Goal: Task Accomplishment & Management: Use online tool/utility

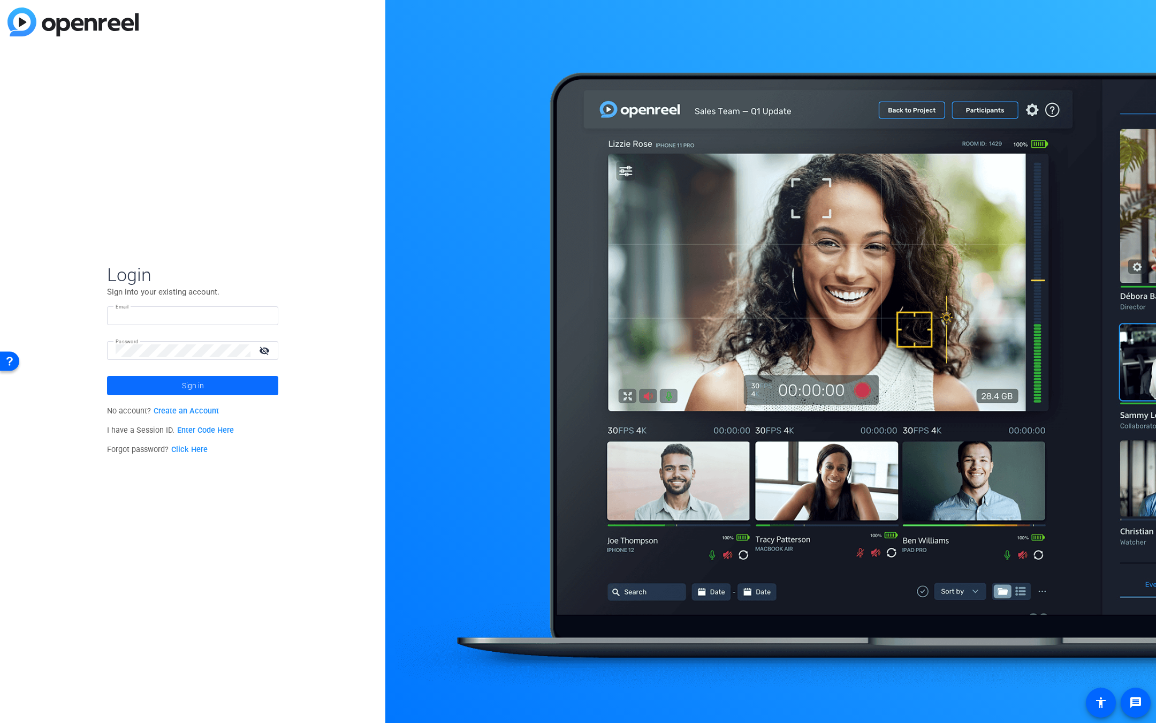
type input "Dontell@createmycontent.com"
click at [234, 383] on span at bounding box center [192, 386] width 171 height 26
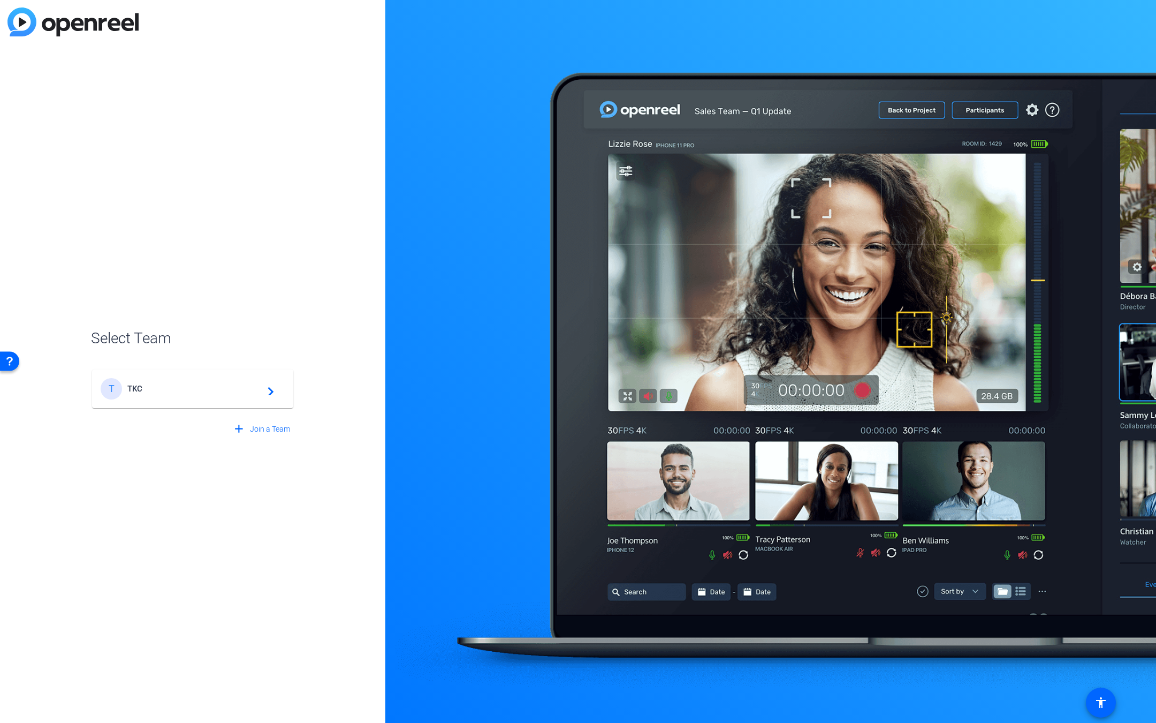
click at [190, 389] on span "TKC" at bounding box center [194, 389] width 134 height 10
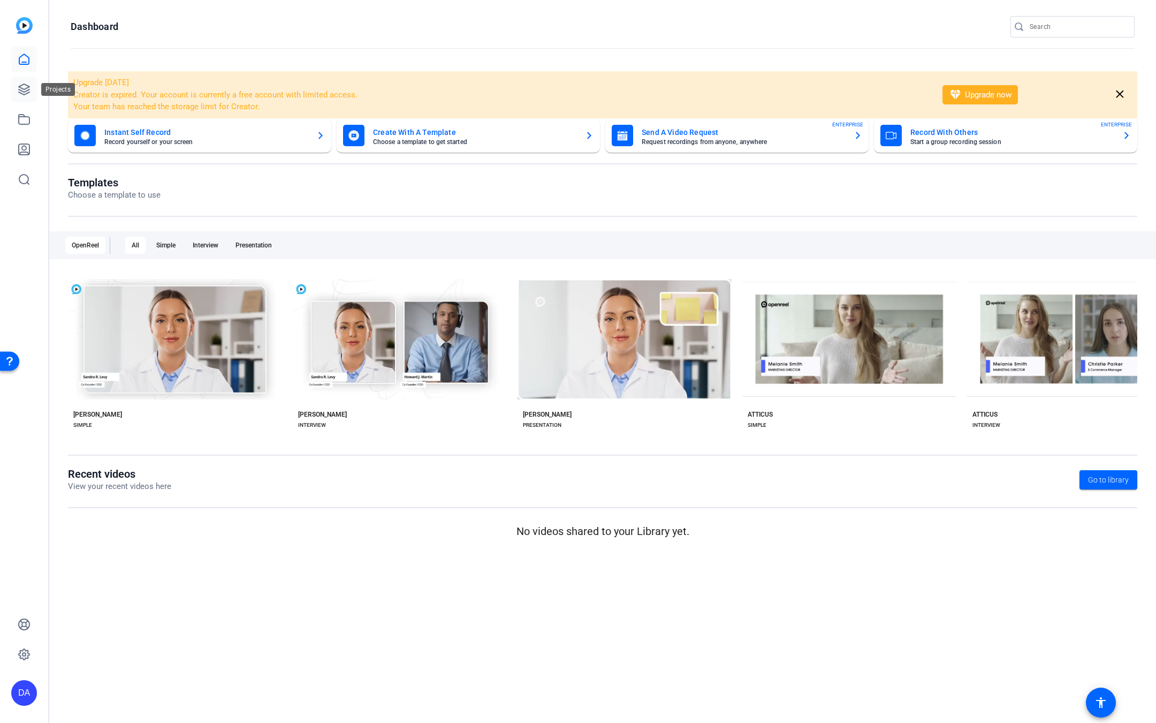
click at [28, 81] on link at bounding box center [24, 90] width 26 height 26
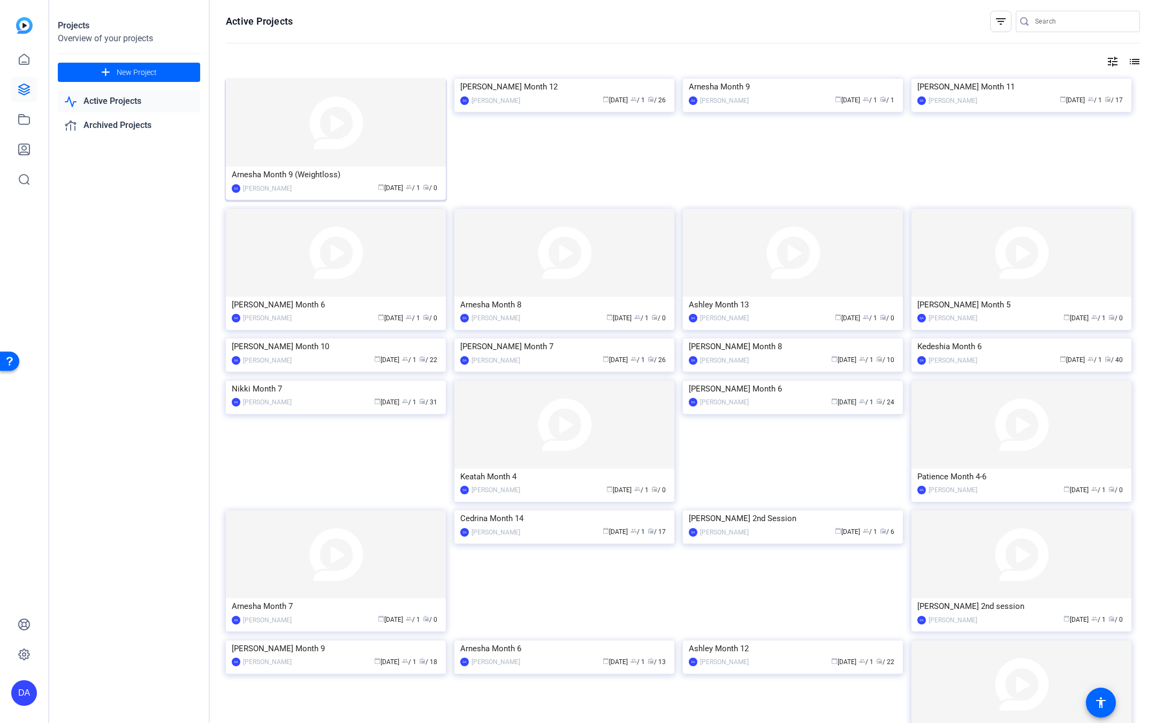
click at [337, 119] on img at bounding box center [336, 123] width 220 height 88
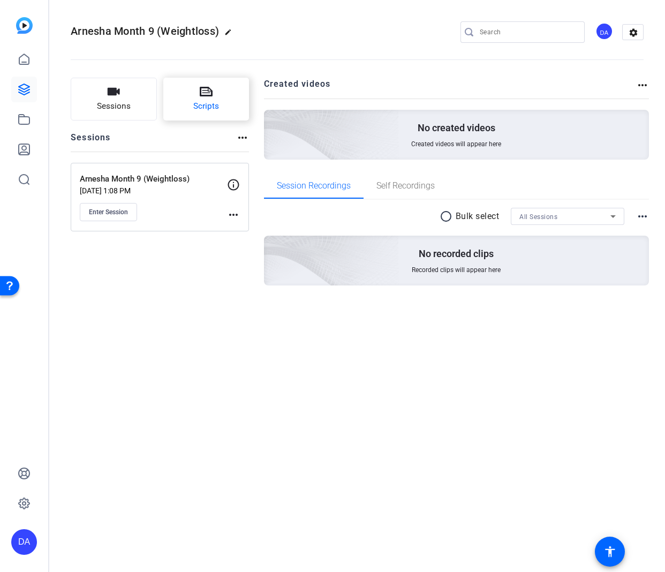
click at [208, 86] on icon at bounding box center [206, 91] width 13 height 13
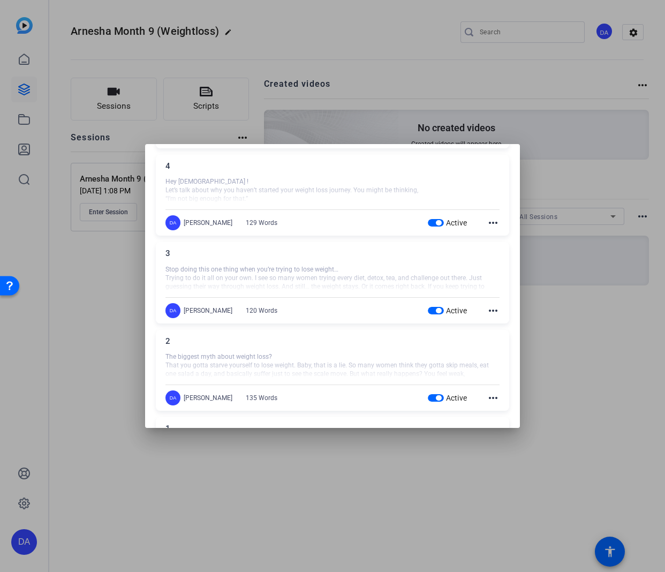
scroll to position [482, 0]
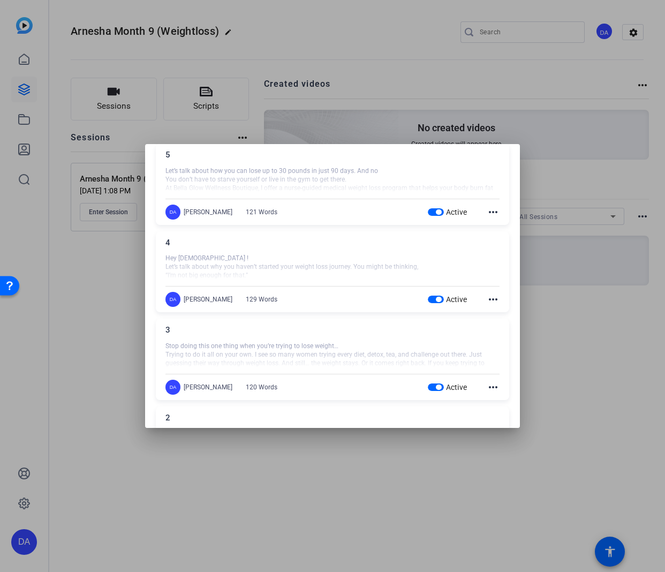
click at [86, 310] on div at bounding box center [332, 286] width 665 height 572
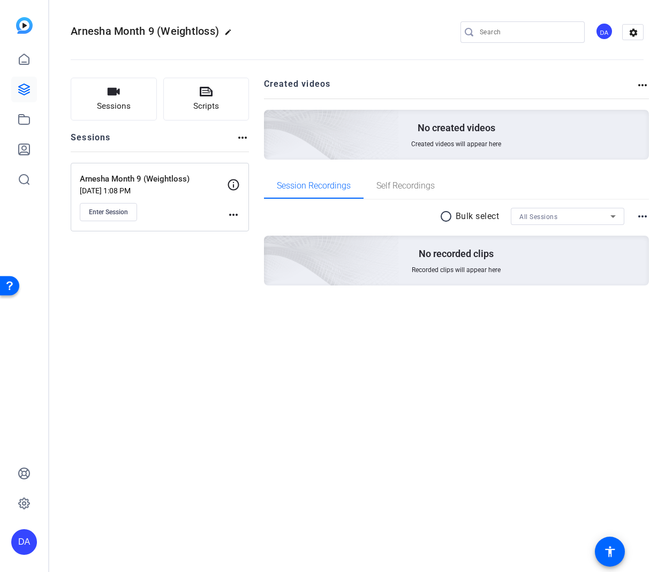
click at [147, 272] on div "Sessions Scripts Sessions more_horiz Arnesha Month 9 (Weightloss) Sep 19, 2025 …" at bounding box center [160, 199] width 178 height 242
click at [122, 208] on span "Enter Session" at bounding box center [108, 212] width 39 height 9
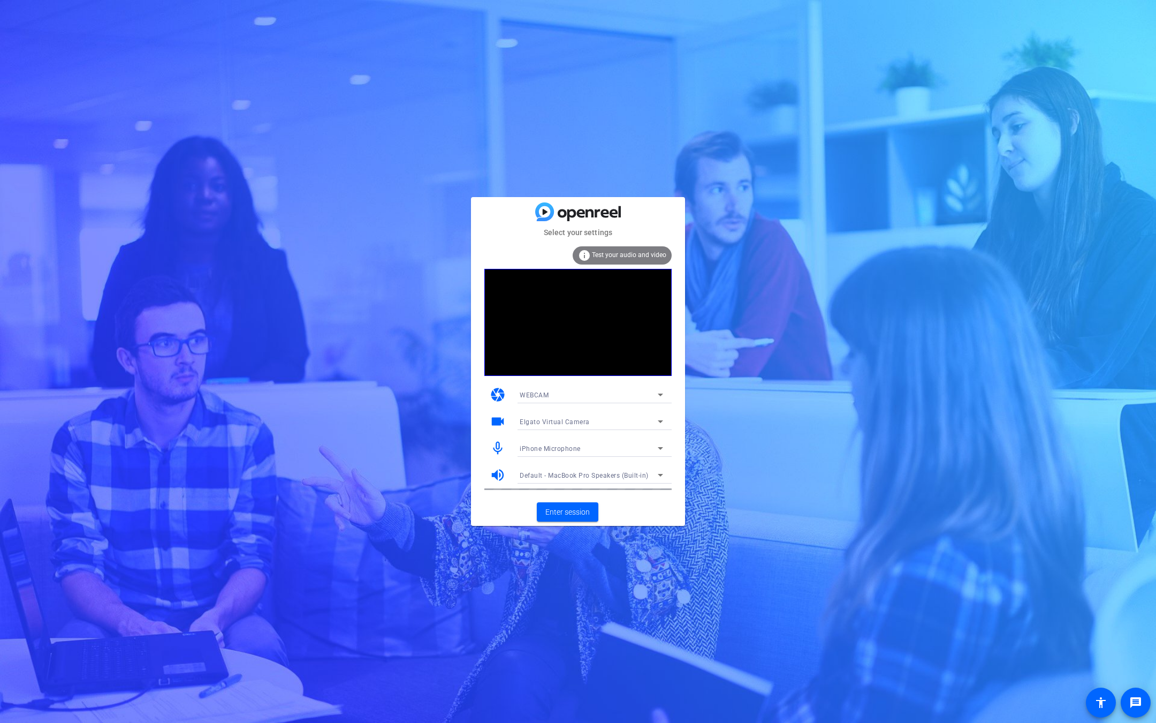
click at [567, 422] on span "Elgato Virtual Camera" at bounding box center [555, 421] width 70 height 7
click at [597, 454] on span "FaceTime HD Camera (1C1C:B782)" at bounding box center [574, 459] width 108 height 13
click at [572, 510] on span "Enter session" at bounding box center [567, 511] width 44 height 11
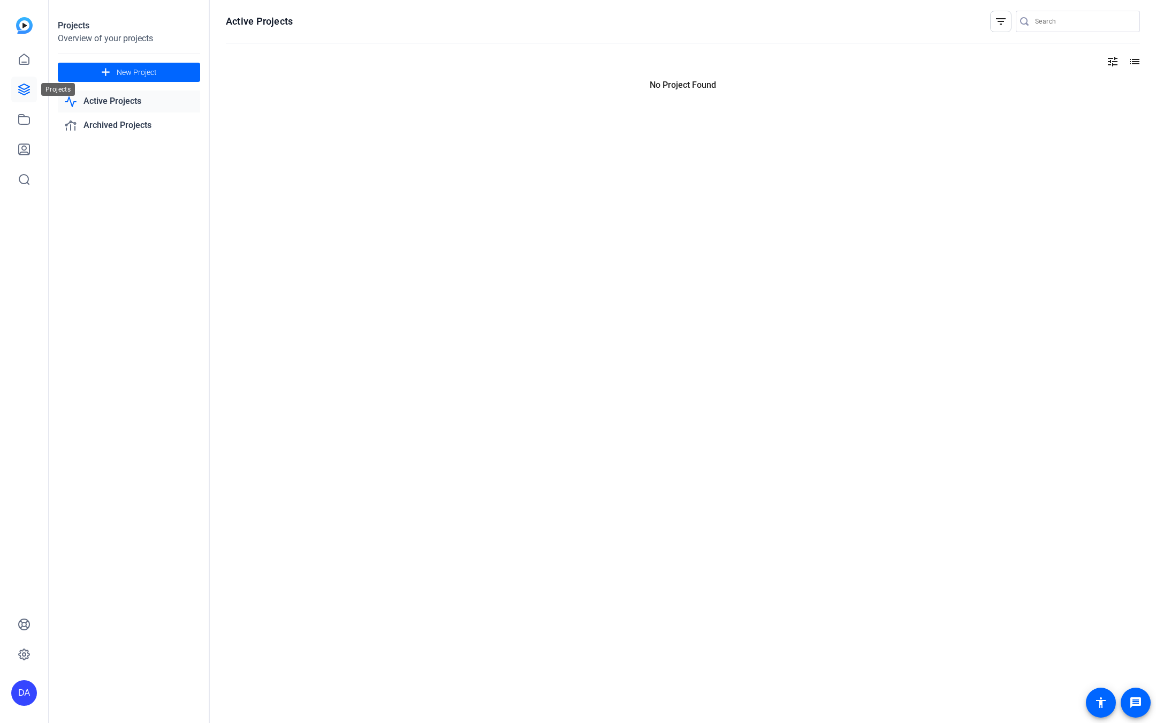
click at [27, 91] on icon at bounding box center [24, 89] width 13 height 13
click at [25, 97] on link at bounding box center [24, 90] width 26 height 26
click at [30, 57] on icon at bounding box center [24, 59] width 13 height 13
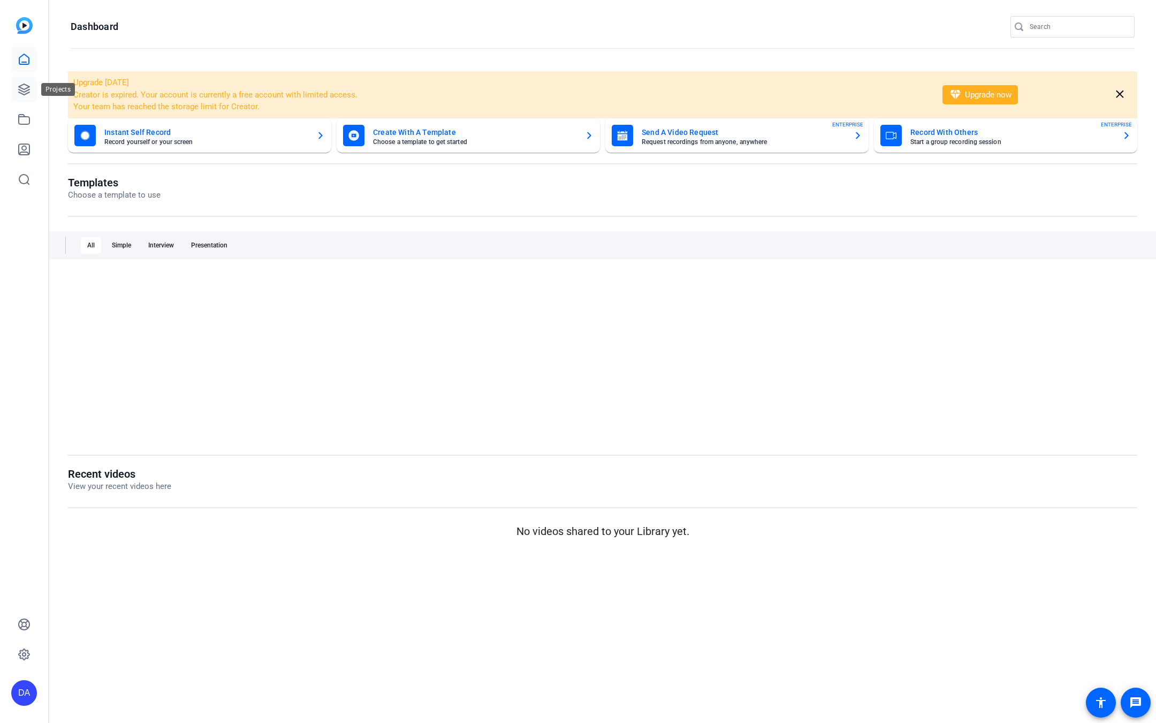
click at [25, 81] on link at bounding box center [24, 90] width 26 height 26
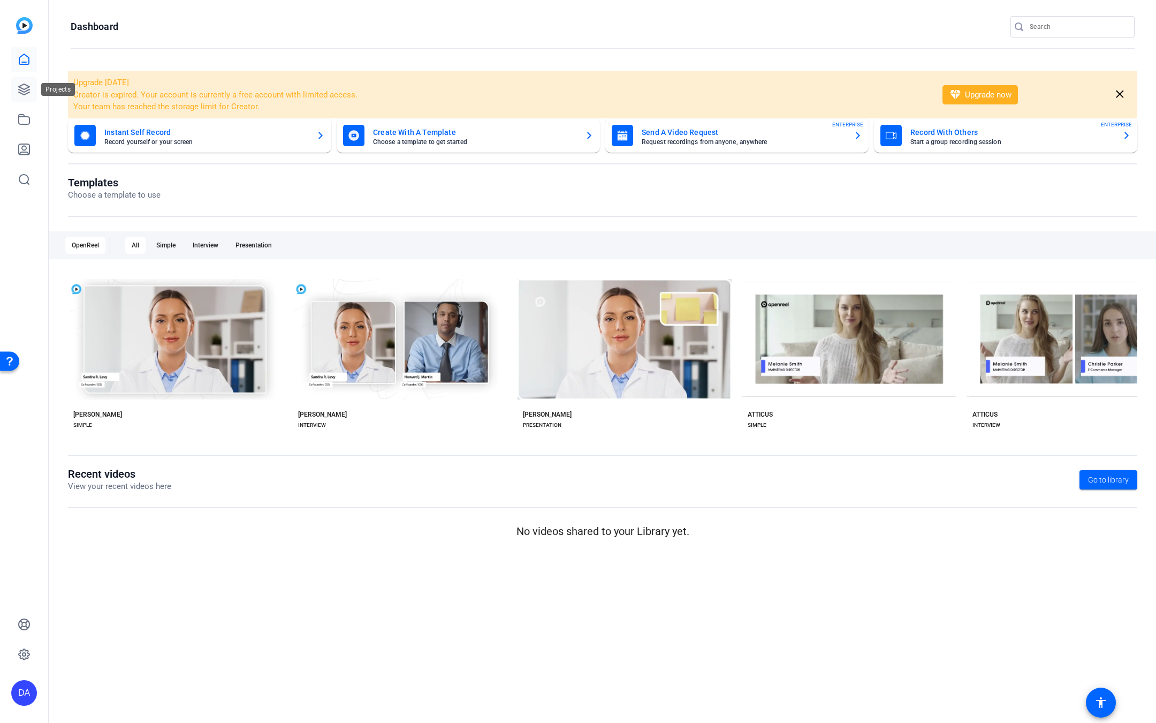
click at [25, 87] on icon at bounding box center [24, 89] width 13 height 13
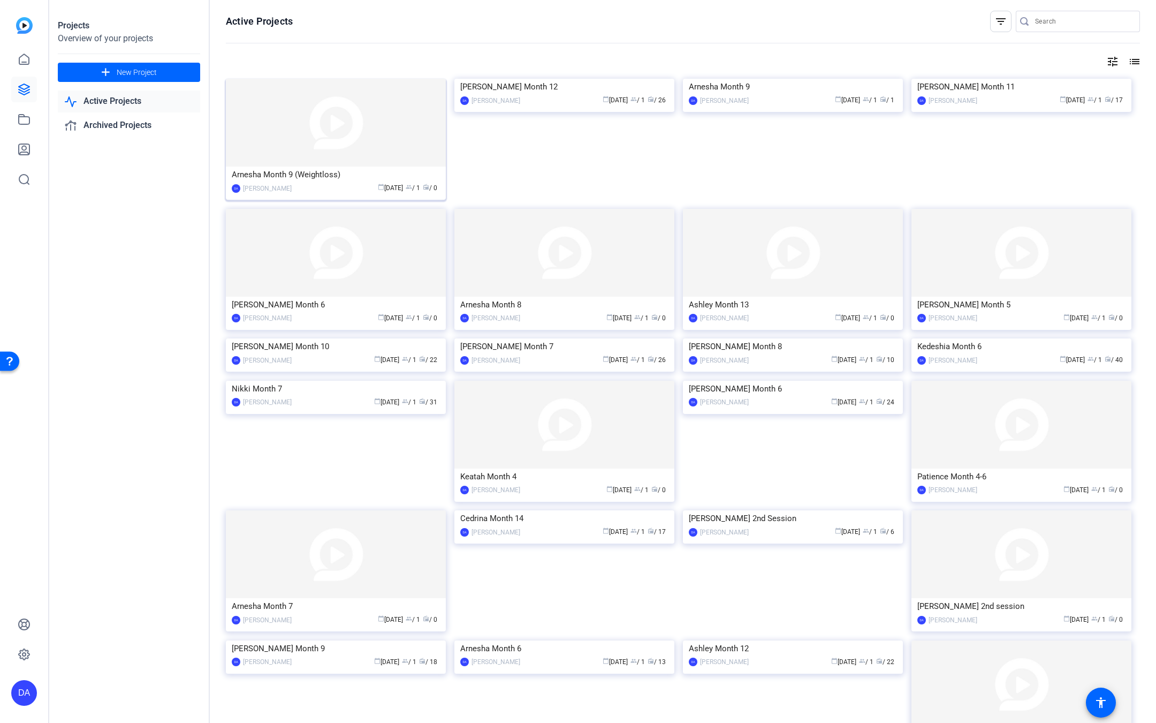
click at [314, 133] on img at bounding box center [336, 123] width 220 height 88
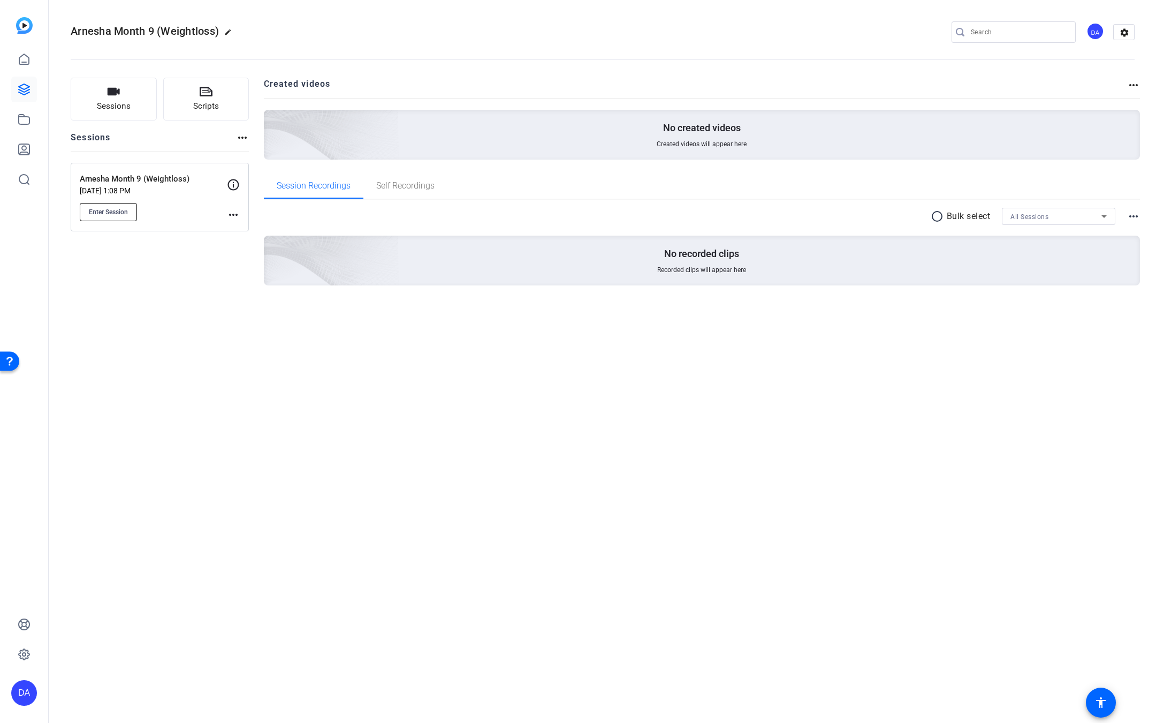
click at [101, 214] on span "Enter Session" at bounding box center [108, 212] width 39 height 9
click at [114, 206] on button "Enter Session" at bounding box center [108, 212] width 57 height 18
click at [103, 215] on span "Enter Session" at bounding box center [108, 212] width 39 height 9
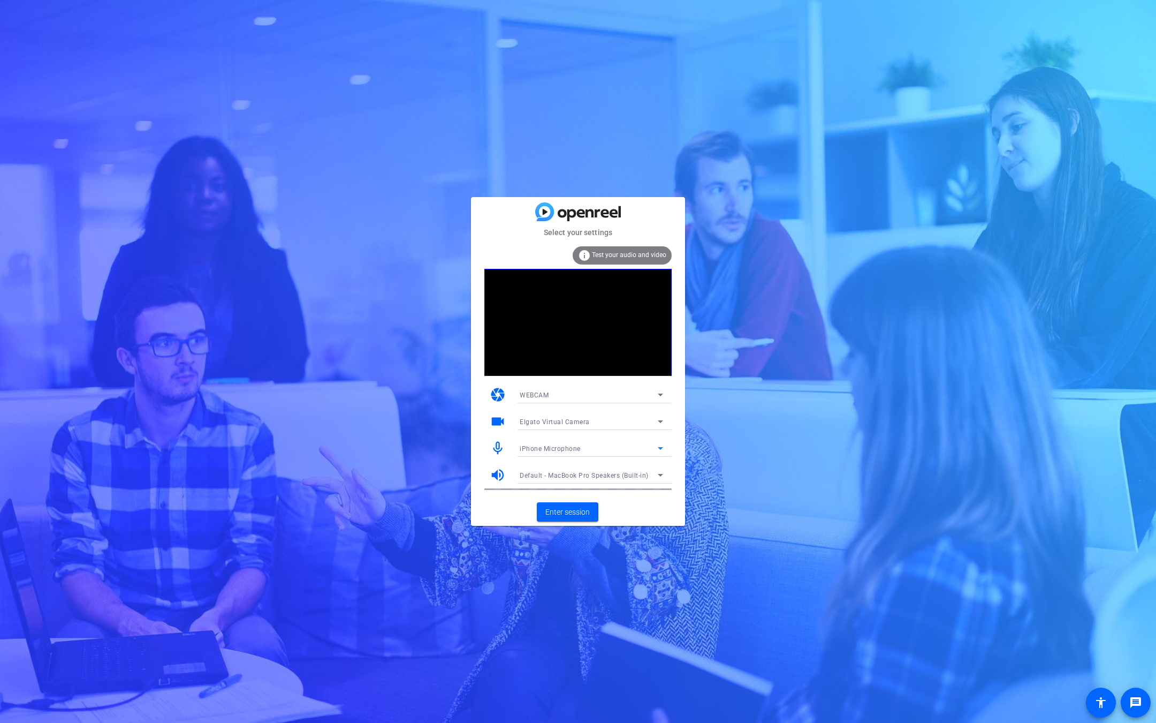
click at [589, 451] on div "iPhone Microphone" at bounding box center [589, 448] width 138 height 13
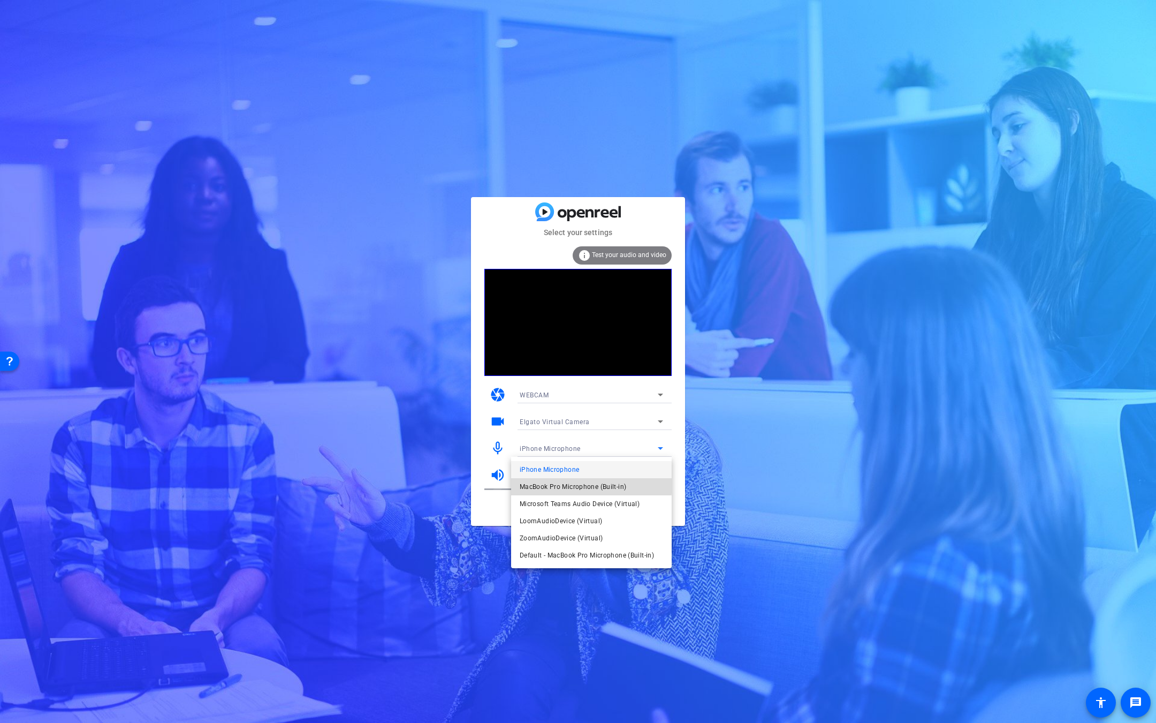
click at [581, 483] on span "MacBook Pro Microphone (Built-in)" at bounding box center [573, 486] width 107 height 13
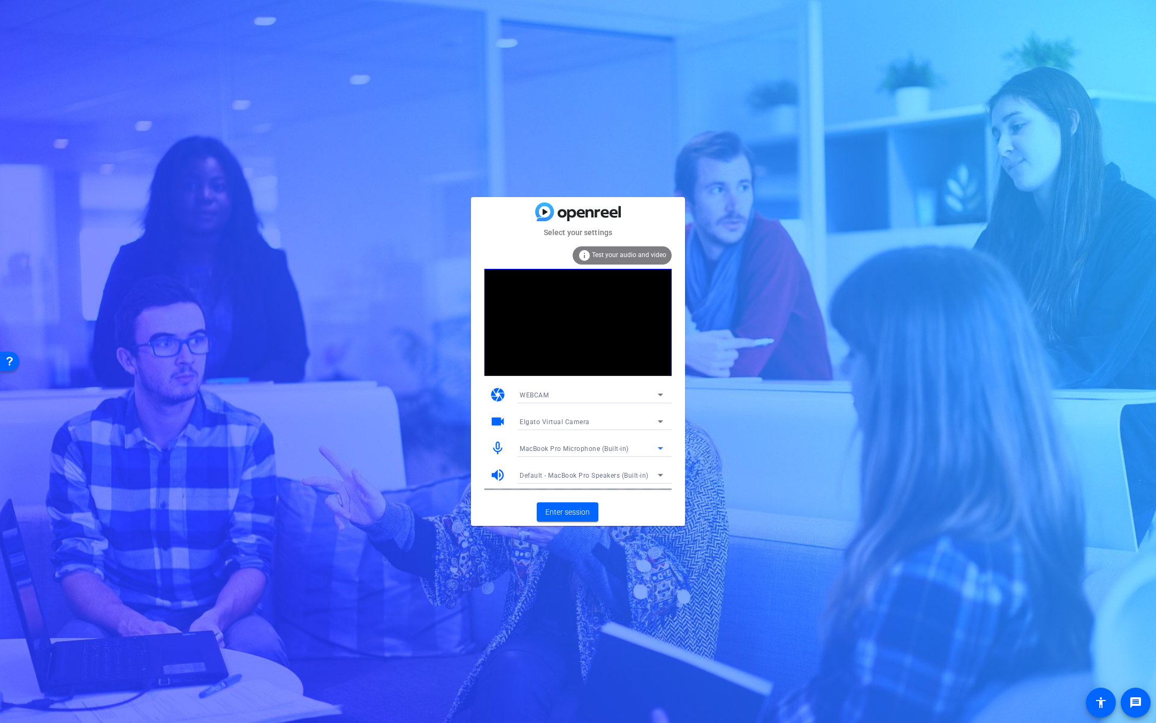
click at [604, 421] on div "Elgato Virtual Camera" at bounding box center [589, 421] width 138 height 13
click at [591, 456] on span "FaceTime HD Camera (1C1C:B782)" at bounding box center [574, 459] width 108 height 13
click at [581, 509] on span "Enter session" at bounding box center [567, 511] width 44 height 11
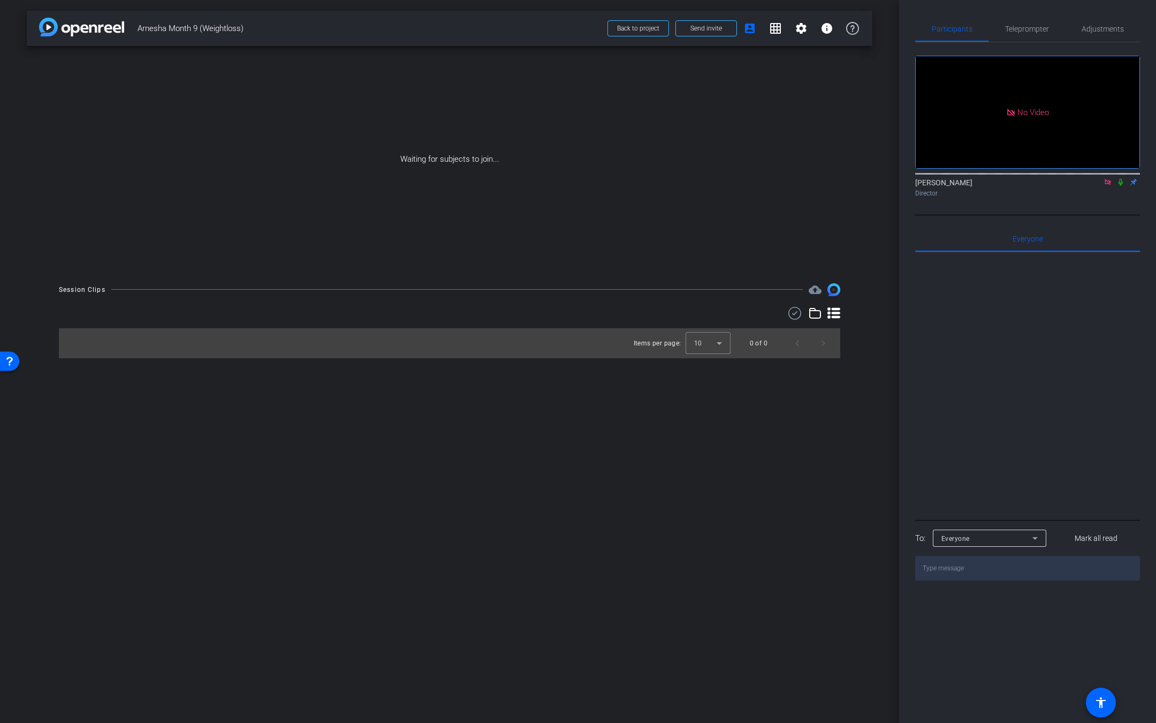
click at [1121, 186] on icon at bounding box center [1121, 181] width 9 height 7
click at [1110, 186] on icon at bounding box center [1108, 181] width 9 height 7
click at [1097, 185] on icon at bounding box center [1094, 181] width 7 height 5
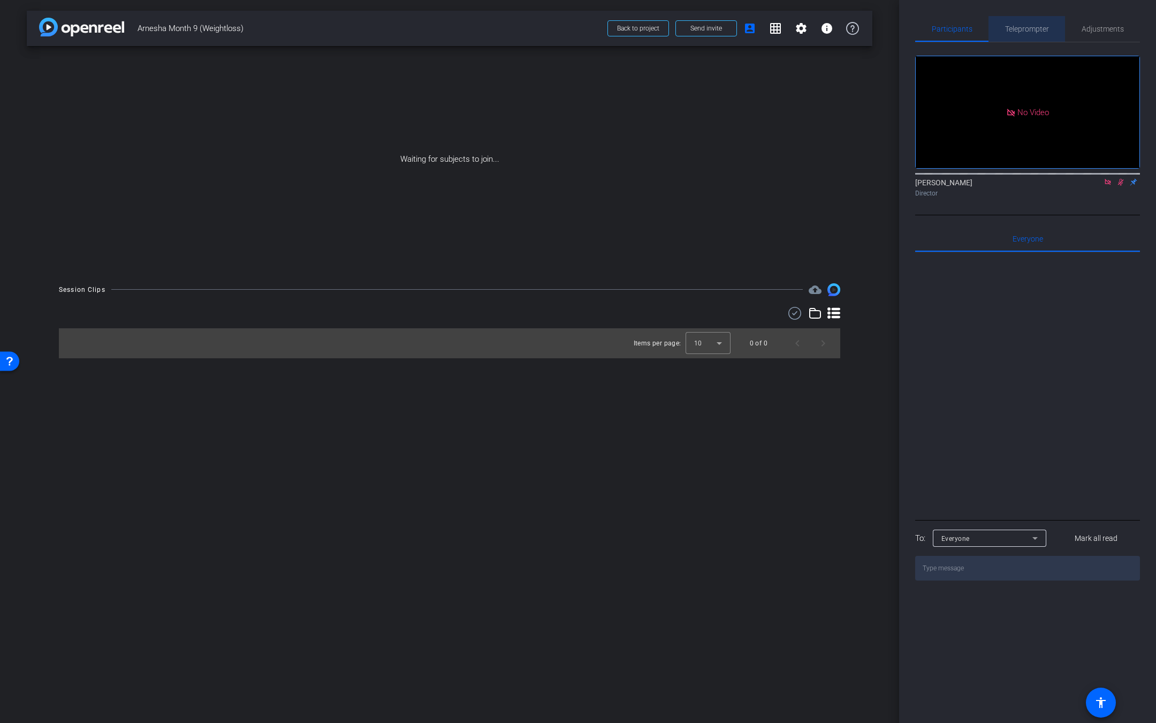
click at [1038, 29] on span "Teleprompter" at bounding box center [1027, 28] width 44 height 7
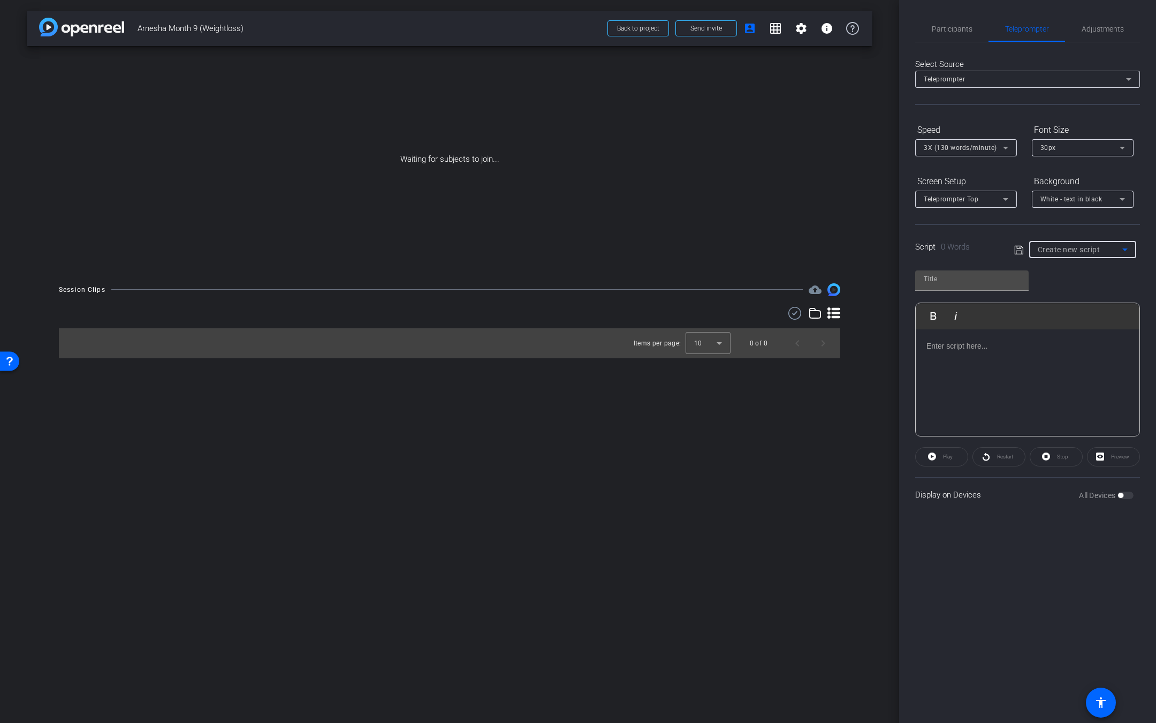
click at [1100, 247] on span "Create new script" at bounding box center [1069, 249] width 63 height 9
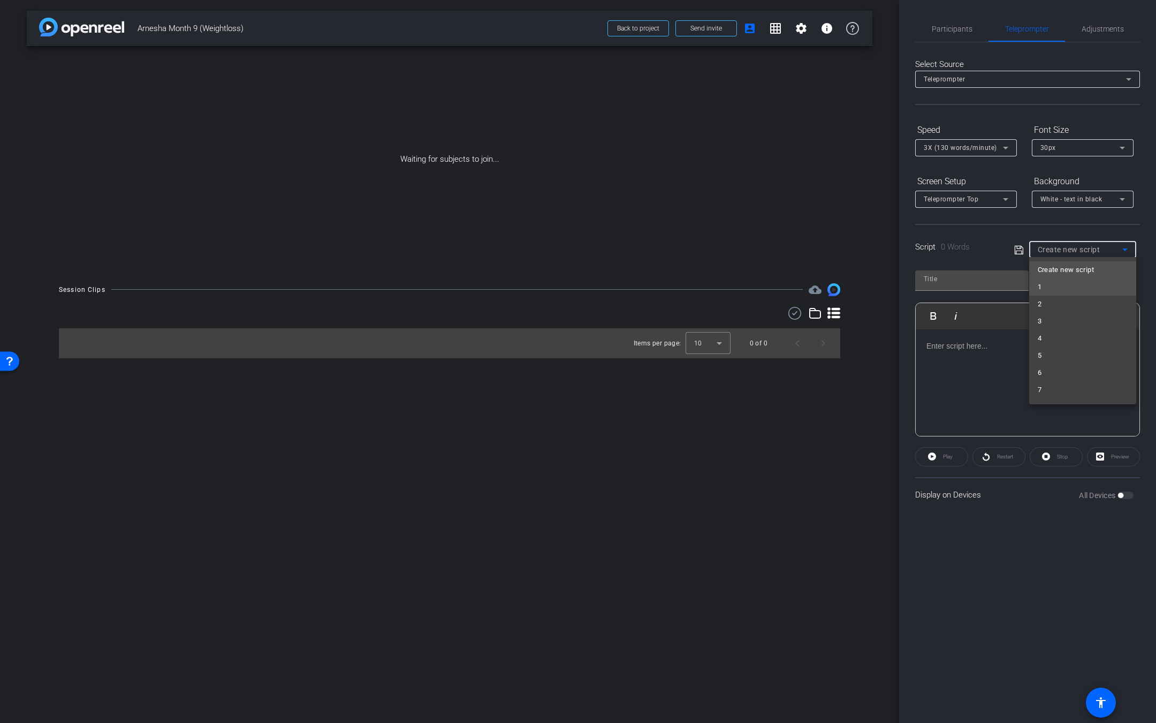
click at [1051, 288] on mat-option "1" at bounding box center [1082, 286] width 107 height 17
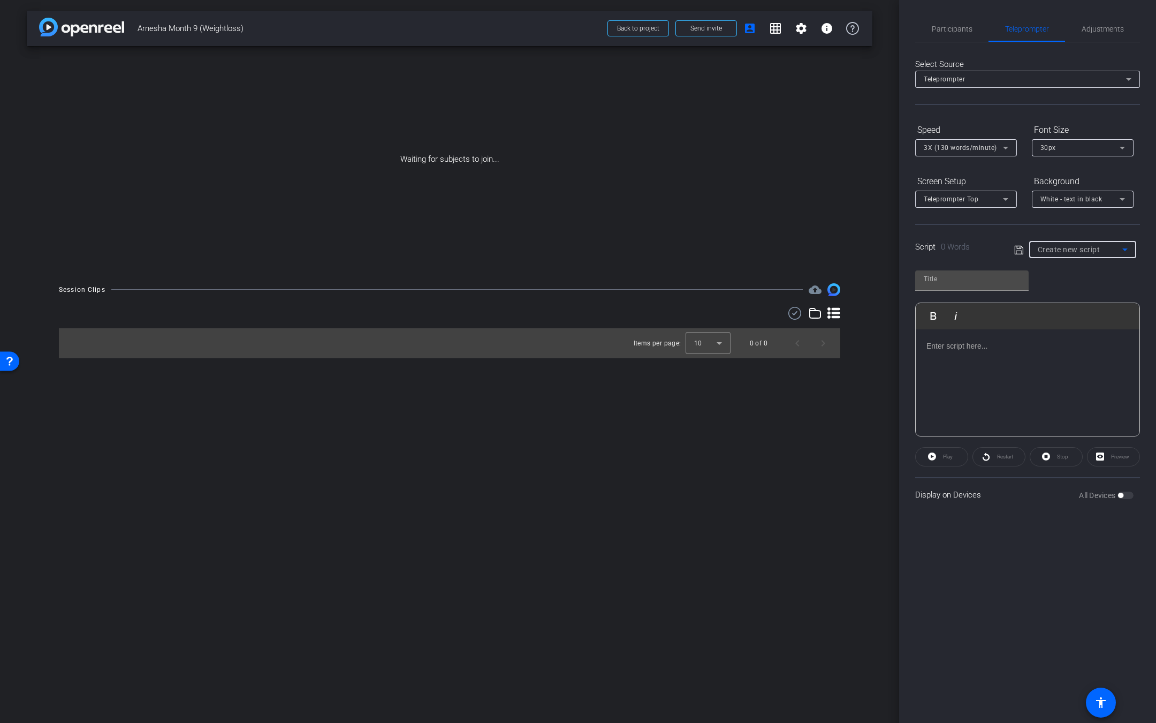
type input "1"
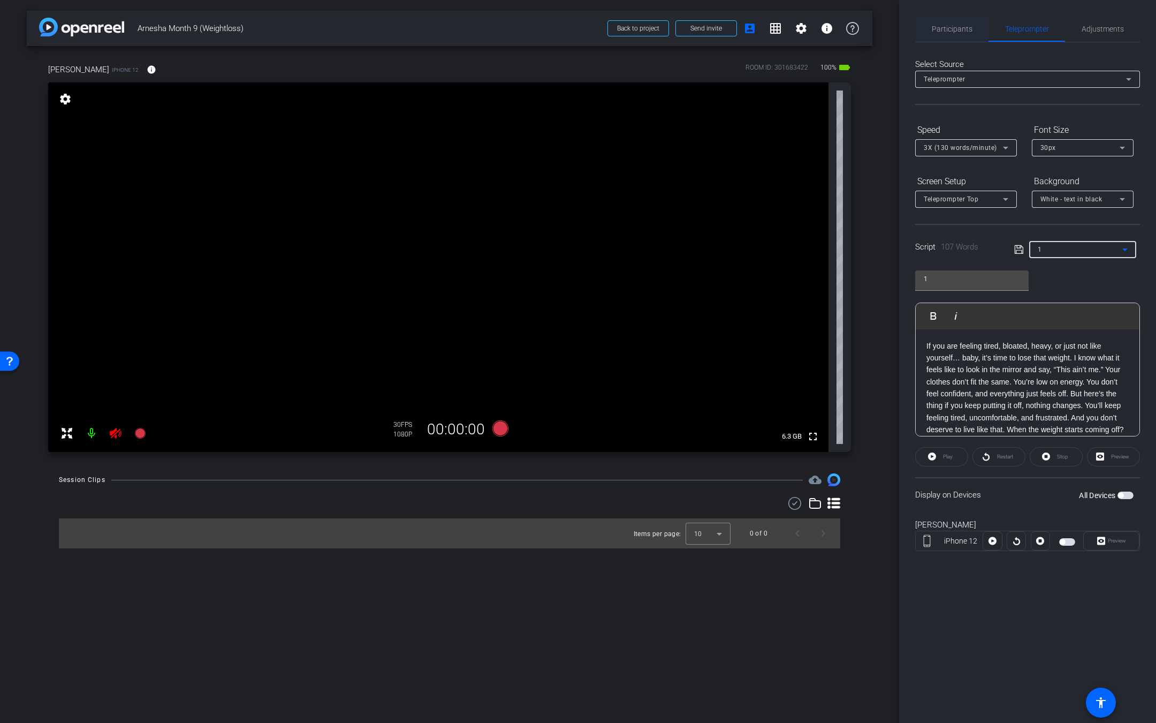
click at [950, 32] on span "Participants" at bounding box center [952, 28] width 41 height 7
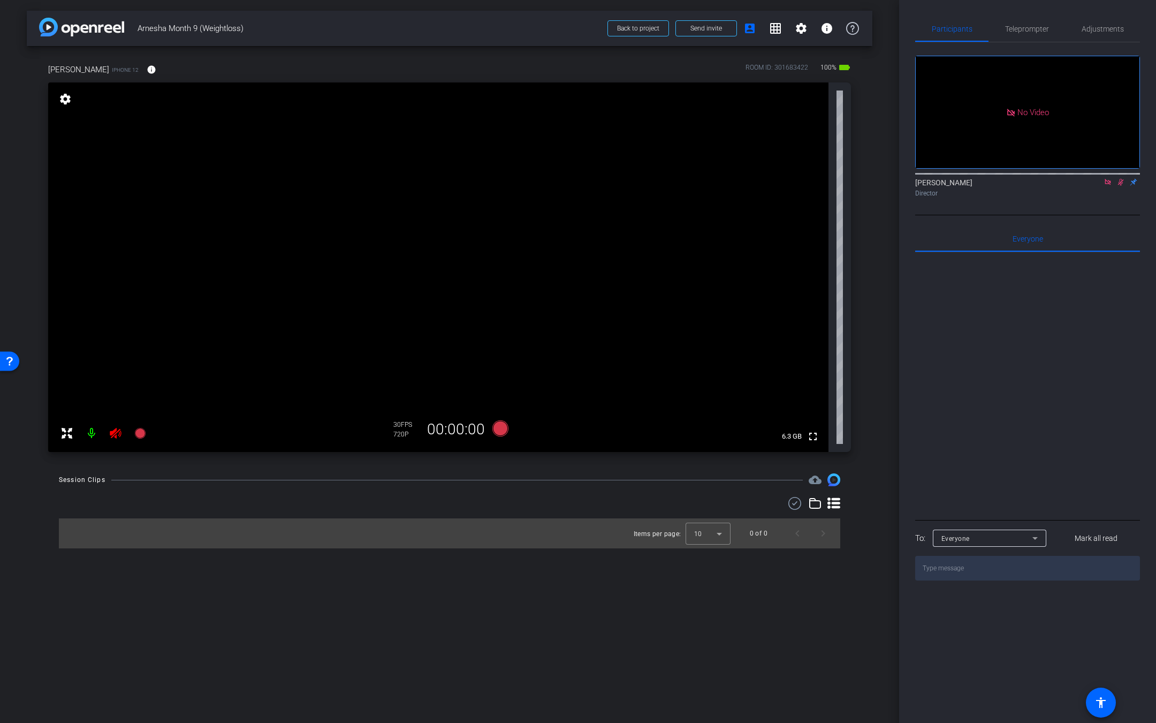
click at [1105, 179] on icon at bounding box center [1108, 182] width 6 height 6
click at [1110, 186] on icon at bounding box center [1108, 181] width 9 height 7
click at [1024, 14] on div "Participants Teleprompter Adjustments fullscreen settings Dontell Antonio flip …" at bounding box center [1027, 361] width 257 height 723
click at [1031, 32] on span "Teleprompter" at bounding box center [1027, 28] width 44 height 7
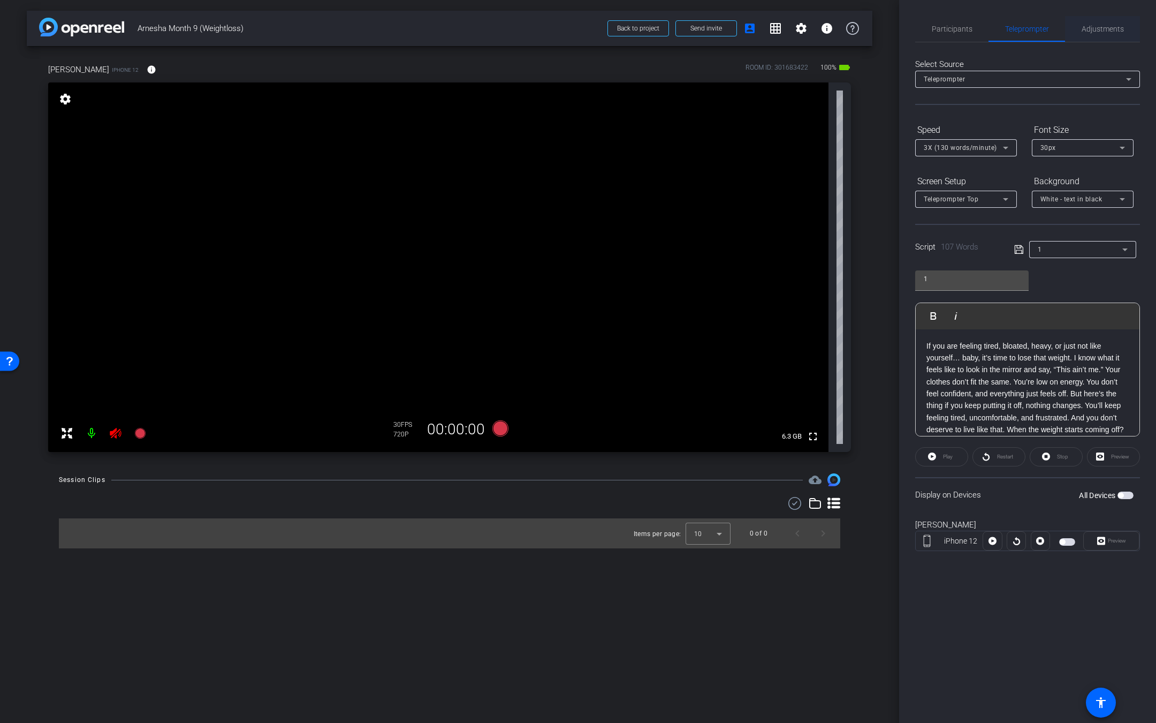
click at [1099, 25] on span "Adjustments" at bounding box center [1103, 28] width 42 height 7
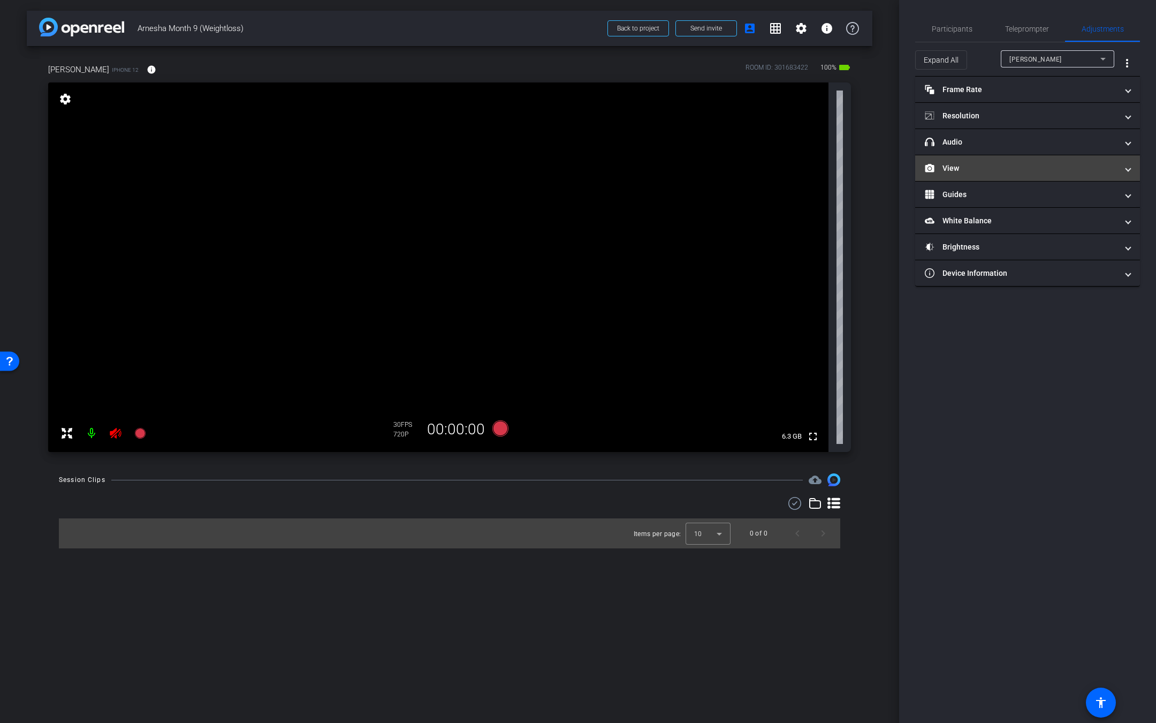
click at [960, 172] on mat-panel-title "View" at bounding box center [1021, 168] width 193 height 11
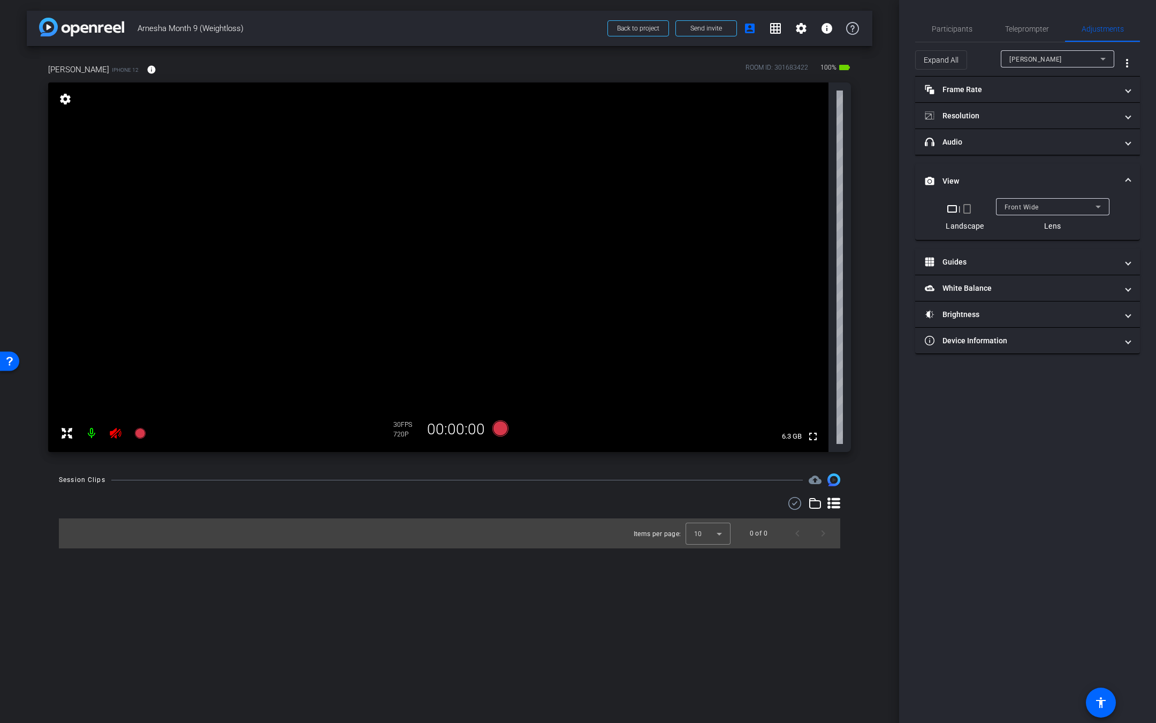
click at [959, 210] on div "crop_landscape | crop_portrait" at bounding box center [965, 208] width 38 height 13
click at [967, 210] on mat-icon "crop_portrait" at bounding box center [967, 208] width 13 height 13
click at [116, 438] on icon at bounding box center [115, 433] width 11 height 11
click at [971, 29] on div "Participants" at bounding box center [951, 29] width 73 height 26
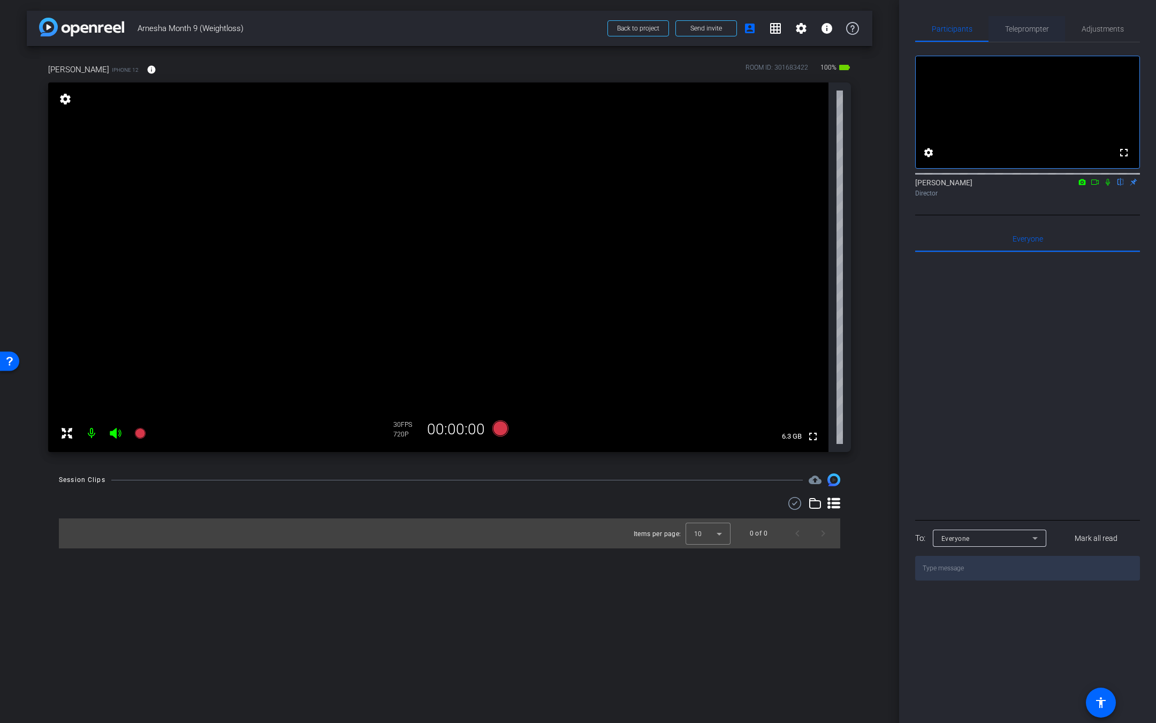
click at [1036, 31] on span "Teleprompter" at bounding box center [1027, 28] width 44 height 7
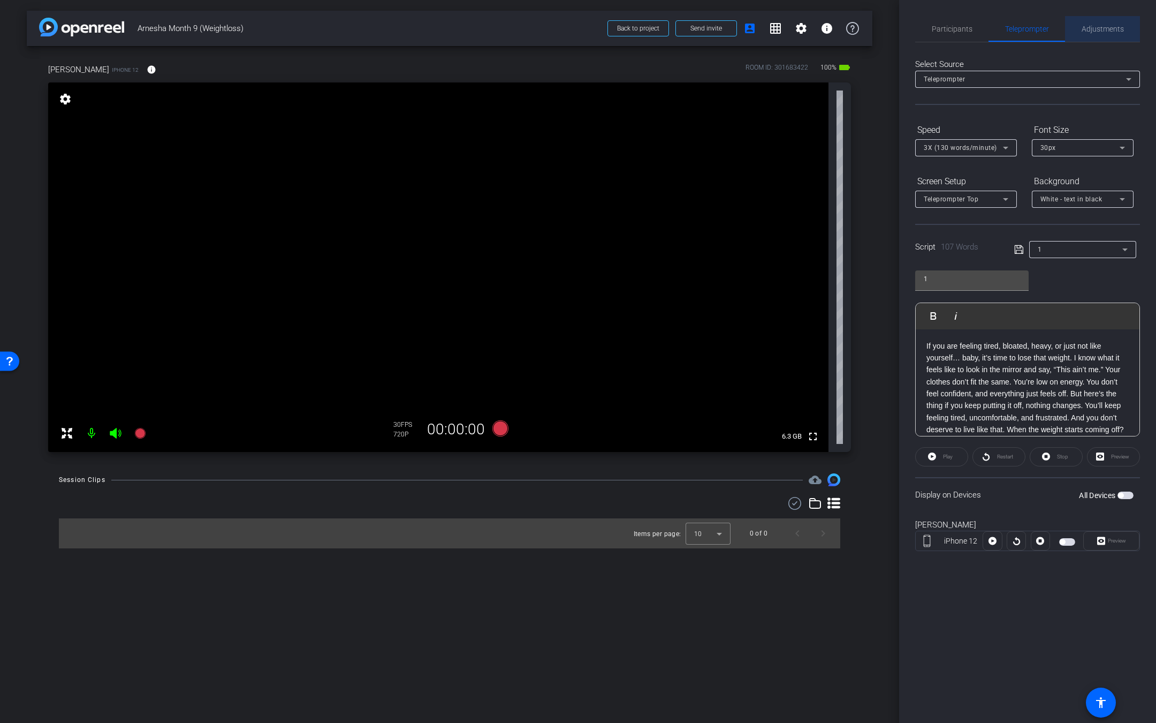
click at [1102, 29] on span "Adjustments" at bounding box center [1103, 28] width 42 height 7
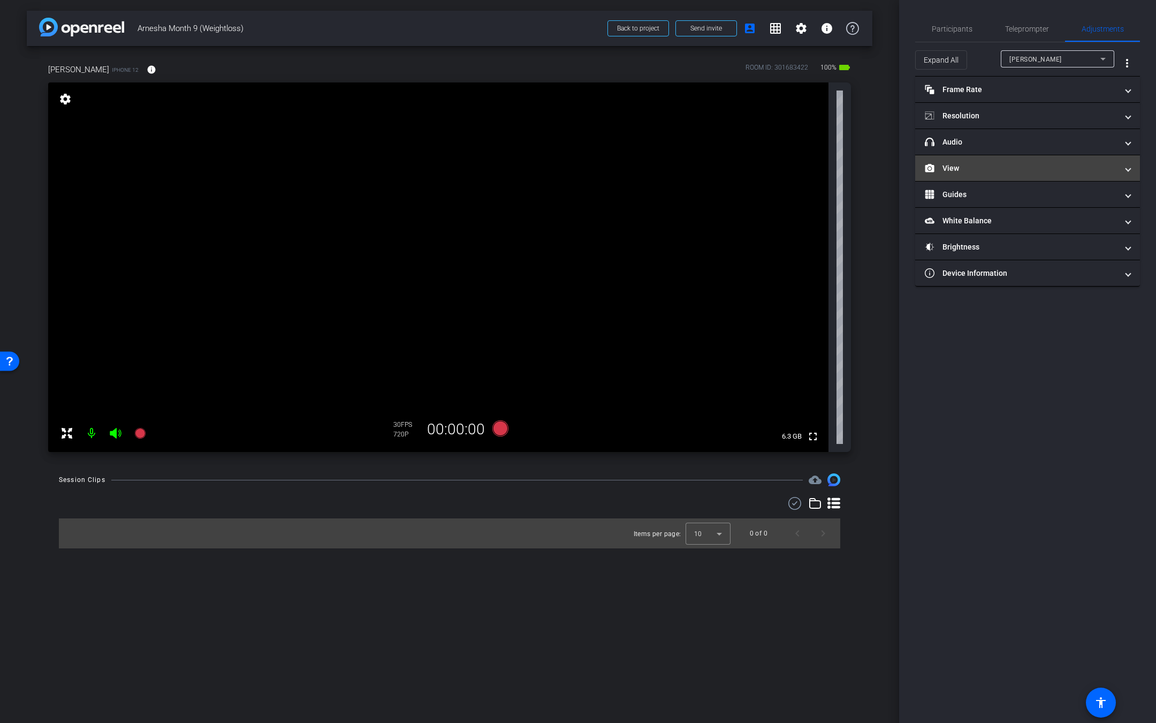
click at [981, 165] on mat-panel-title "View" at bounding box center [1021, 168] width 193 height 11
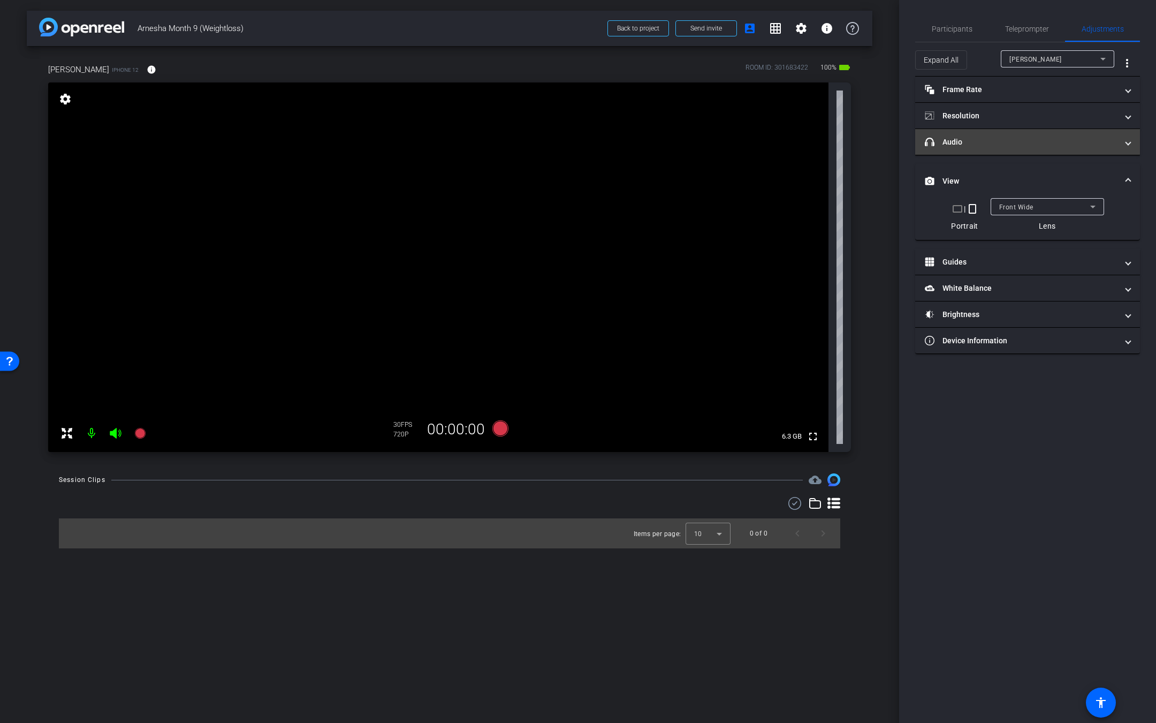
click at [988, 141] on mat-panel-title "headphone icon Audio" at bounding box center [1021, 141] width 193 height 11
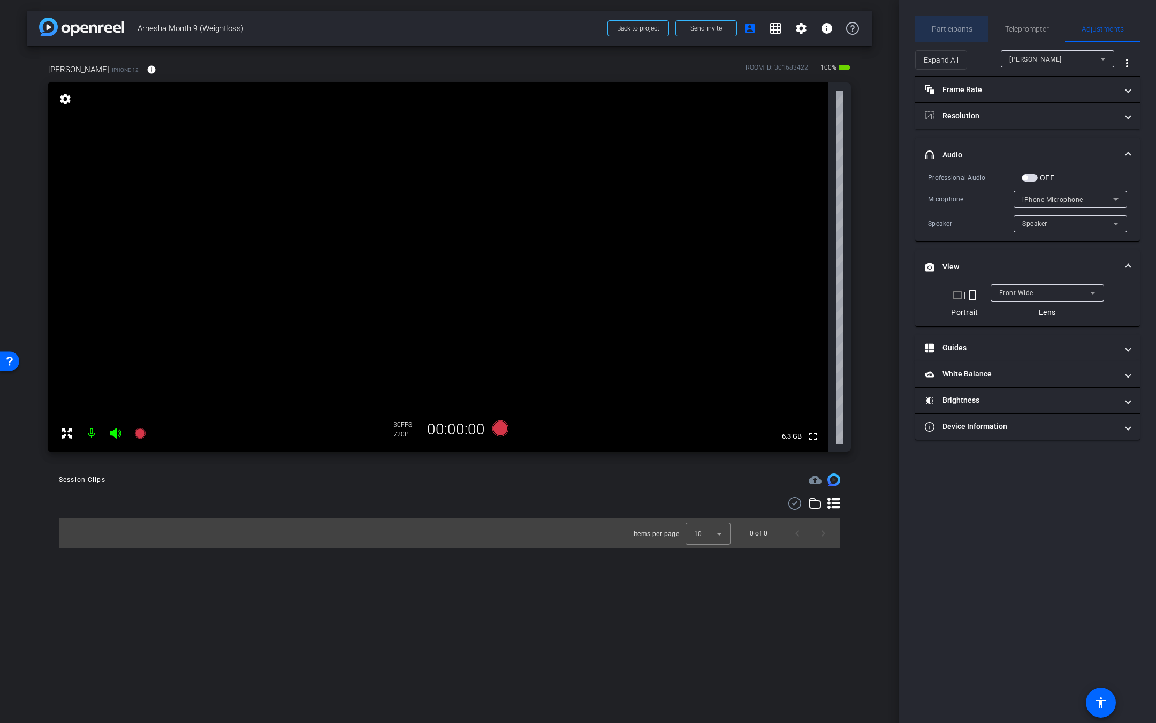
click at [973, 26] on div "Participants" at bounding box center [951, 29] width 73 height 26
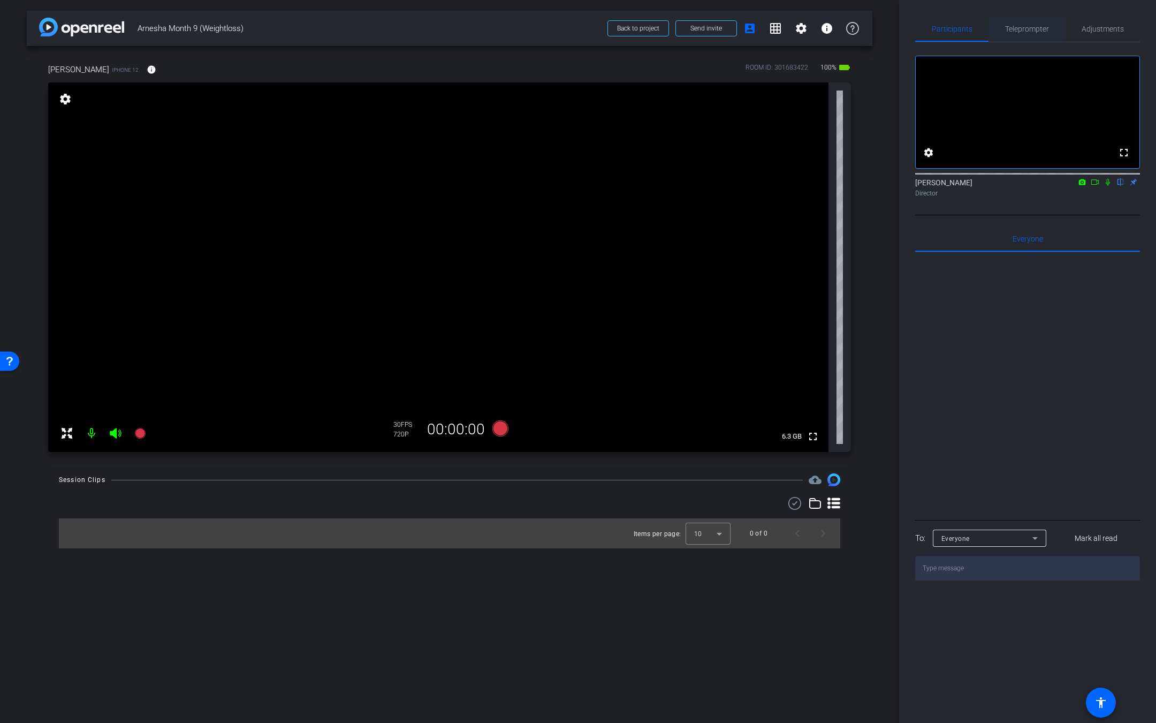
click at [1038, 29] on span "Teleprompter" at bounding box center [1027, 28] width 44 height 7
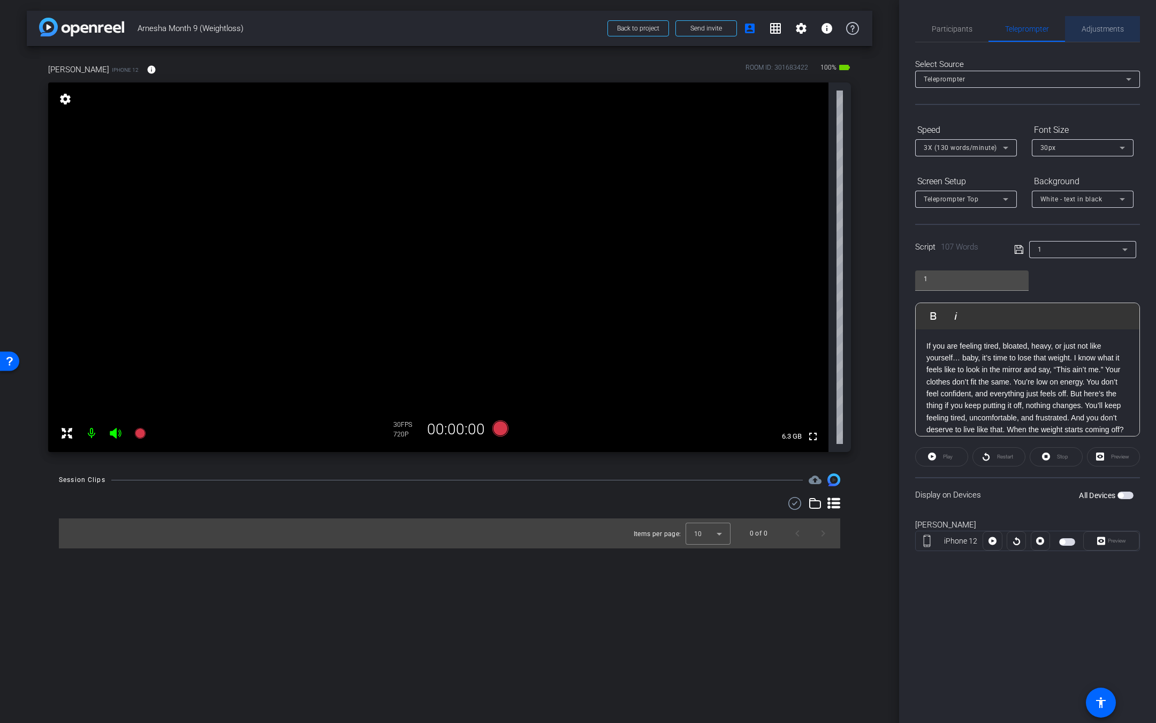
click at [1104, 31] on span "Adjustments" at bounding box center [1103, 28] width 42 height 7
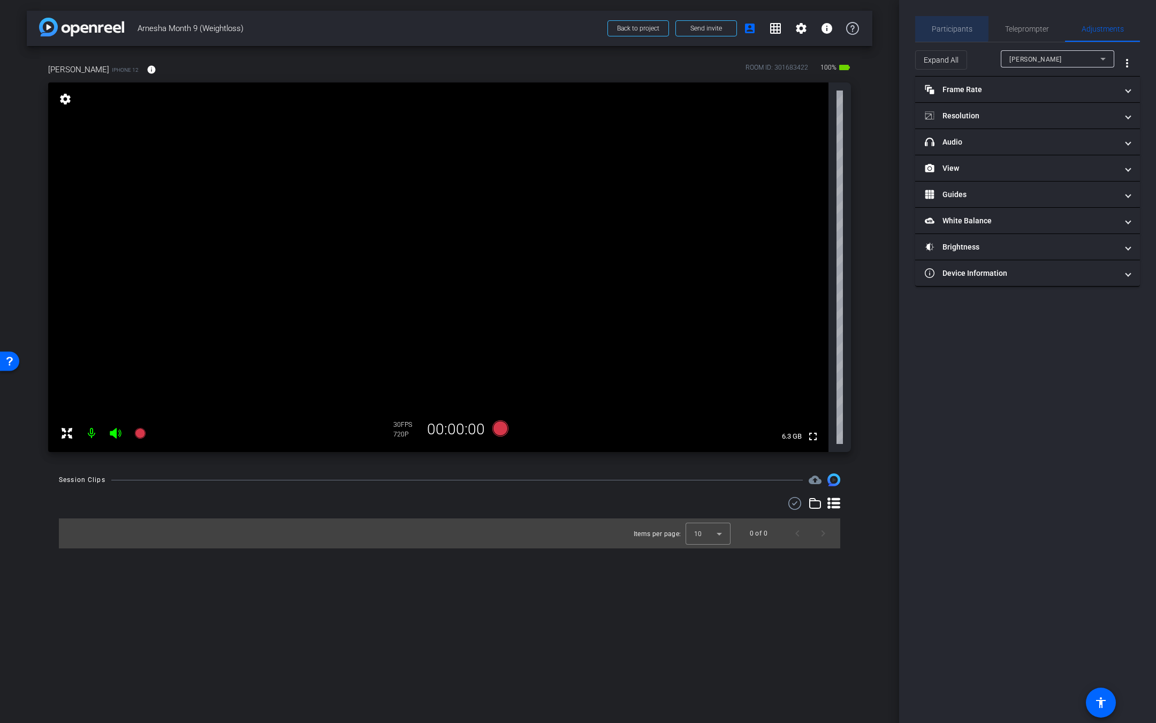
click at [944, 25] on span "Participants" at bounding box center [952, 28] width 41 height 7
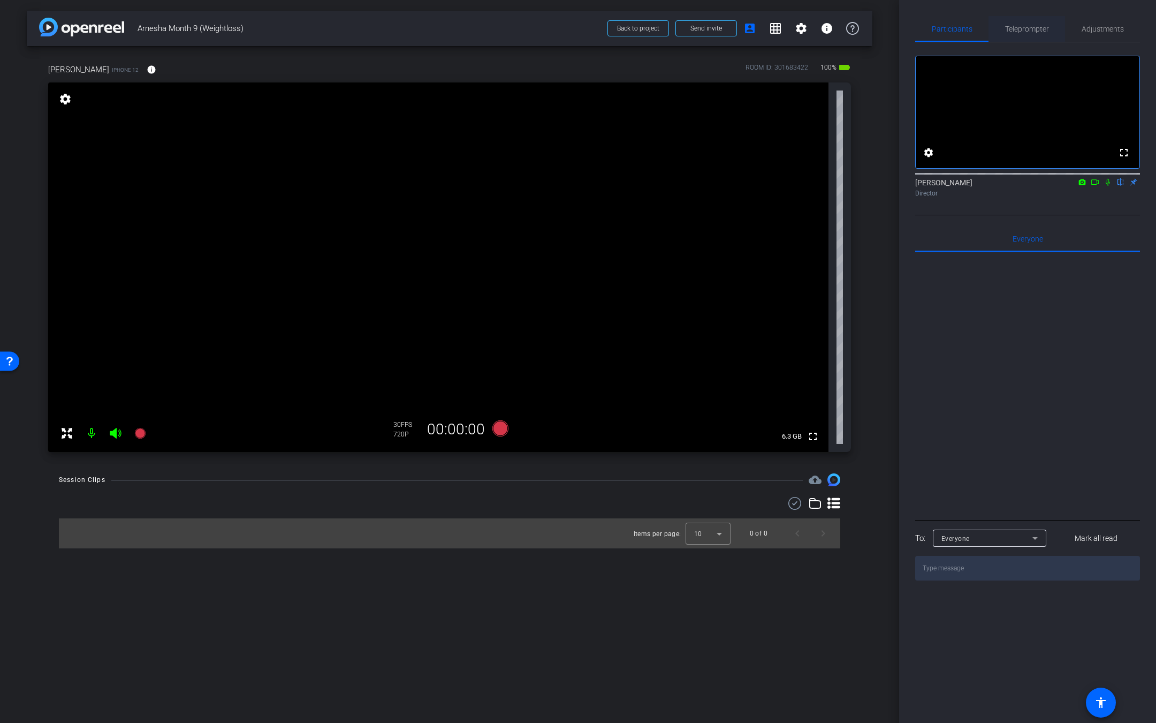
click at [1040, 23] on span "Teleprompter" at bounding box center [1027, 29] width 44 height 26
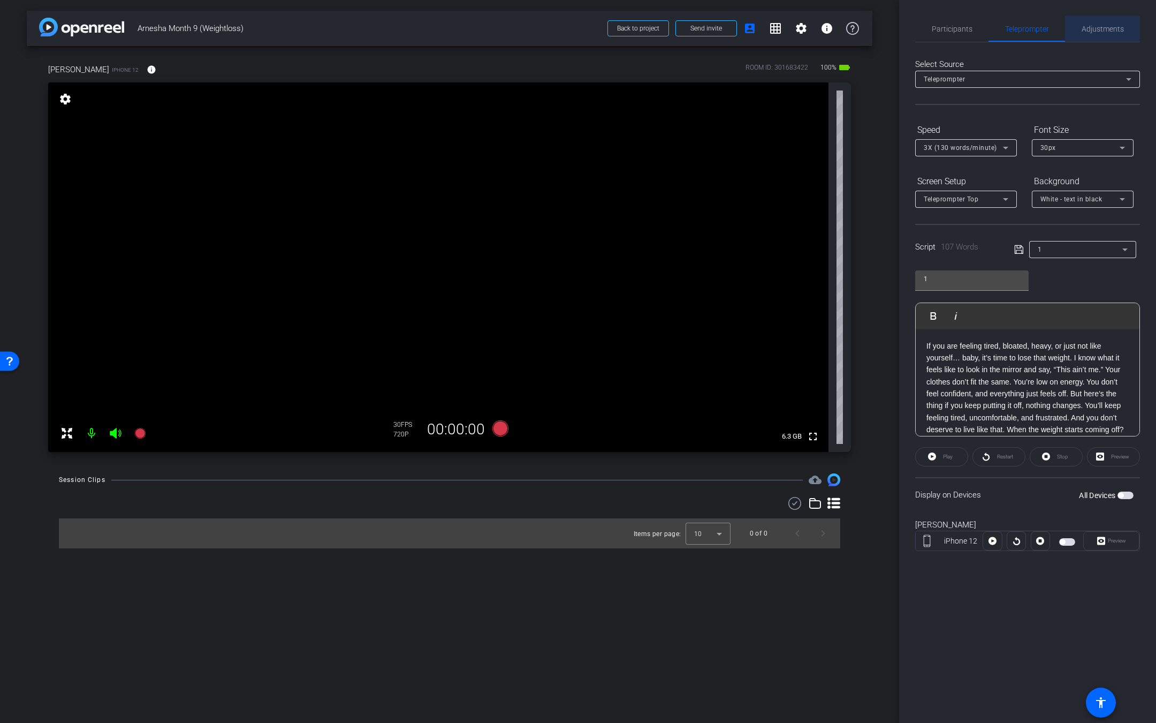
click at [1102, 29] on span "Adjustments" at bounding box center [1103, 28] width 42 height 7
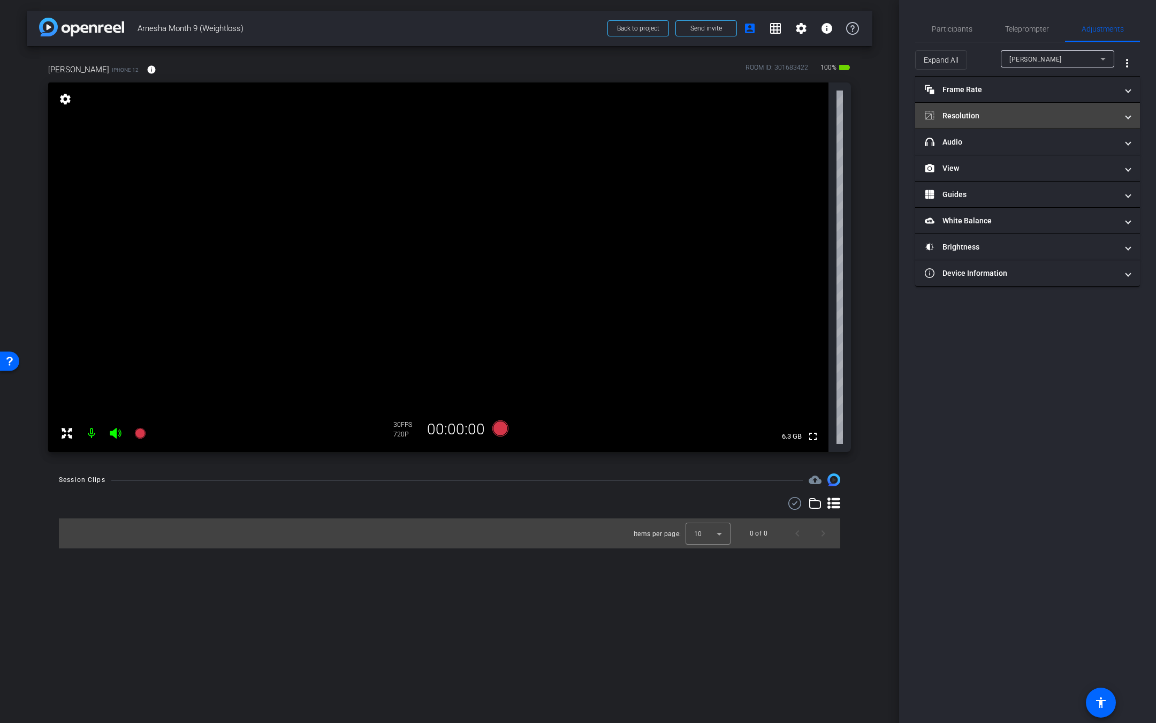
click at [989, 112] on mat-panel-title "Resolution" at bounding box center [1021, 115] width 193 height 11
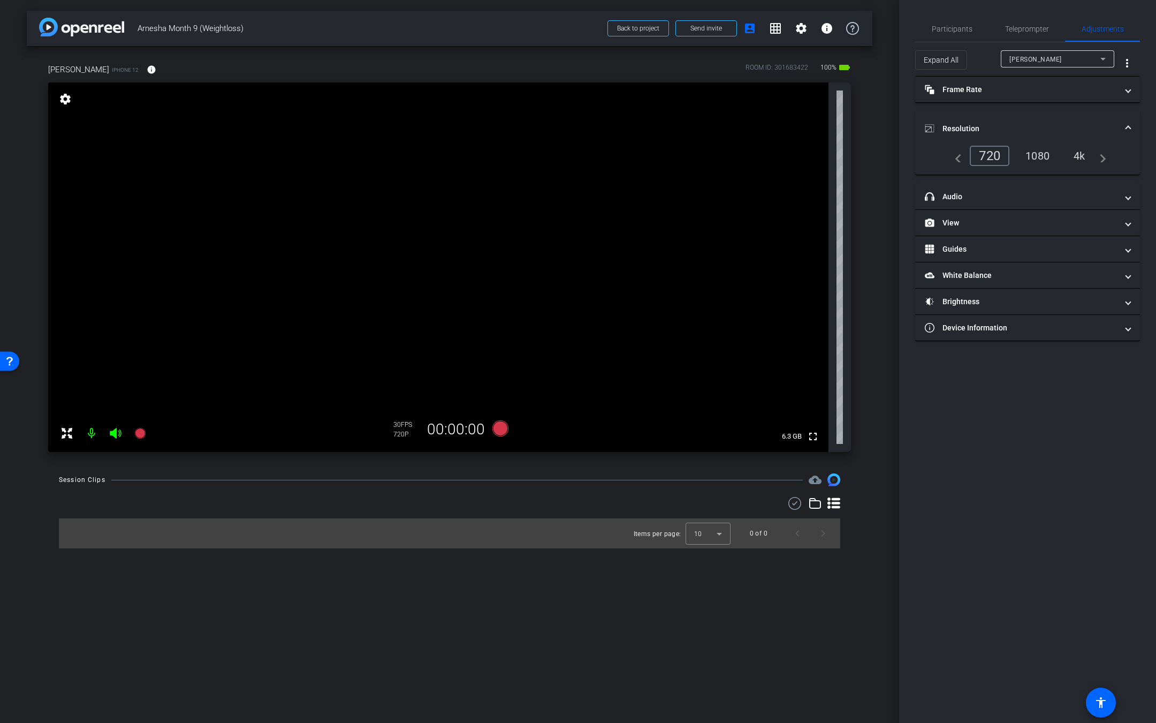
click at [1046, 154] on div "1080" at bounding box center [1037, 156] width 40 height 18
click at [968, 31] on span "Participants" at bounding box center [952, 28] width 41 height 7
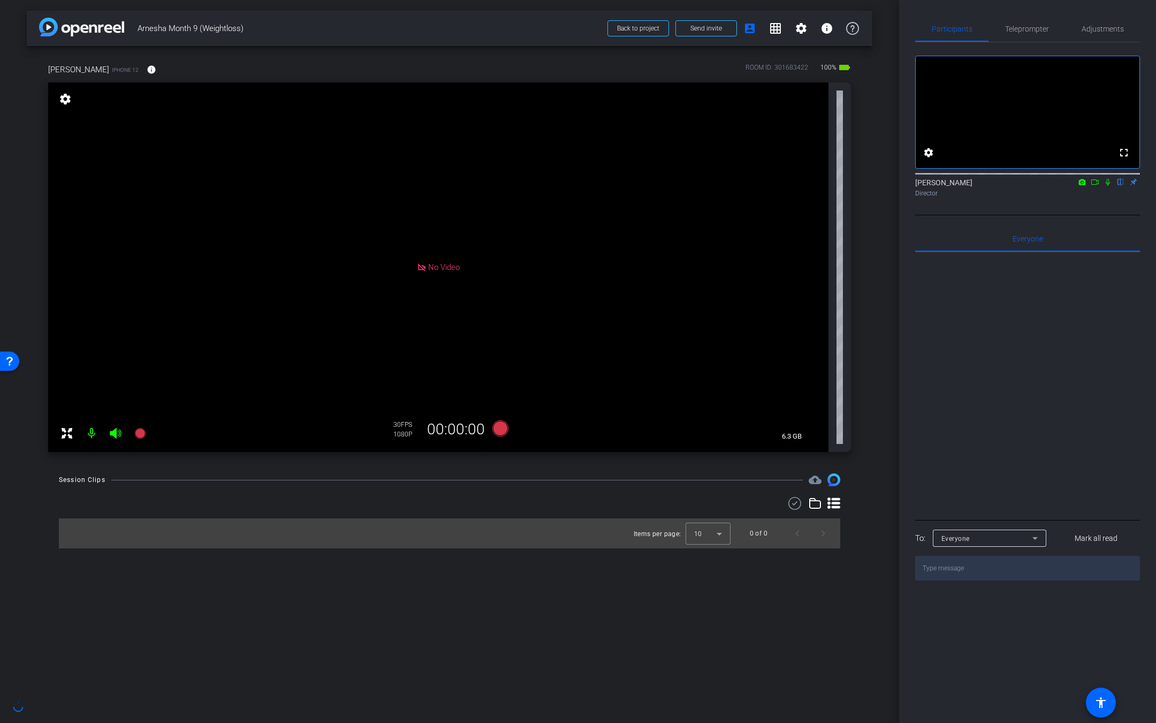
click at [1135, 333] on div at bounding box center [1027, 384] width 225 height 265
click at [1024, 17] on span "Teleprompter" at bounding box center [1027, 29] width 44 height 26
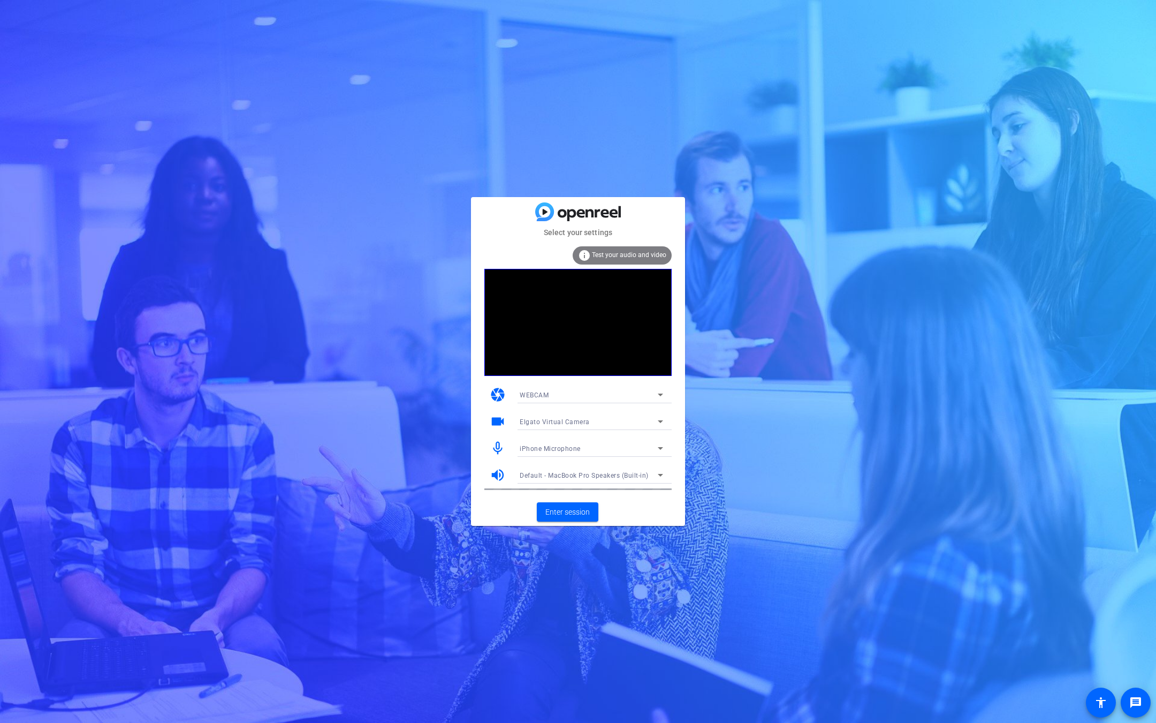
click at [583, 416] on div "Elgato Virtual Camera" at bounding box center [589, 421] width 138 height 13
click at [577, 461] on span "FaceTime HD Camera (1C1C:B782)" at bounding box center [574, 459] width 108 height 13
click at [591, 448] on mat-form-field "iPhone Microphone" at bounding box center [591, 447] width 161 height 17
click at [588, 457] on div at bounding box center [591, 463] width 161 height 12
click at [596, 449] on div "iPhone Microphone" at bounding box center [589, 448] width 138 height 13
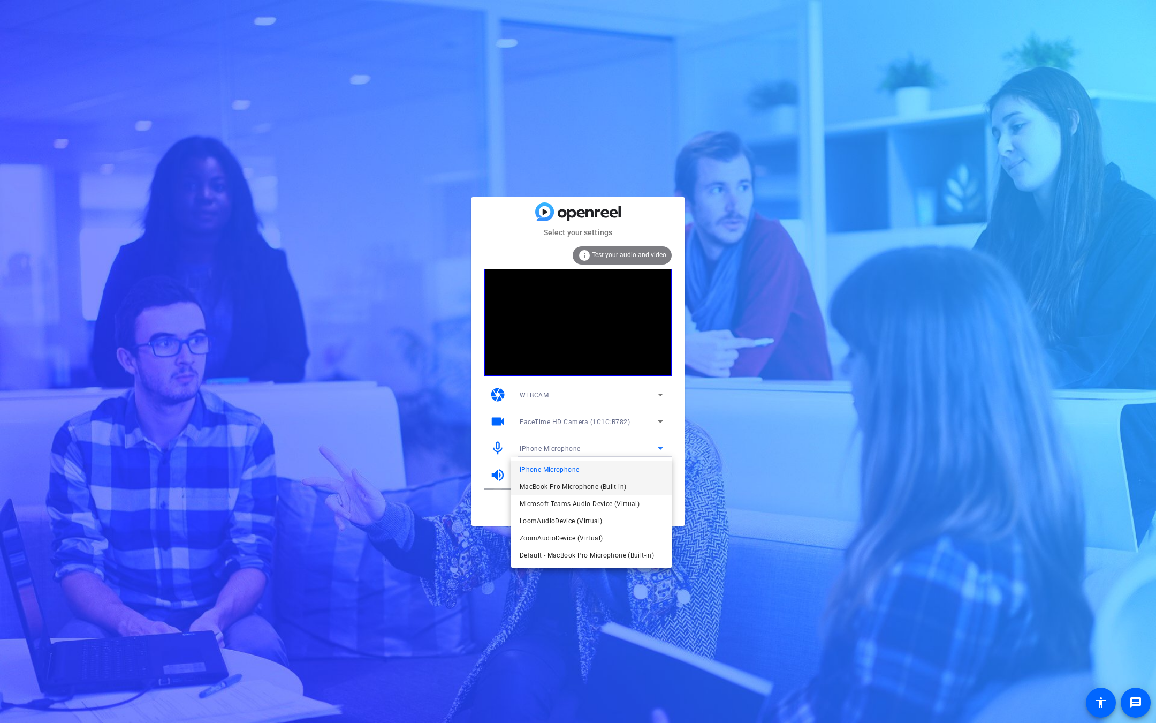
click at [586, 484] on span "MacBook Pro Microphone (Built-in)" at bounding box center [573, 486] width 107 height 13
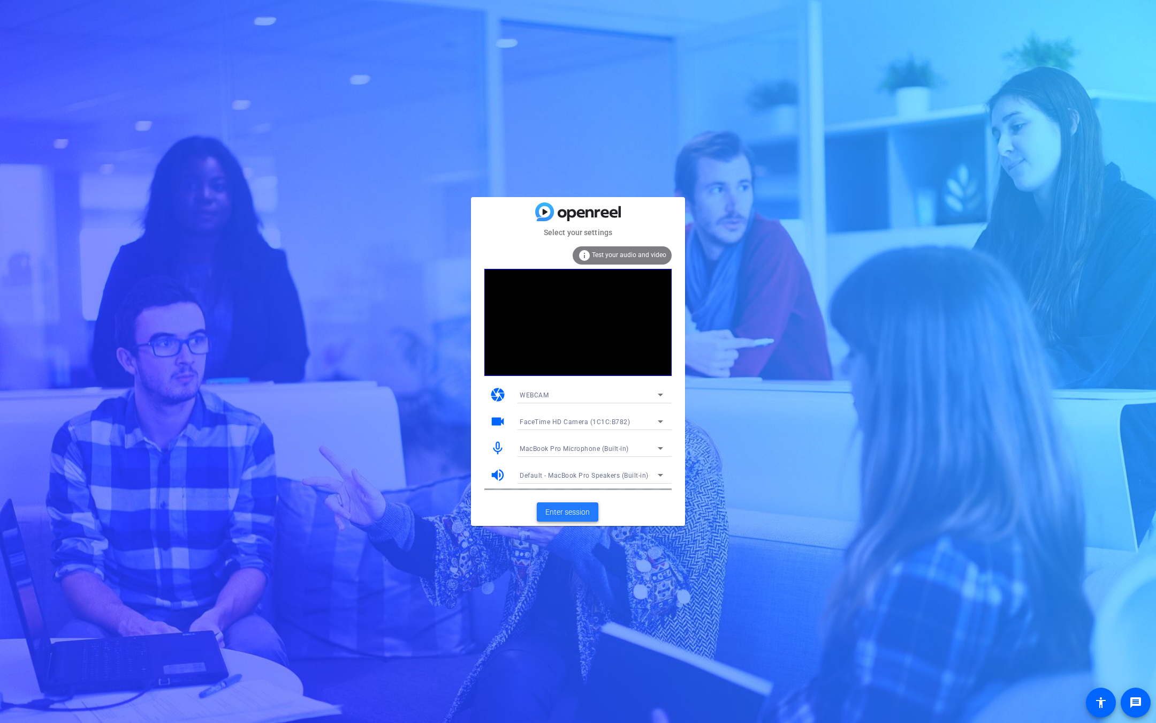
click at [567, 513] on span "Enter session" at bounding box center [567, 511] width 44 height 11
click at [617, 396] on div "WEBCAM" at bounding box center [589, 394] width 138 height 13
click at [663, 379] on div at bounding box center [578, 361] width 1156 height 723
click at [587, 415] on div "Elgato Virtual Camera" at bounding box center [589, 421] width 138 height 13
click at [571, 460] on span "FaceTime HD Camera (1C1C:B782)" at bounding box center [574, 459] width 108 height 13
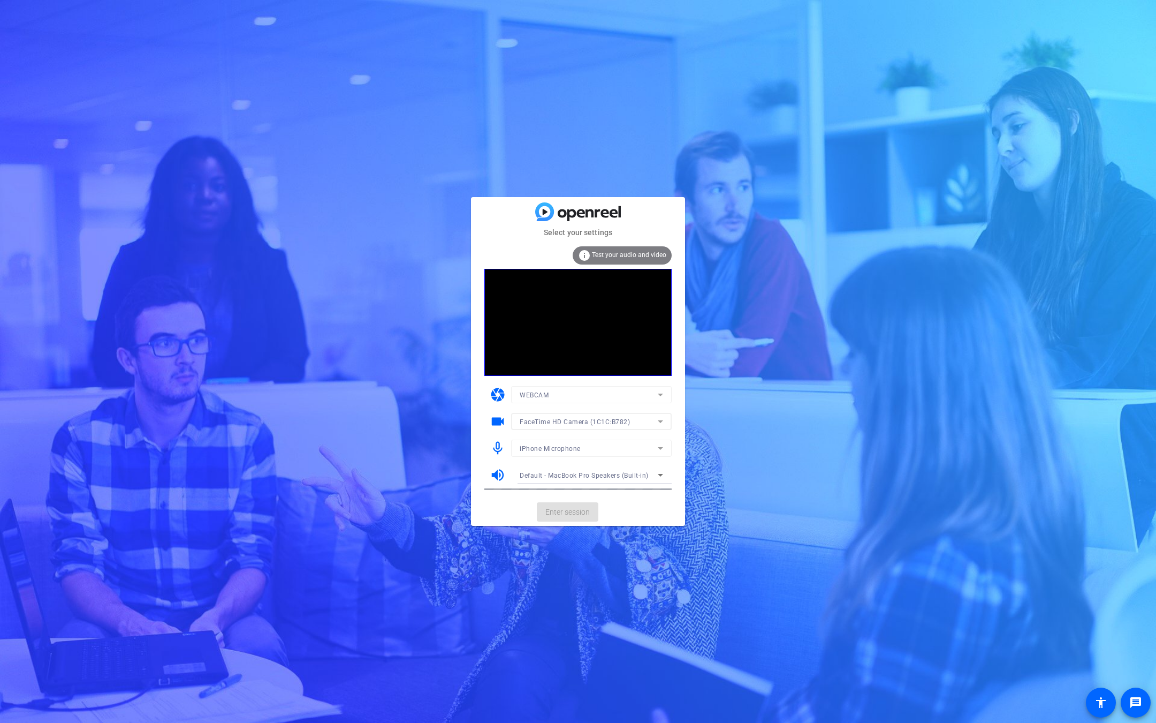
click at [595, 440] on div at bounding box center [591, 436] width 161 height 12
click at [598, 447] on mat-form-field "iPhone Microphone" at bounding box center [591, 447] width 161 height 17
click at [650, 446] on div "iPhone Microphone" at bounding box center [589, 448] width 138 height 13
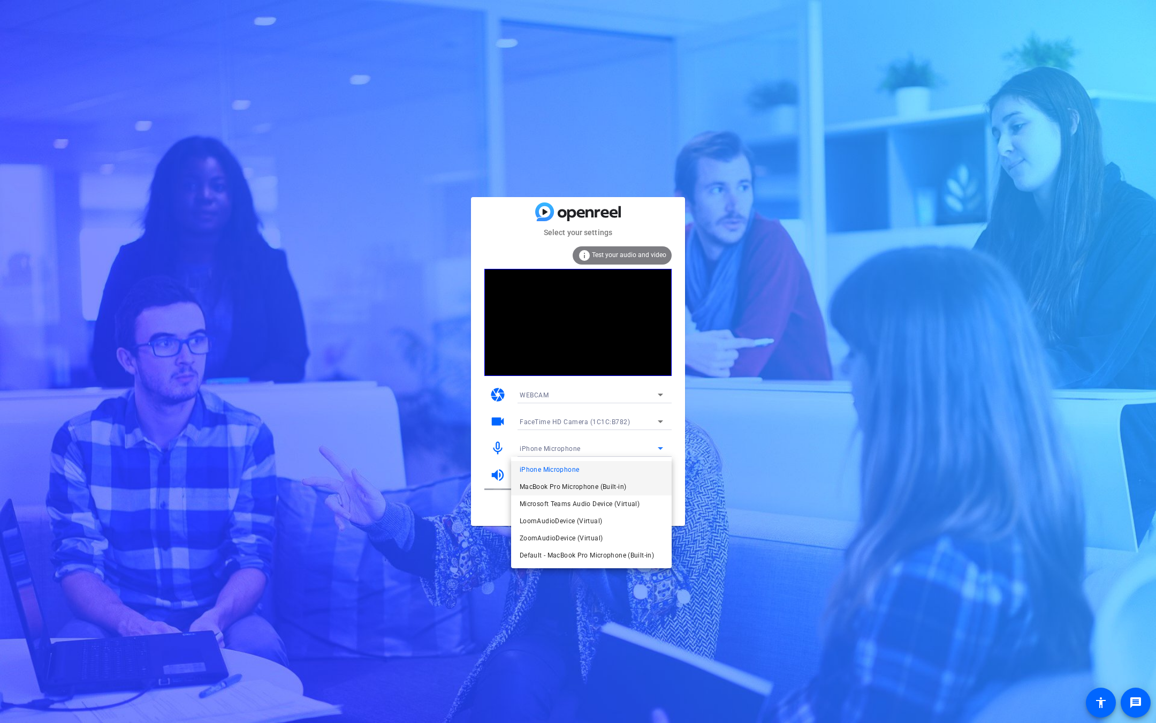
click at [618, 483] on span "MacBook Pro Microphone (Built-in)" at bounding box center [573, 486] width 107 height 13
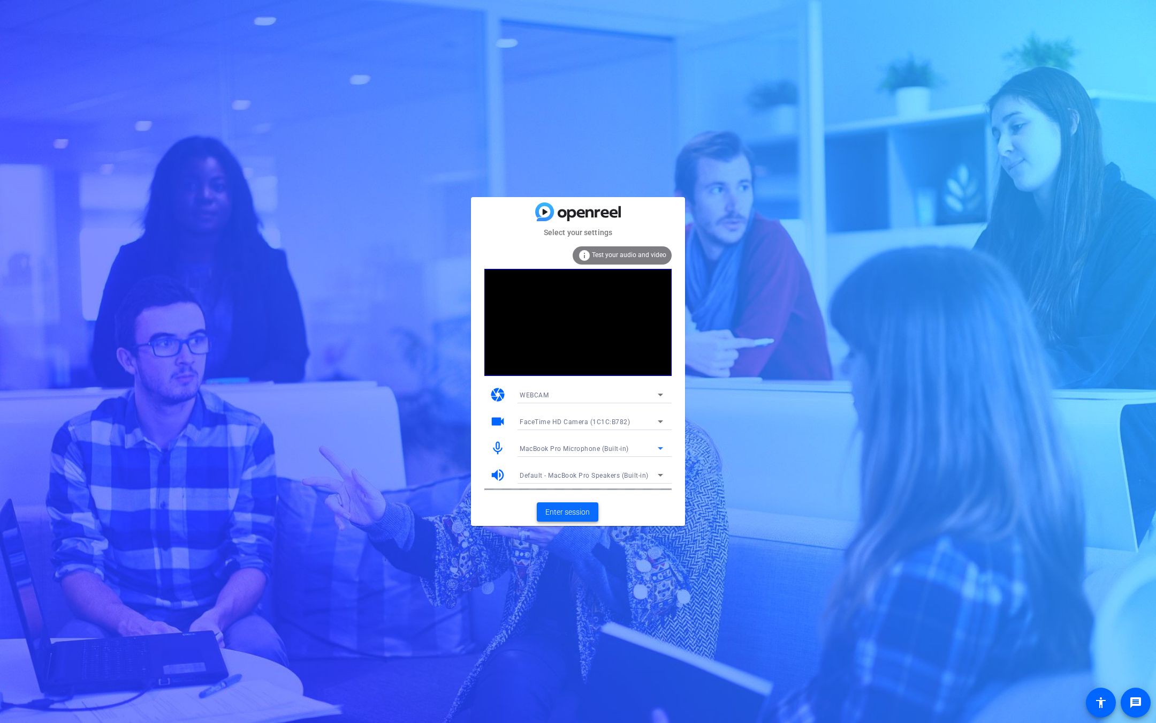
click at [576, 516] on span "Enter session" at bounding box center [567, 511] width 44 height 11
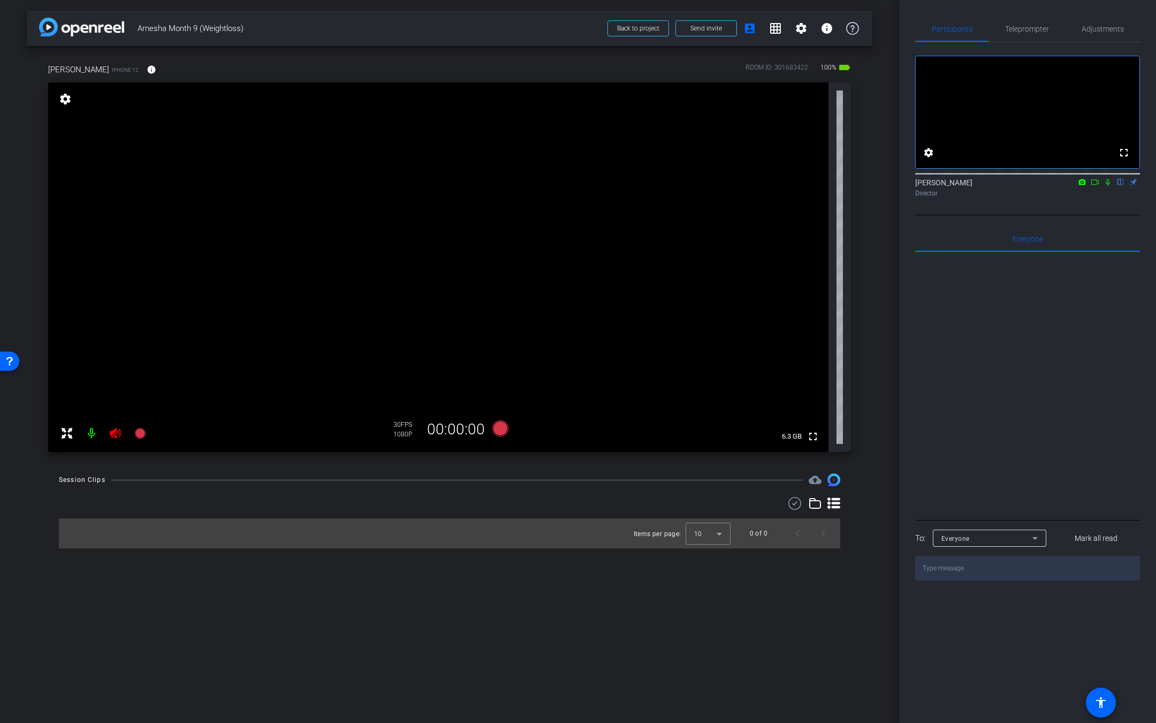
click at [111, 432] on icon at bounding box center [115, 433] width 11 height 11
click at [1018, 21] on span "Teleprompter" at bounding box center [1027, 29] width 44 height 26
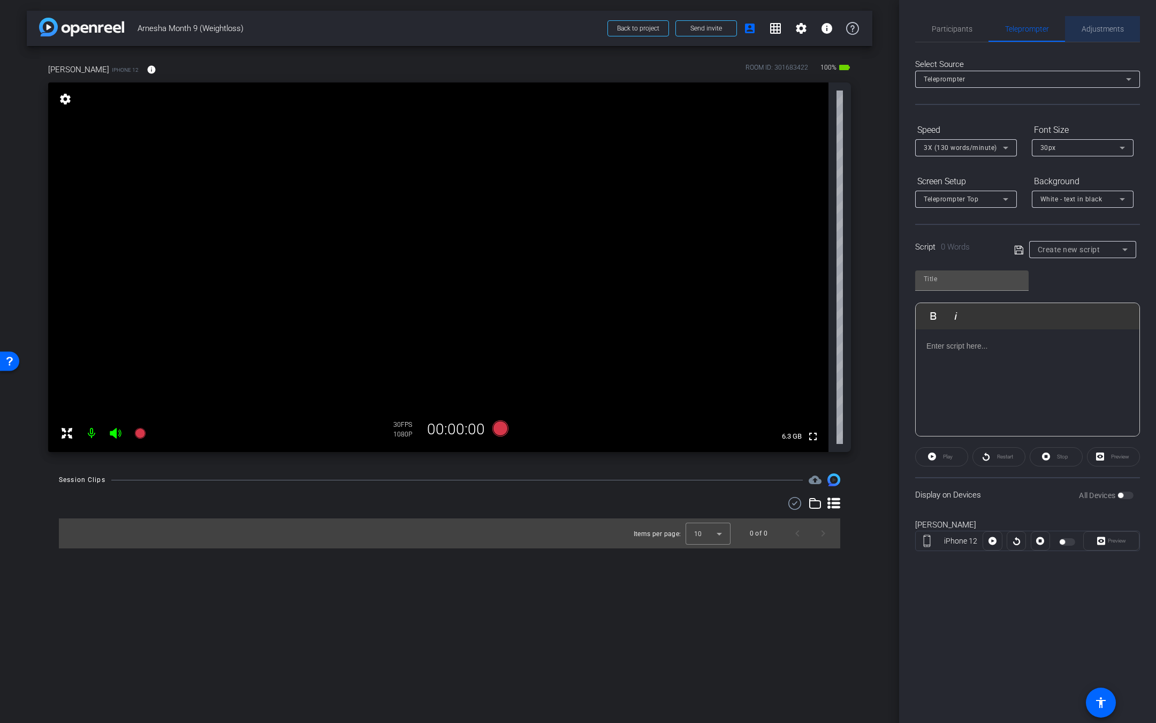
click at [1113, 32] on span "Adjustments" at bounding box center [1103, 28] width 42 height 7
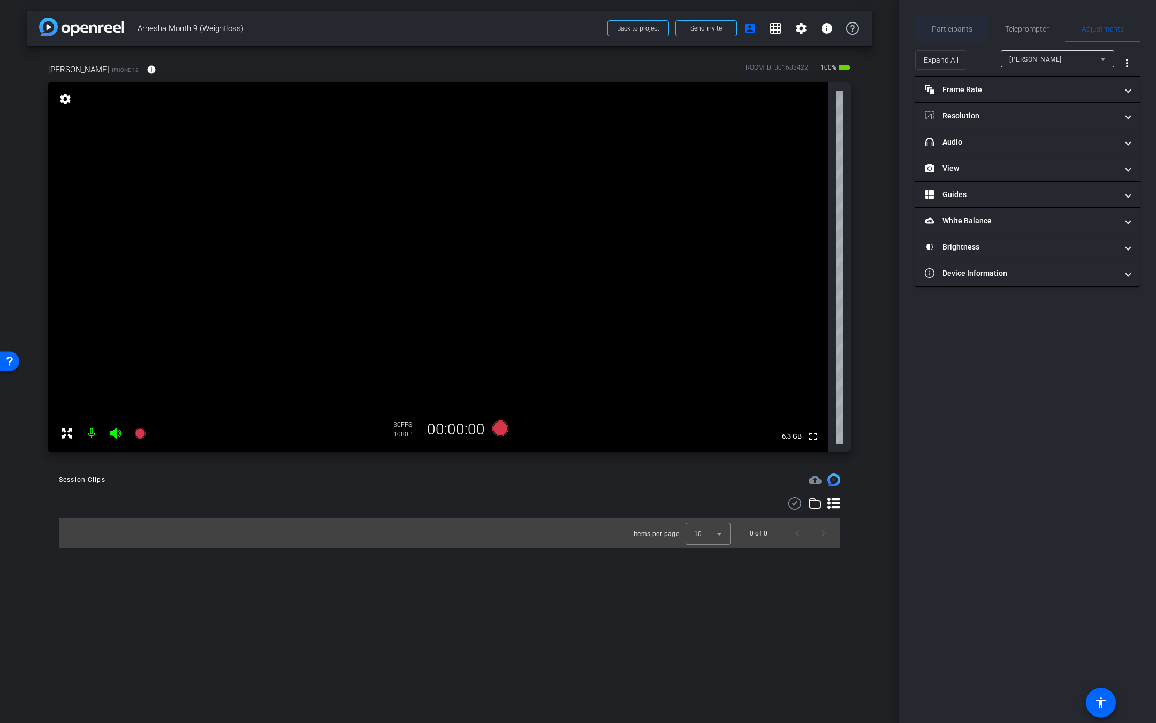
click at [966, 22] on span "Participants" at bounding box center [952, 29] width 41 height 26
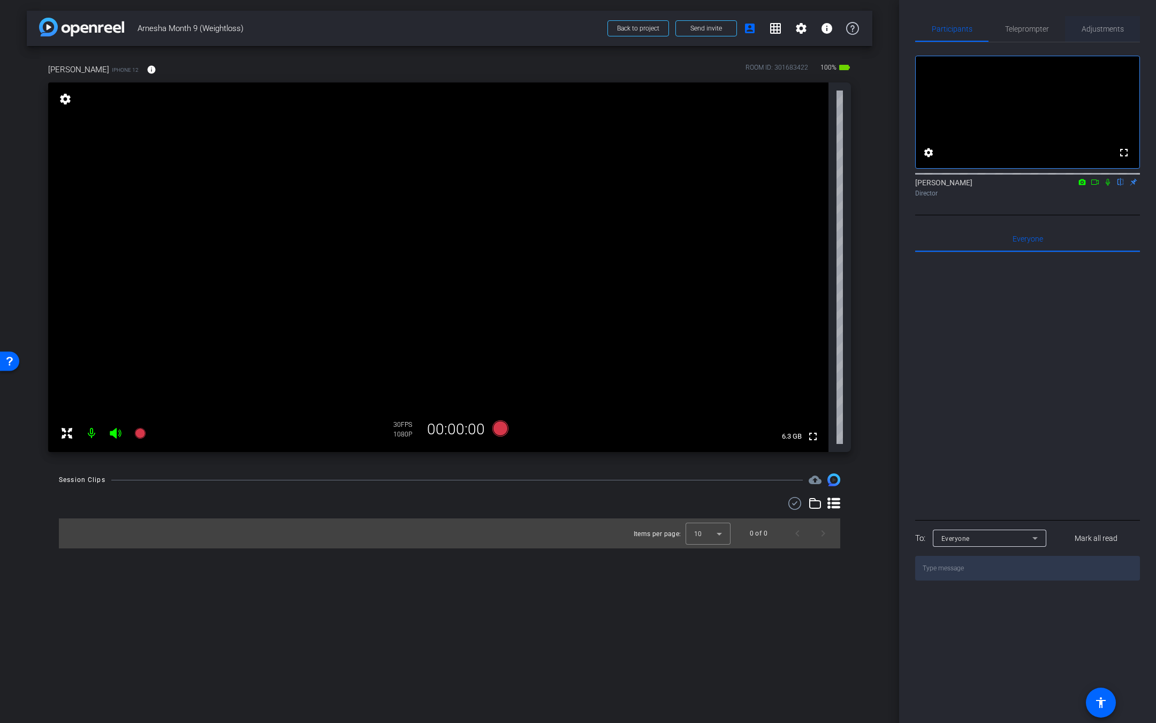
click at [1100, 35] on span "Adjustments" at bounding box center [1103, 29] width 42 height 26
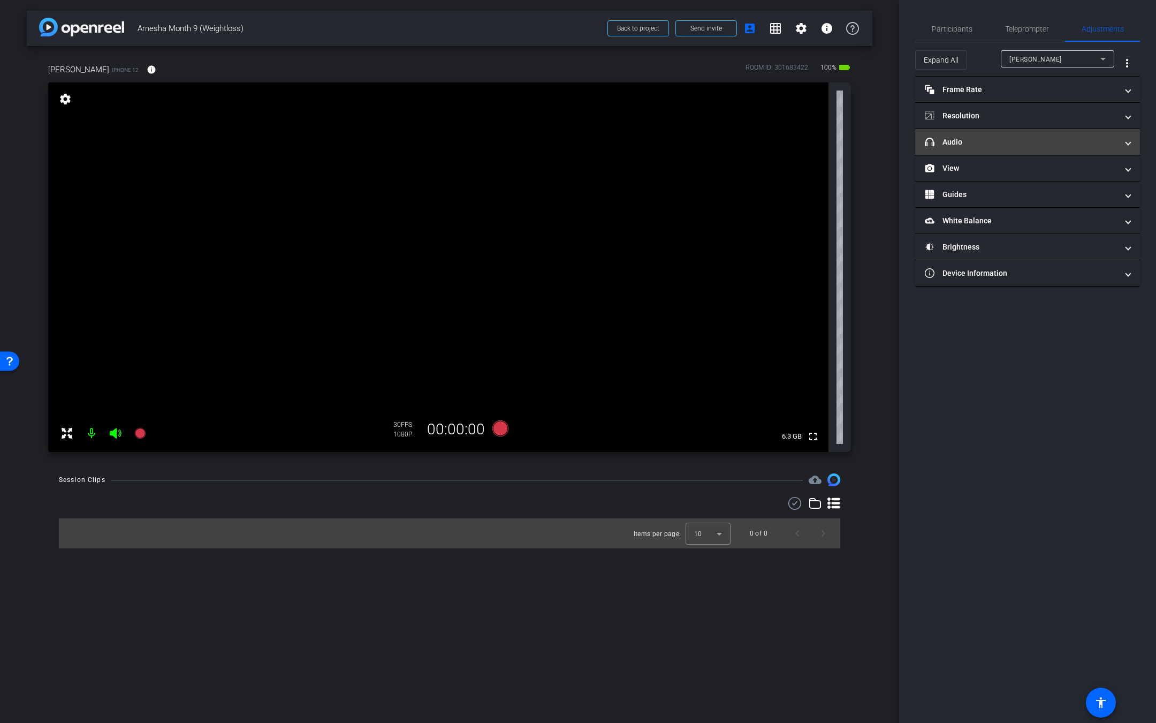
click at [969, 144] on mat-panel-title "headphone icon Audio" at bounding box center [1021, 141] width 193 height 11
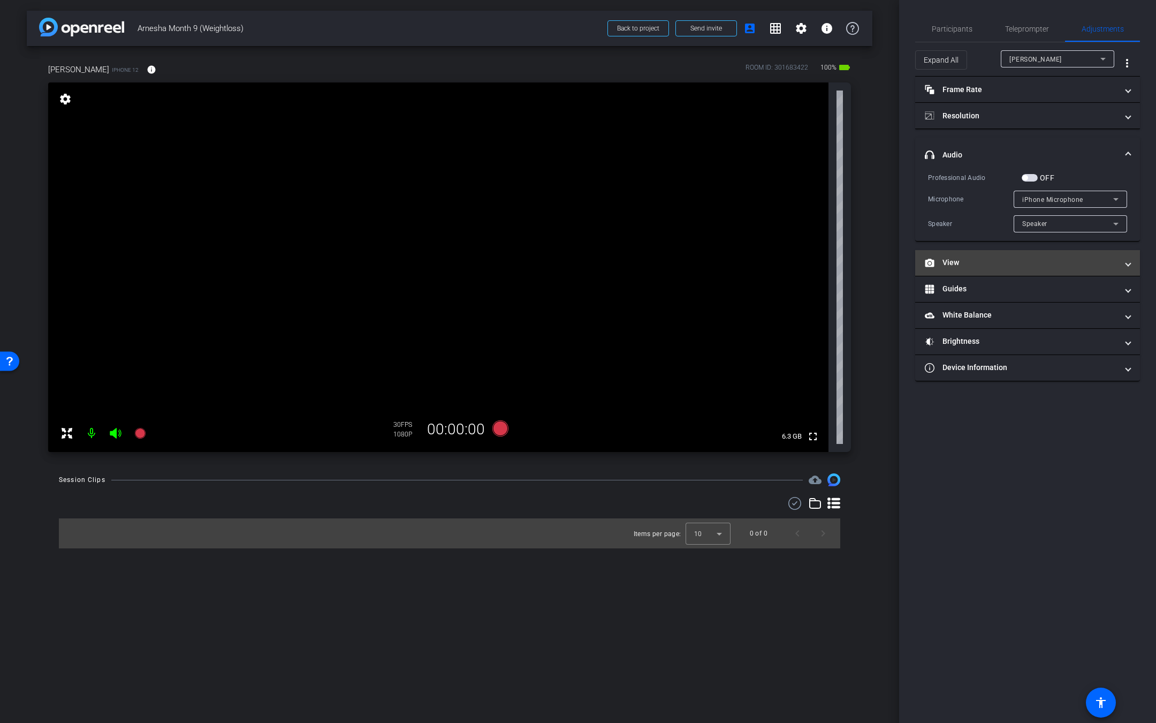
click at [978, 257] on mat-panel-title "View" at bounding box center [1021, 262] width 193 height 11
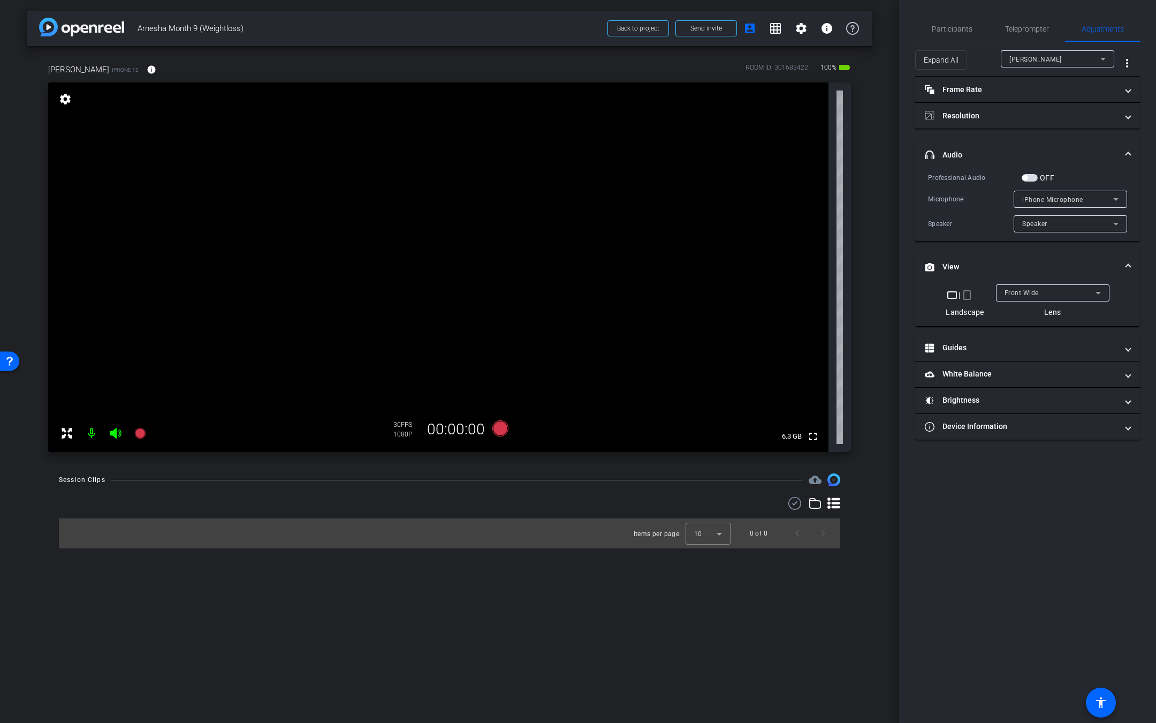
click at [969, 289] on mat-icon "crop_portrait" at bounding box center [967, 294] width 13 height 13
click at [953, 28] on span "Participants" at bounding box center [952, 28] width 41 height 7
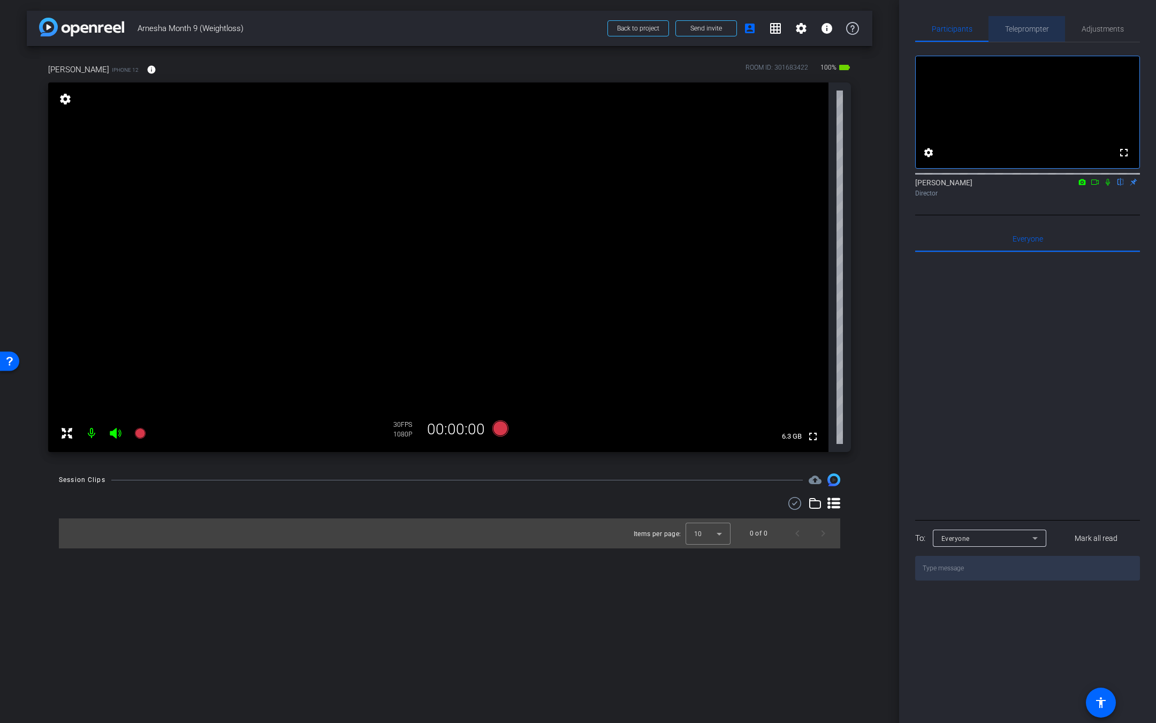
click at [1006, 22] on span "Teleprompter" at bounding box center [1027, 29] width 44 height 26
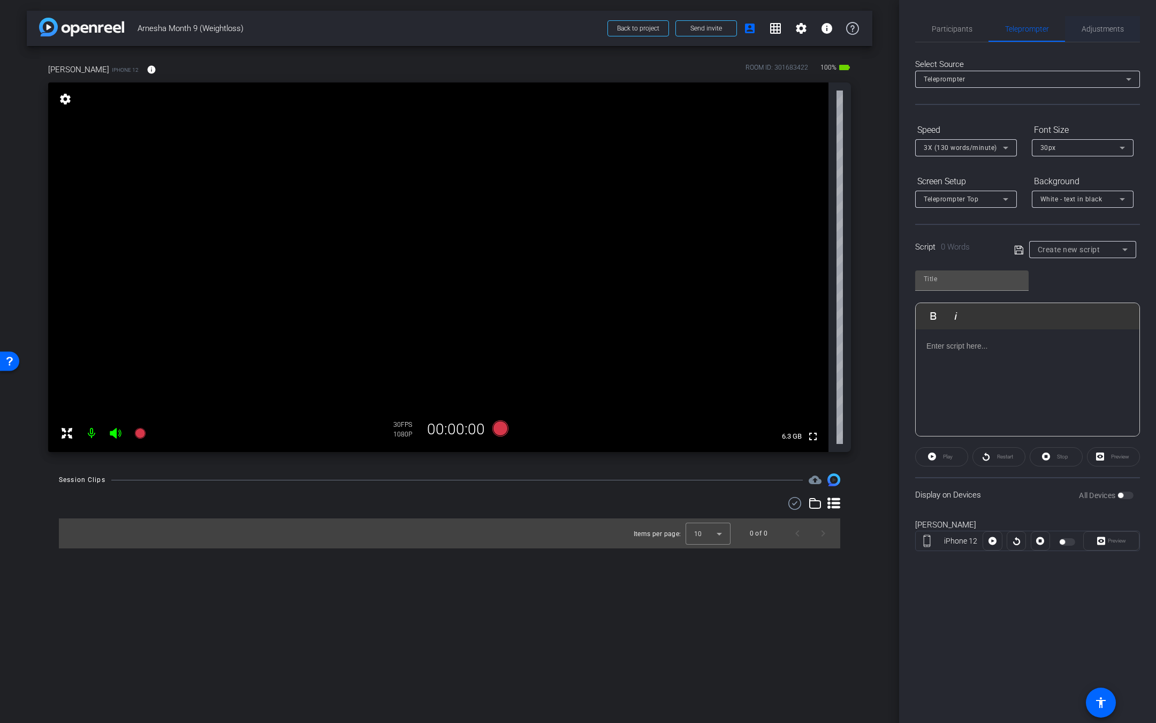
click at [1110, 27] on span "Adjustments" at bounding box center [1103, 28] width 42 height 7
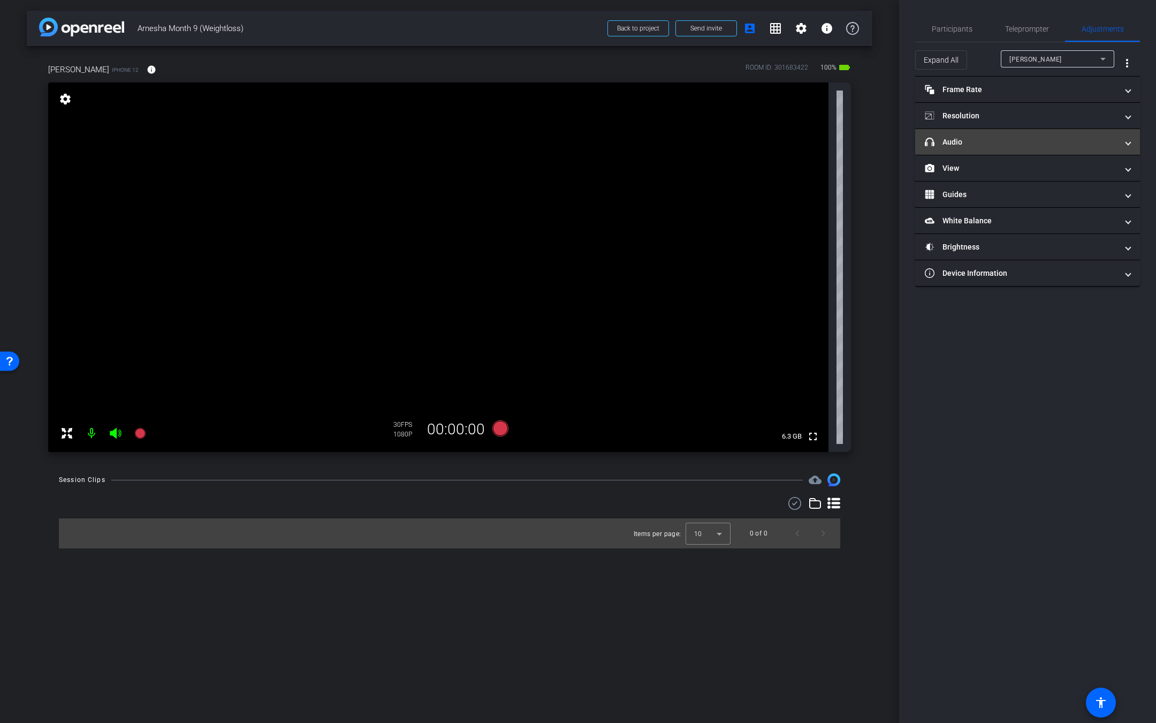
click at [1008, 146] on mat-panel-title "headphone icon Audio" at bounding box center [1021, 141] width 193 height 11
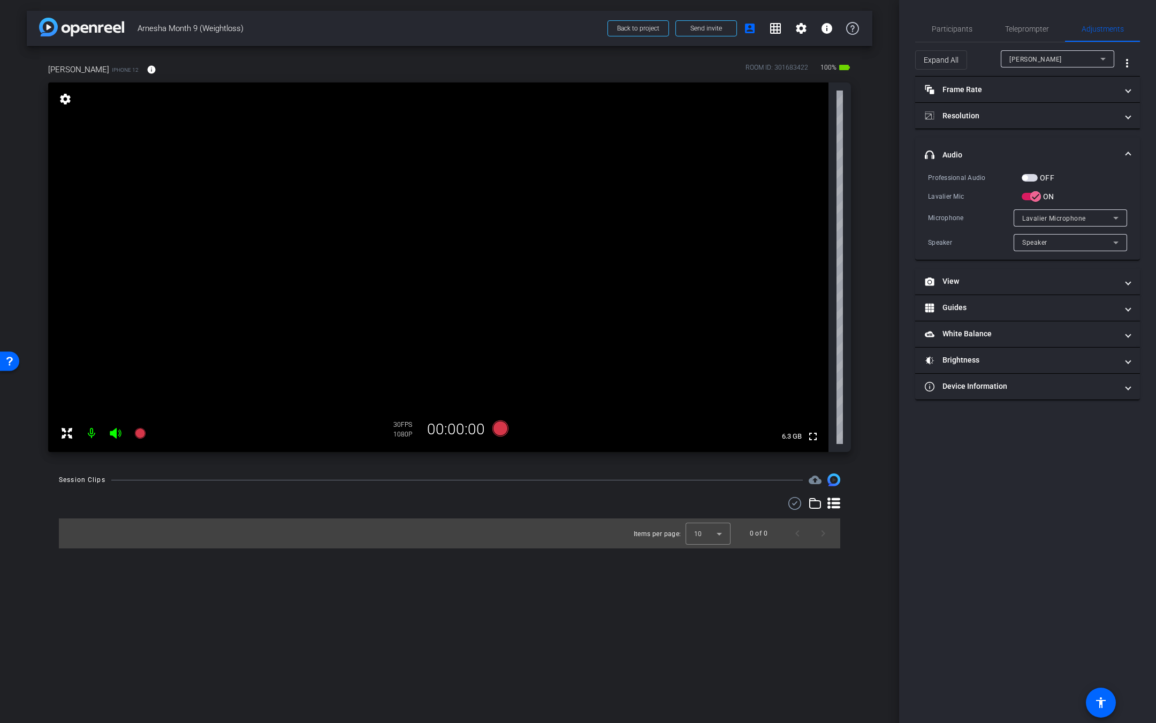
click at [1047, 215] on span "Lavalier Microphone" at bounding box center [1054, 218] width 64 height 7
click at [1088, 145] on div at bounding box center [578, 361] width 1156 height 723
click at [1027, 175] on span "button" at bounding box center [1024, 177] width 5 height 5
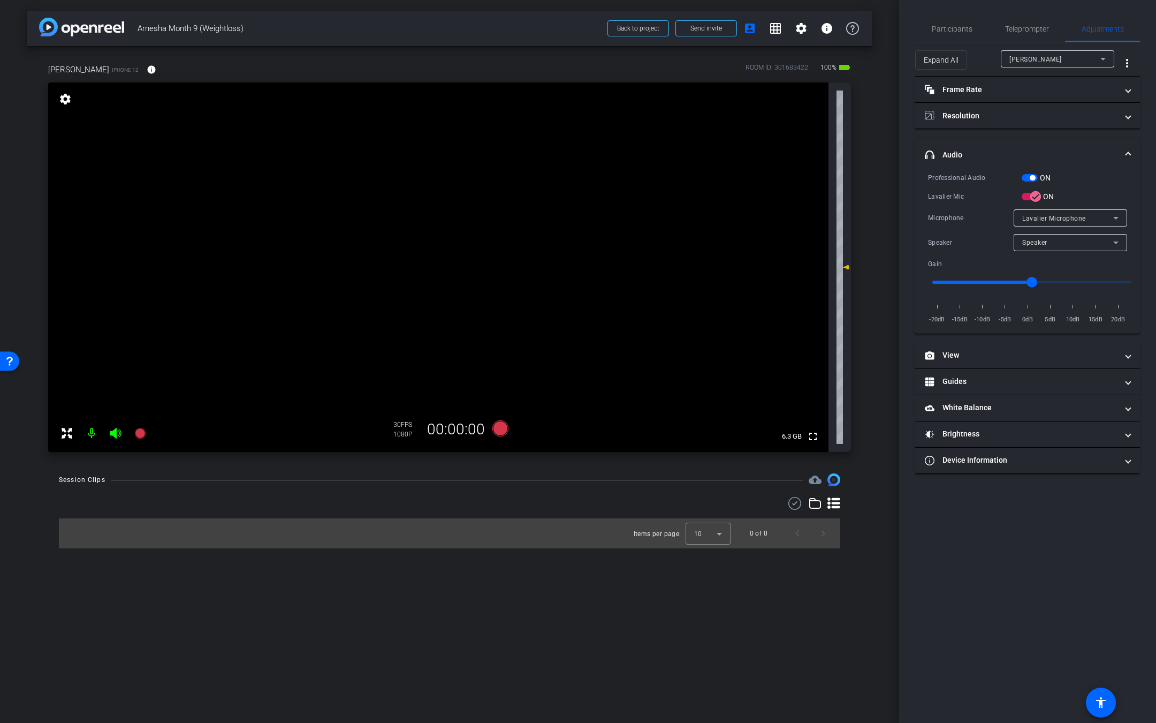
click at [1062, 216] on span "Lavalier Microphone" at bounding box center [1054, 218] width 64 height 7
click at [1062, 241] on span "Lavalier Microphone" at bounding box center [1054, 238] width 65 height 13
click at [1028, 174] on span "button" at bounding box center [1030, 177] width 16 height 7
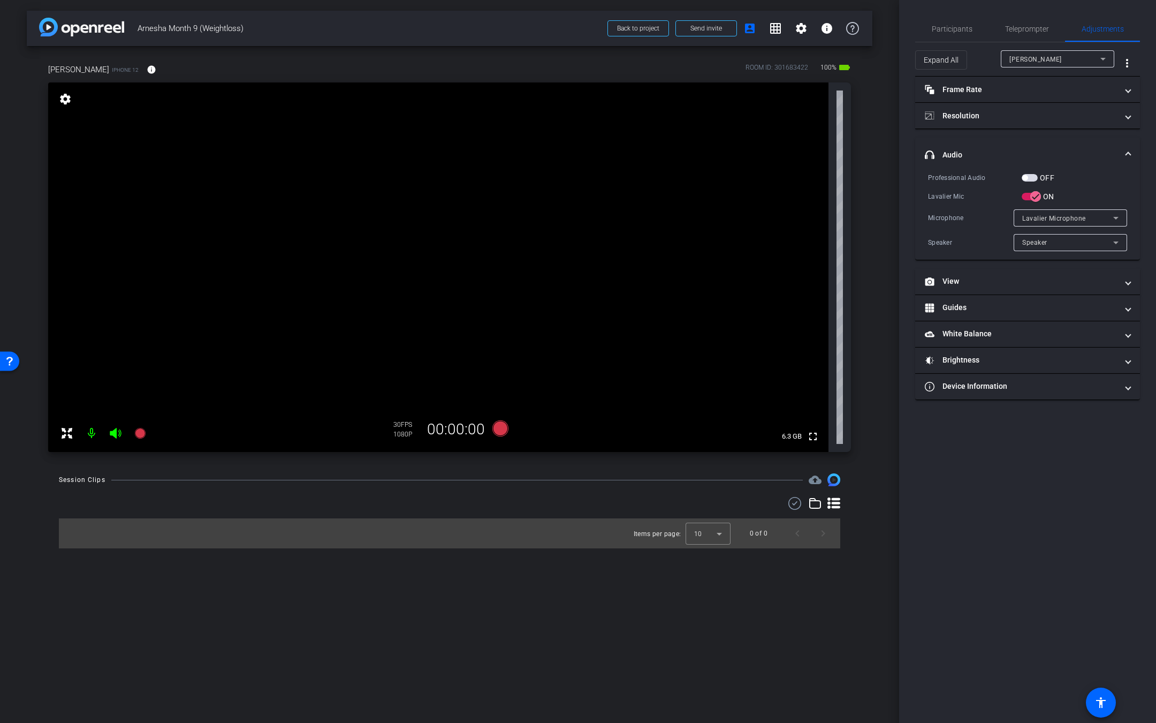
click at [1066, 227] on div at bounding box center [1070, 232] width 113 height 12
click at [1071, 218] on span "Lavalier Microphone" at bounding box center [1054, 218] width 64 height 7
click at [1061, 239] on span "Lavalier Microphone" at bounding box center [1054, 238] width 65 height 13
click at [1034, 175] on span "button" at bounding box center [1030, 177] width 16 height 7
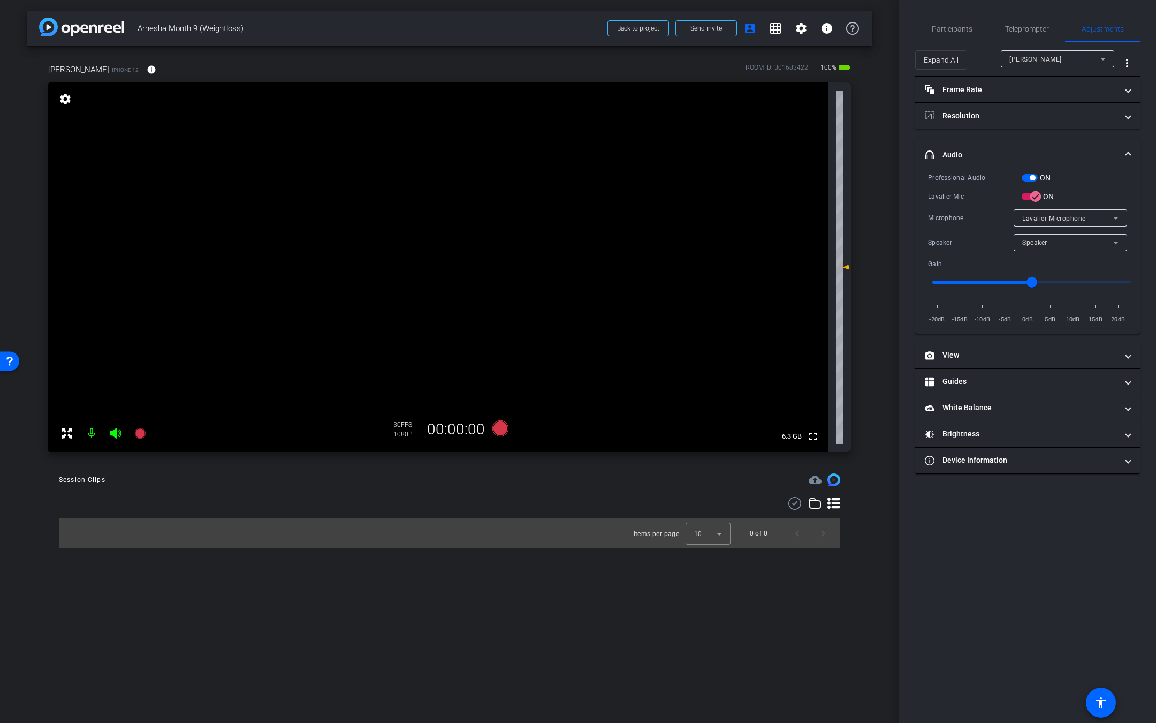
click at [1098, 220] on div "Lavalier Microphone" at bounding box center [1067, 217] width 91 height 13
click at [145, 434] on icon at bounding box center [139, 433] width 11 height 11
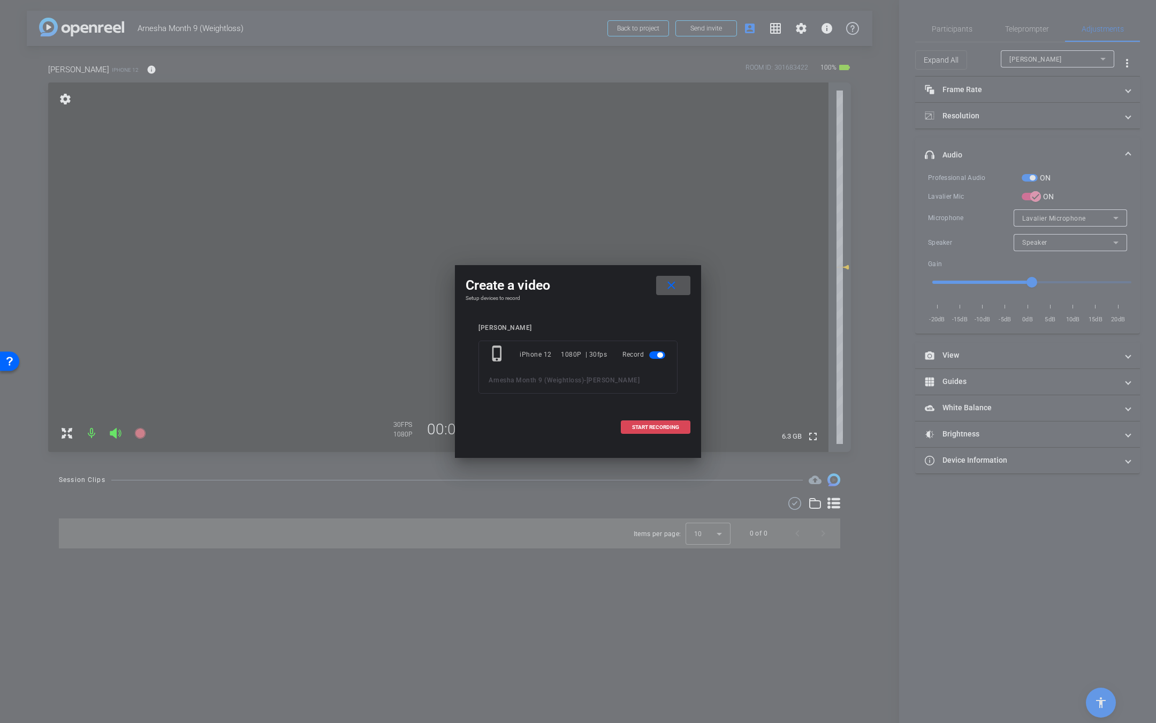
click at [657, 416] on span at bounding box center [655, 427] width 69 height 26
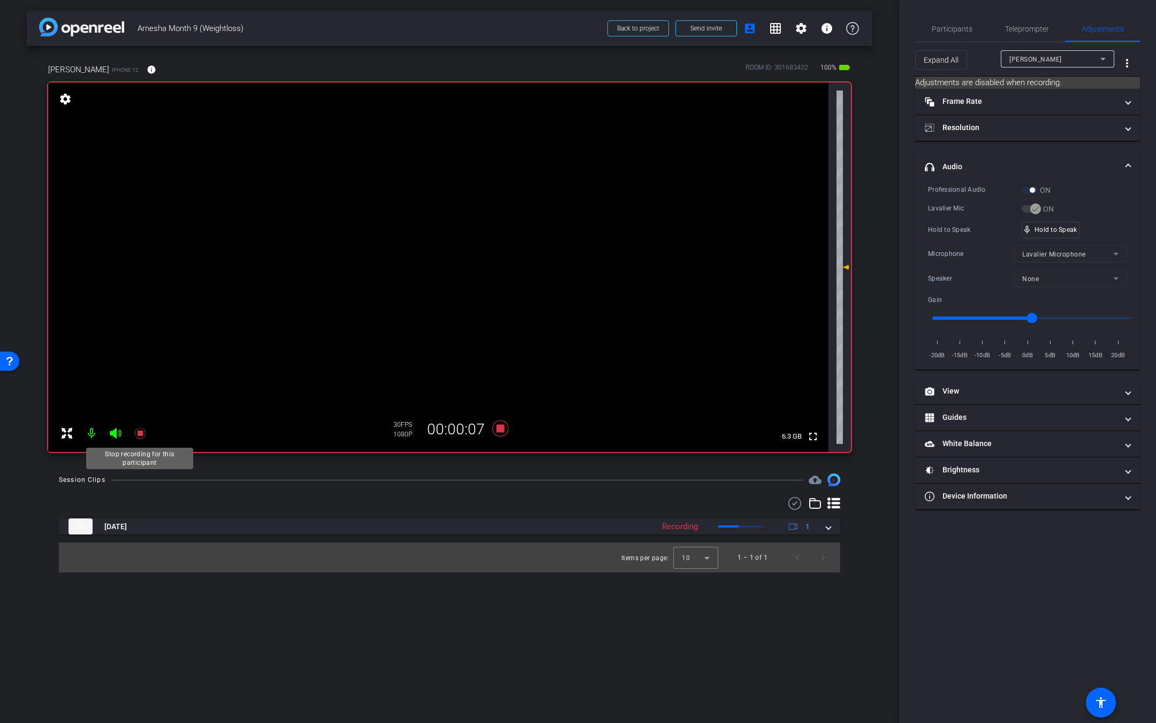
click at [142, 436] on icon at bounding box center [140, 433] width 13 height 13
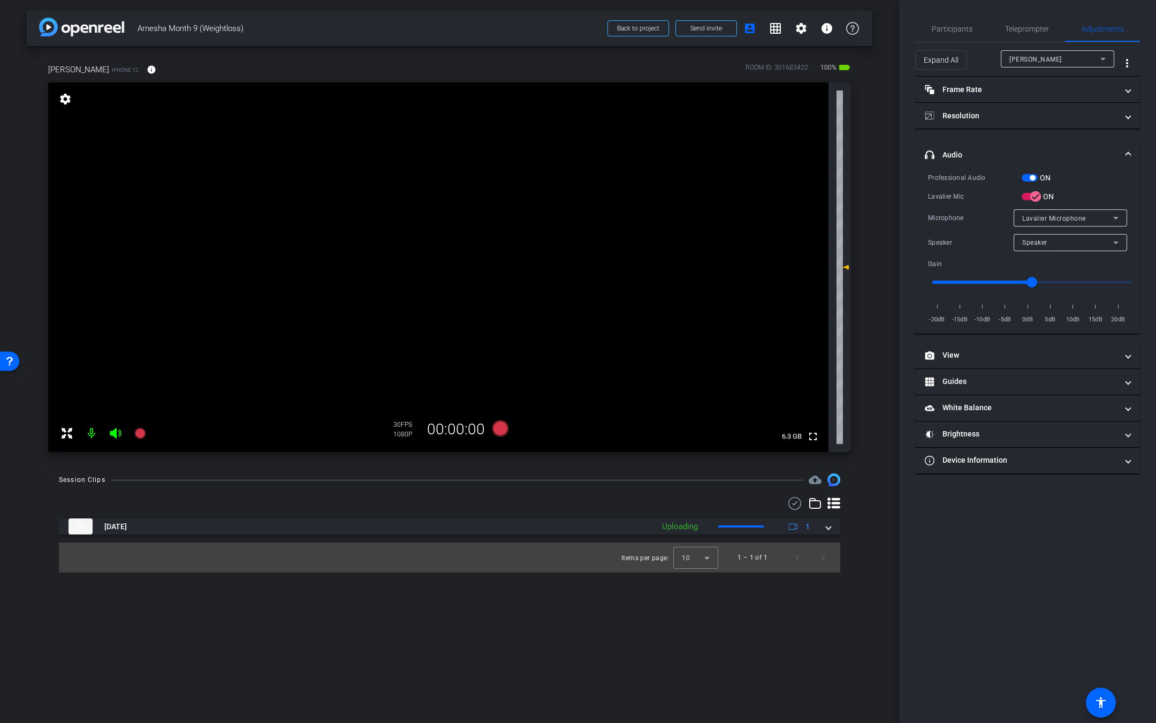
click at [1029, 177] on span "button" at bounding box center [1030, 177] width 16 height 7
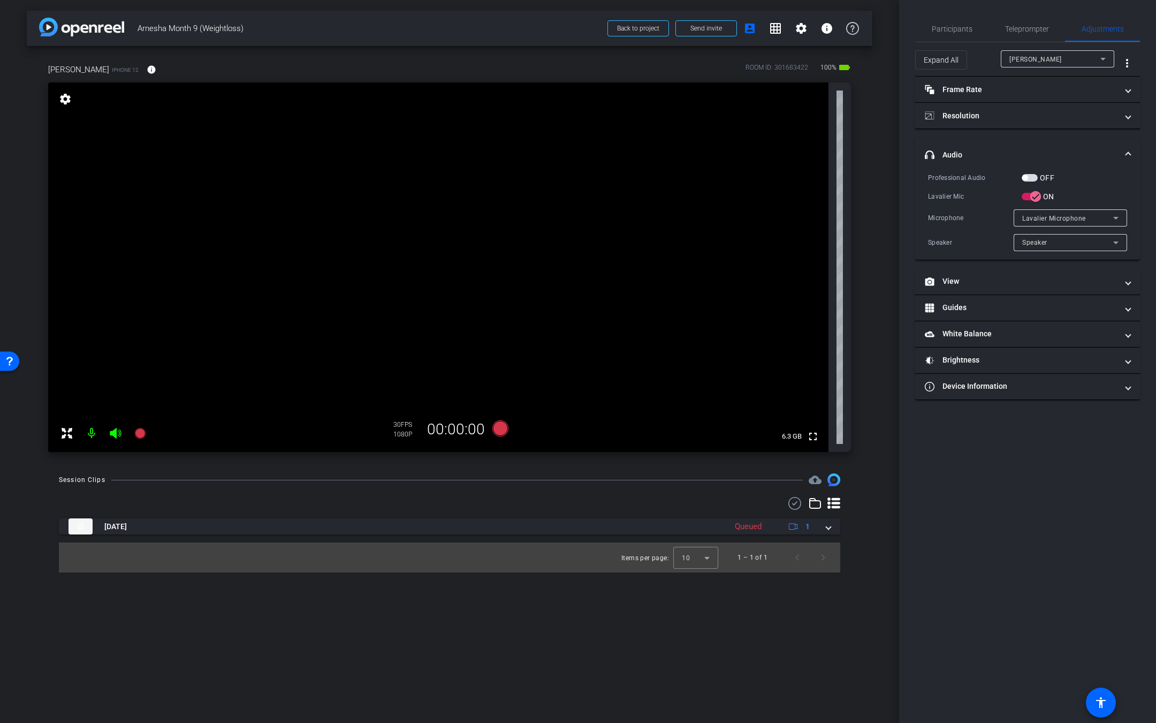
click at [1044, 219] on span "Lavalier Microphone" at bounding box center [1054, 218] width 64 height 7
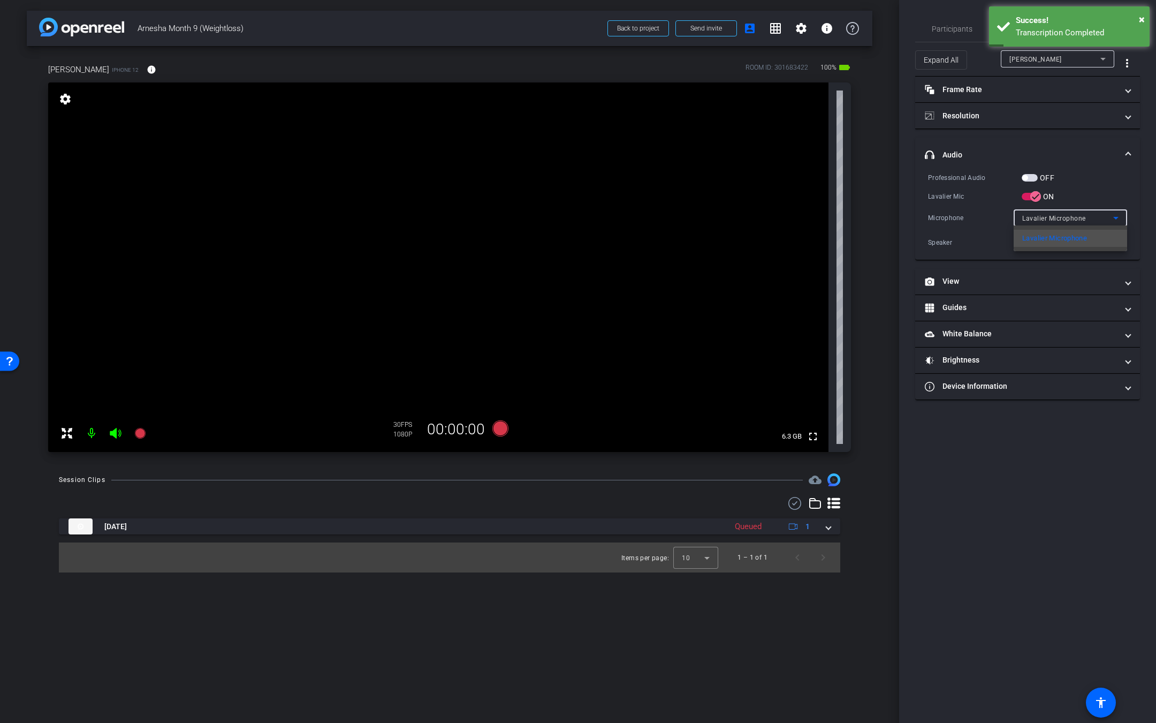
click at [143, 434] on div at bounding box center [578, 361] width 1156 height 723
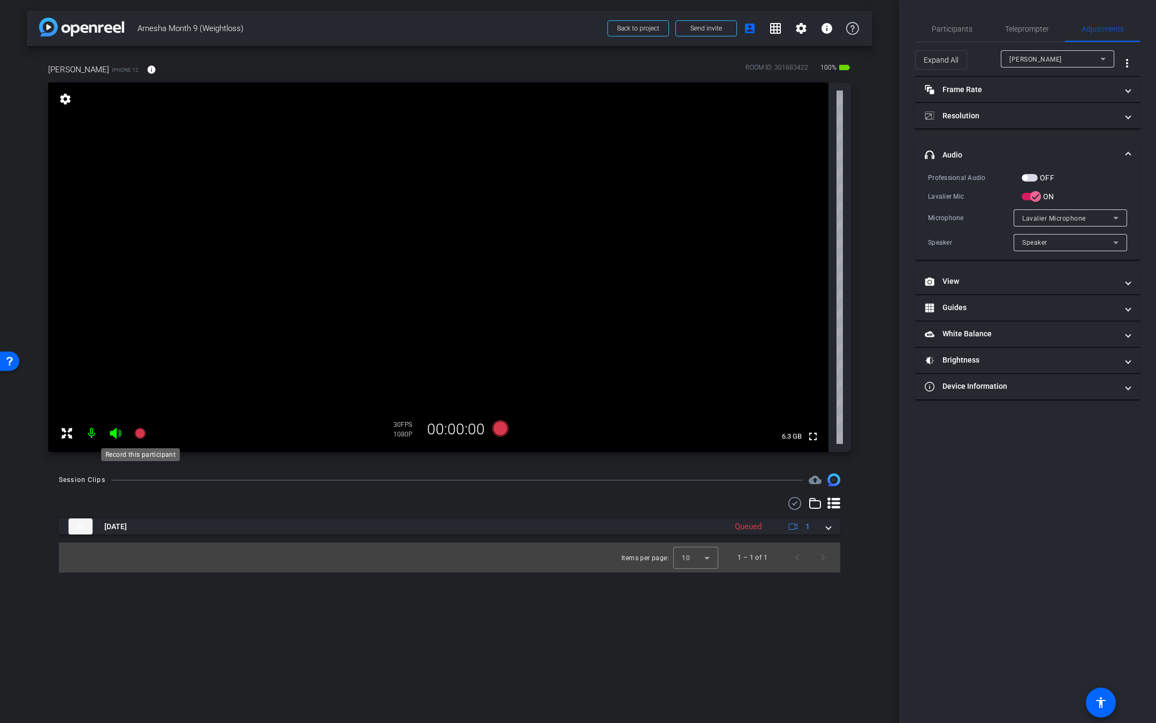
click at [142, 436] on icon at bounding box center [139, 433] width 11 height 11
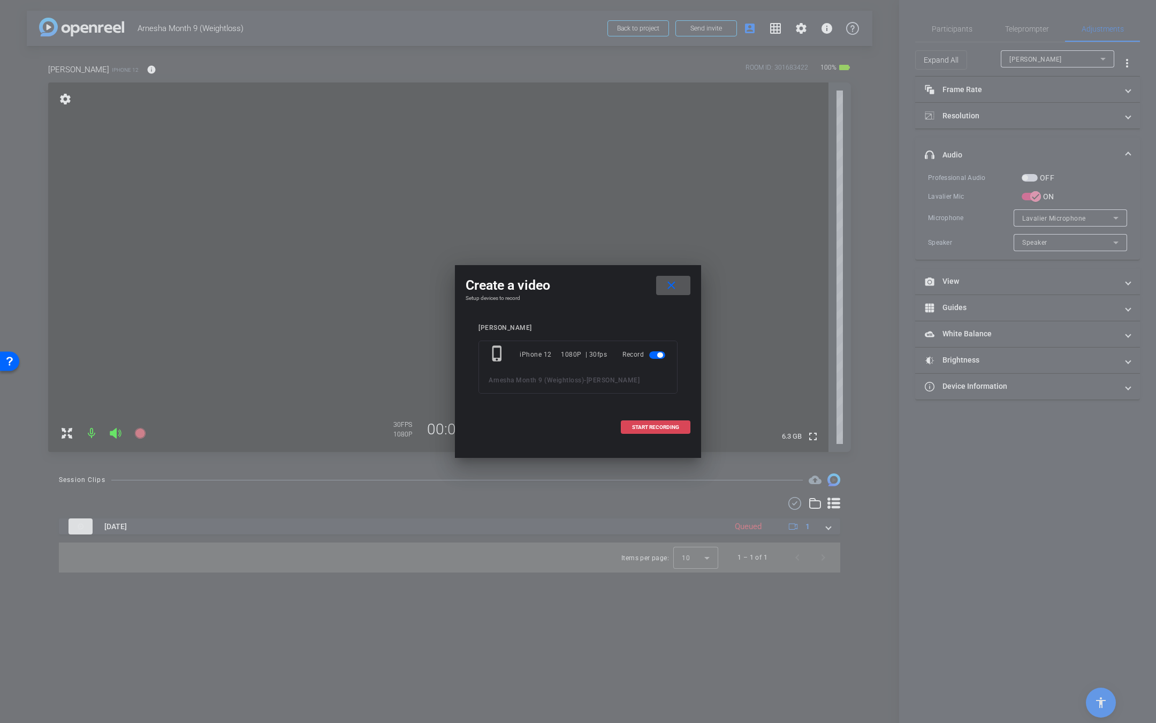
click at [665, 423] on span at bounding box center [655, 427] width 69 height 26
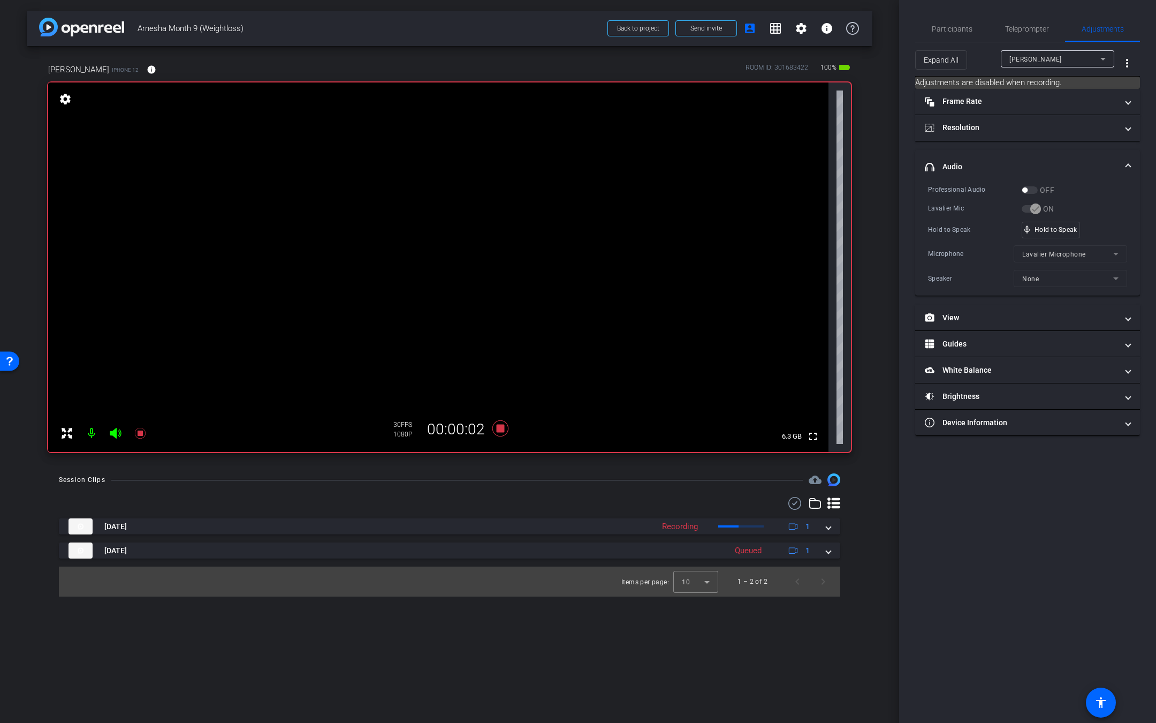
click at [153, 434] on video at bounding box center [438, 266] width 780 height 369
click at [139, 434] on icon at bounding box center [139, 433] width 11 height 11
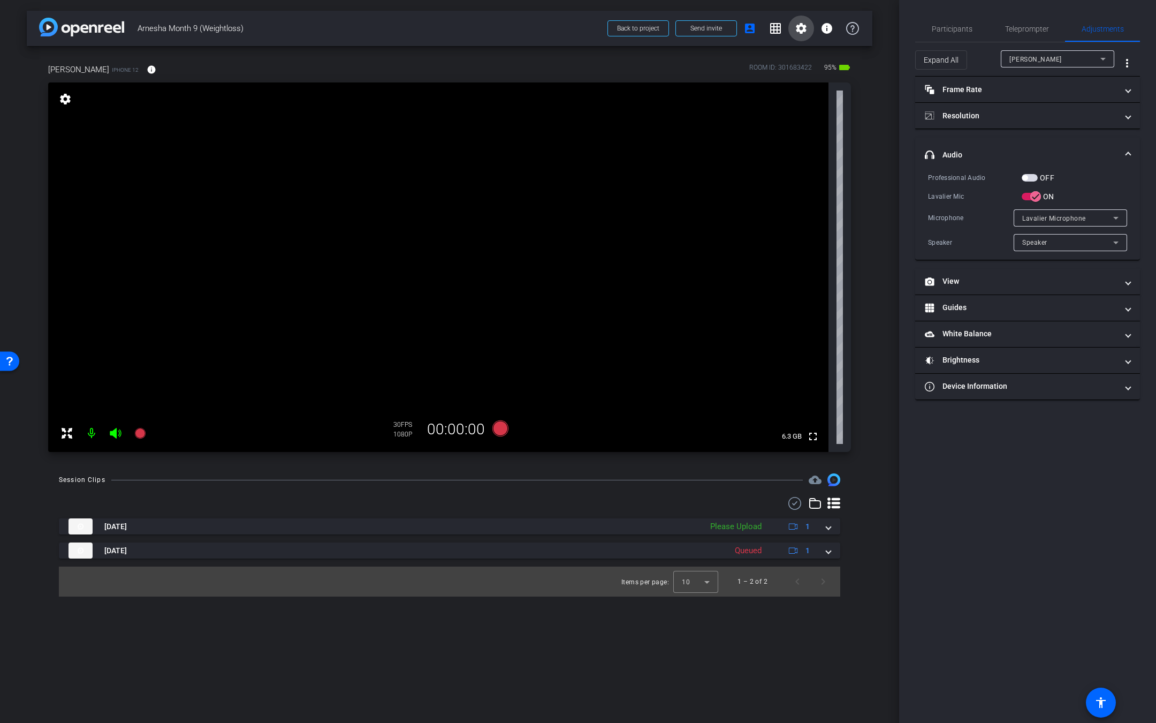
click at [806, 32] on mat-icon "settings" at bounding box center [801, 28] width 13 height 13
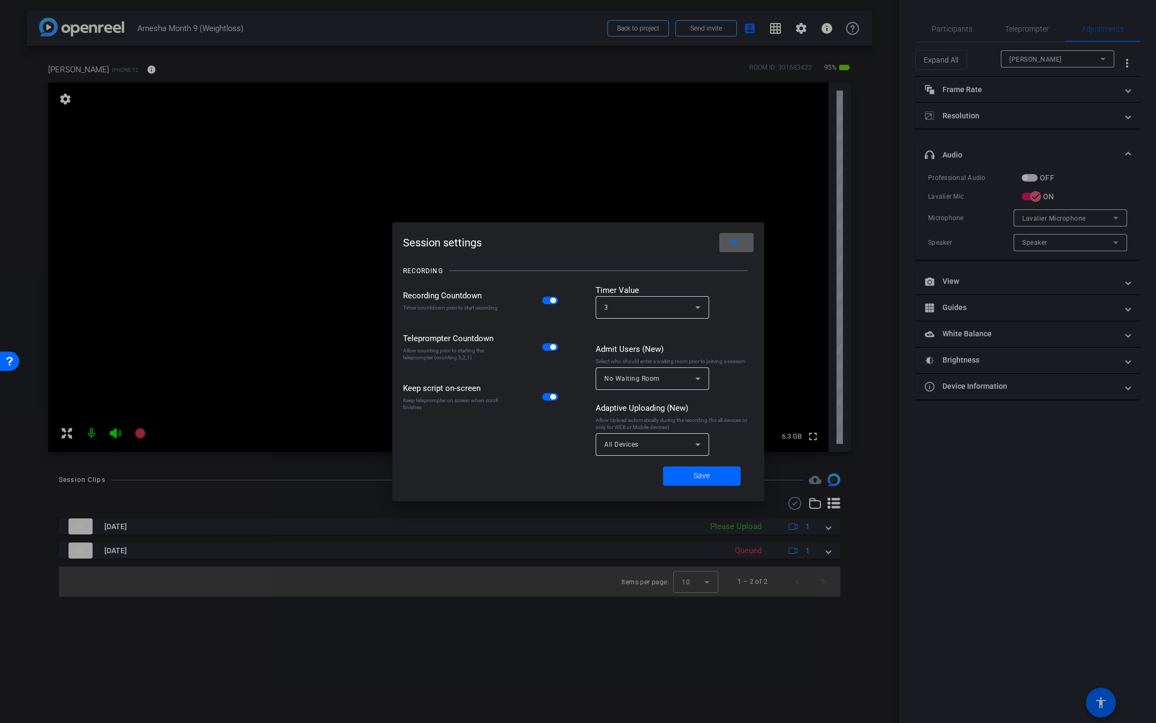
click at [649, 446] on div "All Devices" at bounding box center [649, 443] width 91 height 13
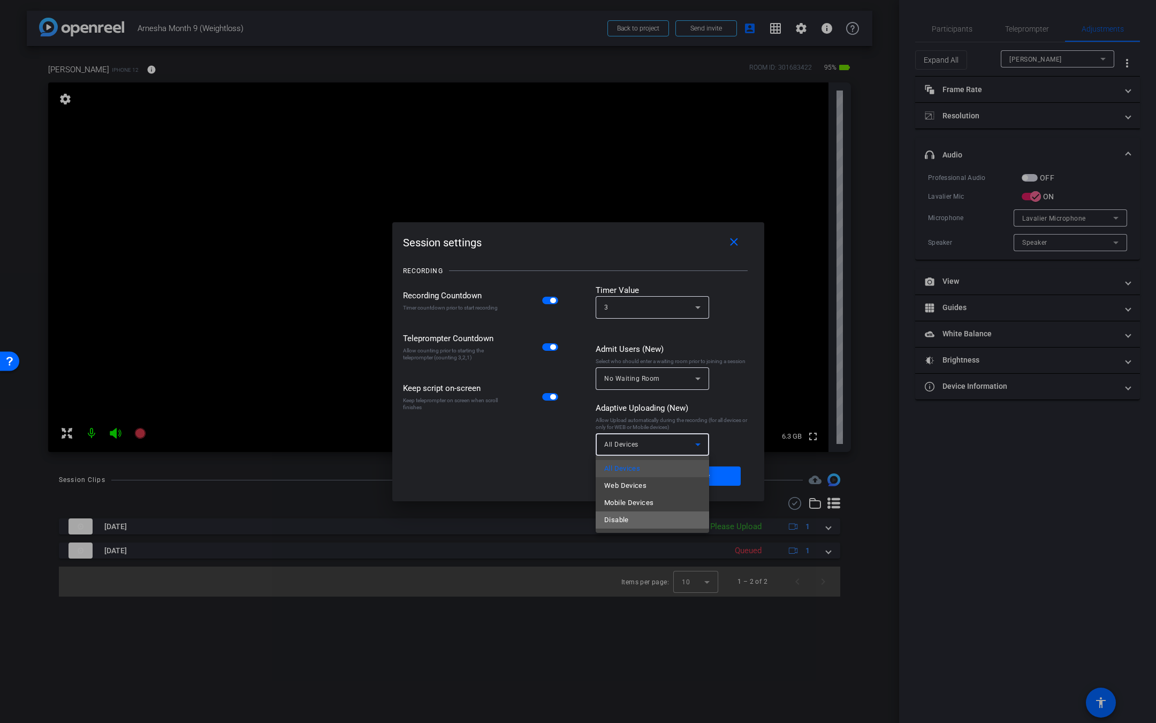
click at [637, 519] on mat-option "Disable" at bounding box center [652, 519] width 113 height 17
click at [674, 446] on div "Disable" at bounding box center [649, 443] width 91 height 13
click at [746, 438] on div at bounding box center [578, 361] width 1156 height 723
click at [687, 439] on div "Disable" at bounding box center [649, 443] width 91 height 13
click at [743, 420] on div at bounding box center [578, 361] width 1156 height 723
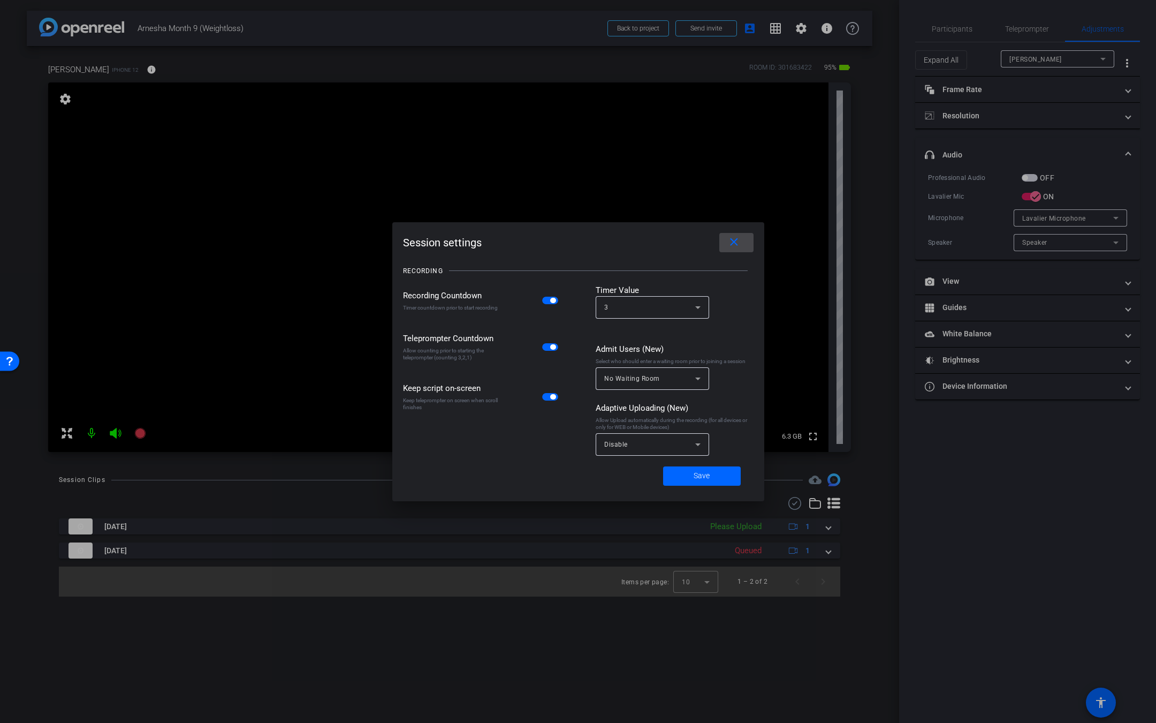
click at [737, 247] on mat-icon "close" at bounding box center [733, 242] width 13 height 13
click at [731, 245] on mat-icon "close" at bounding box center [733, 242] width 13 height 13
click at [731, 249] on span at bounding box center [736, 243] width 34 height 26
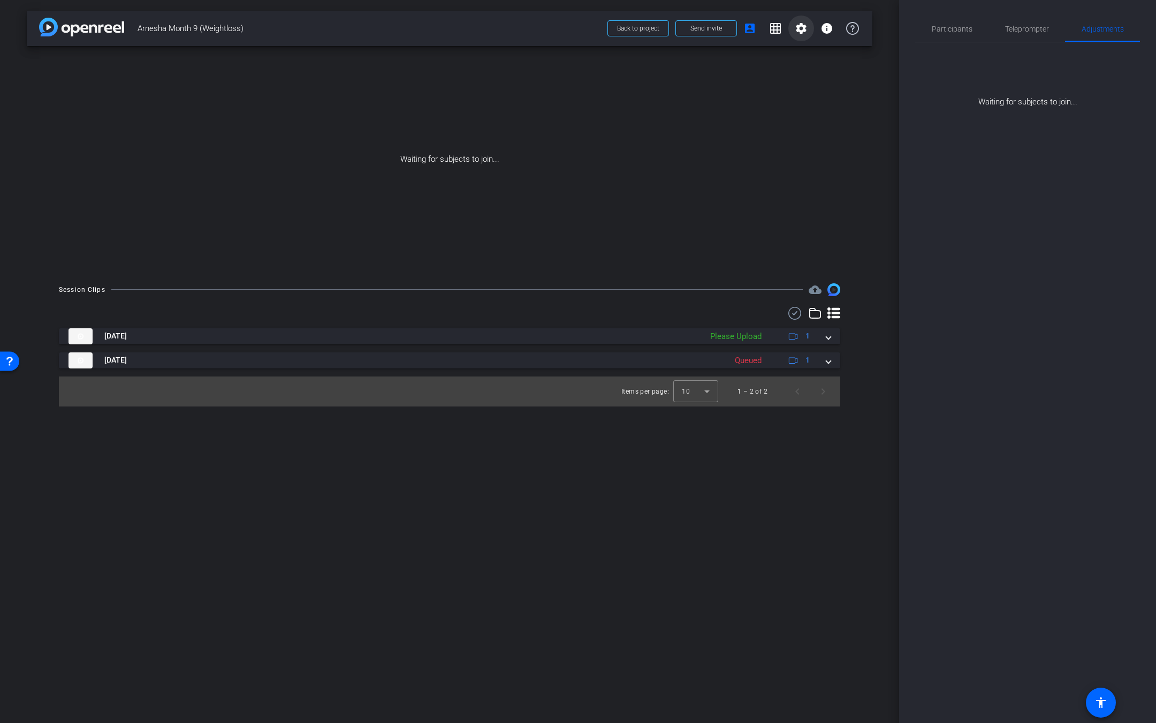
click at [799, 31] on mat-icon "settings" at bounding box center [801, 28] width 13 height 13
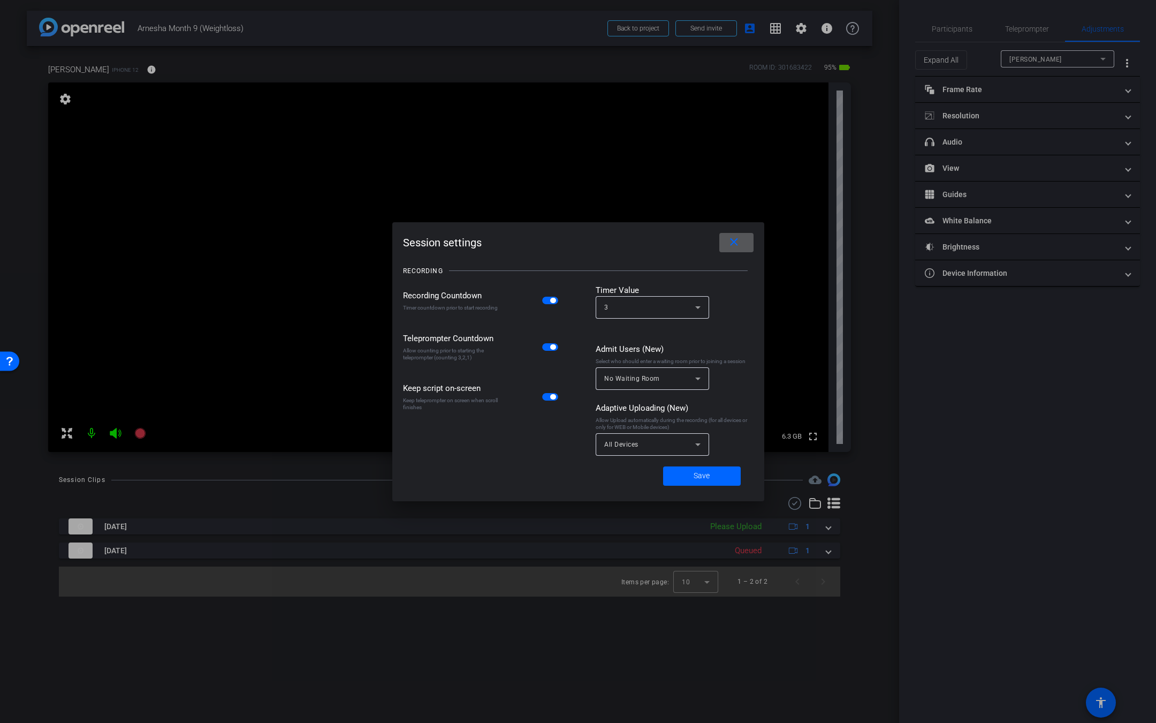
click at [695, 441] on icon at bounding box center [698, 444] width 13 height 13
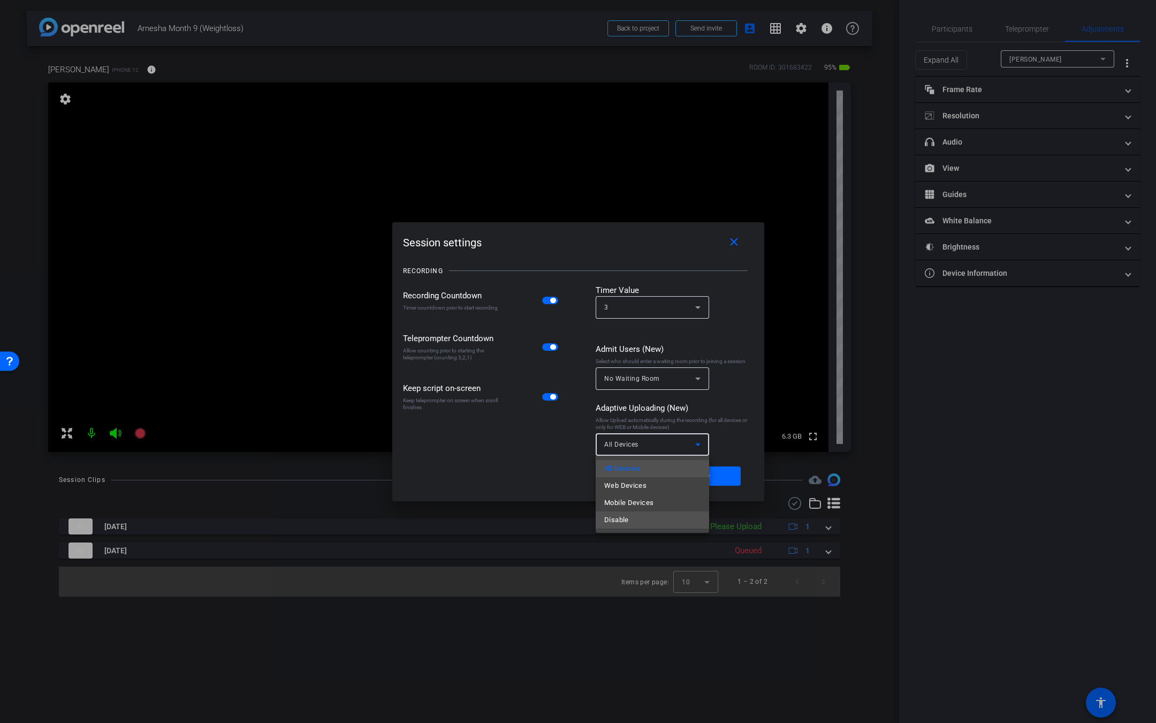
click at [624, 514] on span "Disable" at bounding box center [616, 519] width 25 height 13
click at [696, 477] on span "Save" at bounding box center [702, 475] width 16 height 11
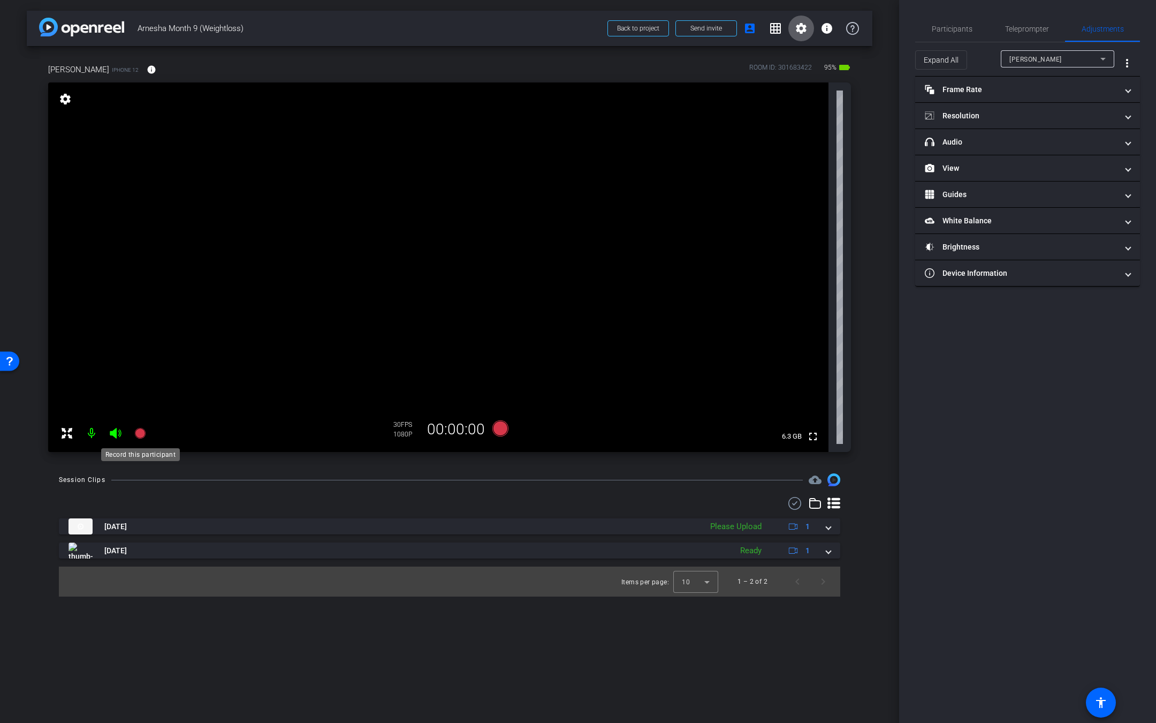
click at [143, 431] on icon at bounding box center [139, 433] width 11 height 11
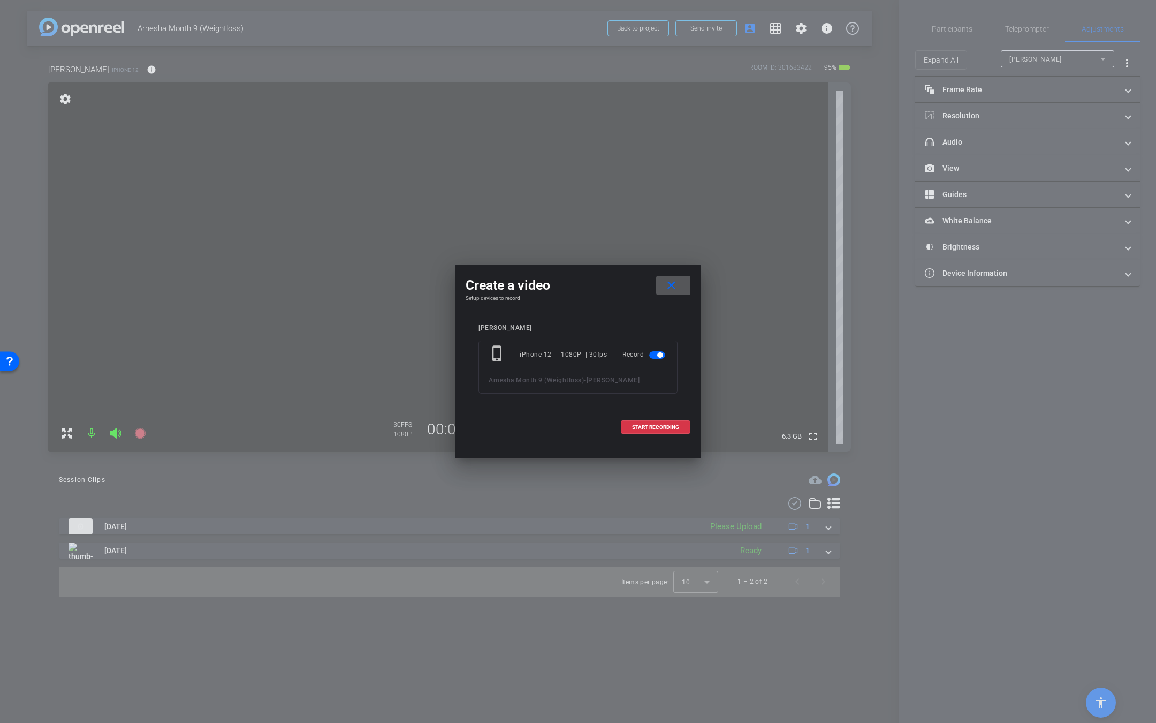
click at [677, 288] on mat-icon "close" at bounding box center [671, 285] width 13 height 13
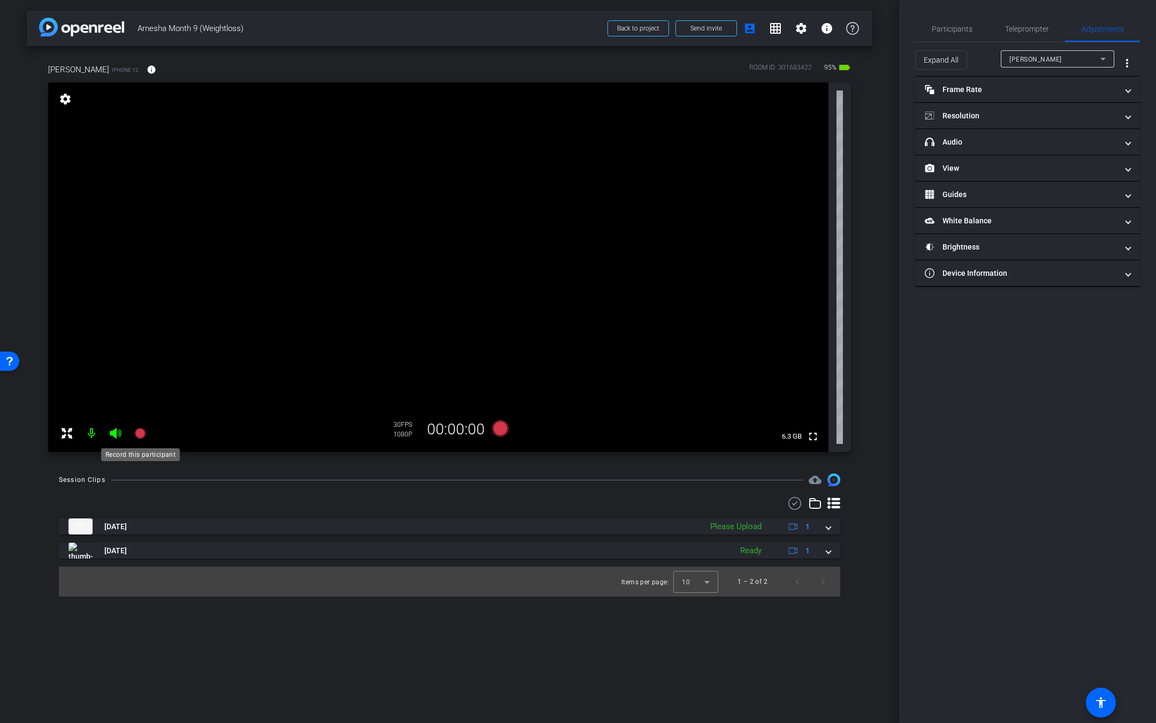
click at [139, 429] on icon at bounding box center [139, 433] width 11 height 11
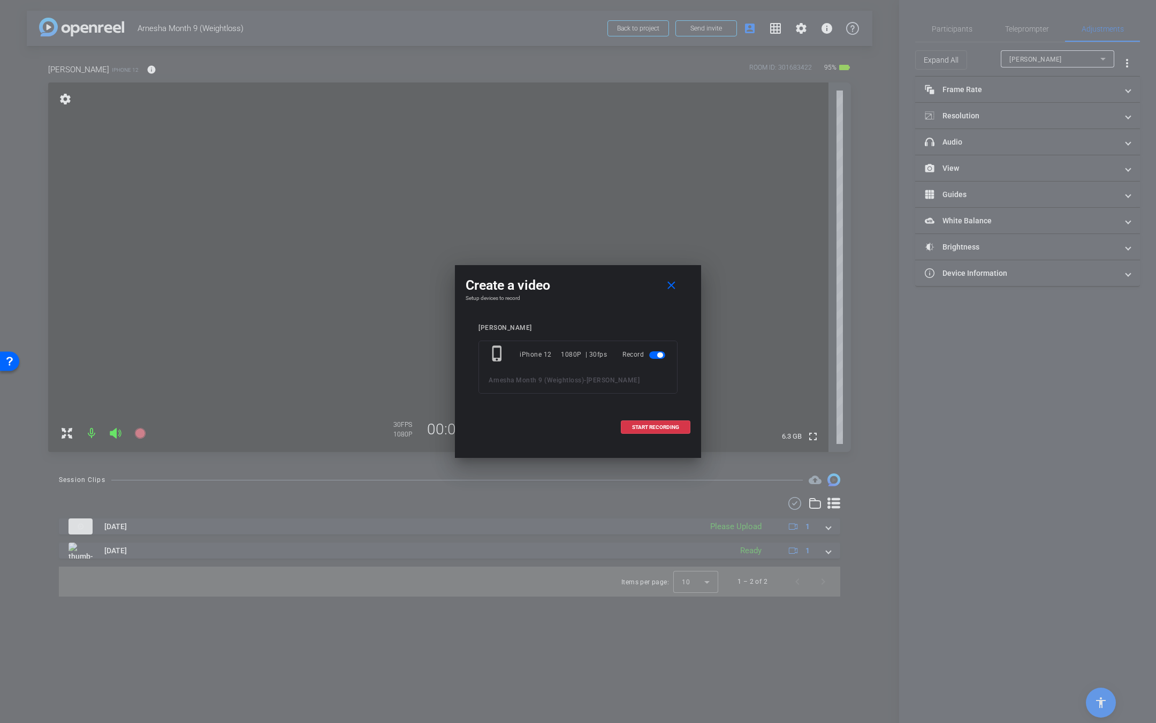
drag, startPoint x: 647, startPoint y: 423, endPoint x: 712, endPoint y: 242, distance: 192.3
click at [712, 242] on div "Create a video close Setup devices to record [PERSON_NAME] phone_iphone iPhone …" at bounding box center [578, 361] width 1156 height 723
click at [675, 280] on mat-icon "close" at bounding box center [671, 285] width 13 height 13
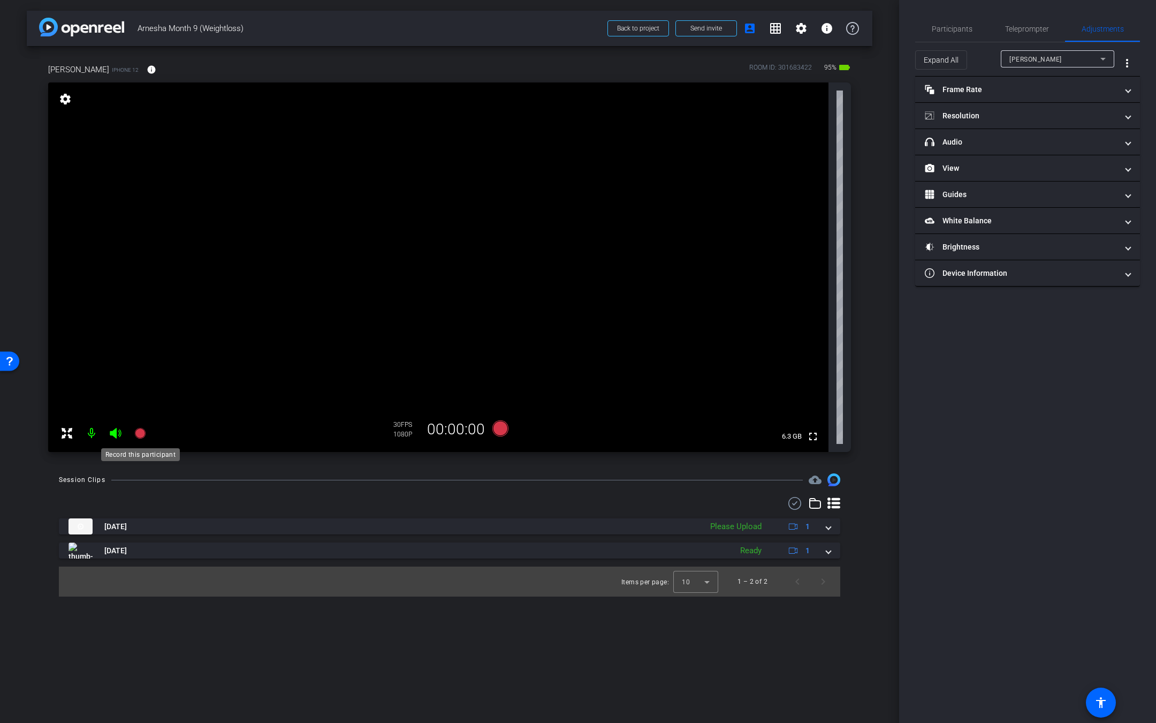
click at [143, 429] on icon at bounding box center [139, 433] width 11 height 11
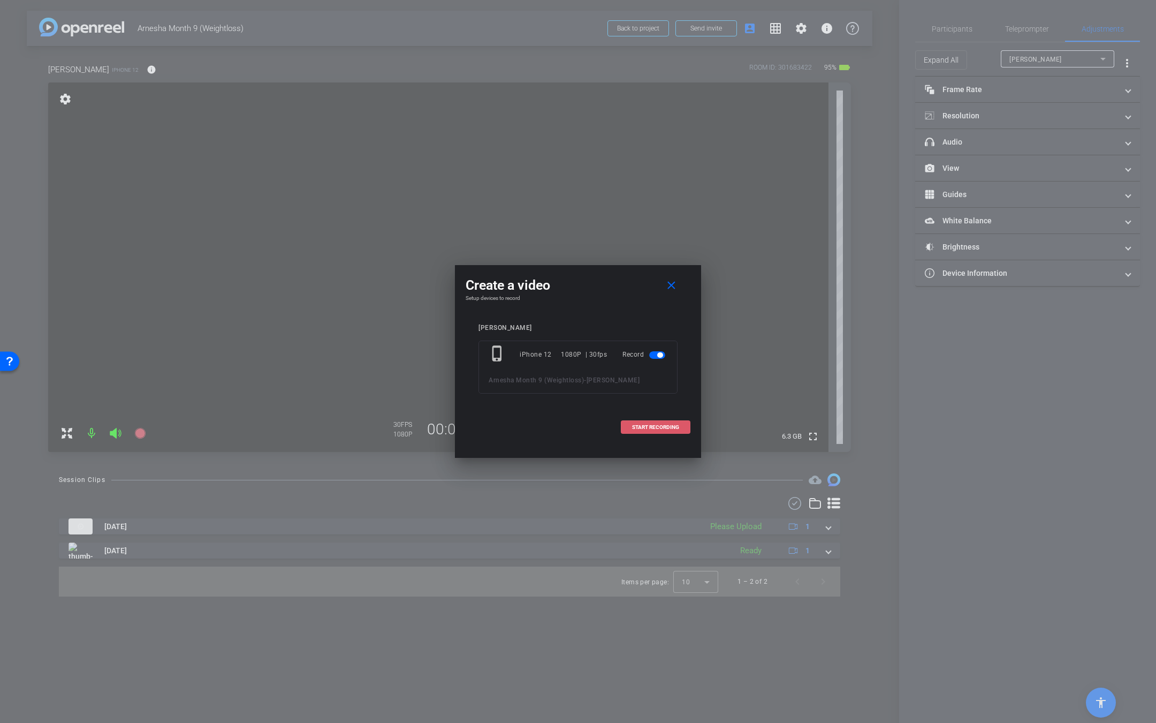
click at [640, 419] on span at bounding box center [655, 427] width 69 height 26
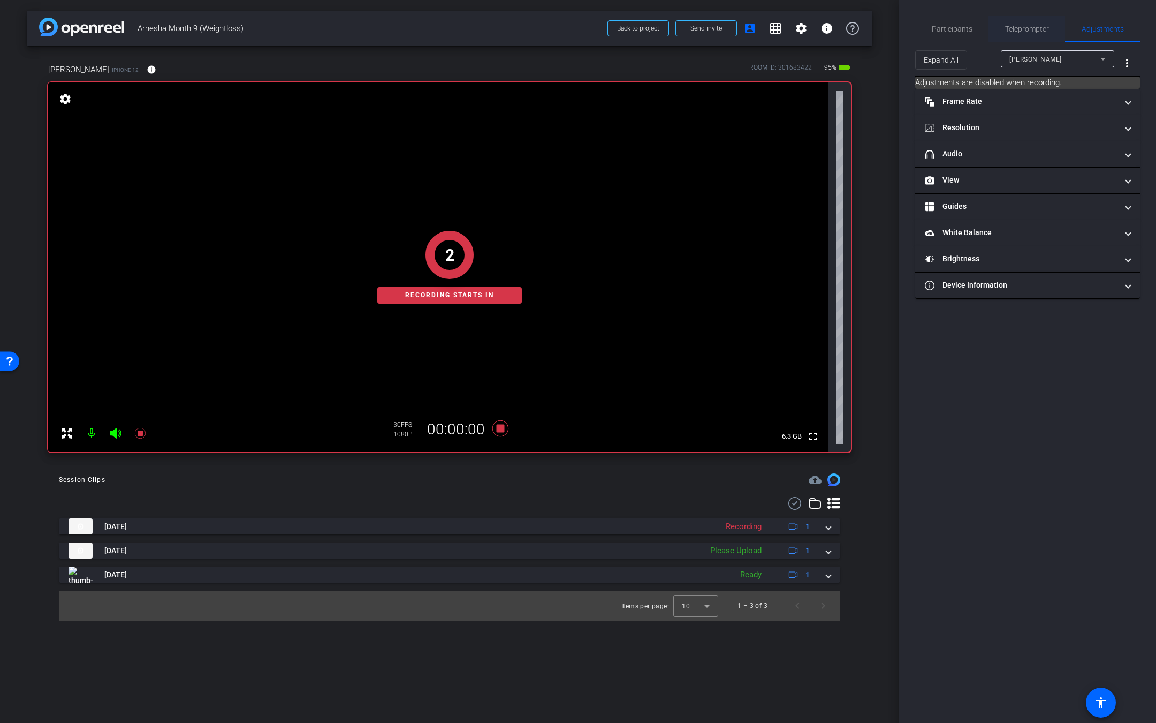
click at [1033, 27] on span "Teleprompter" at bounding box center [1027, 28] width 44 height 7
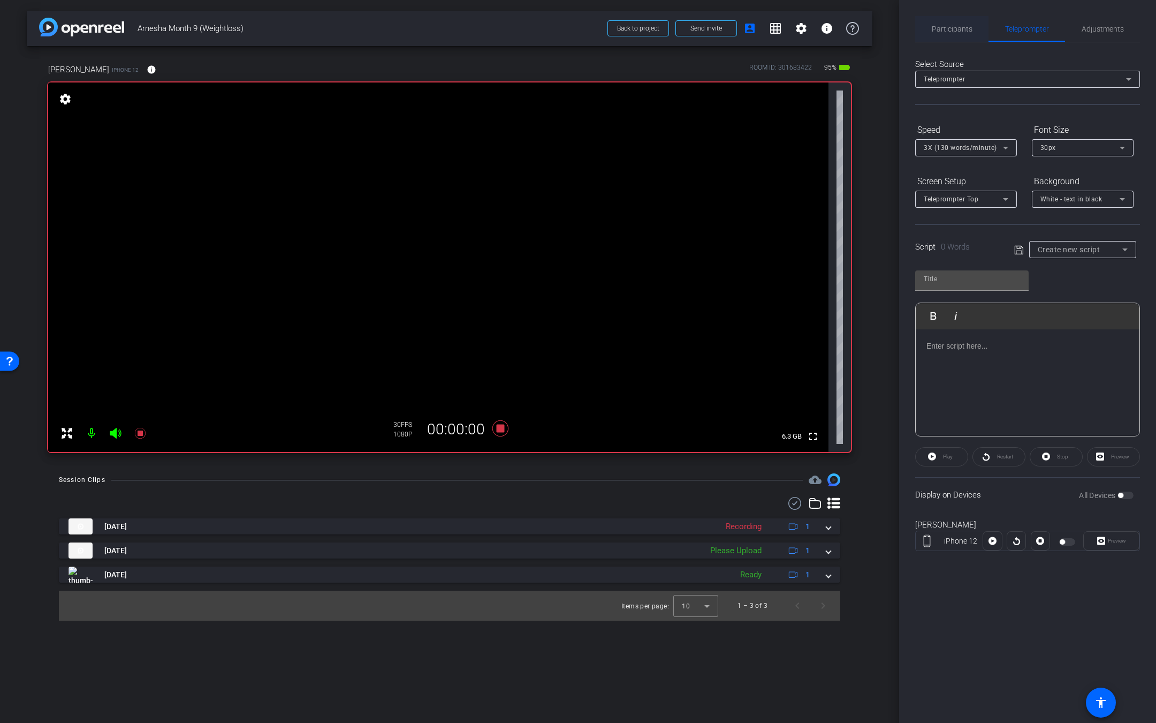
click at [946, 35] on span "Participants" at bounding box center [952, 29] width 41 height 26
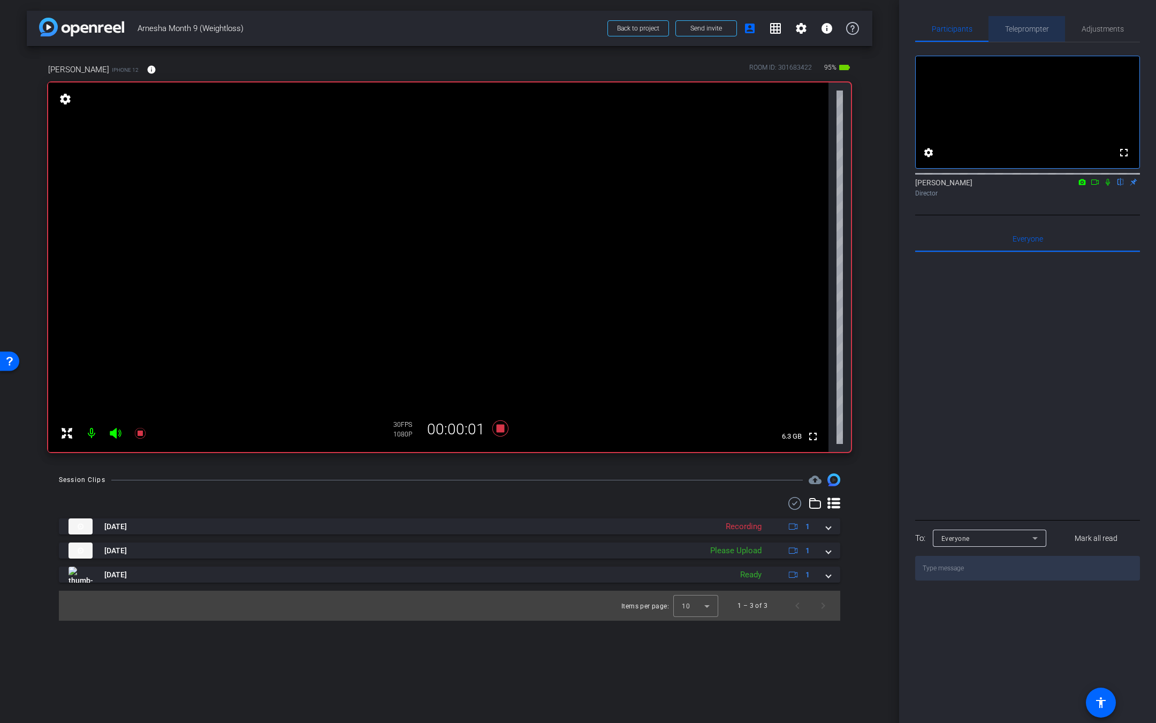
click at [1016, 25] on span "Teleprompter" at bounding box center [1027, 28] width 44 height 7
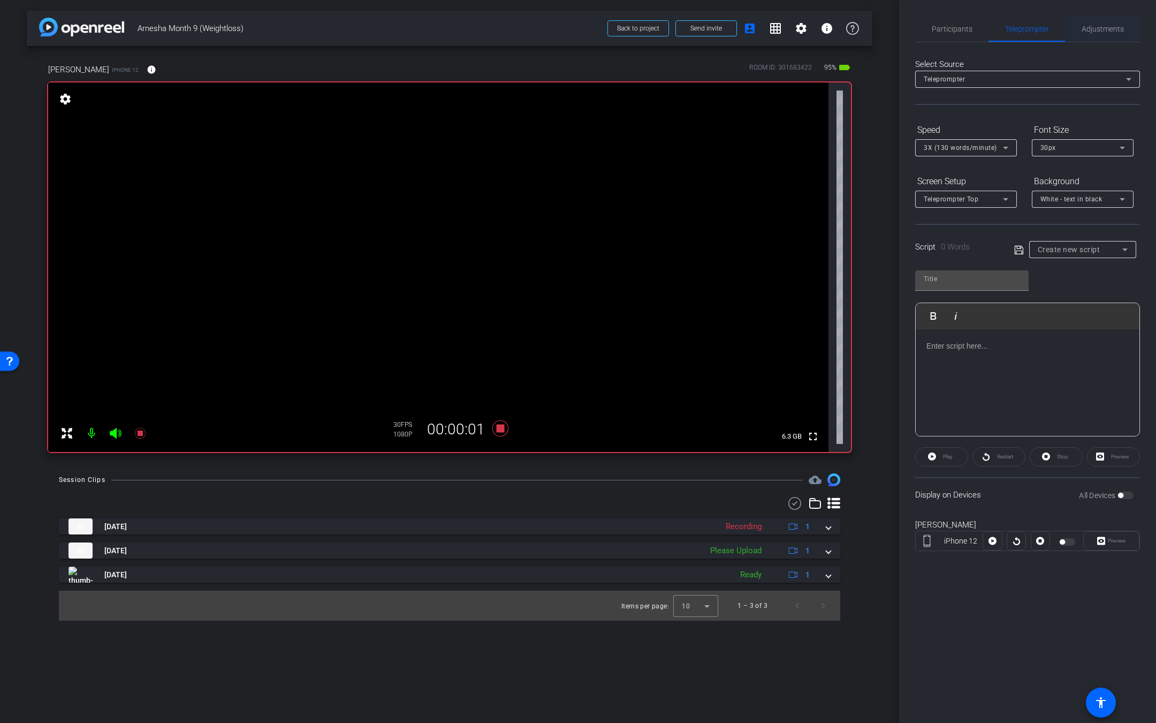
click at [1098, 32] on span "Adjustments" at bounding box center [1103, 28] width 42 height 7
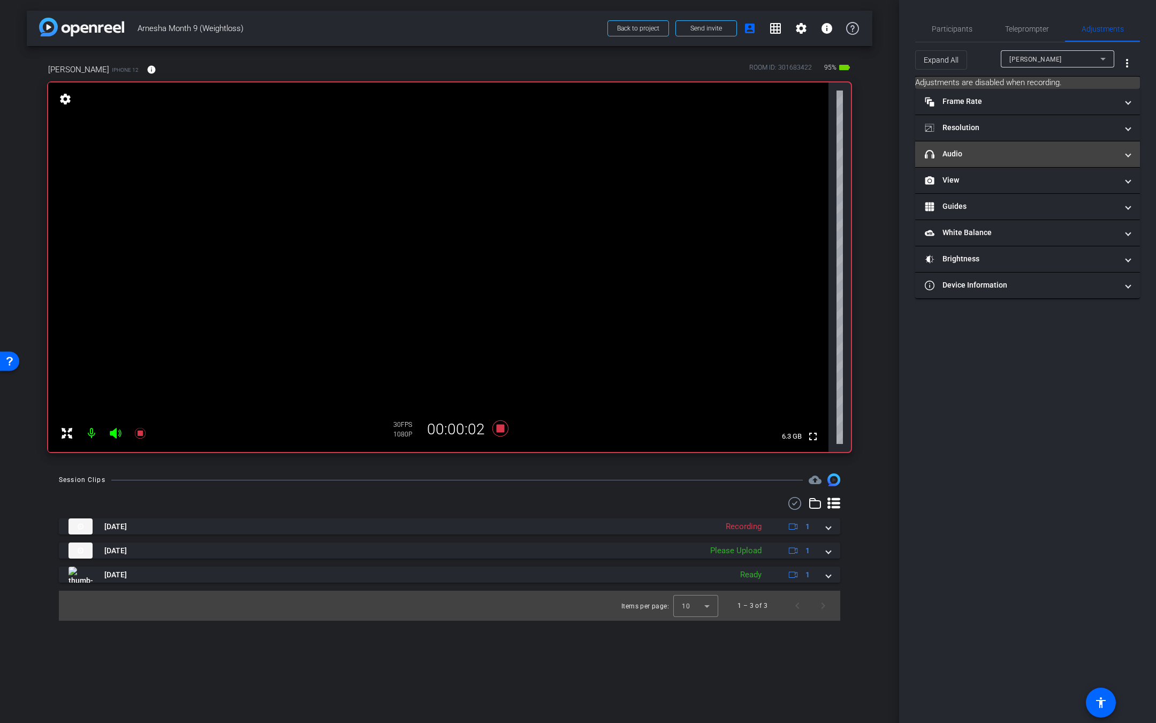
click at [983, 165] on mat-expansion-panel-header "headphone icon Audio" at bounding box center [1027, 154] width 225 height 26
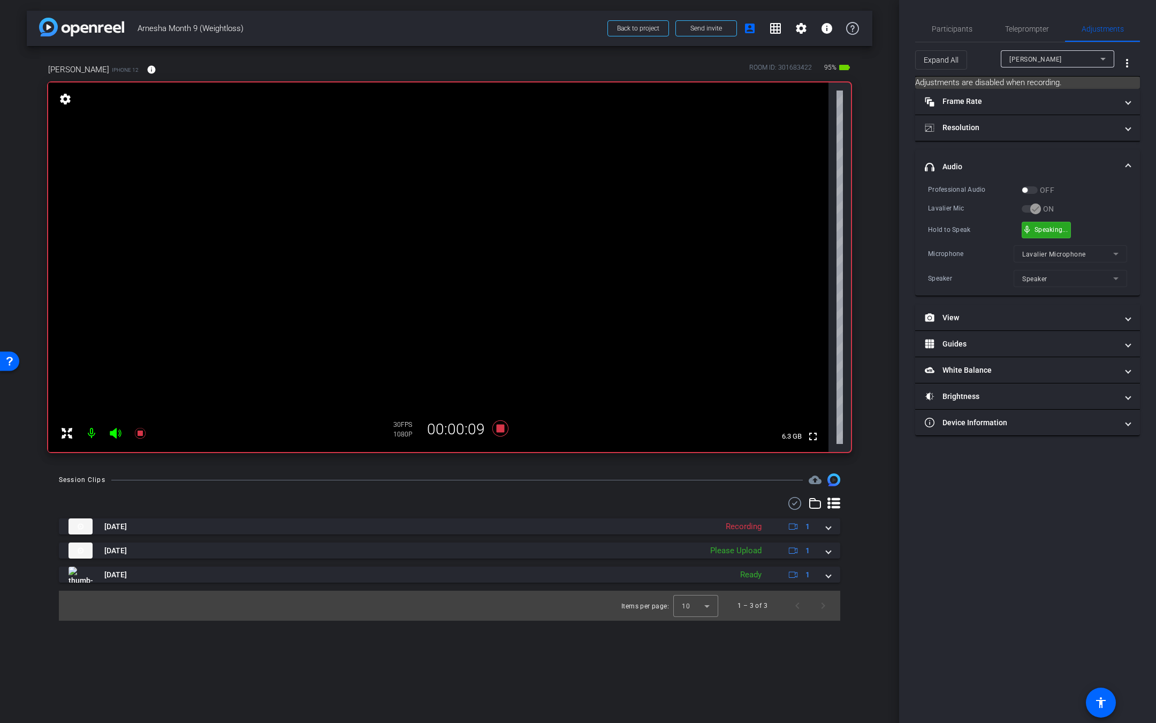
click at [1053, 233] on div "mic_none Speaking..." at bounding box center [1046, 230] width 48 height 16
click at [1049, 236] on div "mic_none Speaking..." at bounding box center [1046, 230] width 48 height 16
click at [1045, 235] on div "mic_none Hold to Speak" at bounding box center [1050, 230] width 57 height 16
click at [1055, 232] on div "mic_none Speaking..." at bounding box center [1046, 230] width 48 height 16
click at [139, 429] on icon at bounding box center [140, 433] width 13 height 13
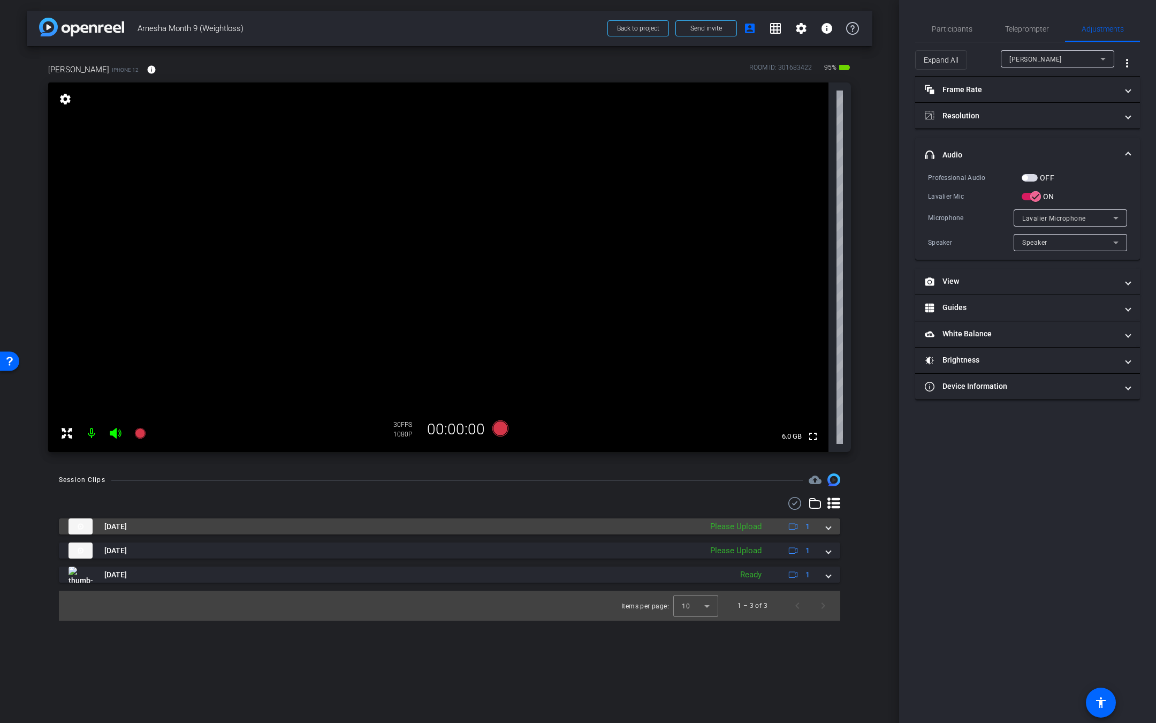
click at [829, 528] on span at bounding box center [828, 526] width 4 height 11
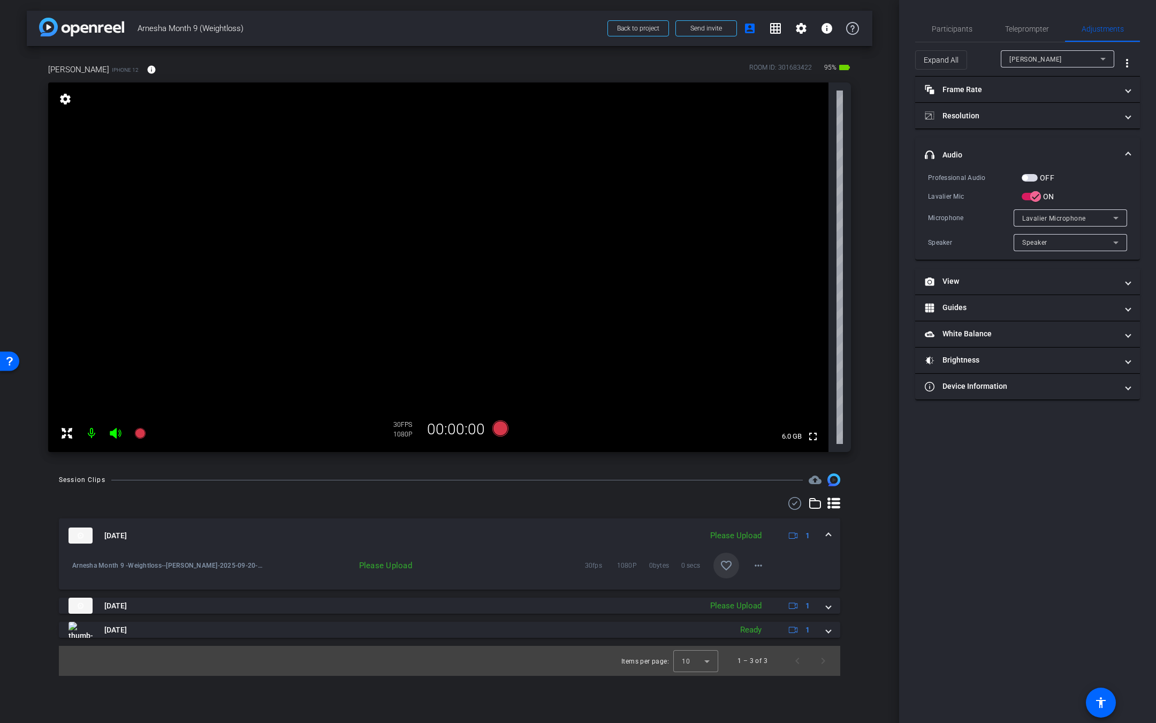
click at [724, 567] on mat-icon "favorite_border" at bounding box center [726, 565] width 13 height 13
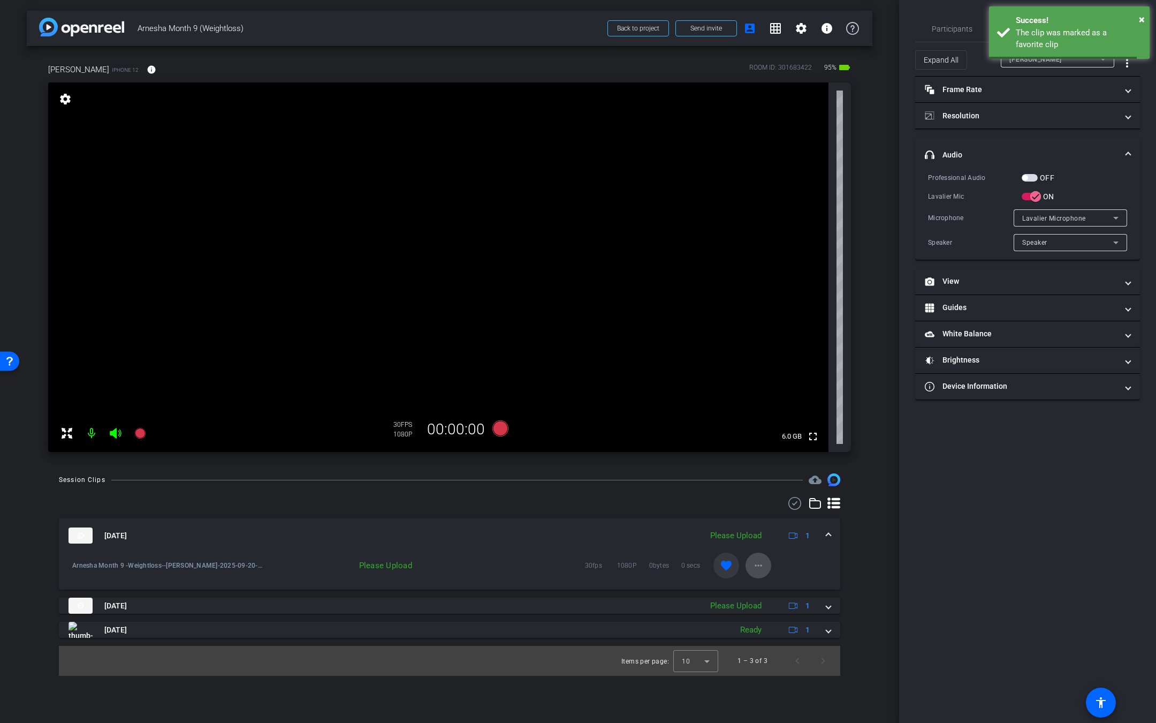
click at [751, 566] on span at bounding box center [759, 565] width 26 height 26
click at [769, 588] on span "Upload" at bounding box center [775, 587] width 43 height 13
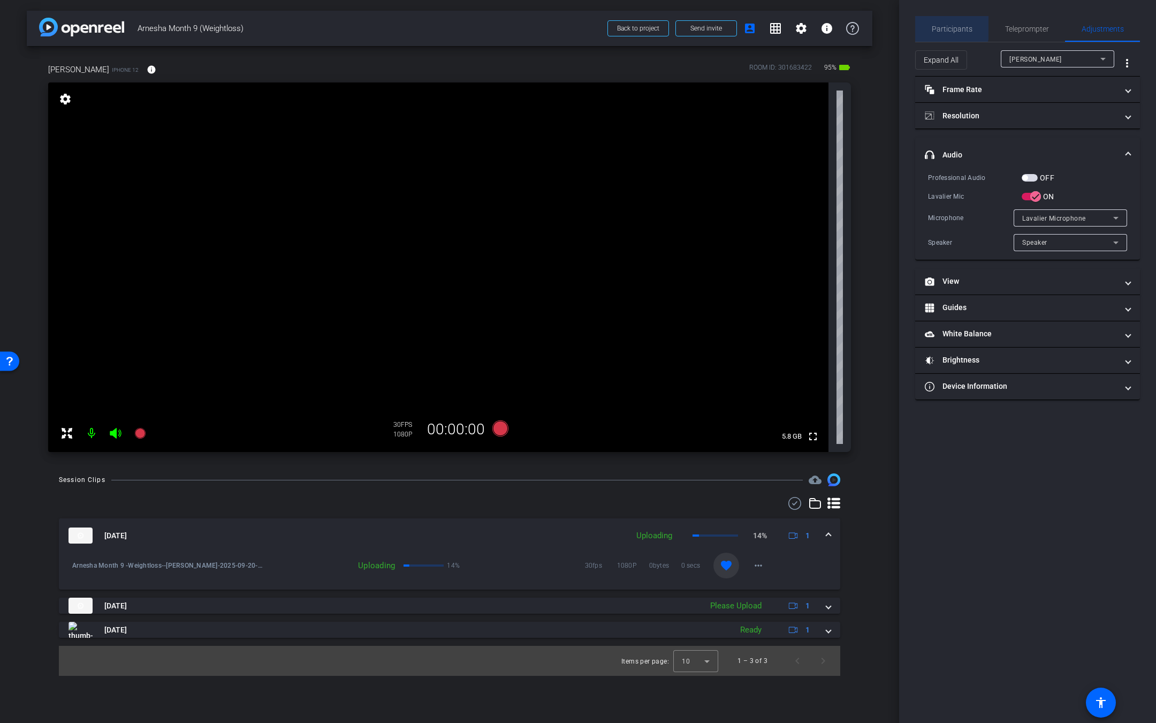
click at [951, 27] on span "Participants" at bounding box center [952, 28] width 41 height 7
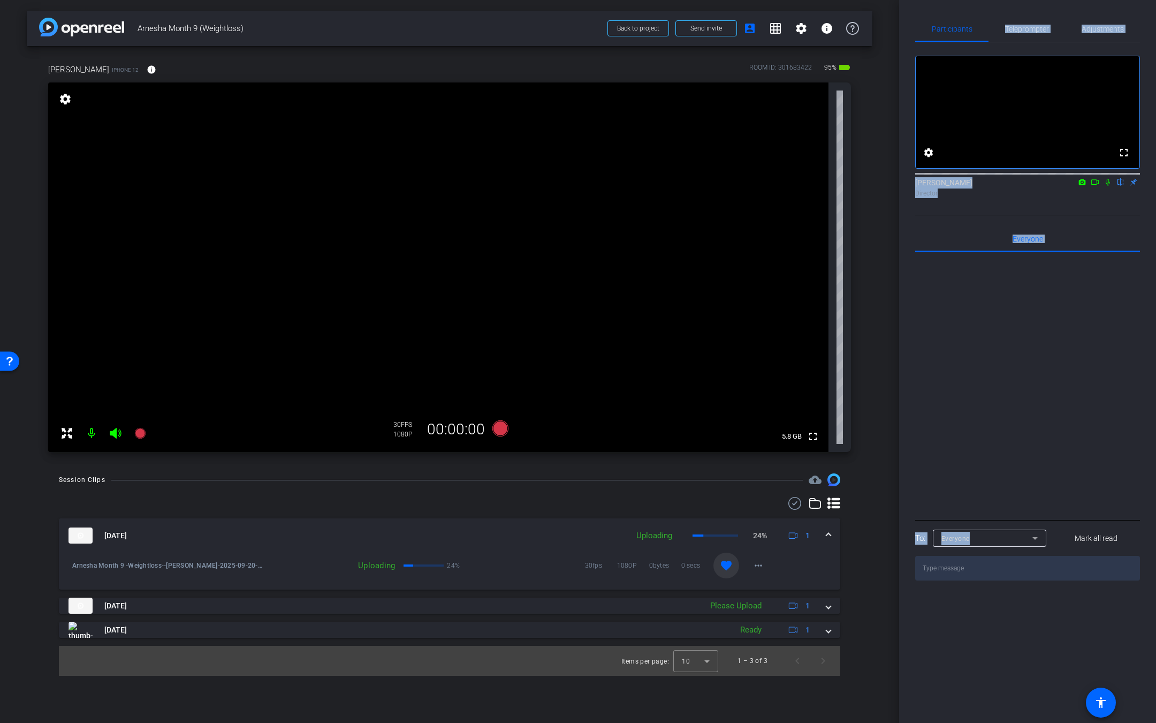
click at [1042, 19] on span "Teleprompter" at bounding box center [1027, 29] width 44 height 26
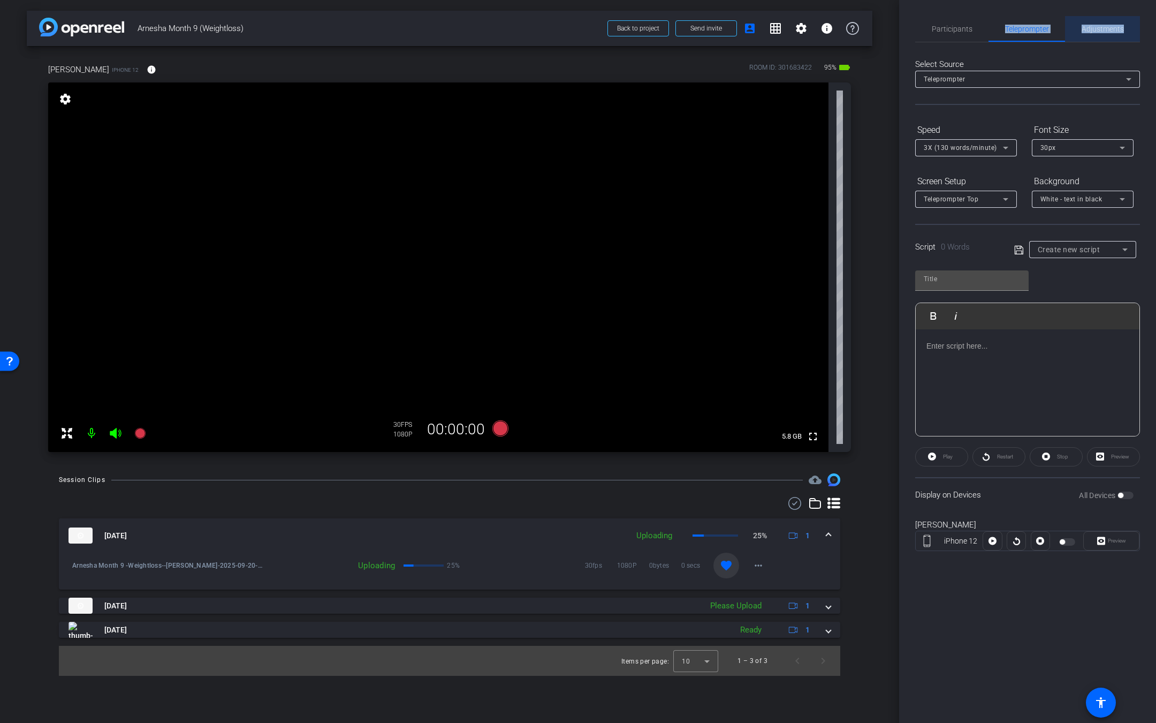
click at [1093, 36] on span "Adjustments" at bounding box center [1103, 29] width 42 height 26
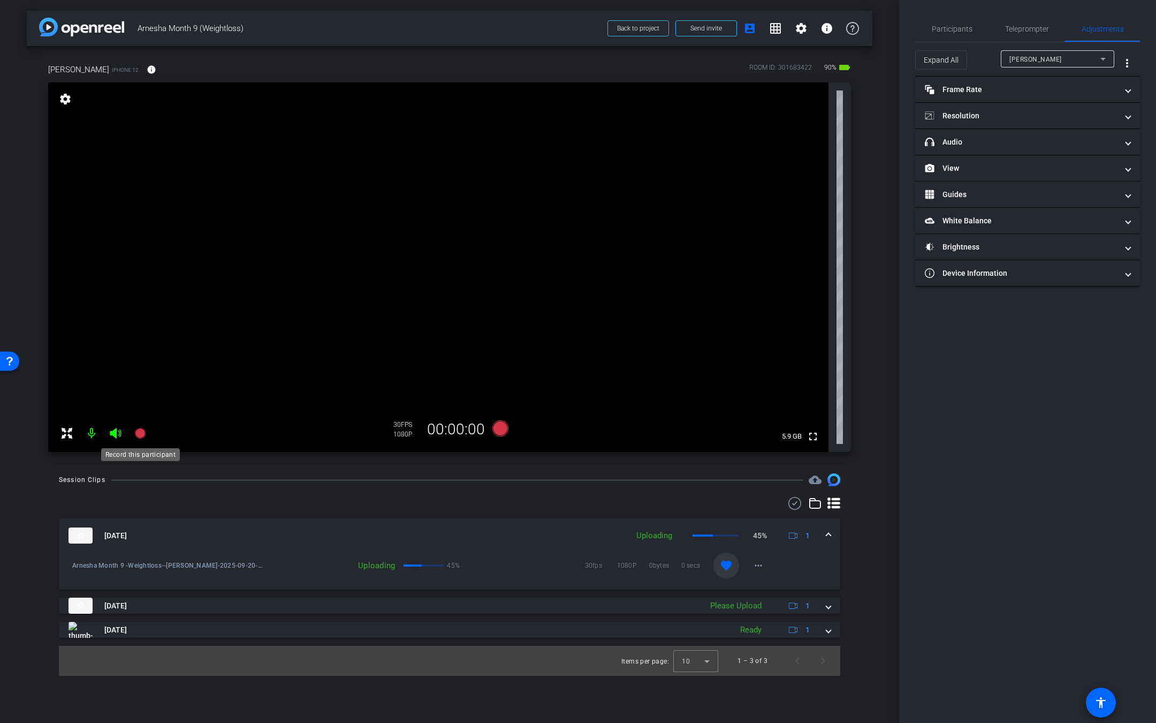
click at [143, 433] on icon at bounding box center [139, 433] width 11 height 11
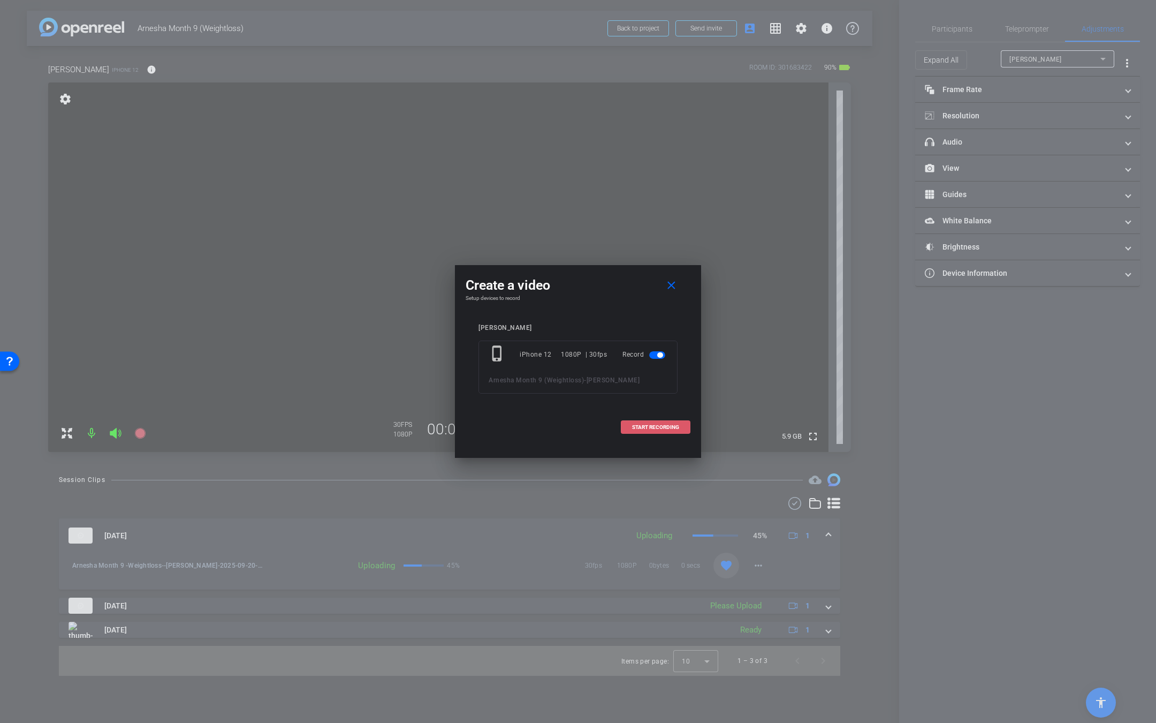
click at [664, 424] on span "START RECORDING" at bounding box center [655, 426] width 47 height 5
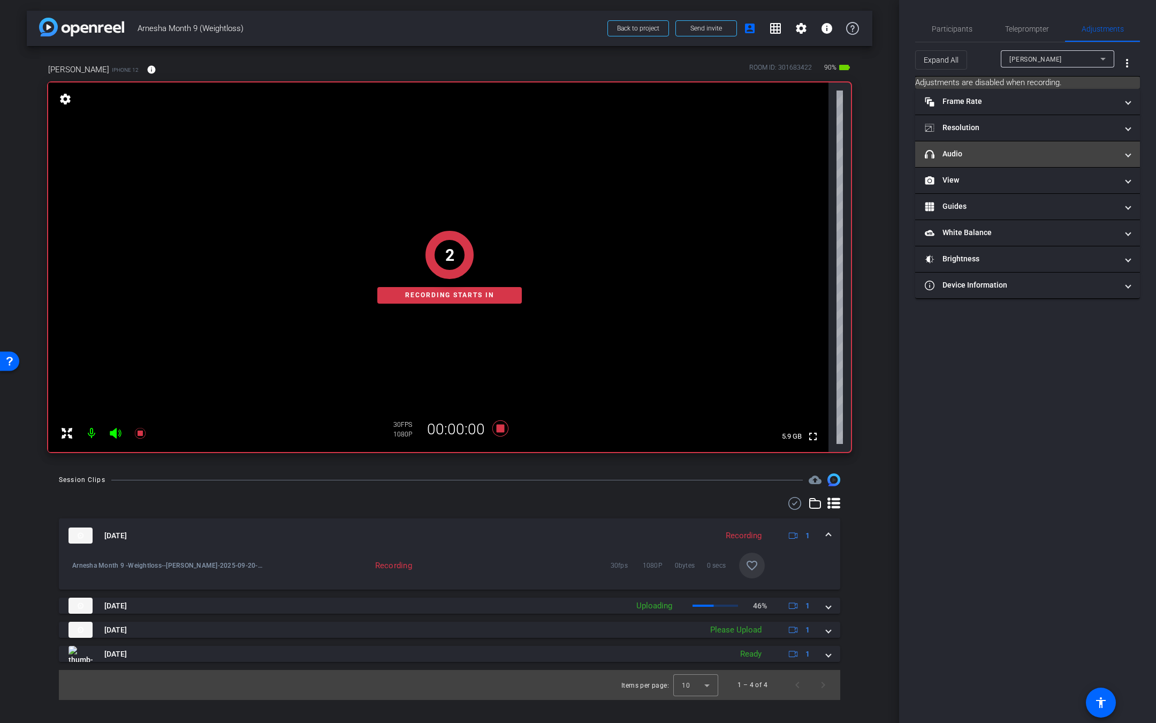
click at [980, 162] on mat-expansion-panel-header "headphone icon Audio" at bounding box center [1027, 154] width 225 height 26
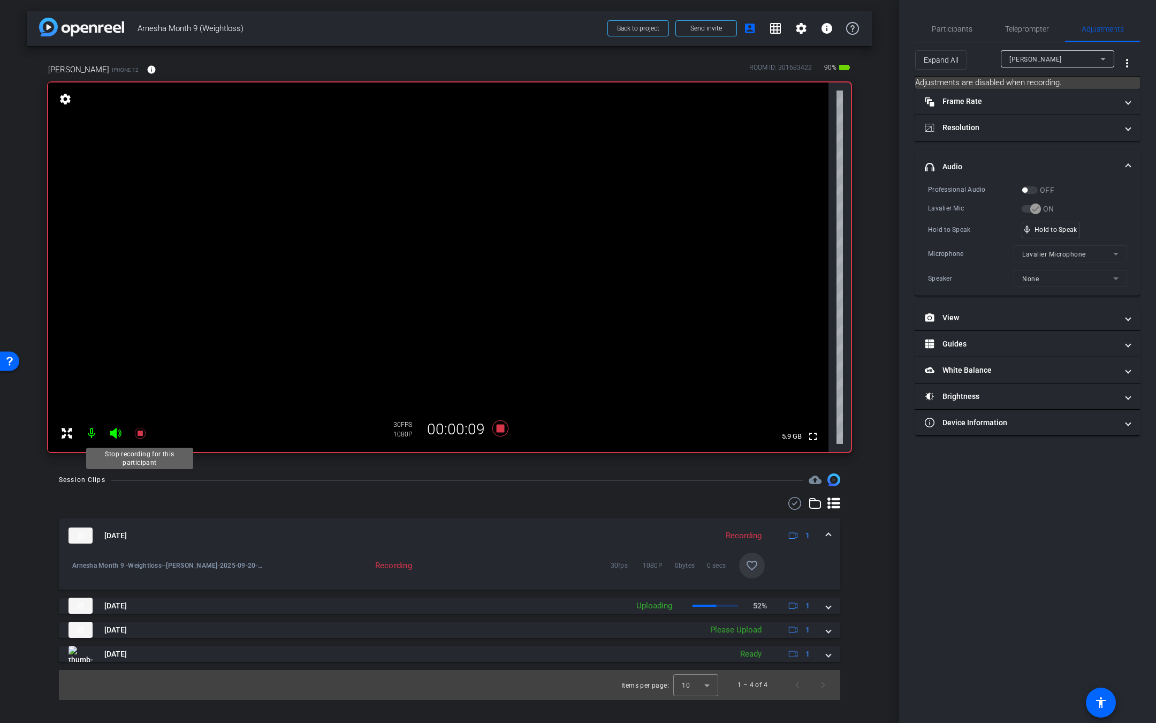
click at [146, 429] on icon at bounding box center [140, 433] width 13 height 13
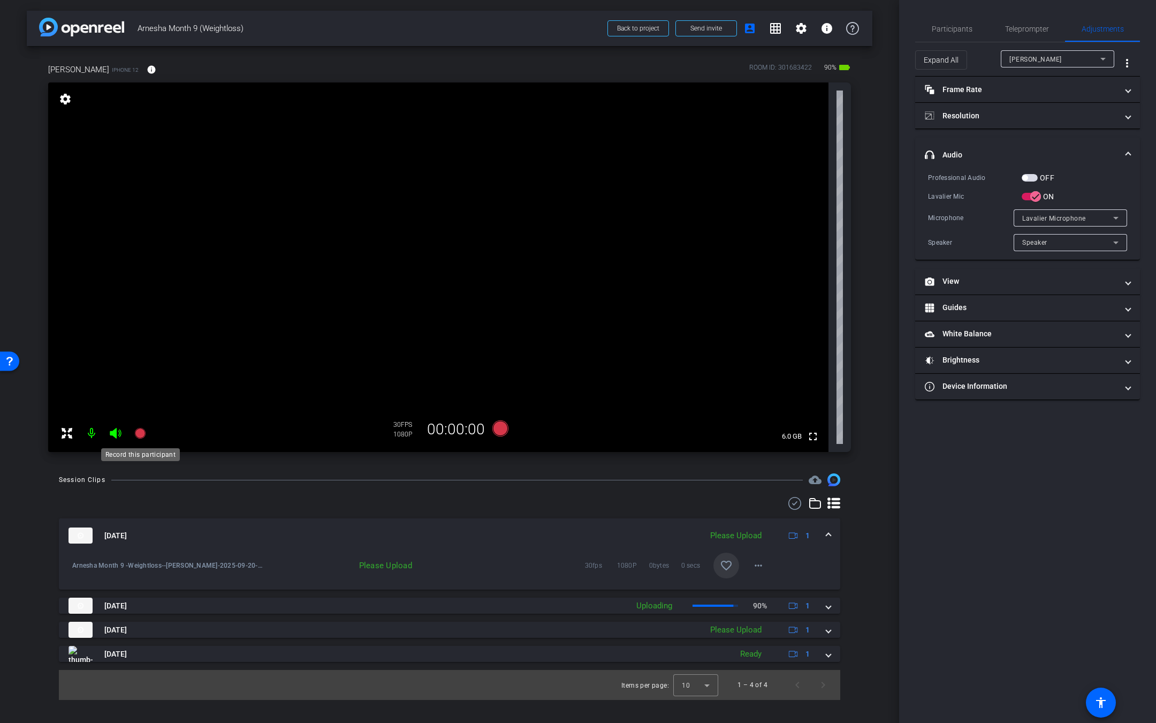
click at [141, 435] on icon at bounding box center [139, 433] width 11 height 11
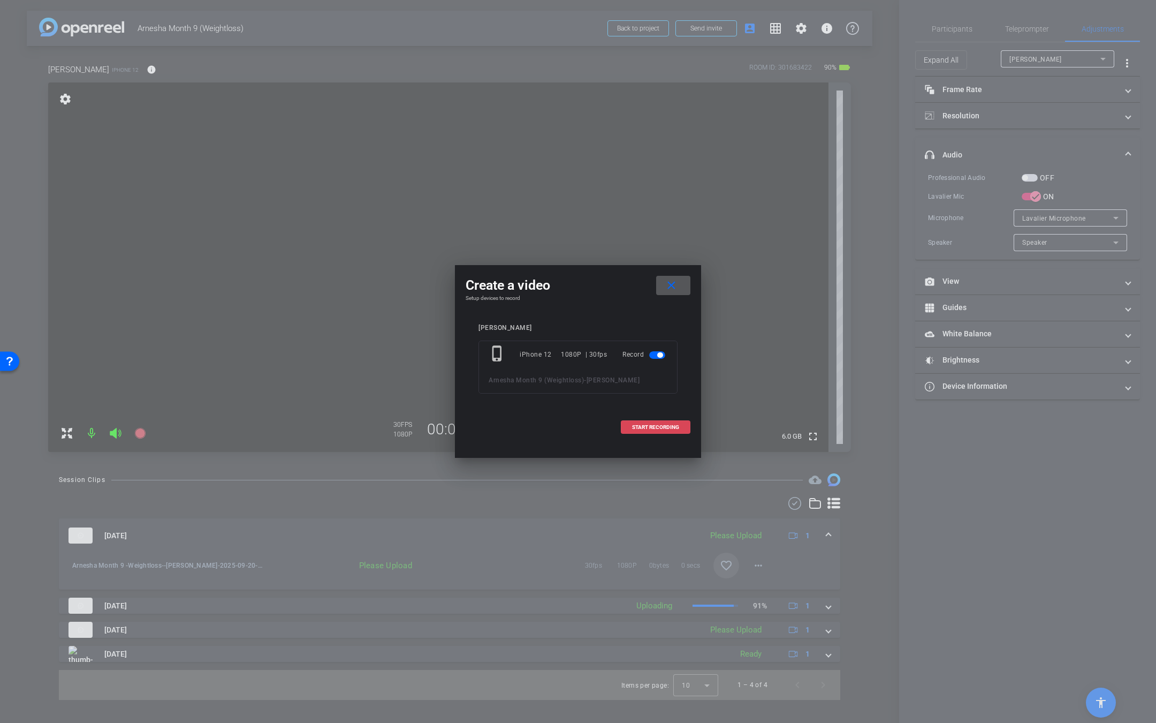
click at [673, 428] on span "START RECORDING" at bounding box center [655, 426] width 47 height 5
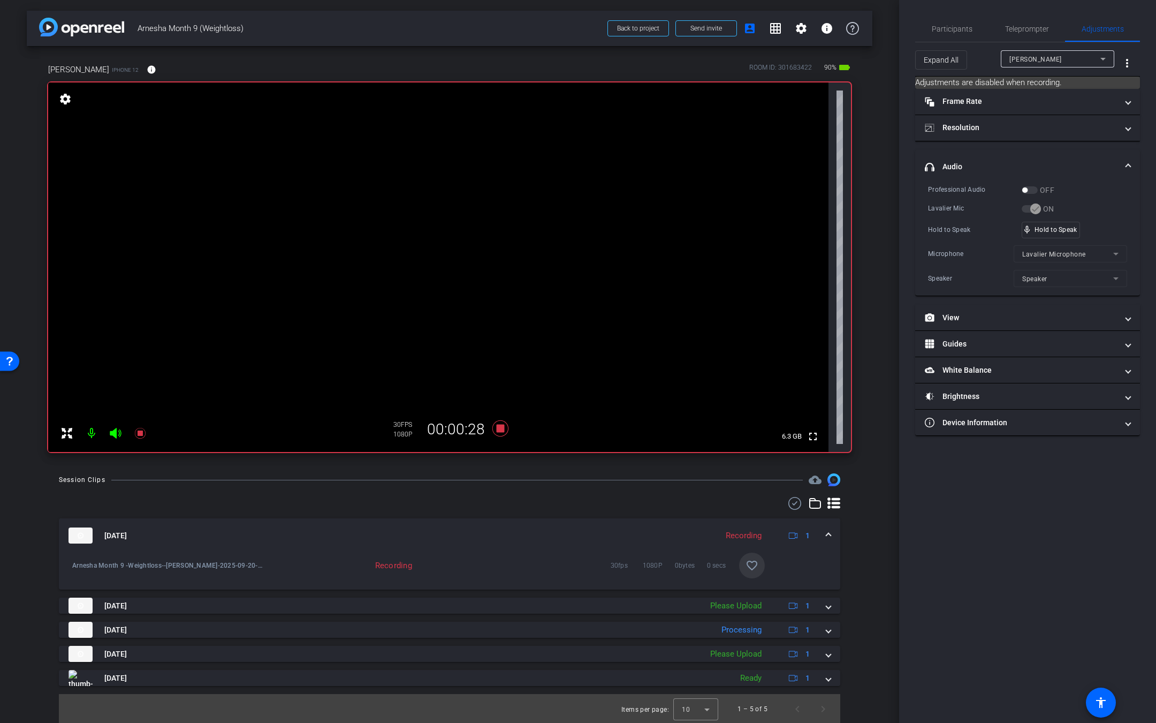
click at [1099, 196] on div "Professional Audio OFF Lavalier Mic ON Hold to Speak mic_none Hold to Speak Mic…" at bounding box center [1027, 235] width 199 height 103
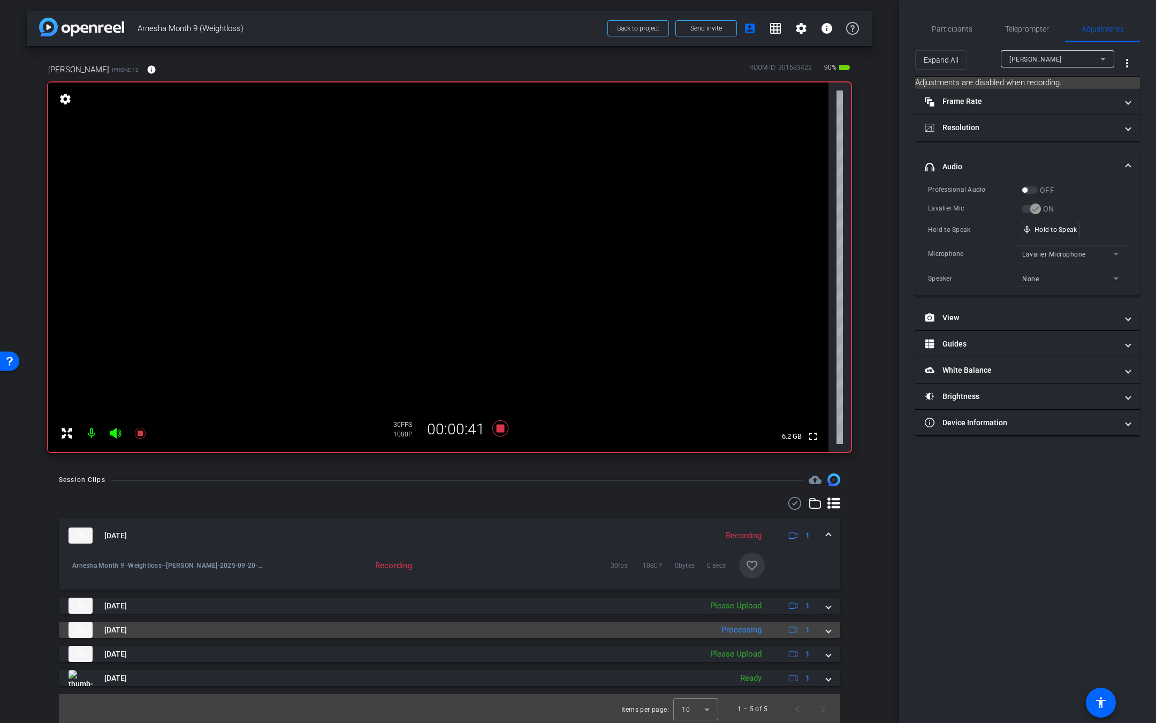
click at [826, 628] on span at bounding box center [828, 629] width 4 height 11
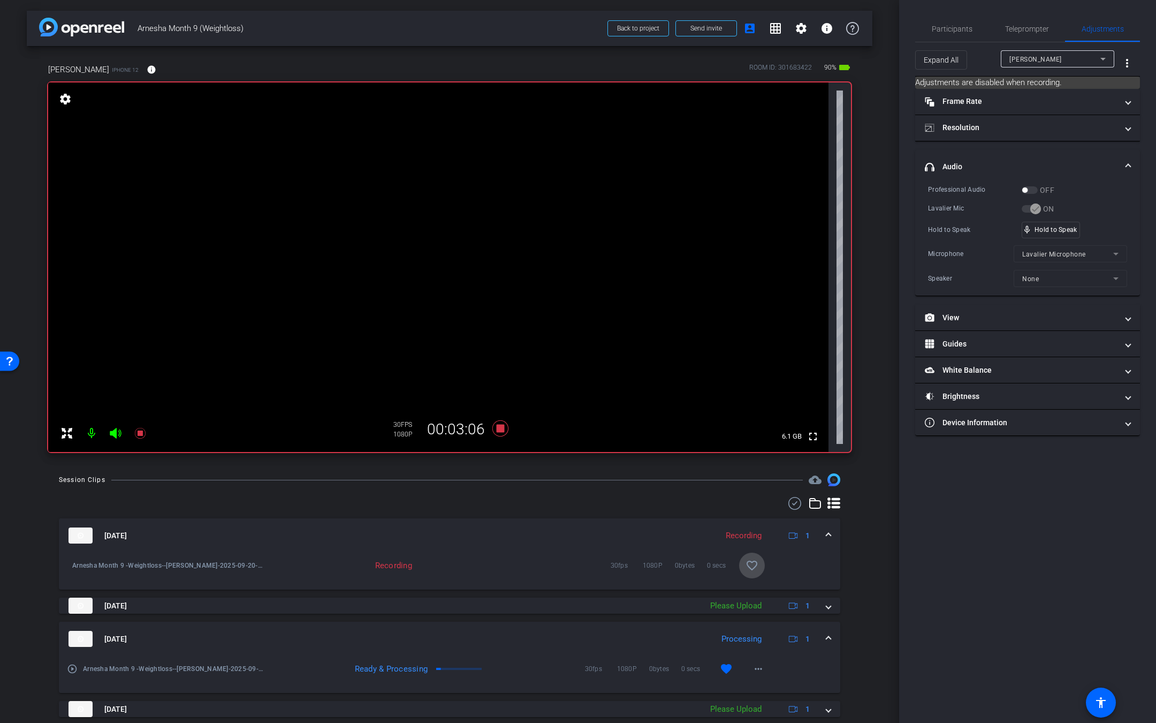
click at [746, 562] on mat-icon "favorite_border" at bounding box center [752, 565] width 13 height 13
click at [1109, 226] on div "Hold to Speak mic_none Hold to Speak" at bounding box center [1027, 230] width 199 height 17
click at [959, 27] on span "Participants" at bounding box center [952, 28] width 41 height 7
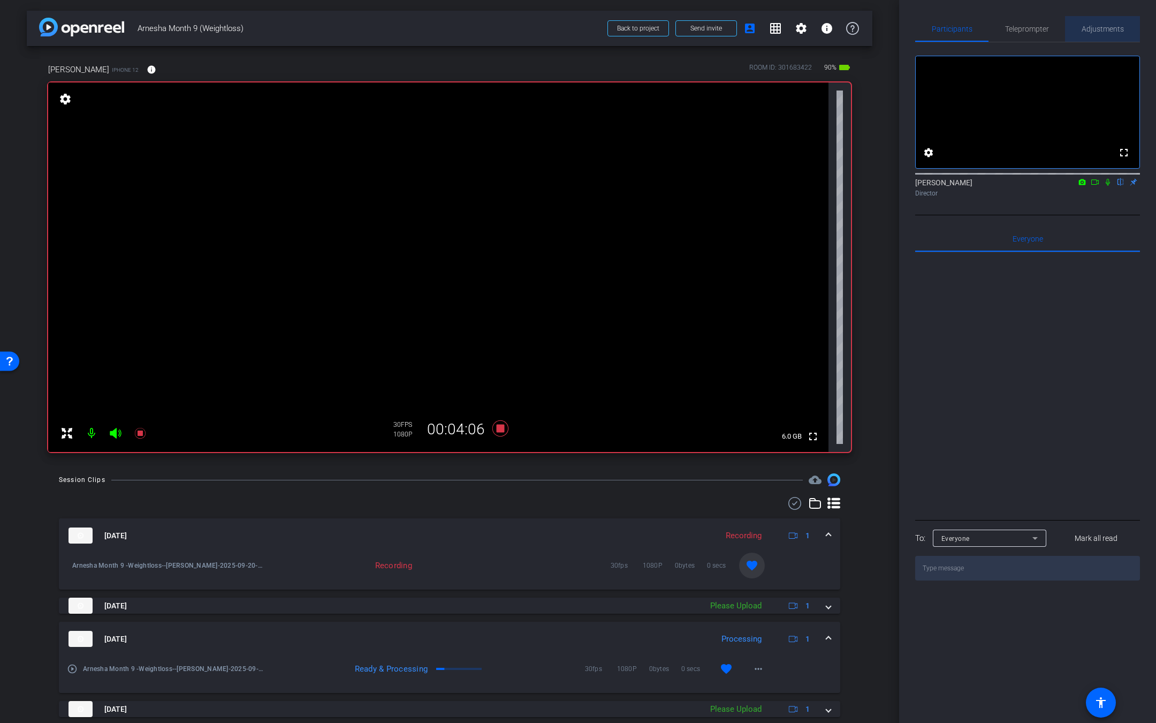
click at [1093, 27] on span "Adjustments" at bounding box center [1103, 28] width 42 height 7
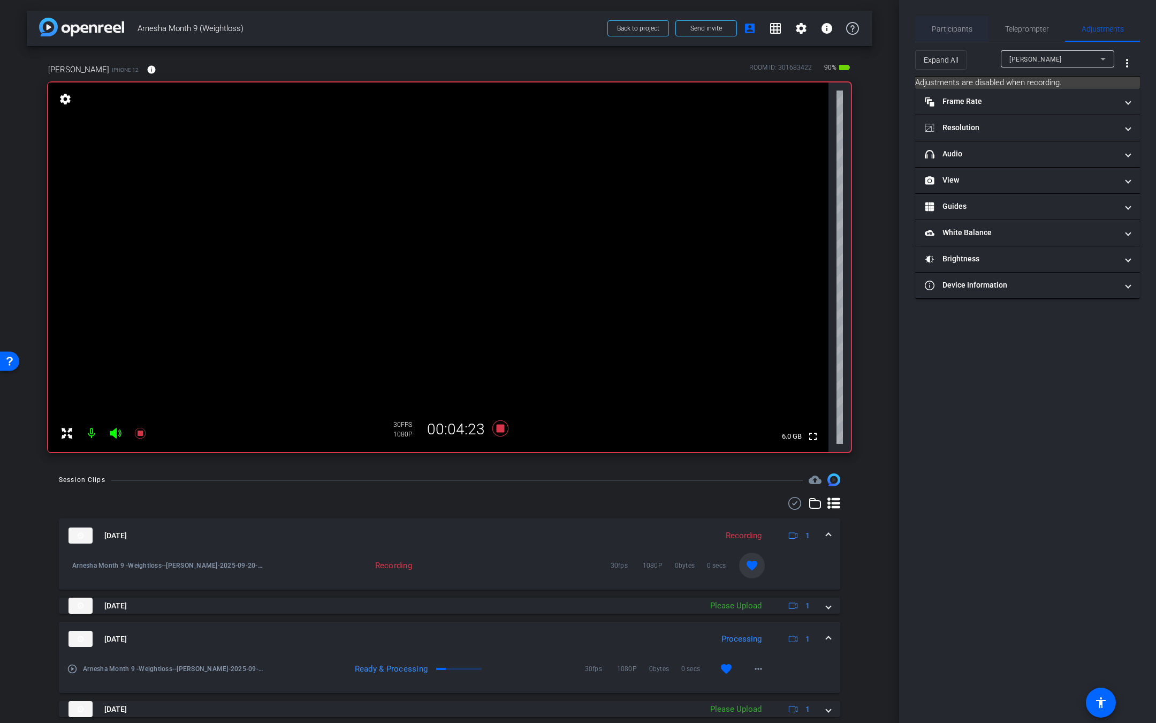
click at [965, 24] on span "Participants" at bounding box center [952, 29] width 41 height 26
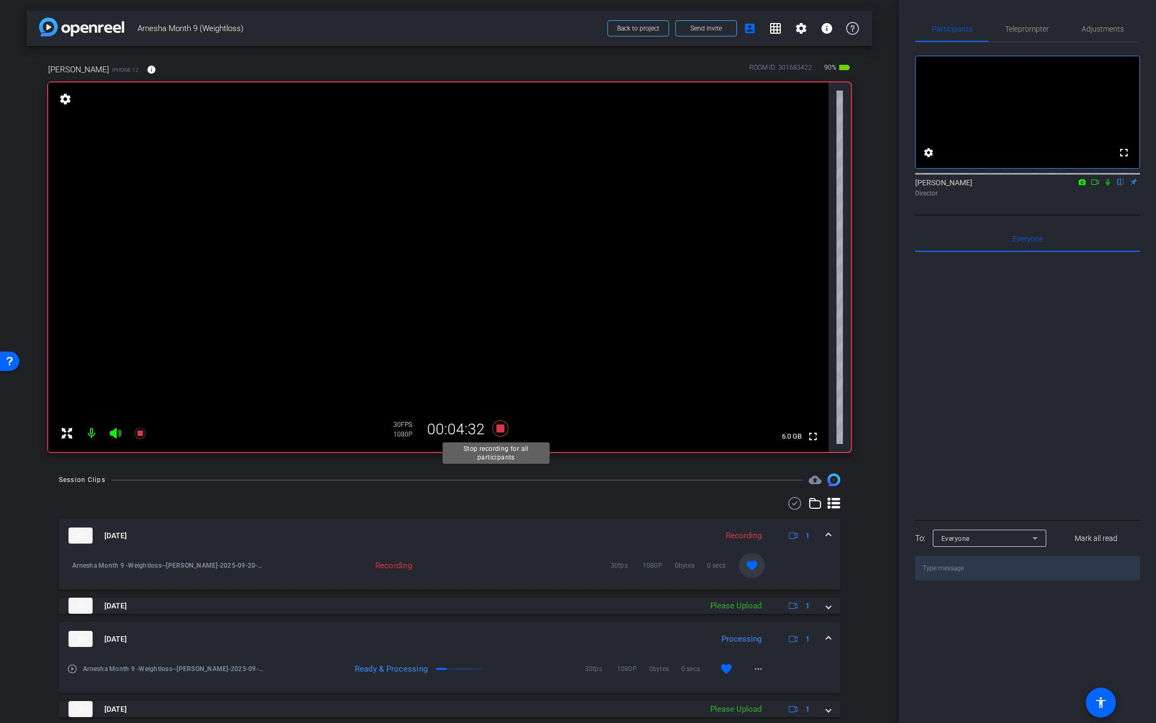
click at [495, 429] on icon at bounding box center [500, 428] width 16 height 16
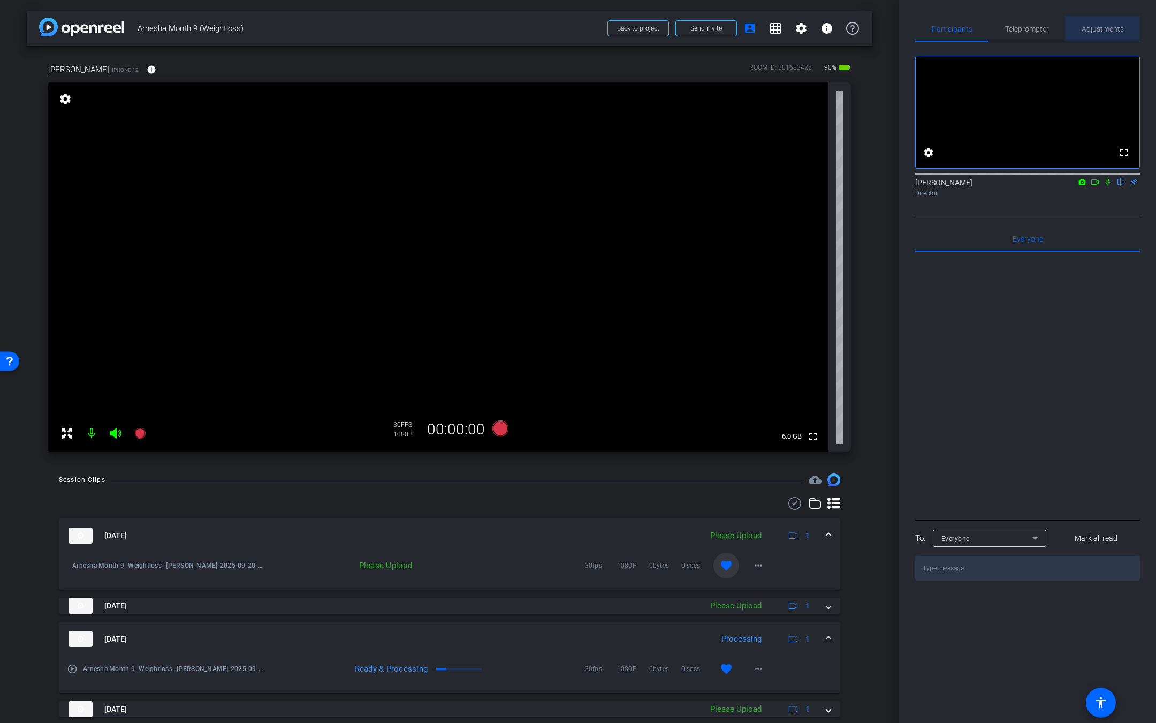
click at [1084, 33] on span "Adjustments" at bounding box center [1103, 29] width 42 height 26
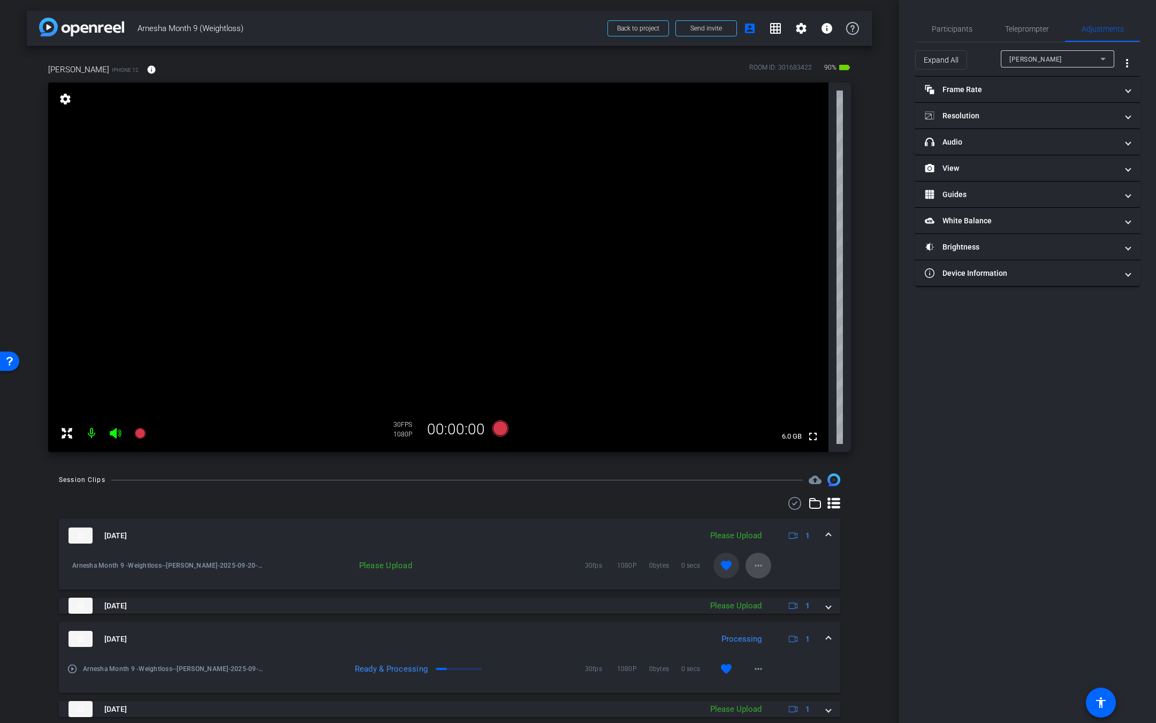
click at [752, 563] on mat-icon "more_horiz" at bounding box center [758, 565] width 13 height 13
click at [755, 585] on span "Upload" at bounding box center [767, 587] width 43 height 13
click at [1024, 28] on span "Teleprompter" at bounding box center [1027, 28] width 44 height 7
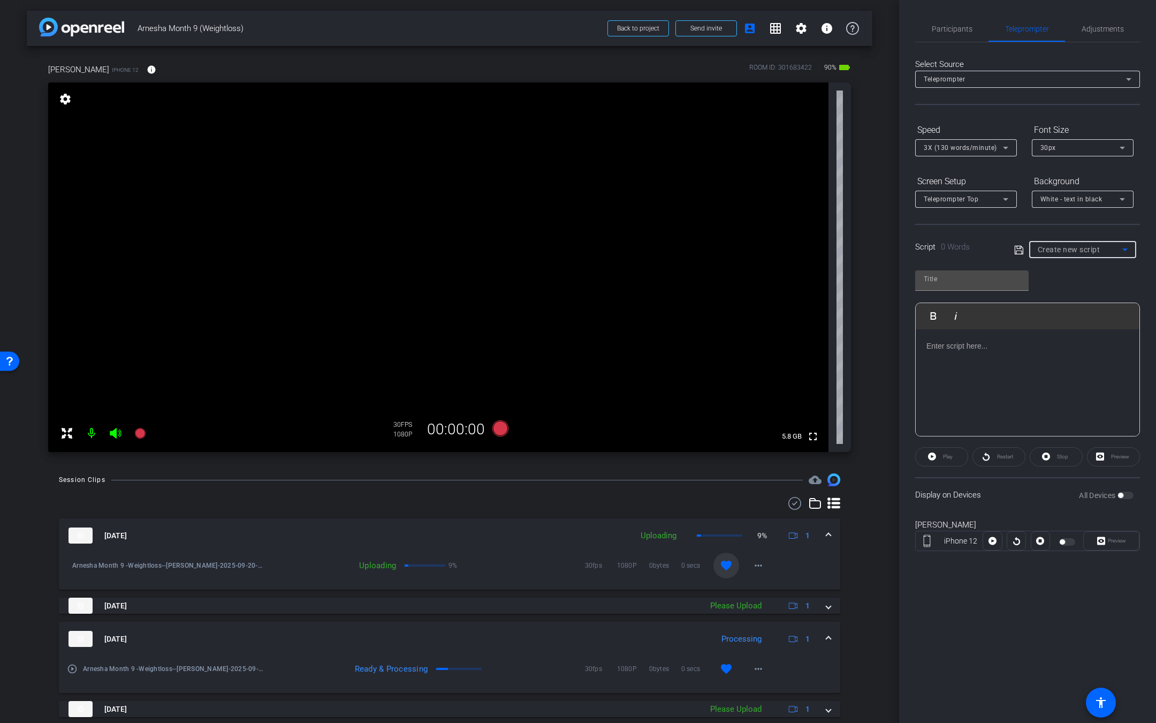
click at [1070, 248] on span "Create new script" at bounding box center [1069, 249] width 63 height 9
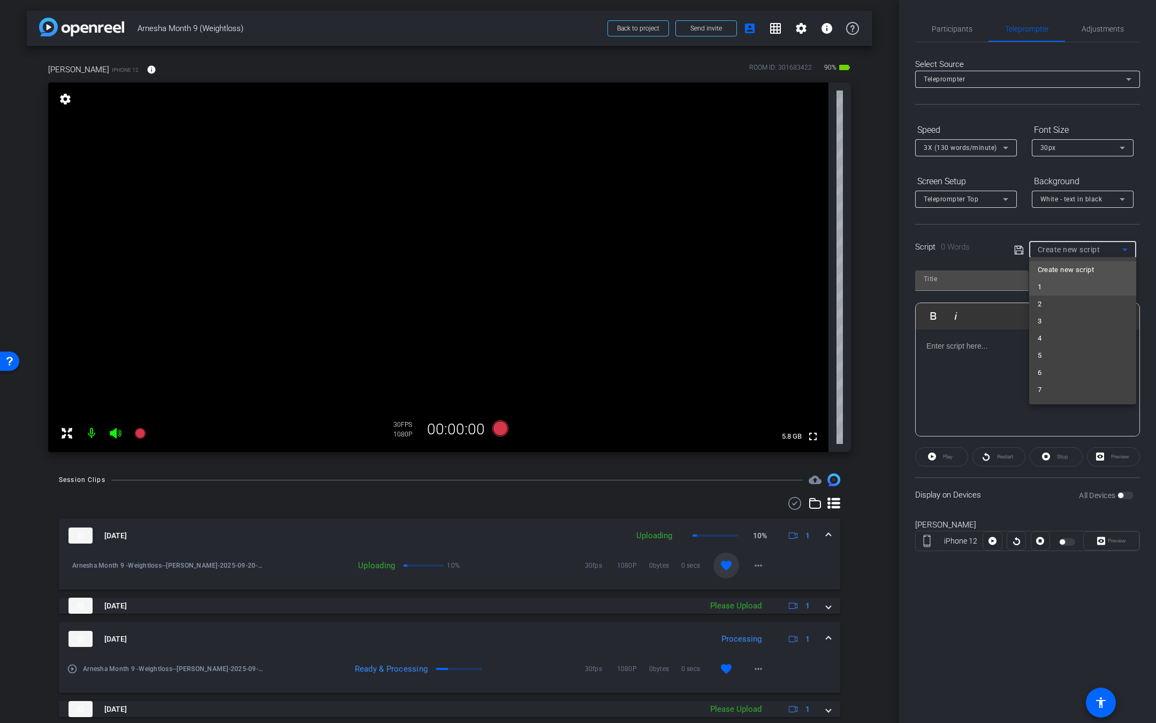
click at [1054, 287] on mat-option "1" at bounding box center [1082, 286] width 107 height 17
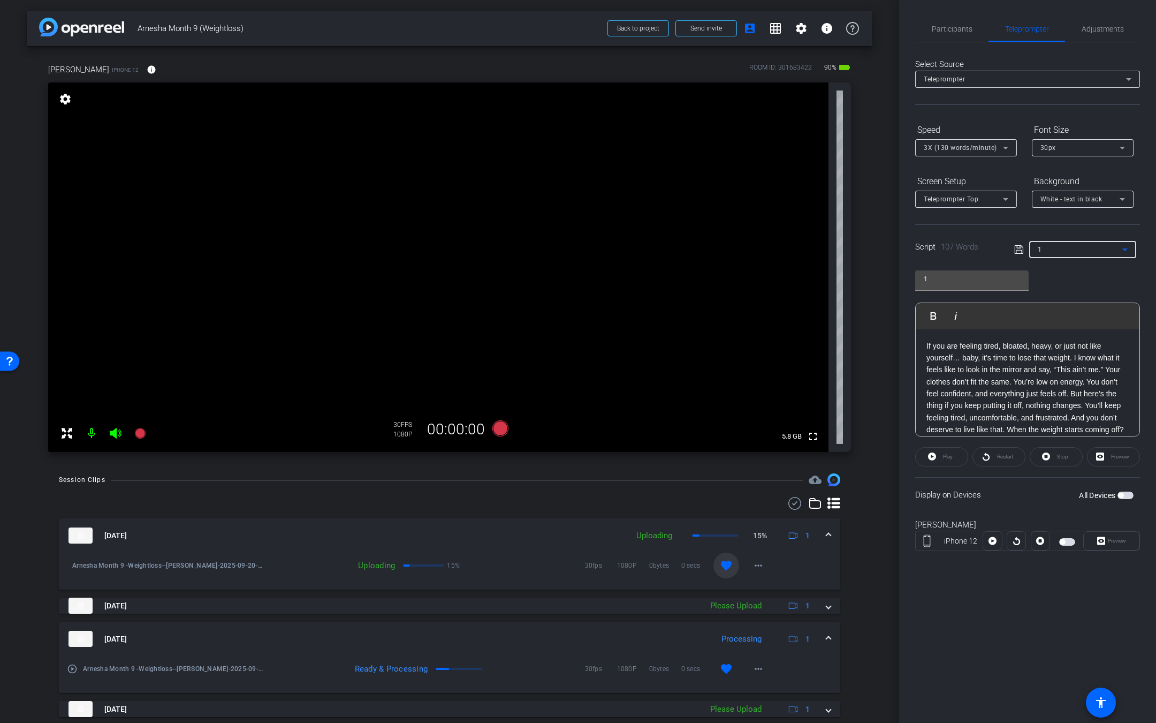
click at [1122, 496] on span "button" at bounding box center [1126, 494] width 16 height 7
click at [945, 455] on span "Play" at bounding box center [948, 456] width 10 height 6
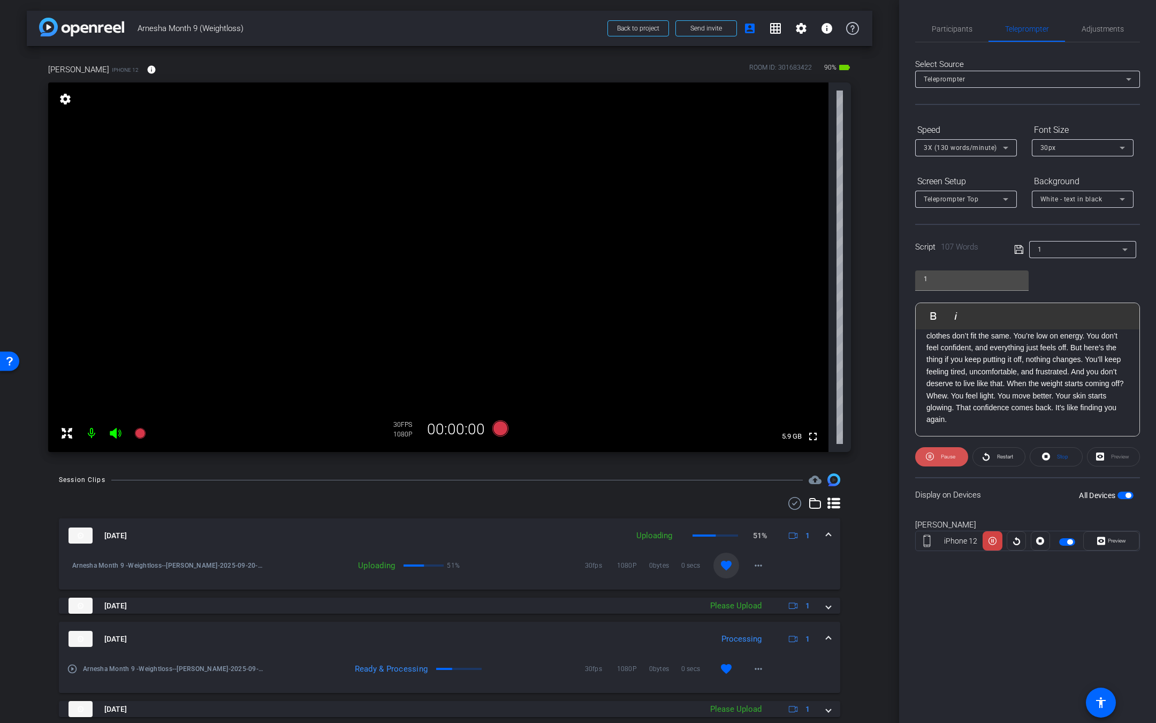
click at [936, 454] on span at bounding box center [941, 457] width 53 height 26
click at [139, 432] on icon at bounding box center [139, 433] width 11 height 11
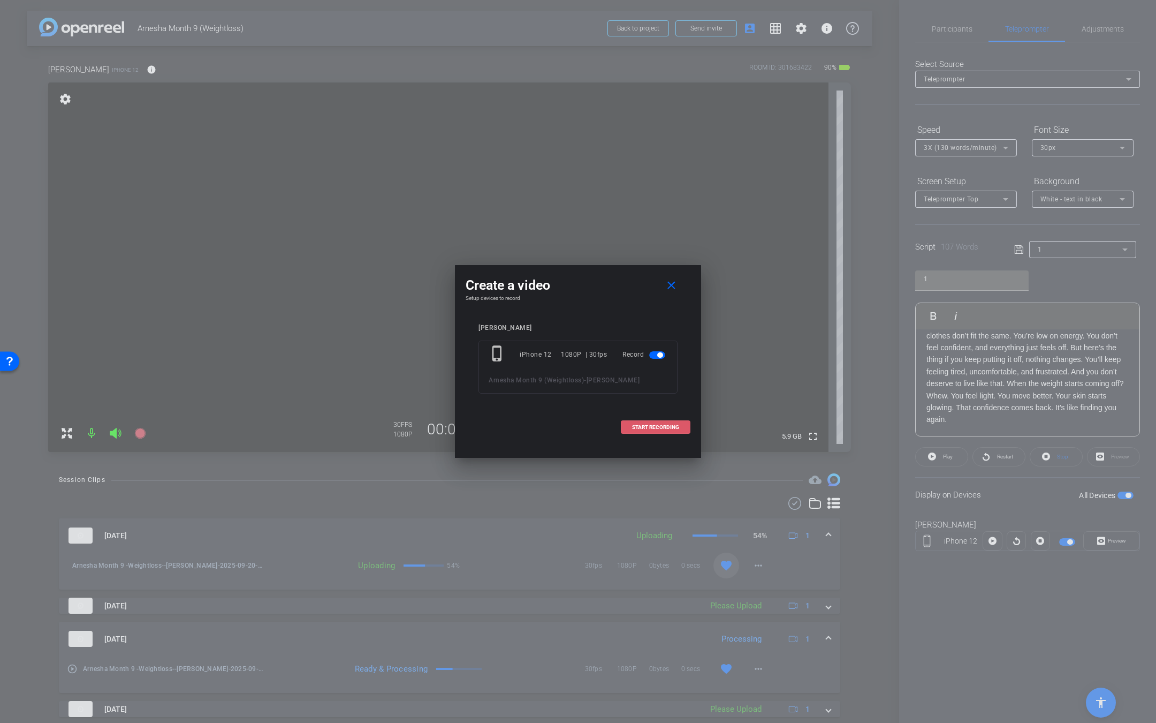
click at [650, 420] on span at bounding box center [655, 427] width 69 height 26
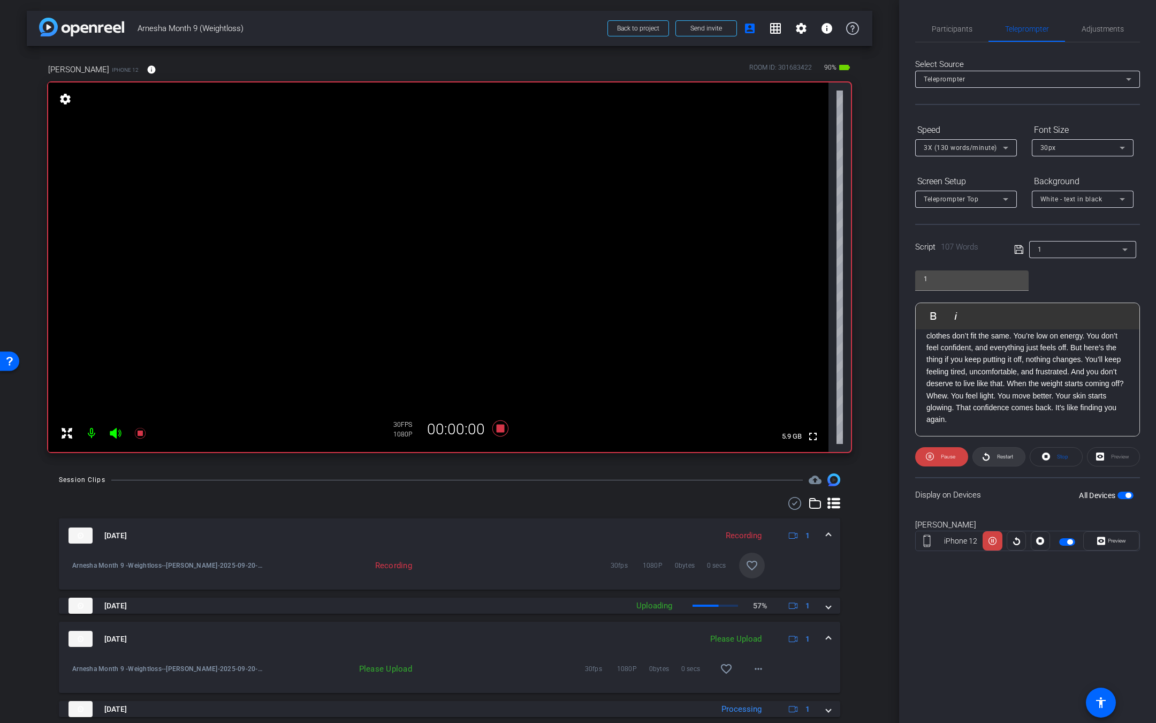
click at [1001, 453] on span "Restart" at bounding box center [1005, 456] width 16 height 6
click at [146, 428] on icon at bounding box center [140, 433] width 13 height 13
click at [747, 556] on span at bounding box center [752, 565] width 26 height 26
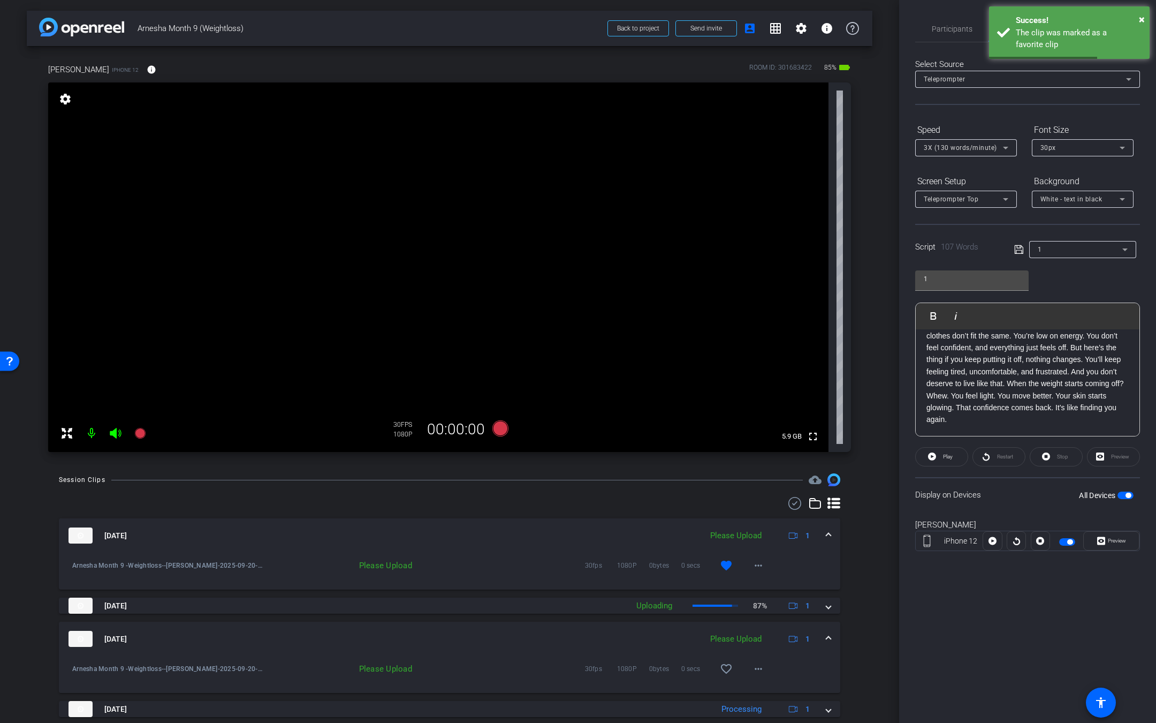
click at [1079, 247] on div "1" at bounding box center [1080, 248] width 85 height 13
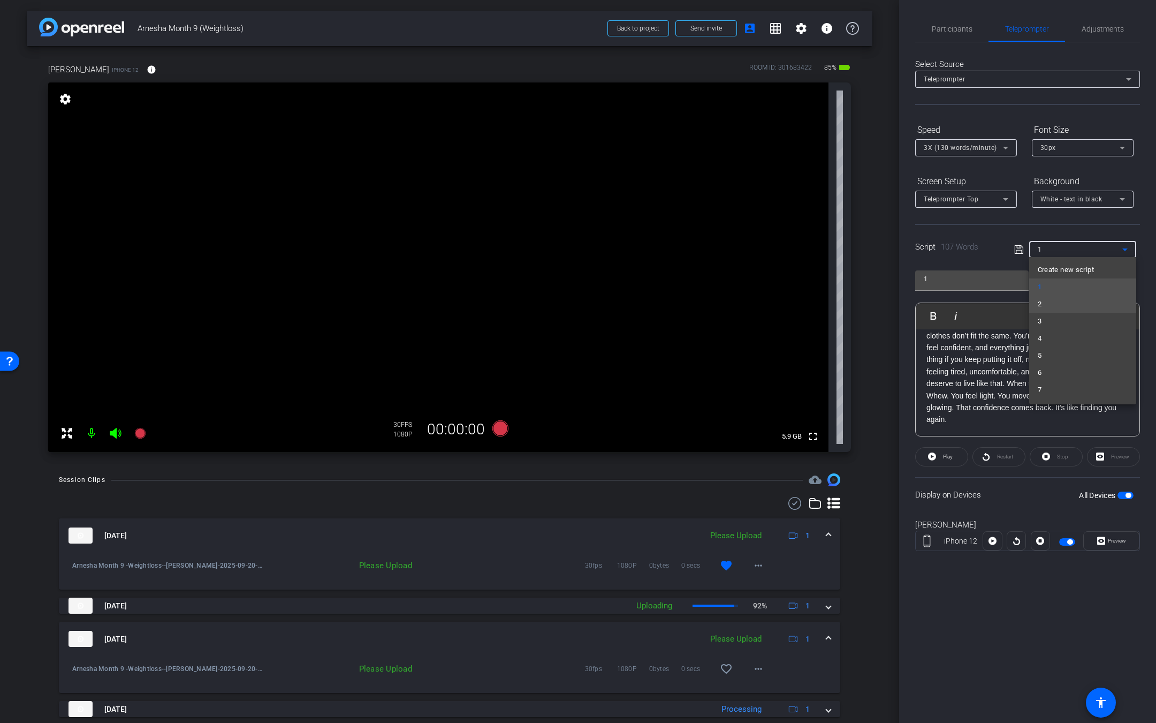
click at [1067, 305] on mat-option "2" at bounding box center [1082, 303] width 107 height 17
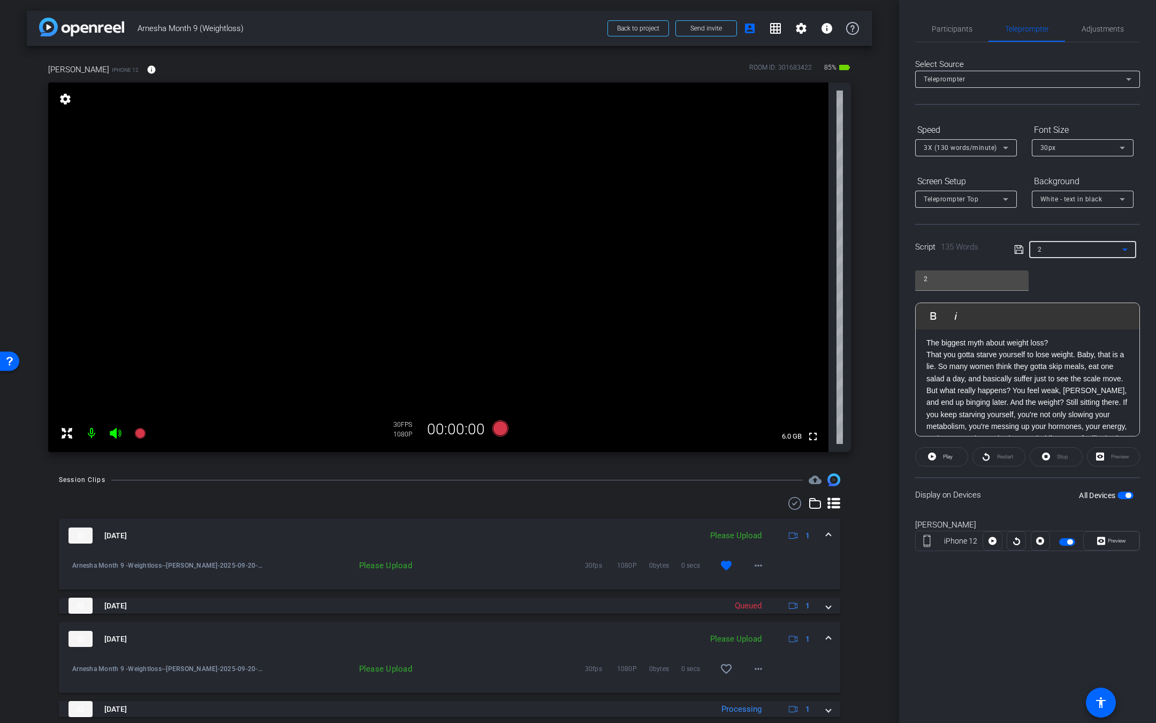
scroll to position [0, 0]
click at [141, 436] on icon at bounding box center [139, 433] width 11 height 11
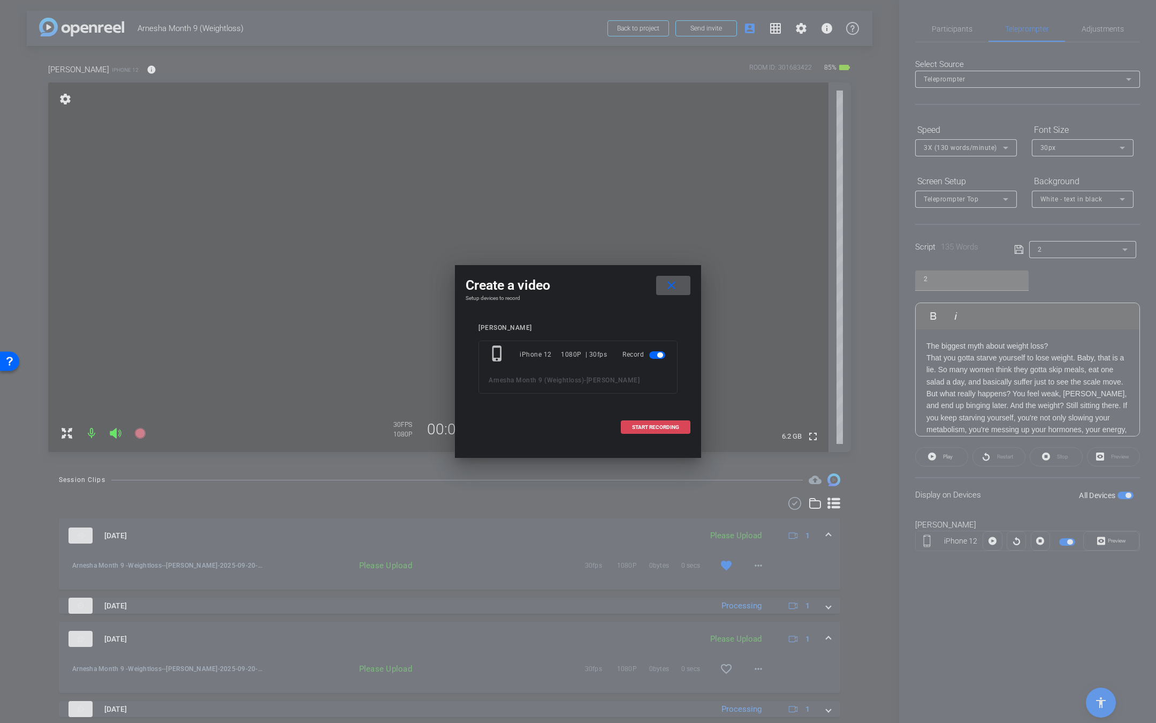
click at [666, 429] on span "START RECORDING" at bounding box center [655, 426] width 47 height 5
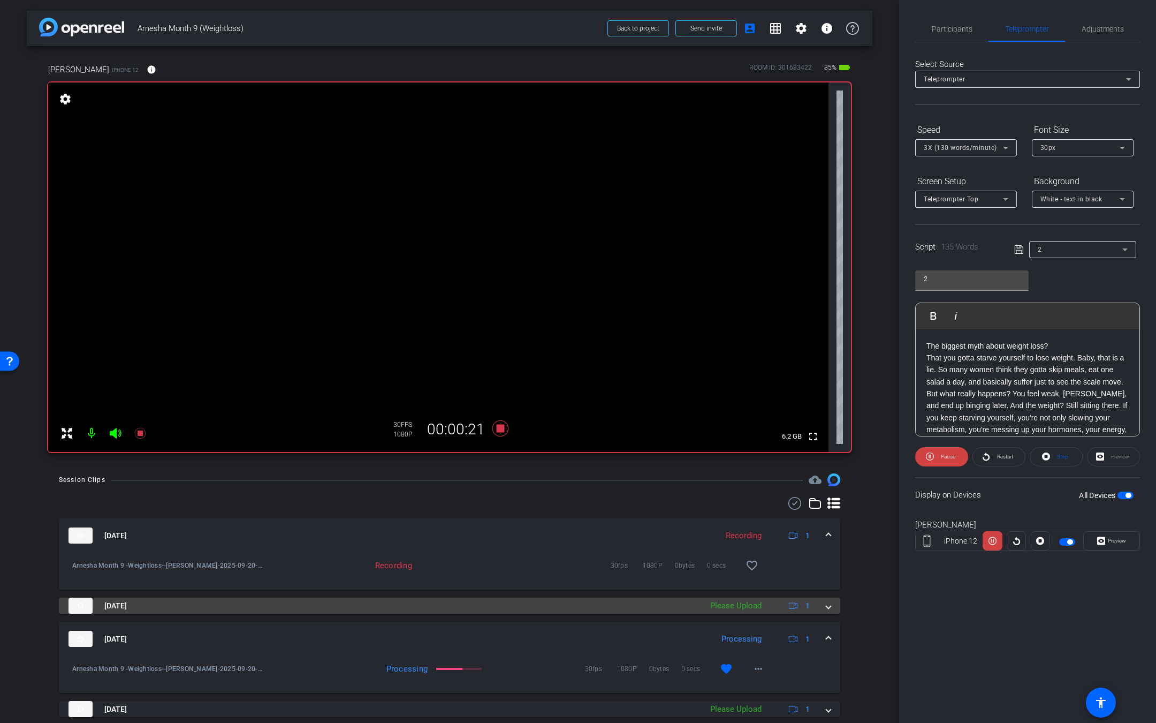
click at [826, 604] on span at bounding box center [828, 605] width 4 height 11
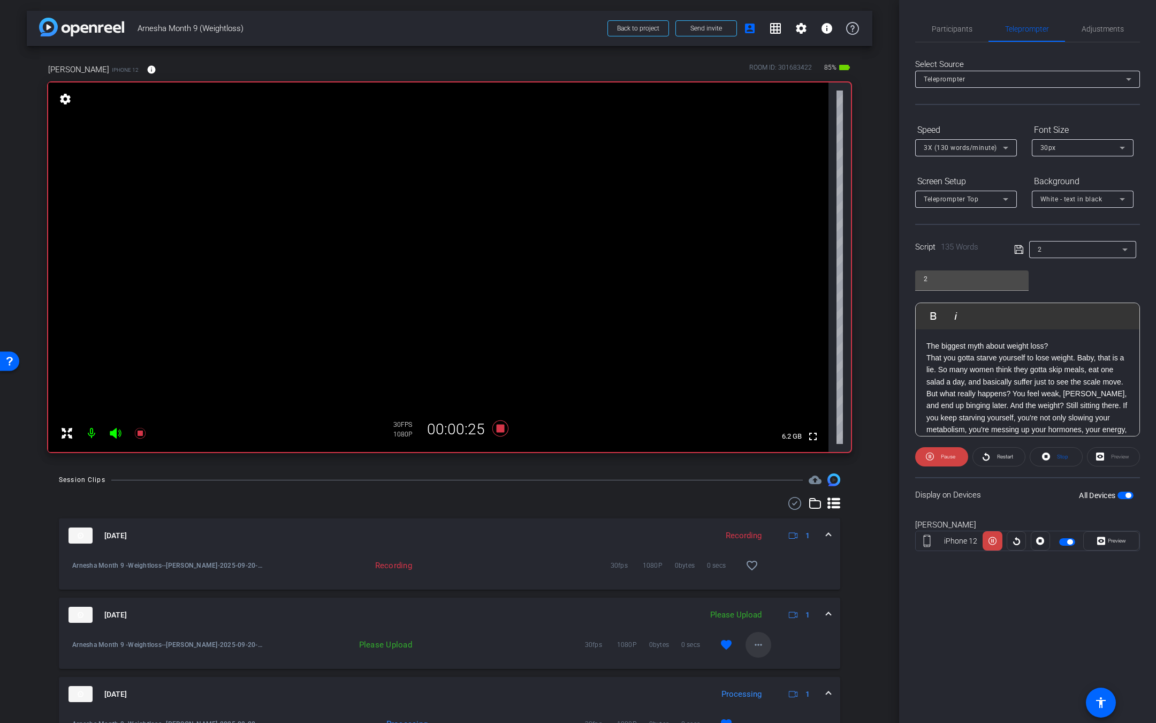
click at [752, 643] on mat-icon "more_horiz" at bounding box center [758, 644] width 13 height 13
click at [752, 665] on span "Upload" at bounding box center [767, 666] width 43 height 13
click at [1000, 453] on span "Restart" at bounding box center [1005, 456] width 16 height 6
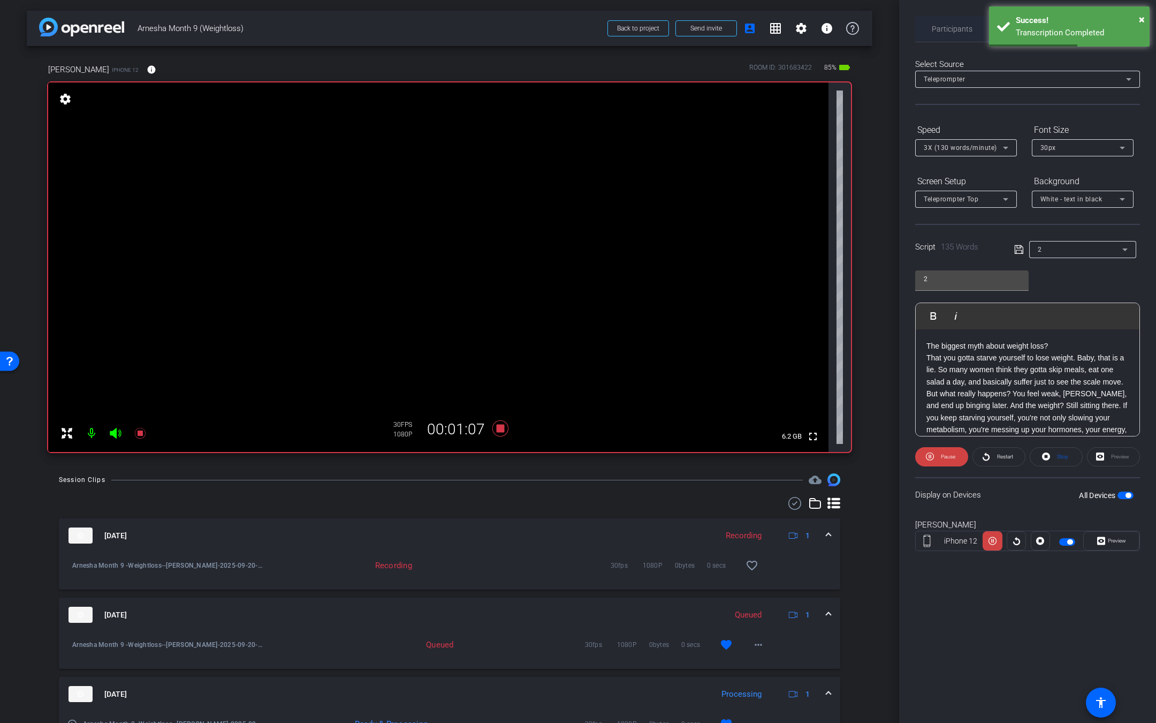
click at [958, 27] on span "Participants" at bounding box center [952, 28] width 41 height 7
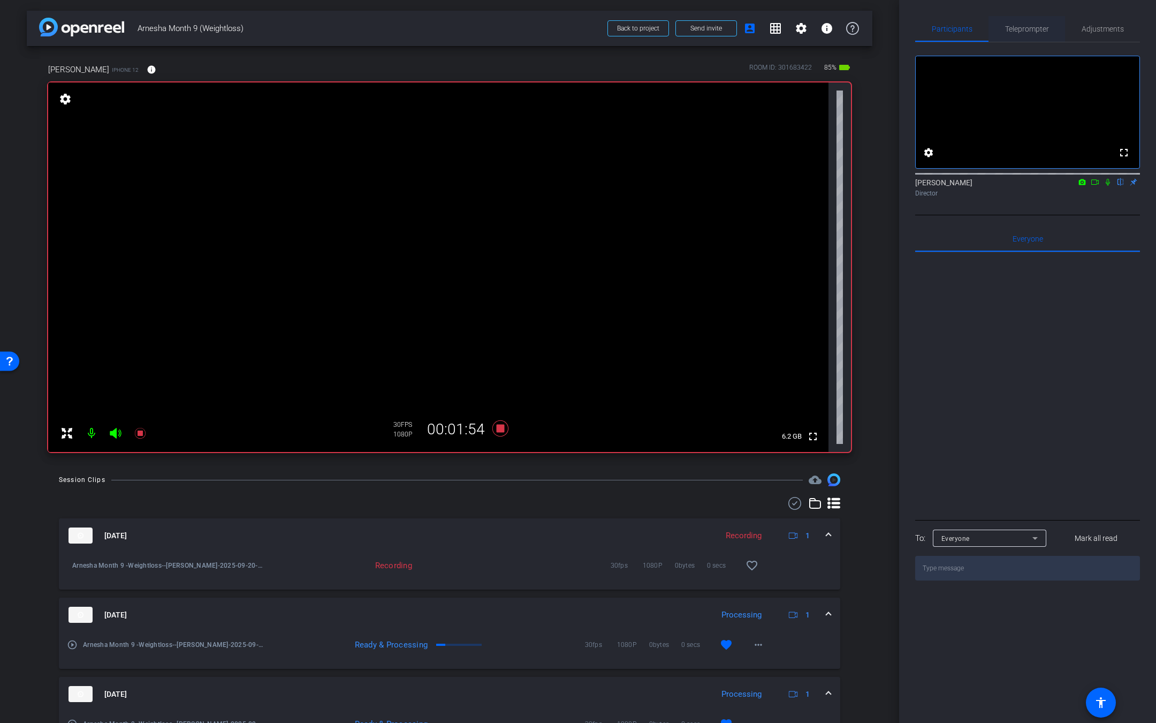
click at [1040, 33] on span "Teleprompter" at bounding box center [1027, 28] width 44 height 7
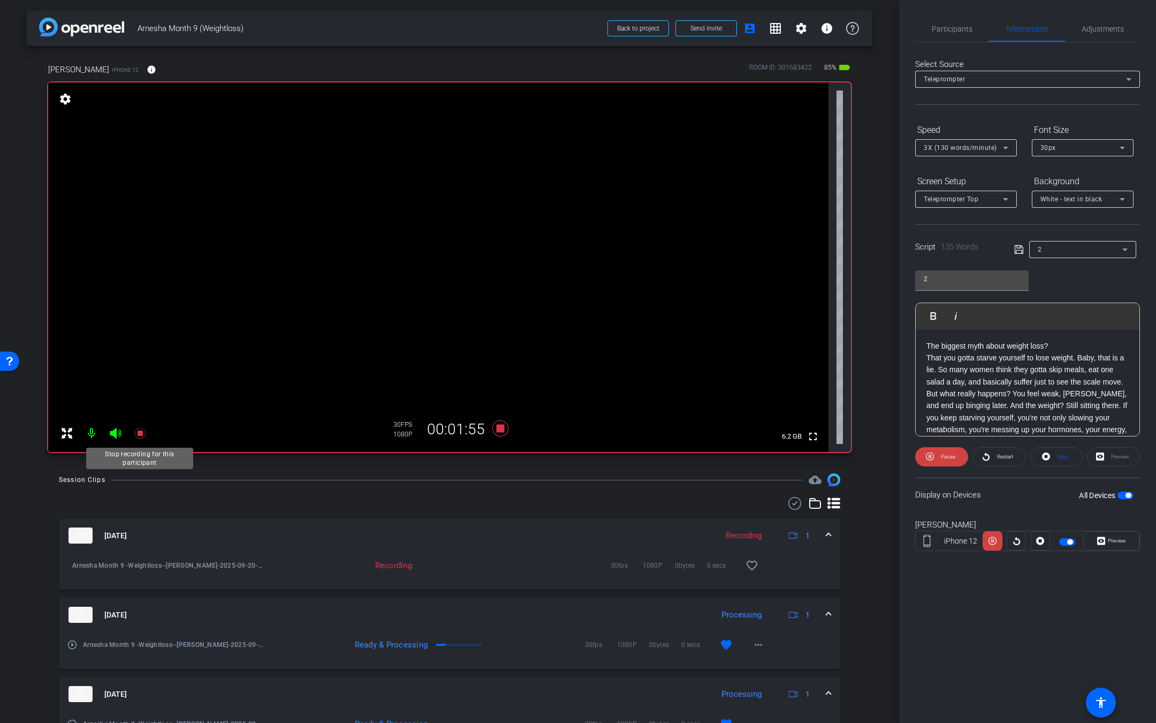
click at [146, 434] on icon at bounding box center [140, 433] width 13 height 13
click at [746, 560] on mat-icon "favorite_border" at bounding box center [752, 565] width 13 height 13
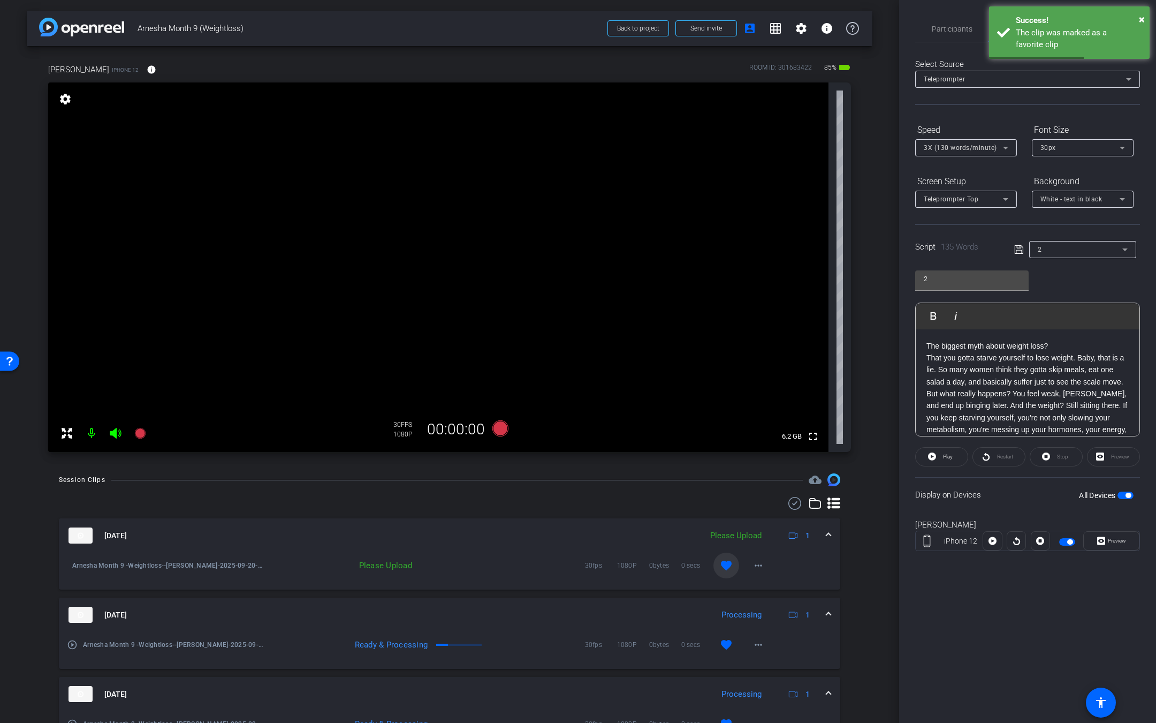
click at [1077, 247] on div "2" at bounding box center [1080, 248] width 85 height 13
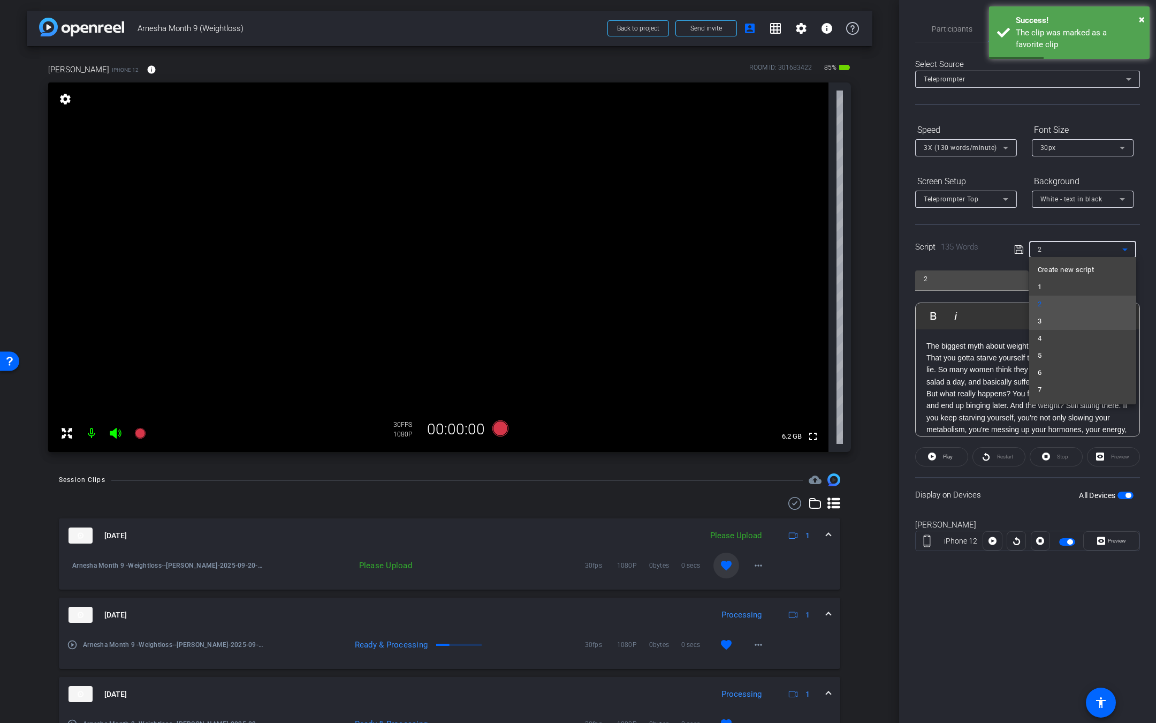
click at [1056, 318] on mat-option "3" at bounding box center [1082, 321] width 107 height 17
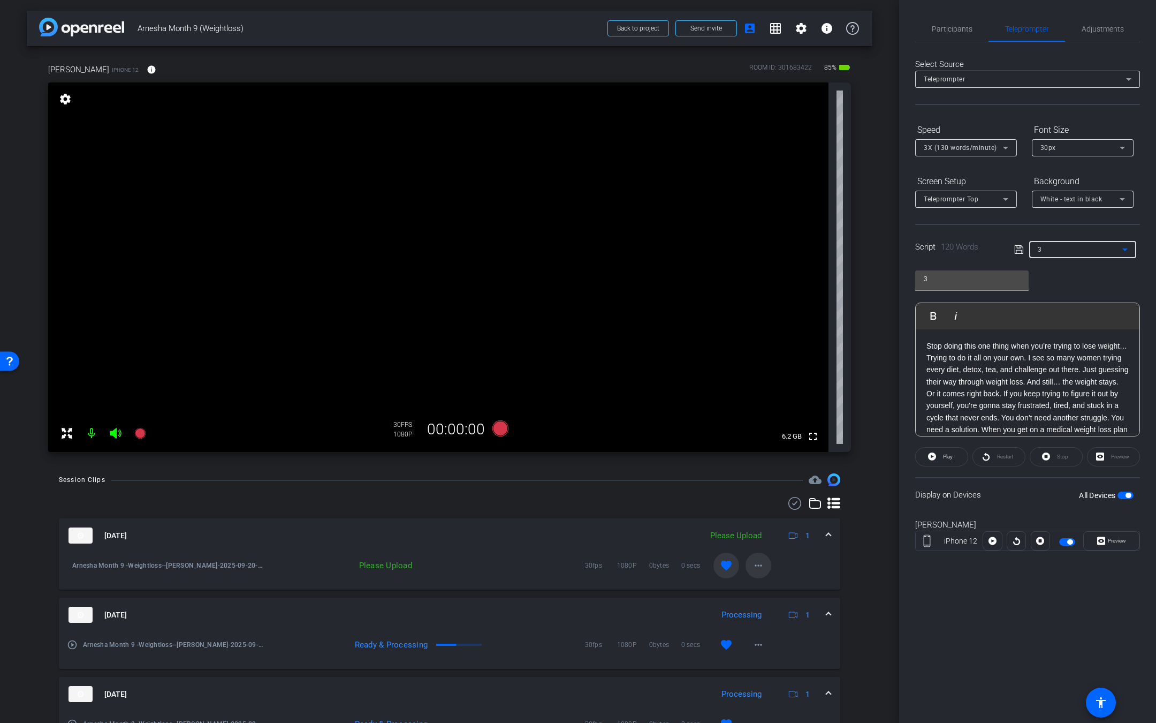
click at [752, 566] on mat-icon "more_horiz" at bounding box center [758, 565] width 13 height 13
click at [757, 586] on span "Upload" at bounding box center [767, 587] width 43 height 13
click at [138, 434] on icon at bounding box center [139, 433] width 11 height 11
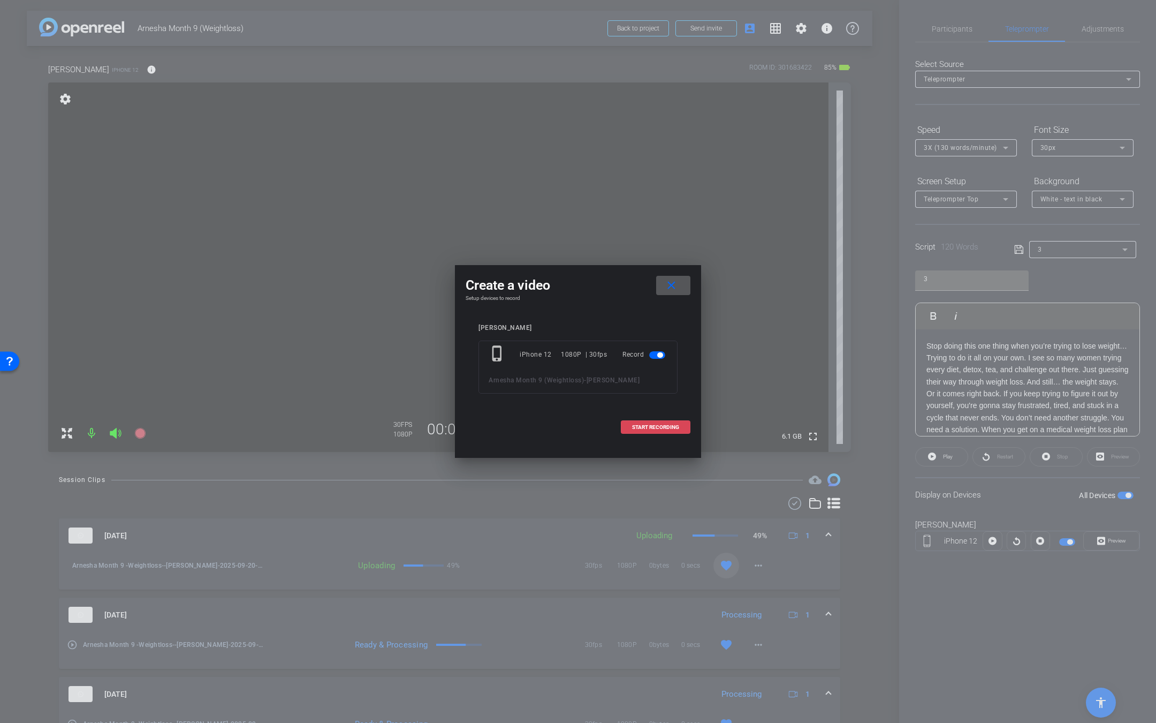
click at [670, 427] on span "START RECORDING" at bounding box center [655, 426] width 47 height 5
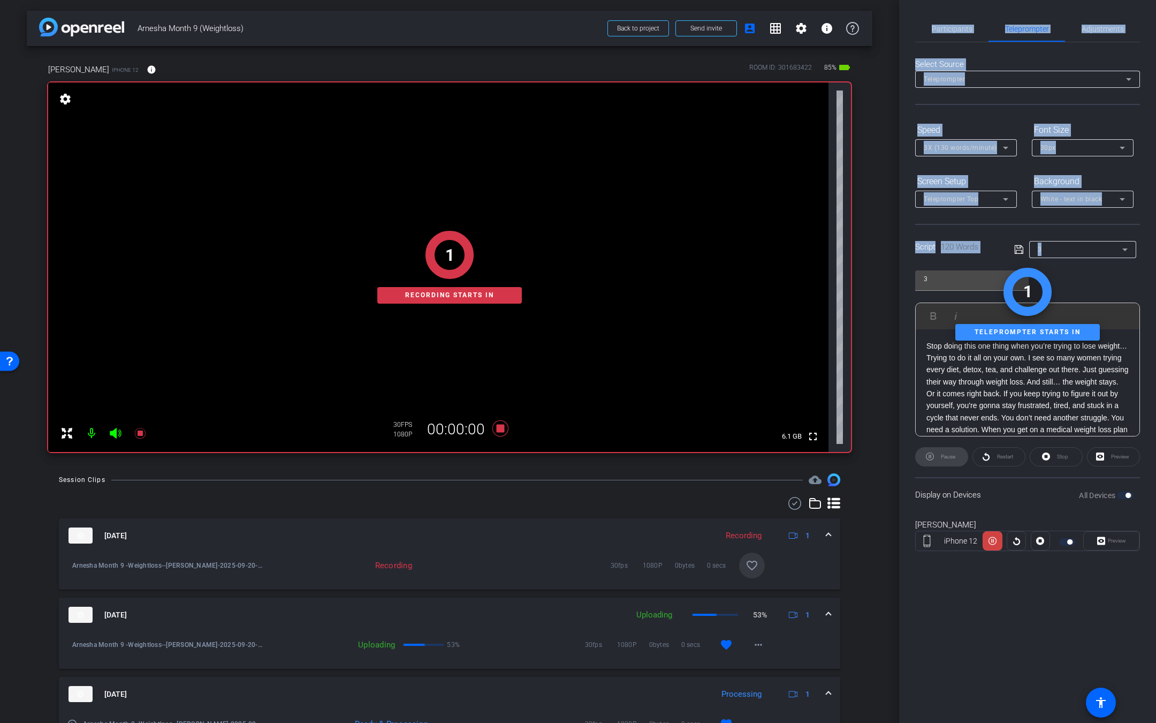
drag, startPoint x: 945, startPoint y: 11, endPoint x: 945, endPoint y: 628, distance: 616.6
click at [945, 11] on div "Participants Teleprompter Adjustments settings [PERSON_NAME] flip Director Ever…" at bounding box center [1027, 361] width 257 height 723
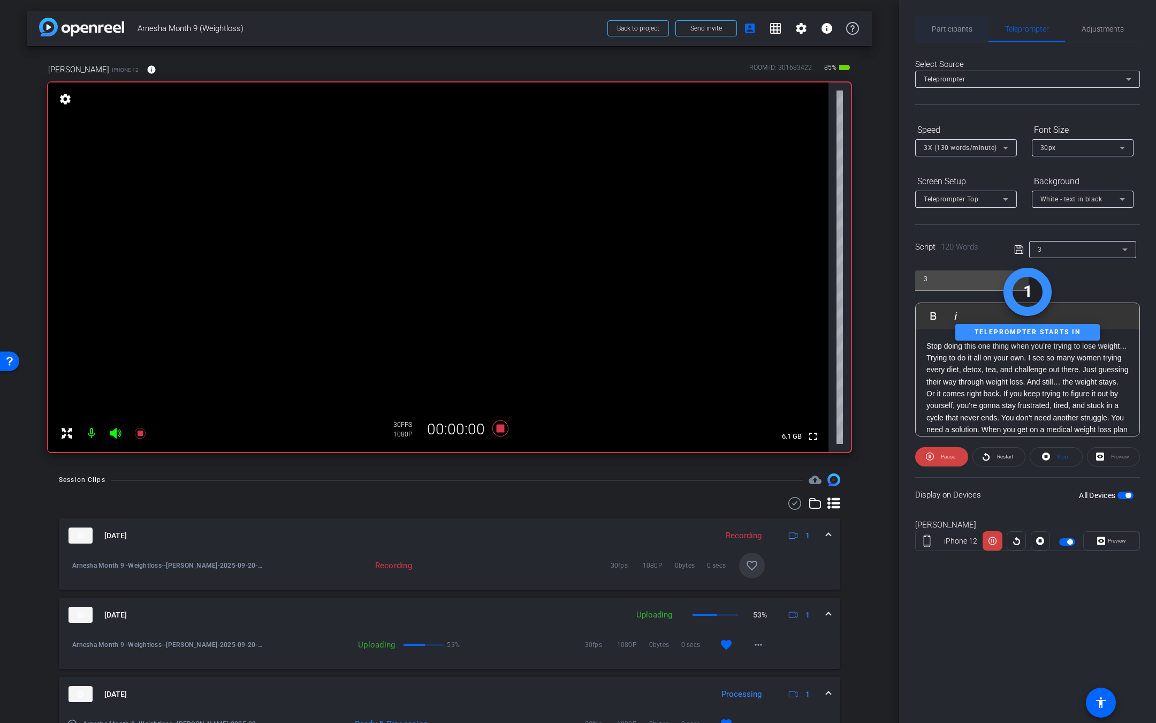
click at [950, 31] on span "Participants" at bounding box center [952, 28] width 41 height 7
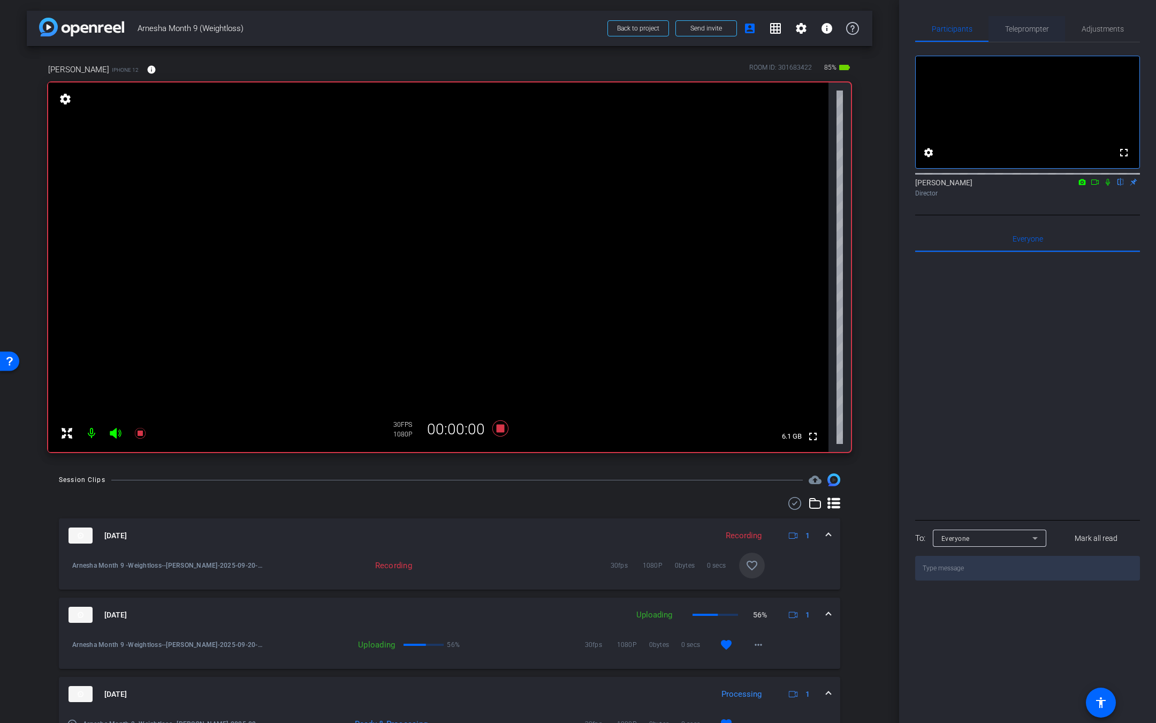
click at [1022, 22] on span "Teleprompter" at bounding box center [1027, 29] width 44 height 26
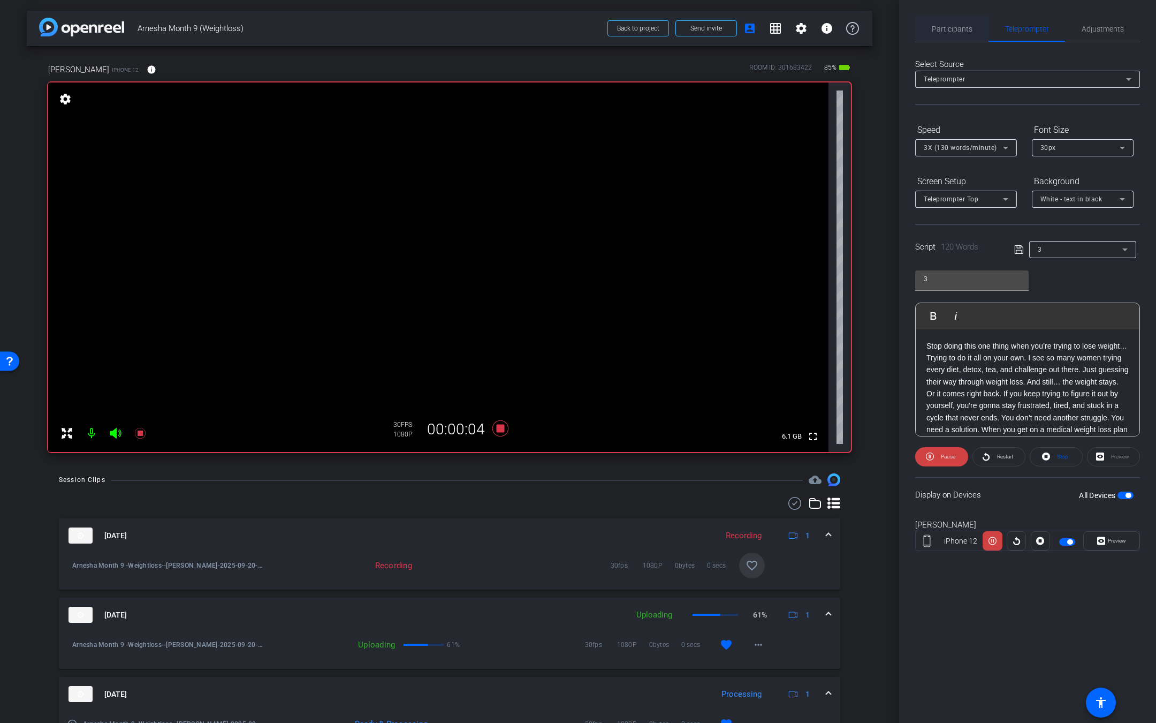
click at [956, 27] on span "Participants" at bounding box center [952, 28] width 41 height 7
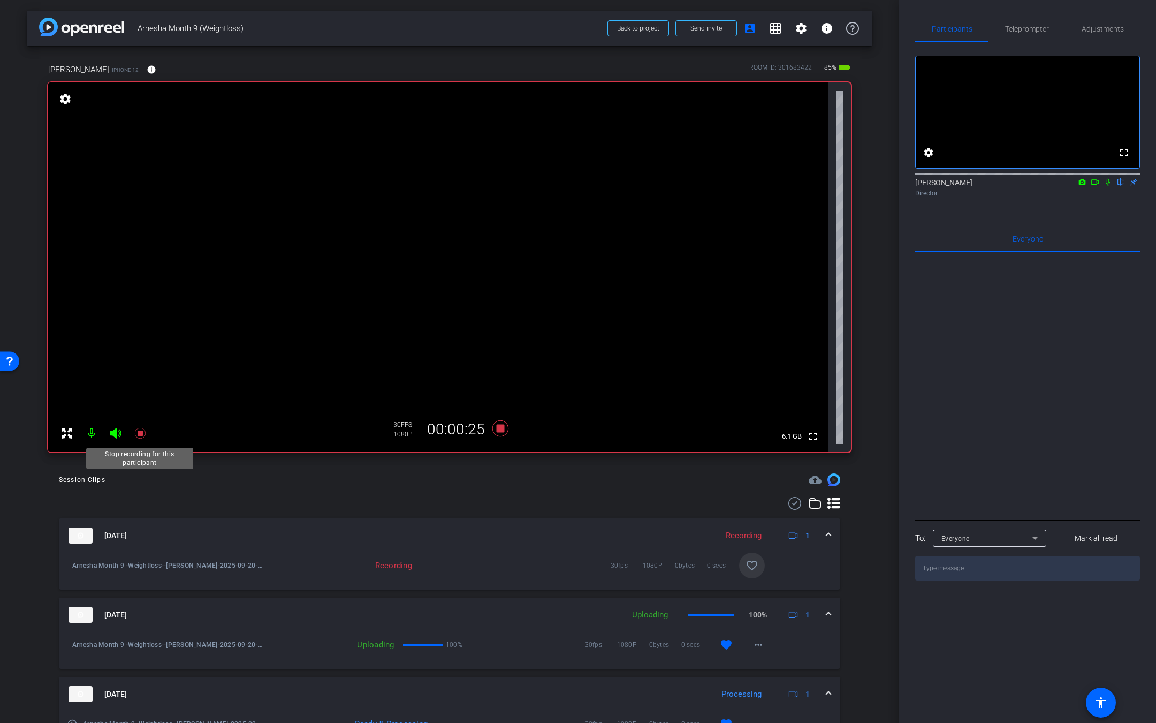
click at [147, 431] on mat-icon at bounding box center [140, 432] width 21 height 21
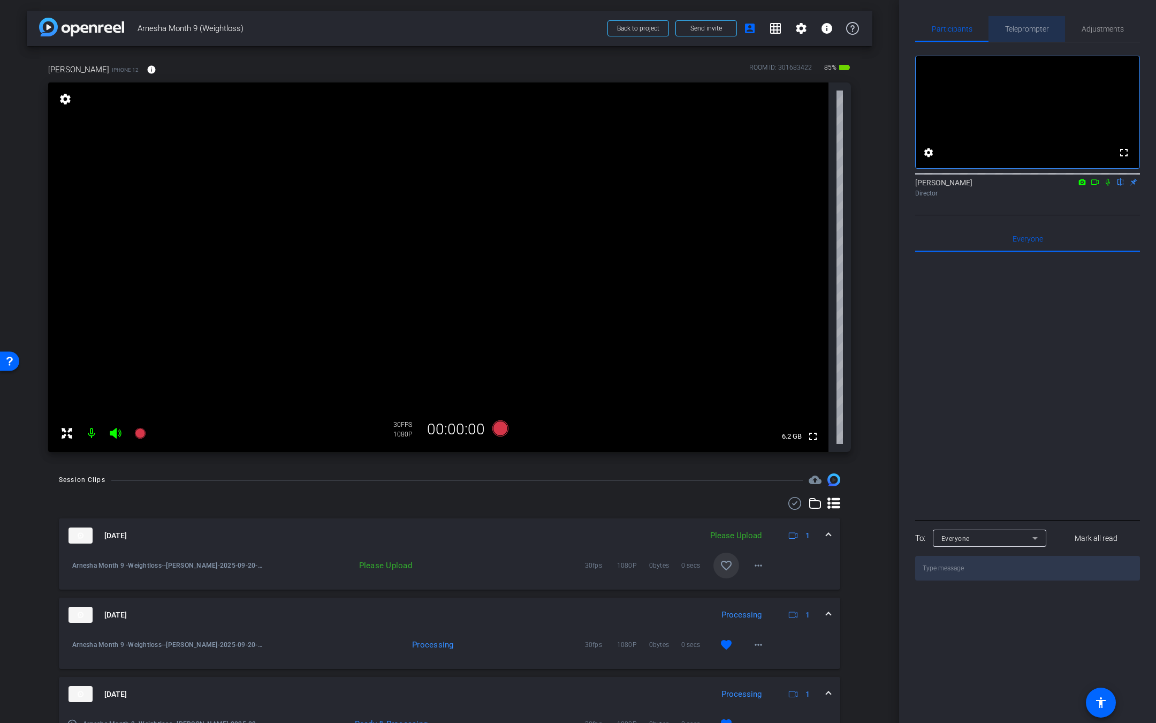
click at [1027, 25] on span "Teleprompter" at bounding box center [1027, 28] width 44 height 7
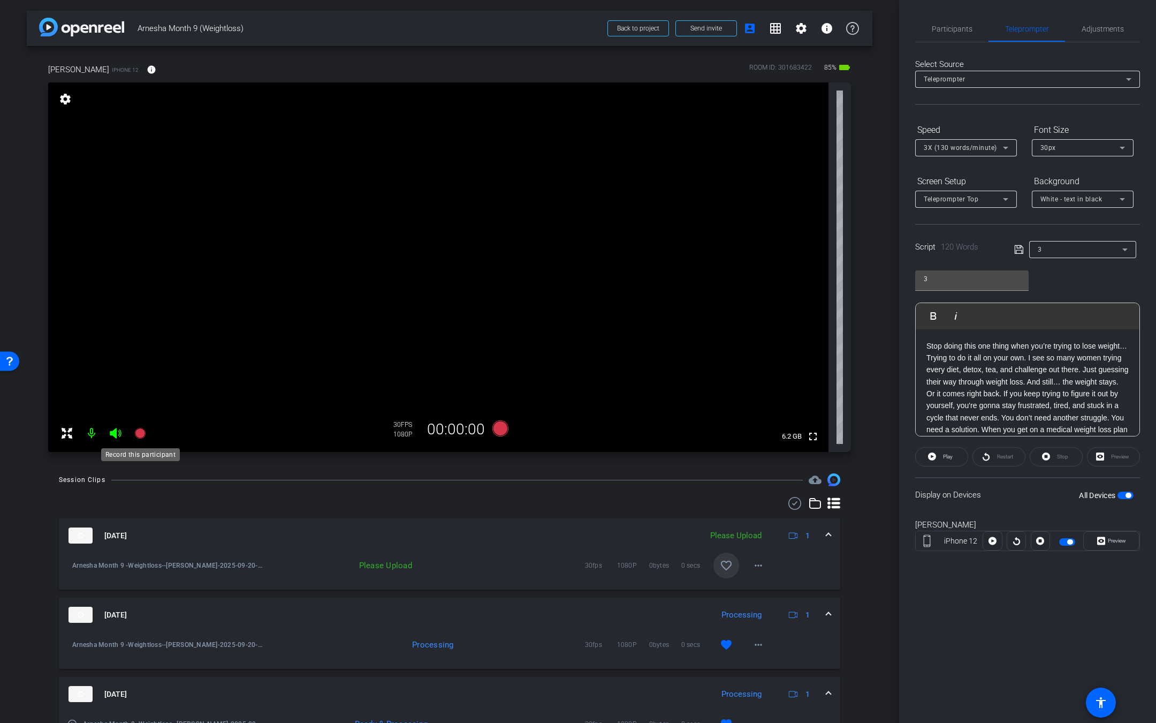
click at [138, 432] on icon at bounding box center [139, 433] width 11 height 11
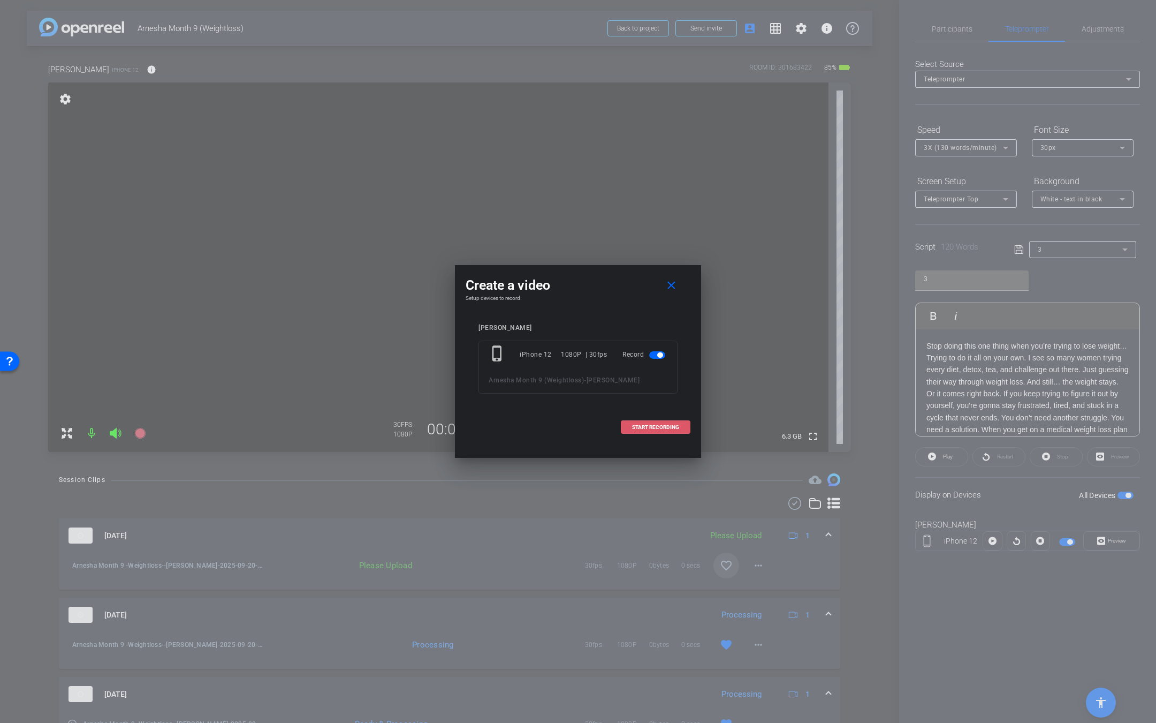
click at [664, 423] on span at bounding box center [655, 427] width 69 height 26
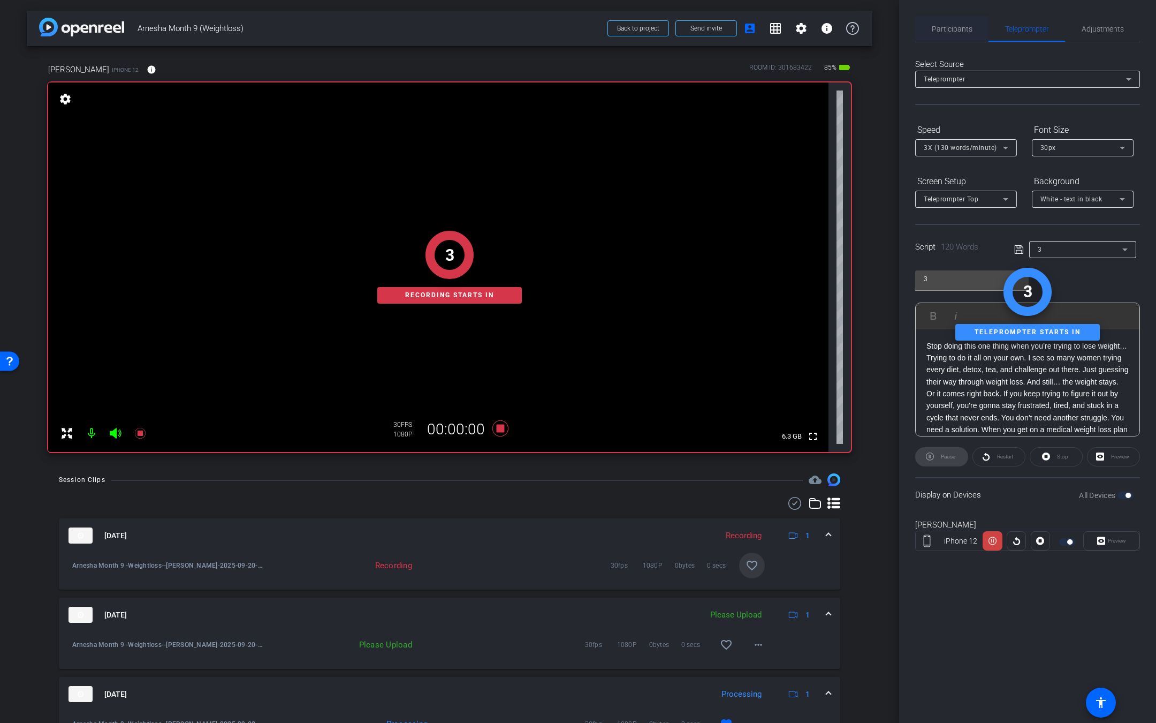
click at [950, 29] on span "Participants" at bounding box center [952, 28] width 41 height 7
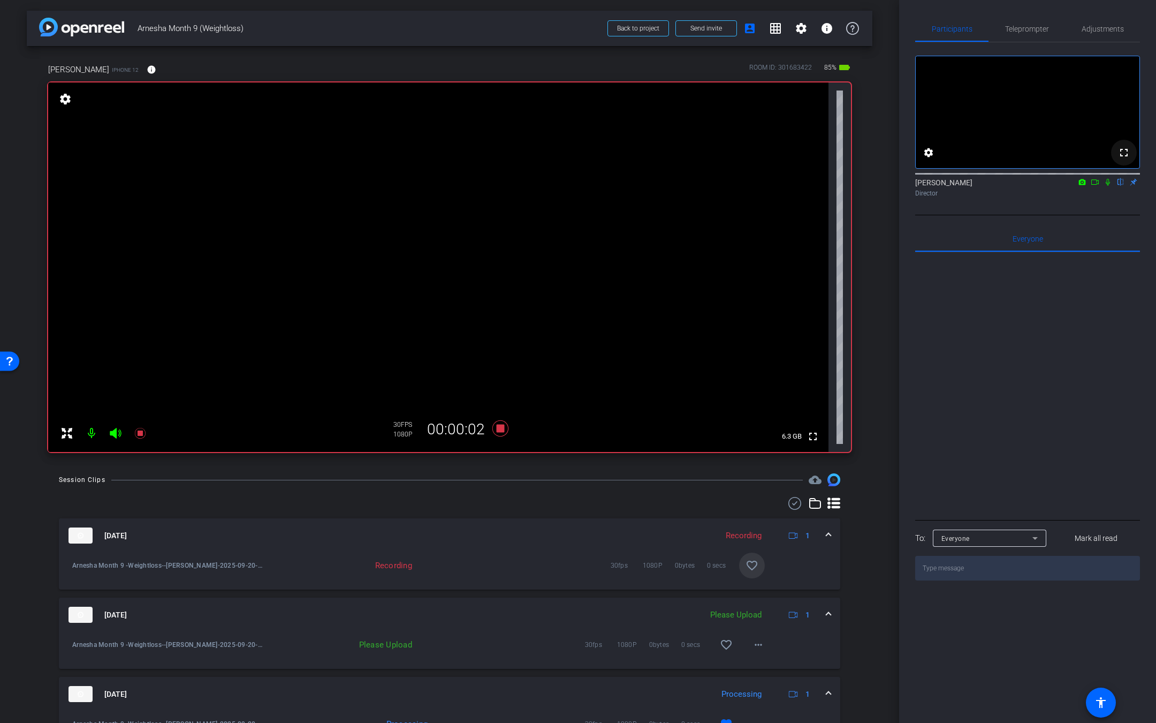
click at [1123, 159] on mat-icon "fullscreen" at bounding box center [1124, 152] width 13 height 13
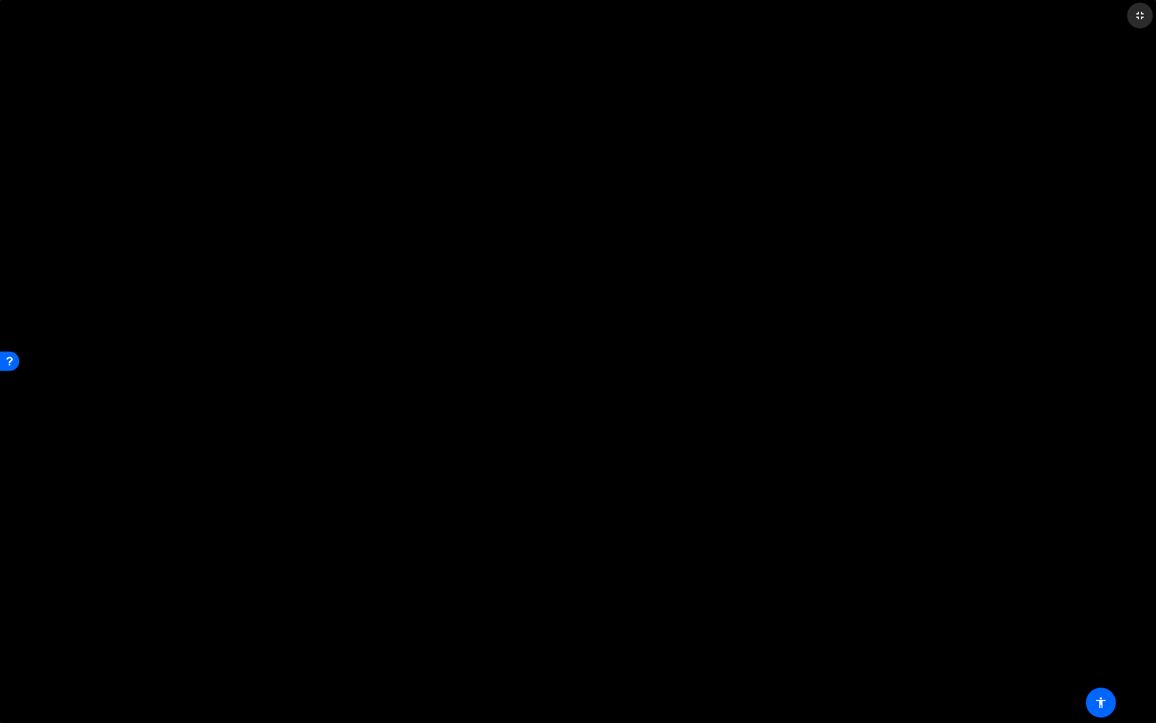
click at [1138, 19] on mat-icon "fullscreen_exit" at bounding box center [1140, 15] width 13 height 13
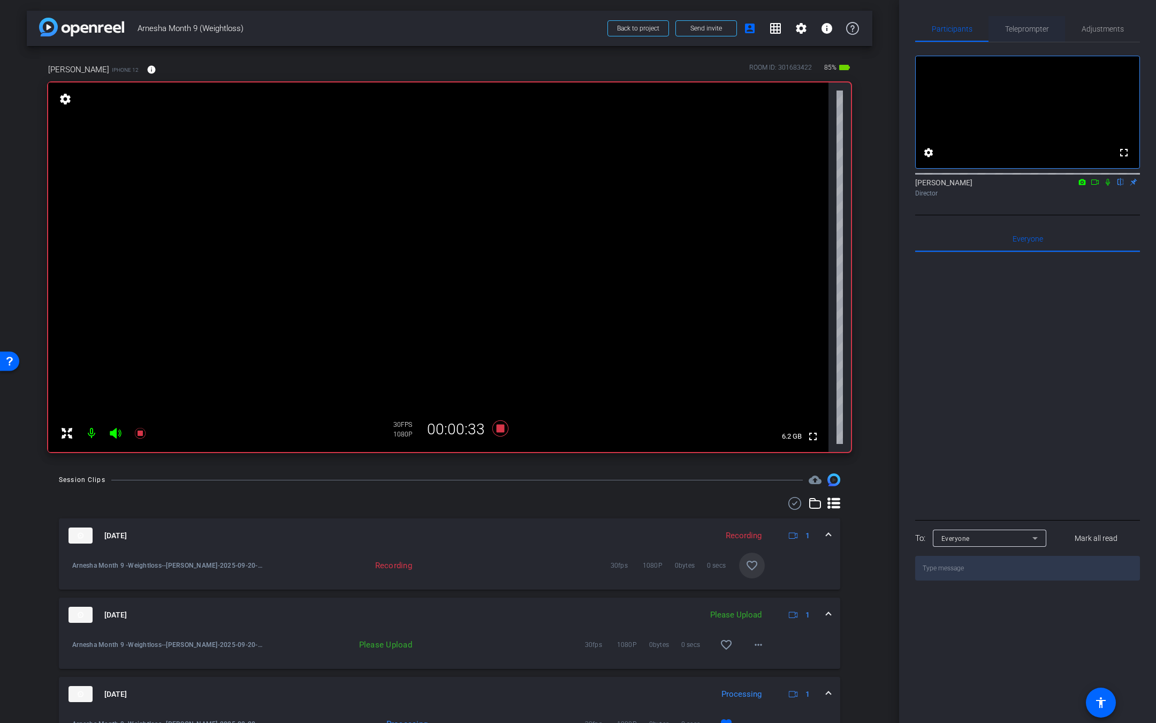
click at [1029, 31] on span "Teleprompter" at bounding box center [1027, 28] width 44 height 7
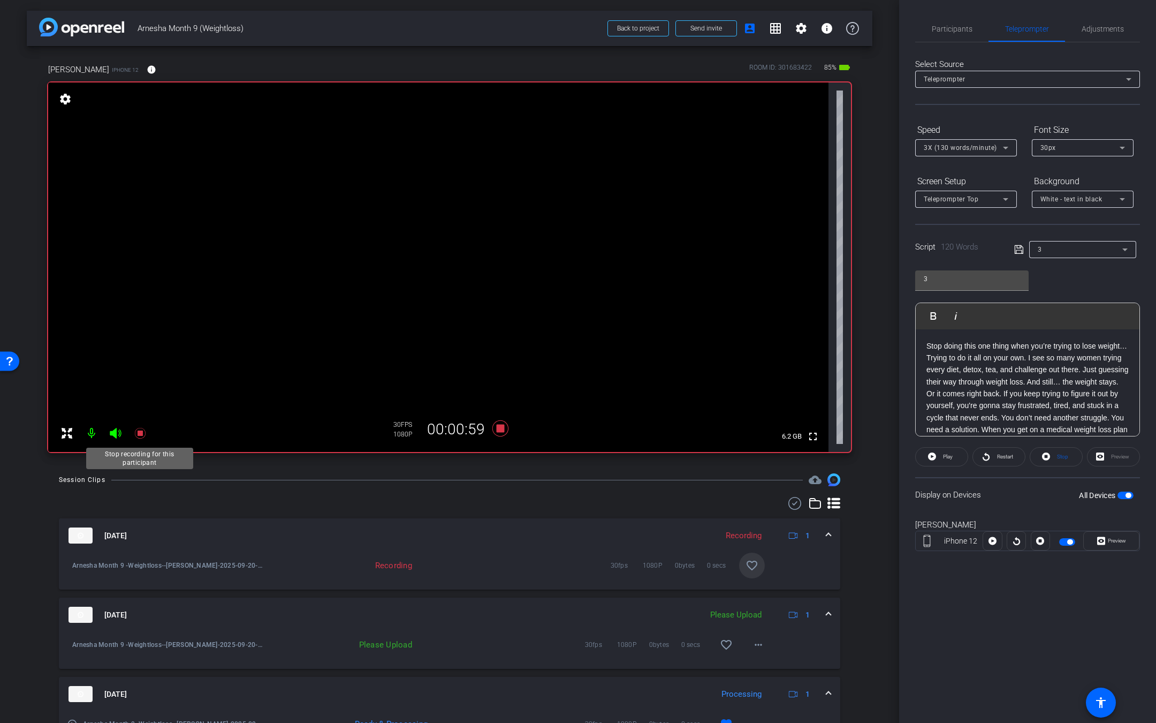
click at [140, 434] on icon at bounding box center [139, 433] width 11 height 11
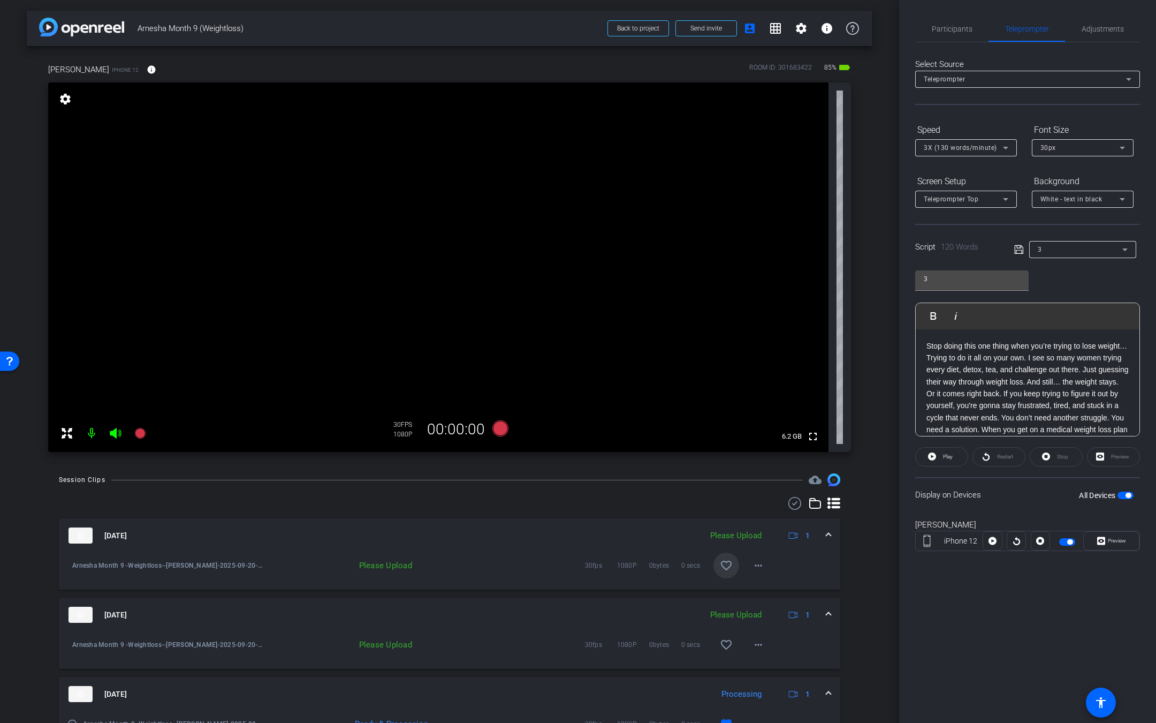
click at [714, 557] on span at bounding box center [726, 565] width 26 height 26
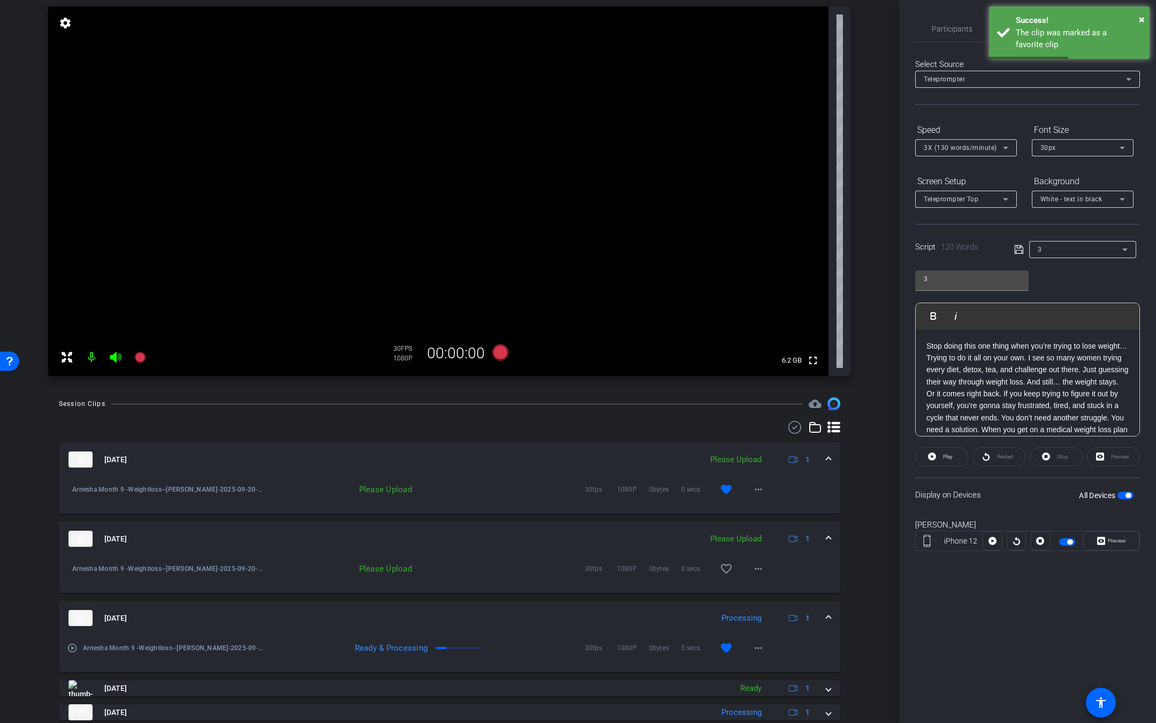
scroll to position [81, 0]
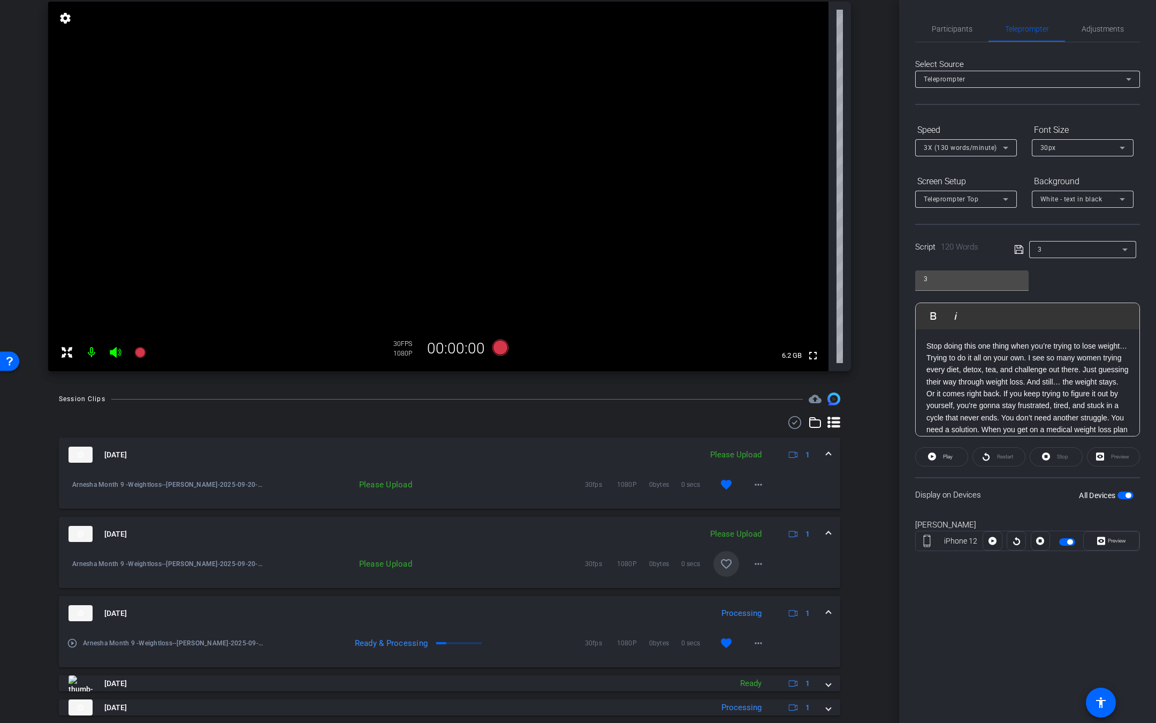
click at [720, 565] on mat-icon "favorite_border" at bounding box center [726, 563] width 13 height 13
click at [752, 568] on mat-icon "more_horiz" at bounding box center [758, 563] width 13 height 13
click at [754, 588] on span "Upload" at bounding box center [767, 585] width 43 height 13
click at [754, 481] on mat-icon "more_horiz" at bounding box center [758, 484] width 13 height 13
click at [756, 511] on span "Upload" at bounding box center [767, 506] width 43 height 13
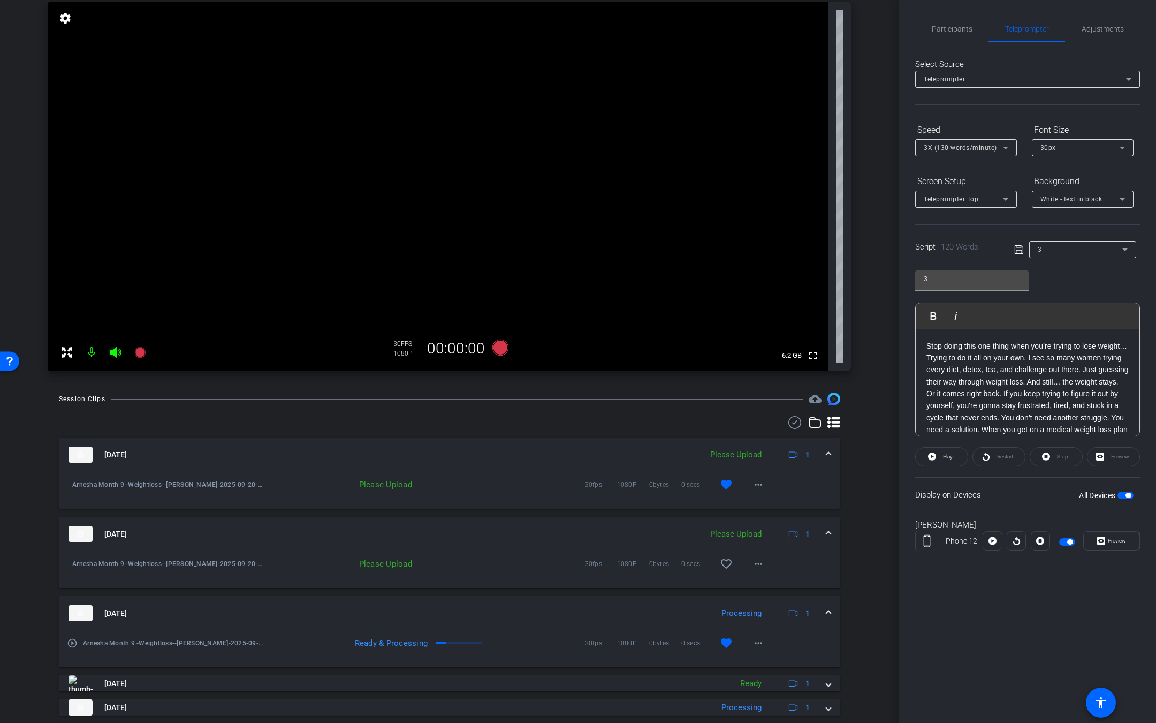
click at [1074, 247] on div "3" at bounding box center [1080, 248] width 85 height 13
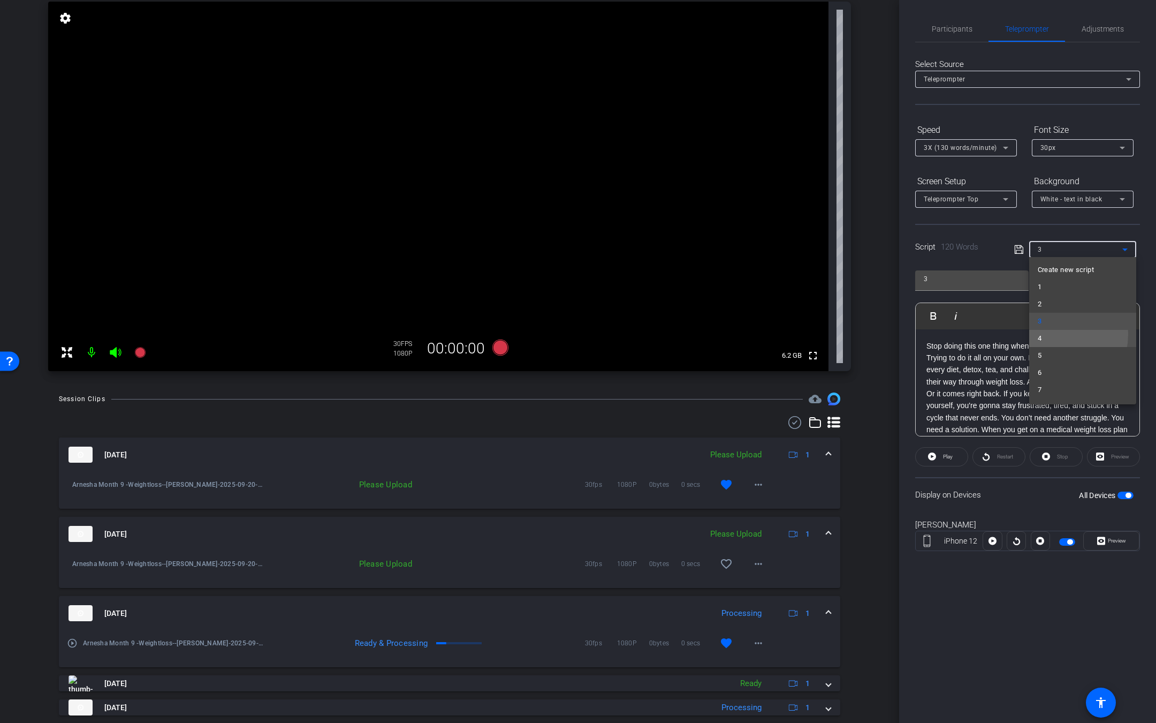
click at [1040, 333] on span "4" at bounding box center [1040, 338] width 4 height 13
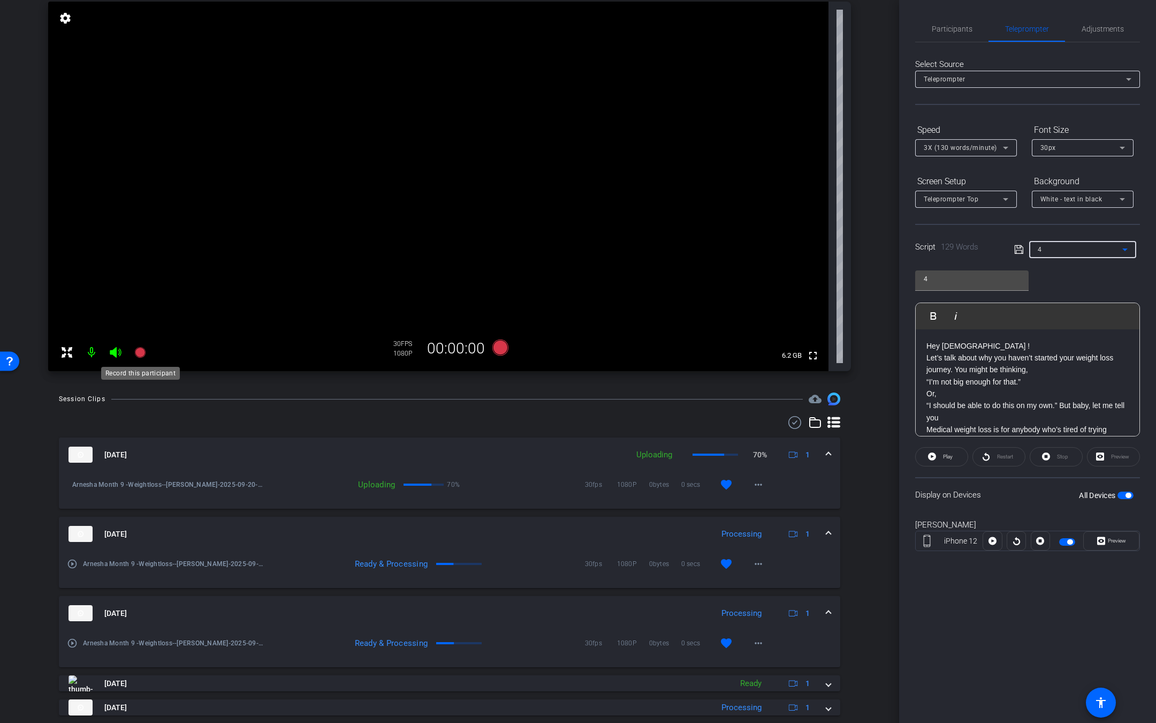
click at [145, 353] on icon at bounding box center [140, 352] width 13 height 13
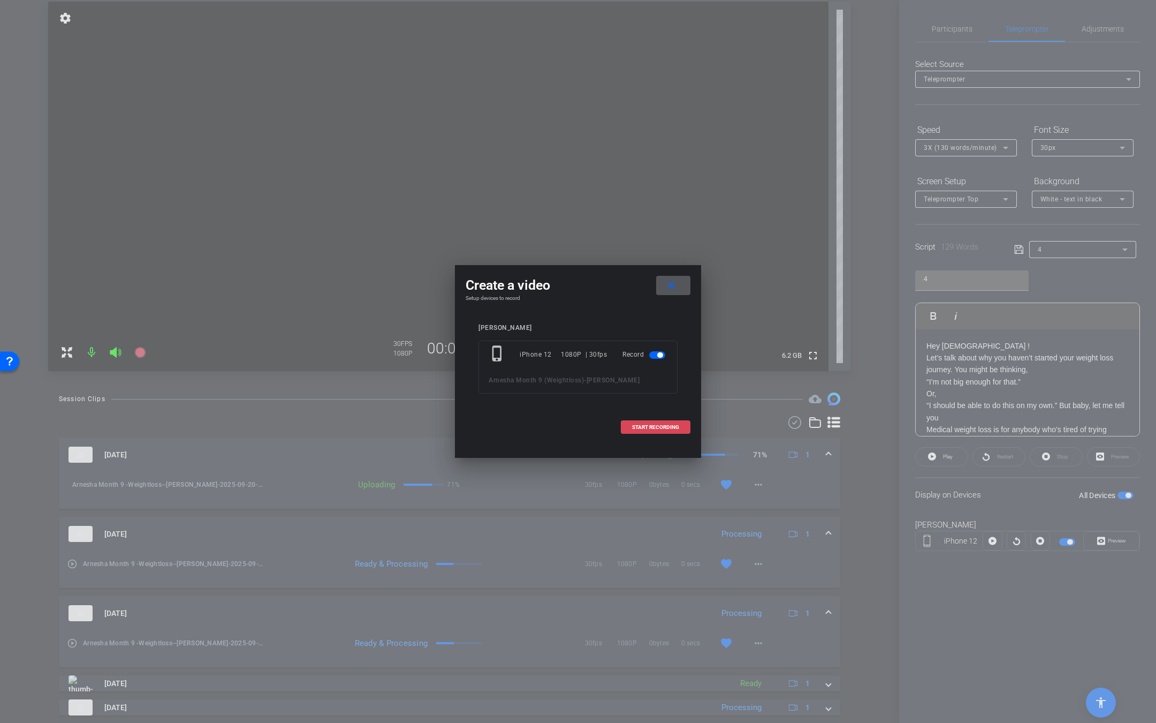
click at [669, 417] on span at bounding box center [655, 427] width 69 height 26
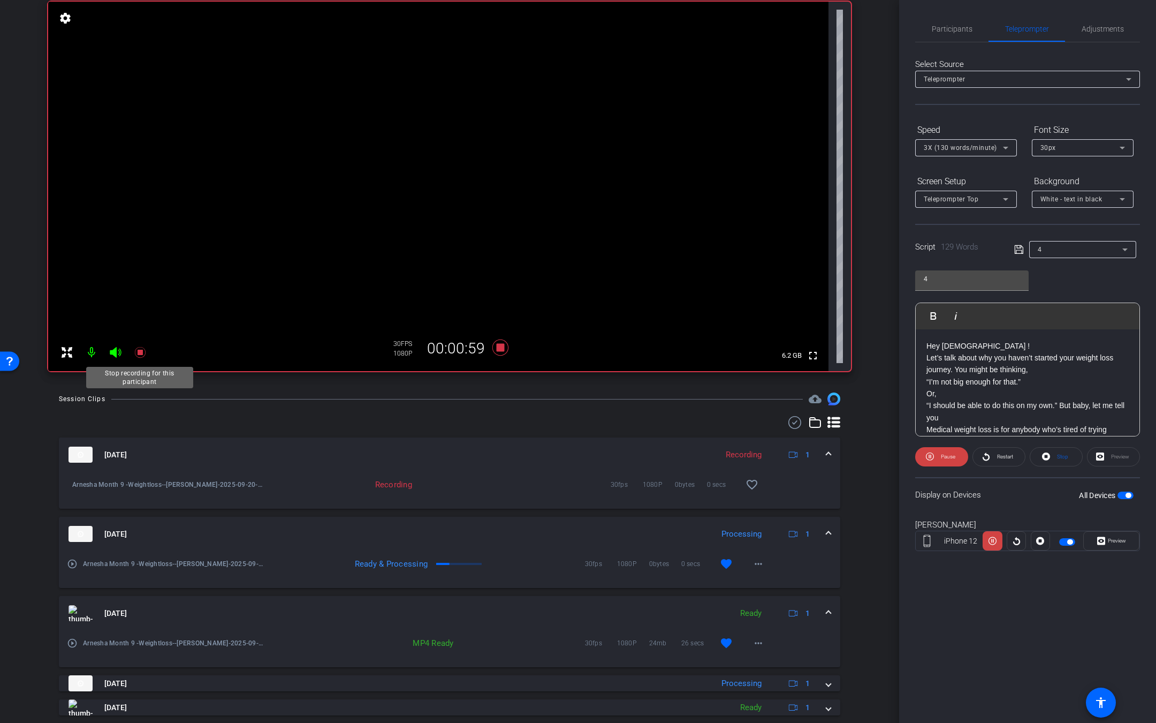
click at [134, 348] on icon at bounding box center [140, 352] width 13 height 13
click at [746, 489] on mat-icon "favorite_border" at bounding box center [752, 484] width 13 height 13
click at [1103, 241] on div "4" at bounding box center [1083, 249] width 90 height 17
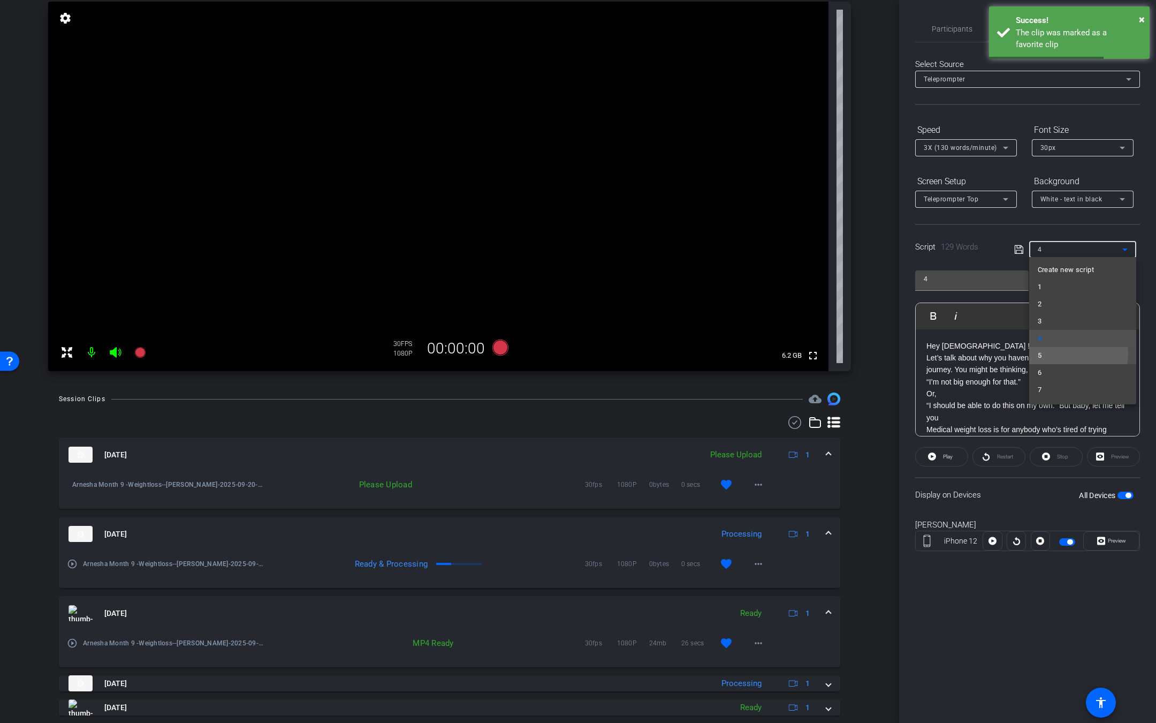
click at [1060, 352] on mat-option "5" at bounding box center [1082, 355] width 107 height 17
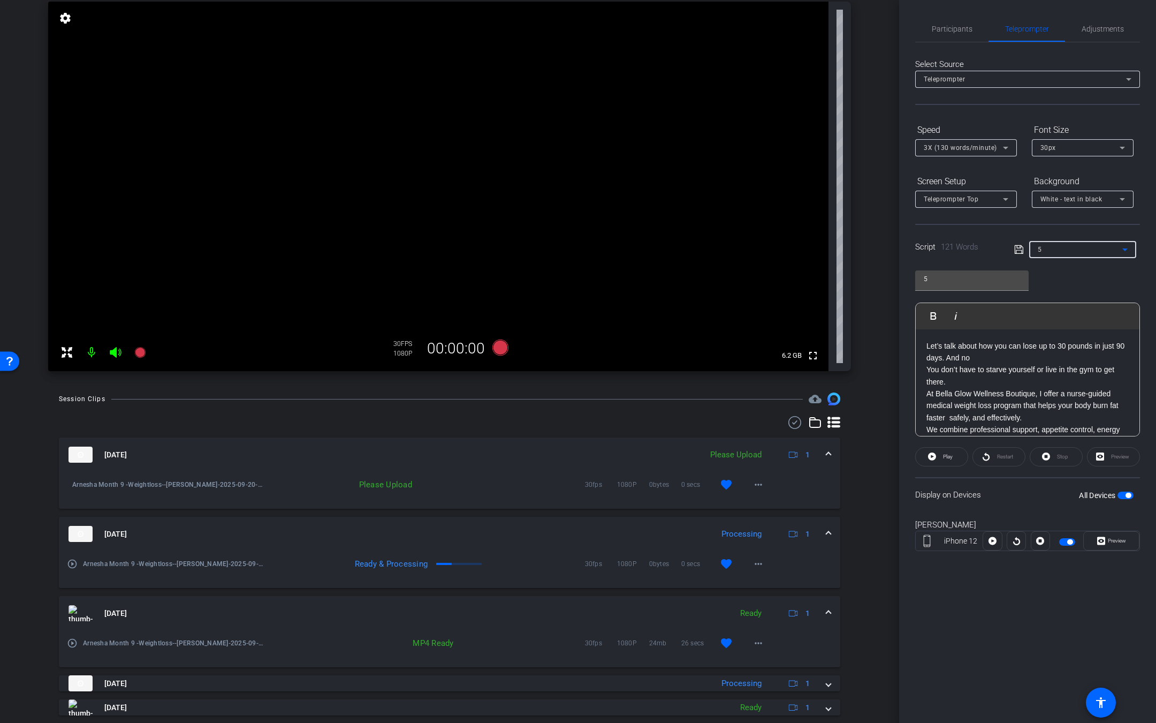
scroll to position [0, 0]
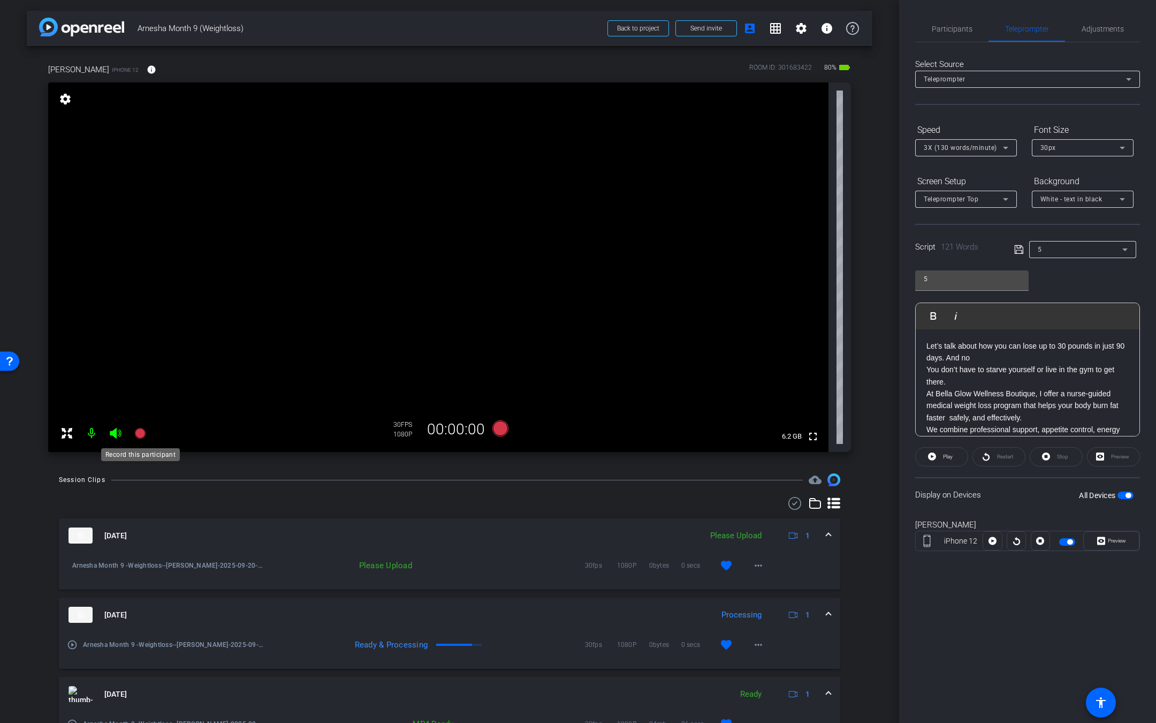
click at [140, 435] on icon at bounding box center [139, 433] width 11 height 11
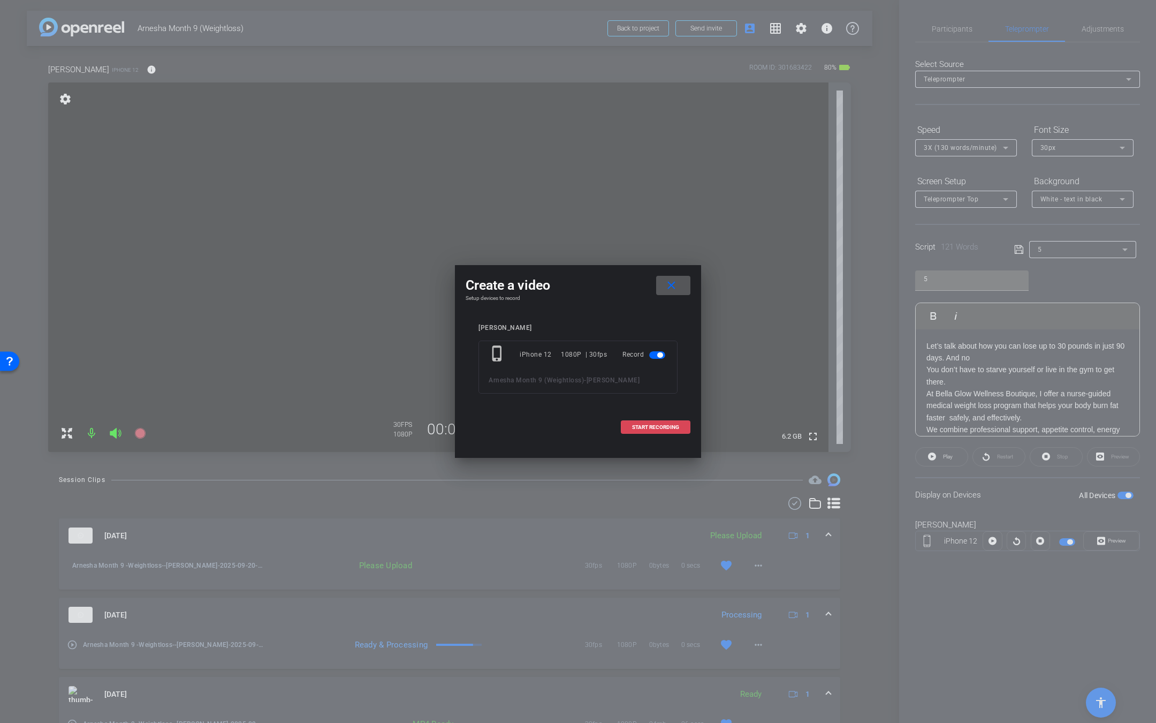
click at [637, 419] on span at bounding box center [655, 427] width 69 height 26
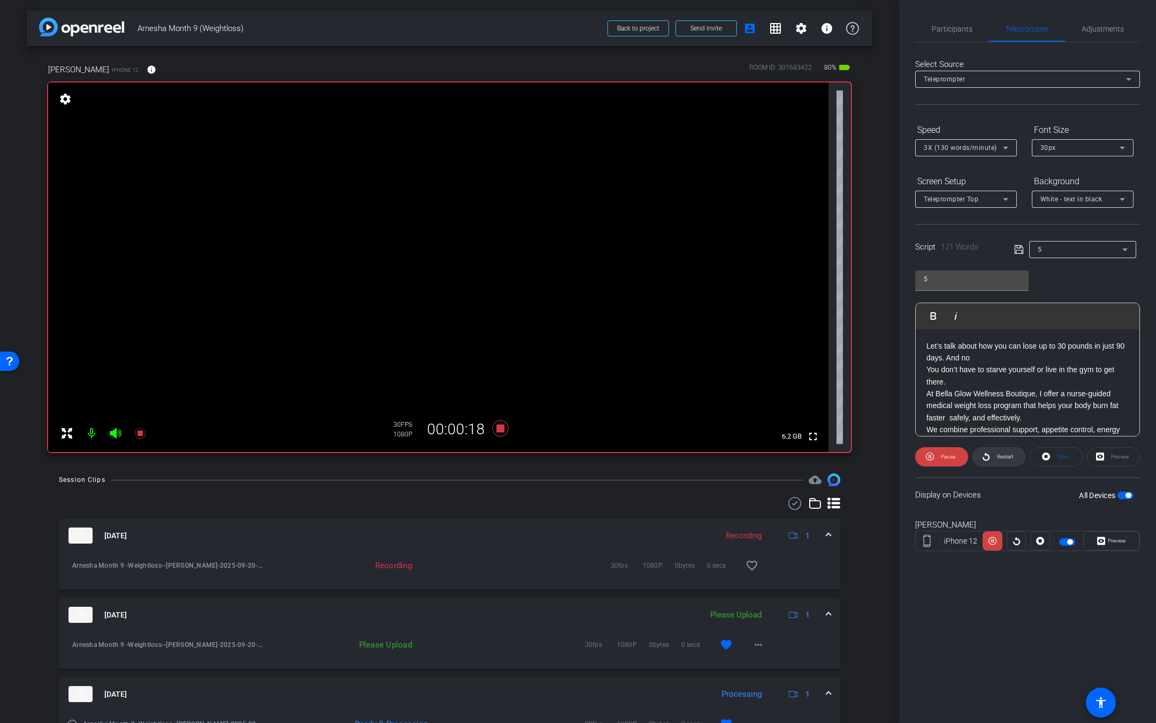
click at [1018, 454] on span at bounding box center [999, 457] width 52 height 26
click at [141, 430] on icon at bounding box center [139, 433] width 11 height 11
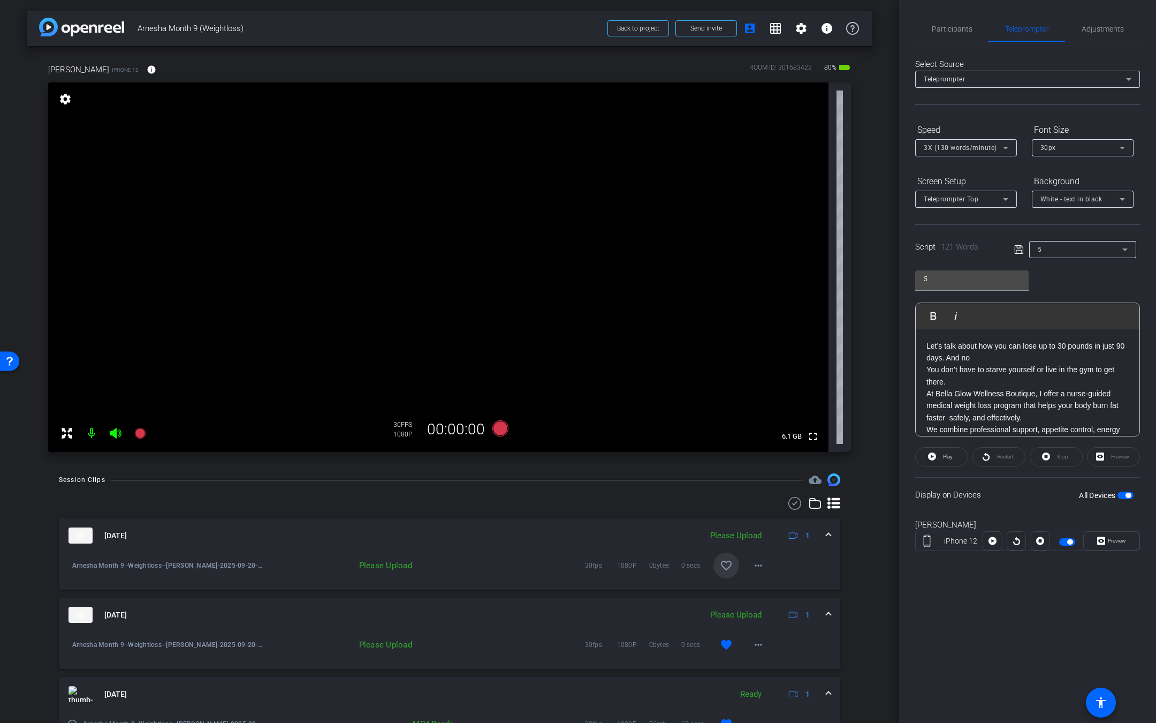
click at [724, 571] on span at bounding box center [726, 565] width 26 height 26
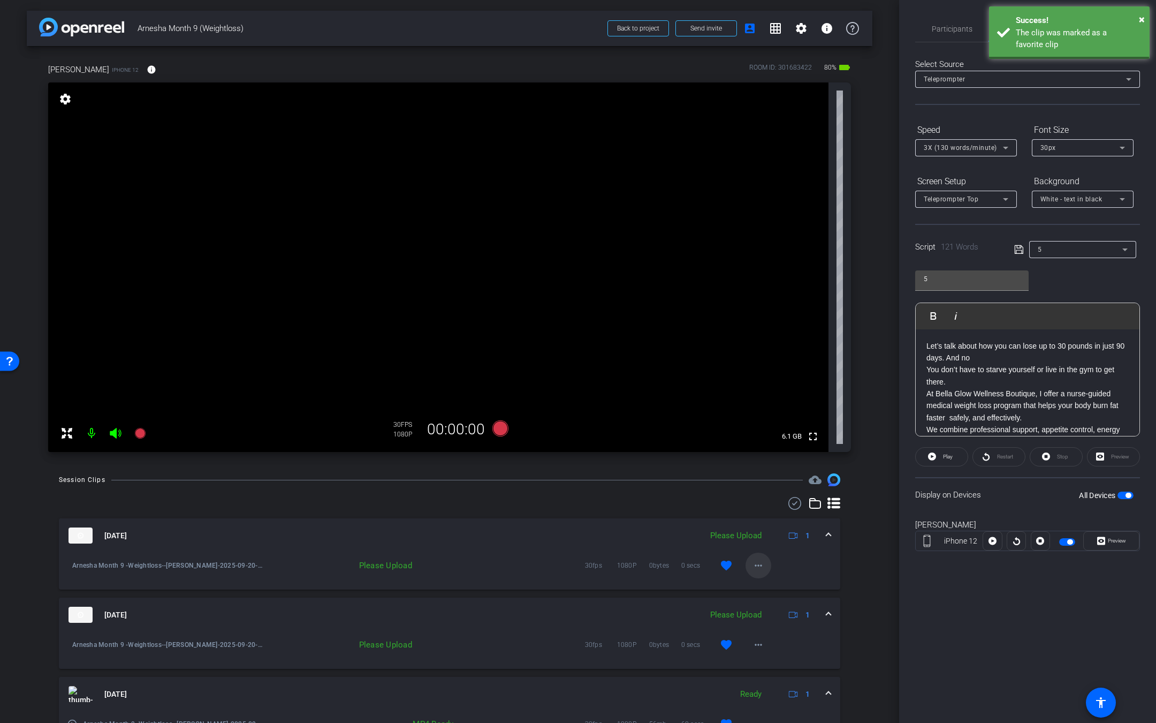
click at [755, 561] on mat-icon "more_horiz" at bounding box center [758, 565] width 13 height 13
click at [762, 584] on span "Upload" at bounding box center [767, 587] width 43 height 13
click at [1073, 244] on div "5" at bounding box center [1080, 248] width 85 height 13
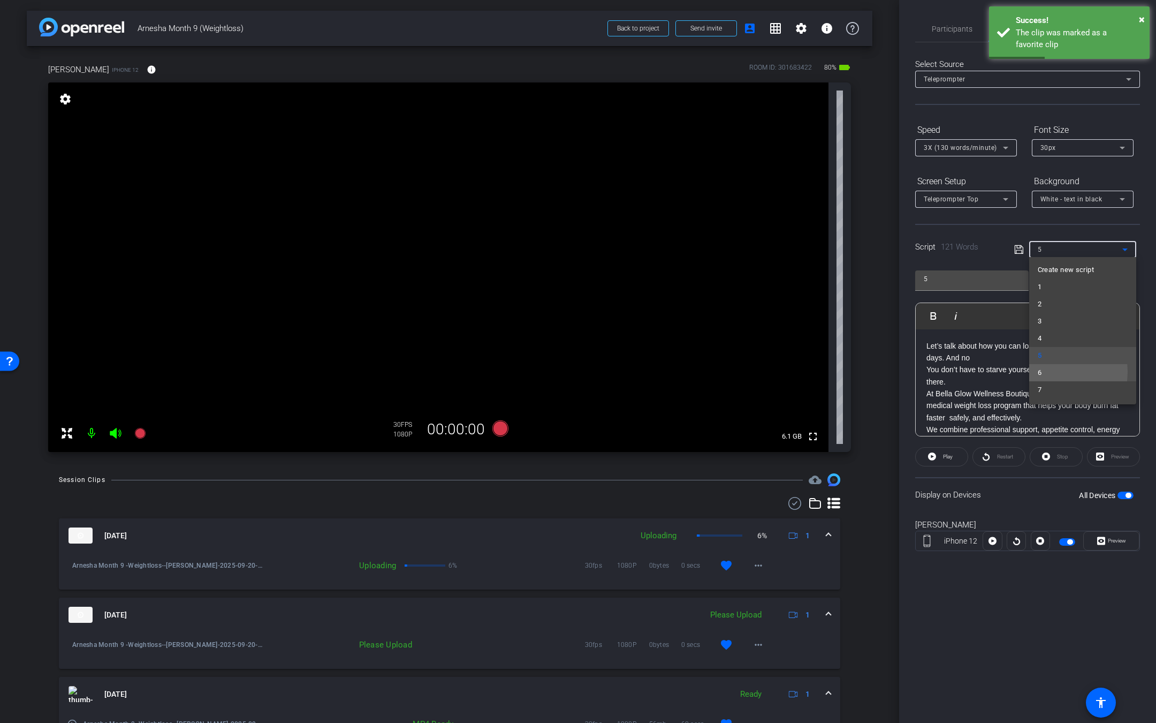
click at [1045, 371] on mat-option "6" at bounding box center [1082, 372] width 107 height 17
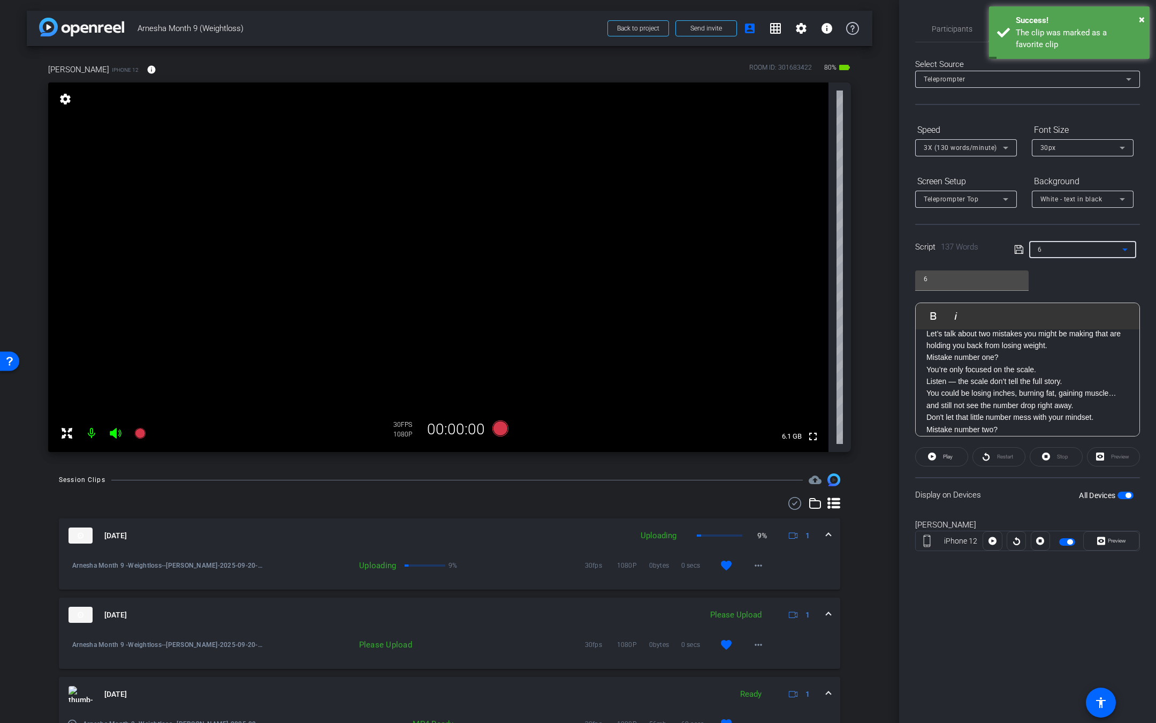
scroll to position [14, 0]
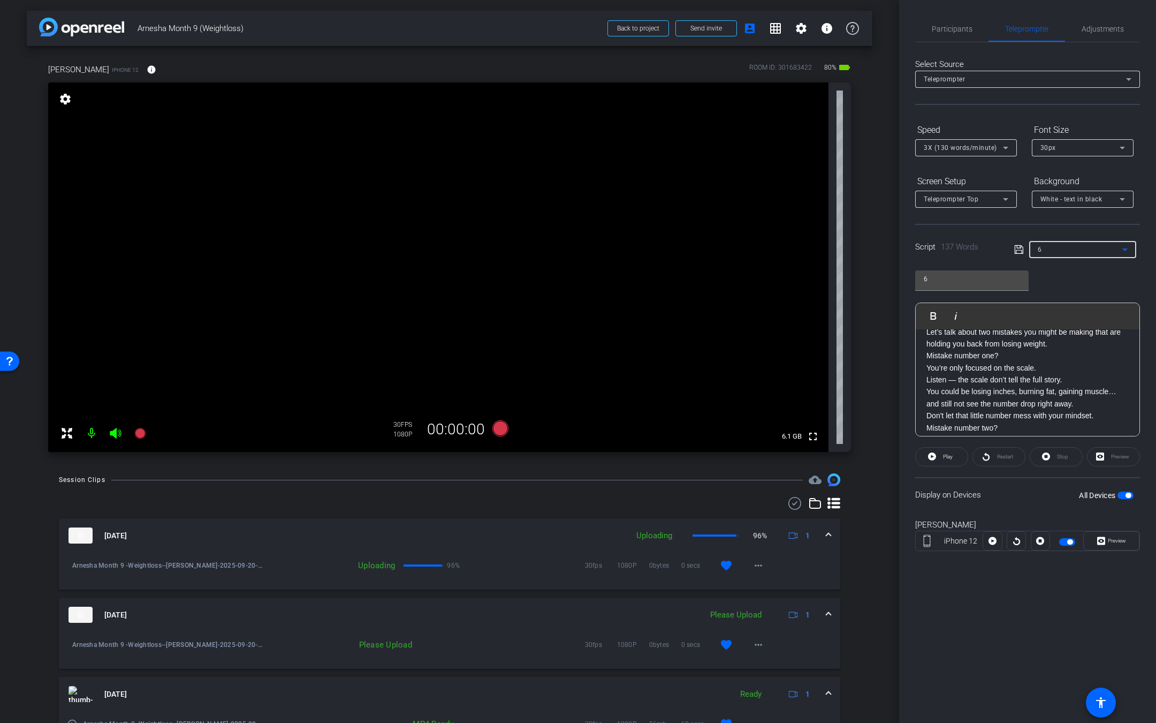
click at [958, 381] on p "Mistake number one? You’re only focused on the scale. Listen — the scale don’t …" at bounding box center [1027, 386] width 202 height 72
click at [139, 436] on icon at bounding box center [139, 433] width 11 height 11
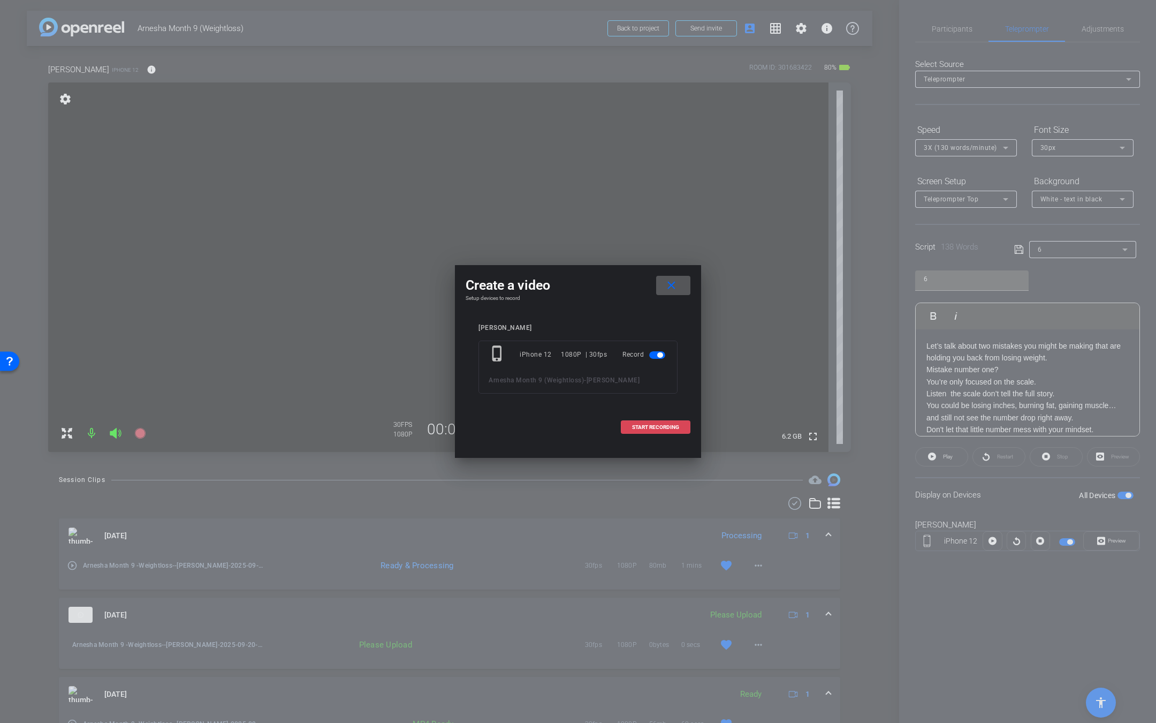
click at [634, 417] on span at bounding box center [655, 427] width 69 height 26
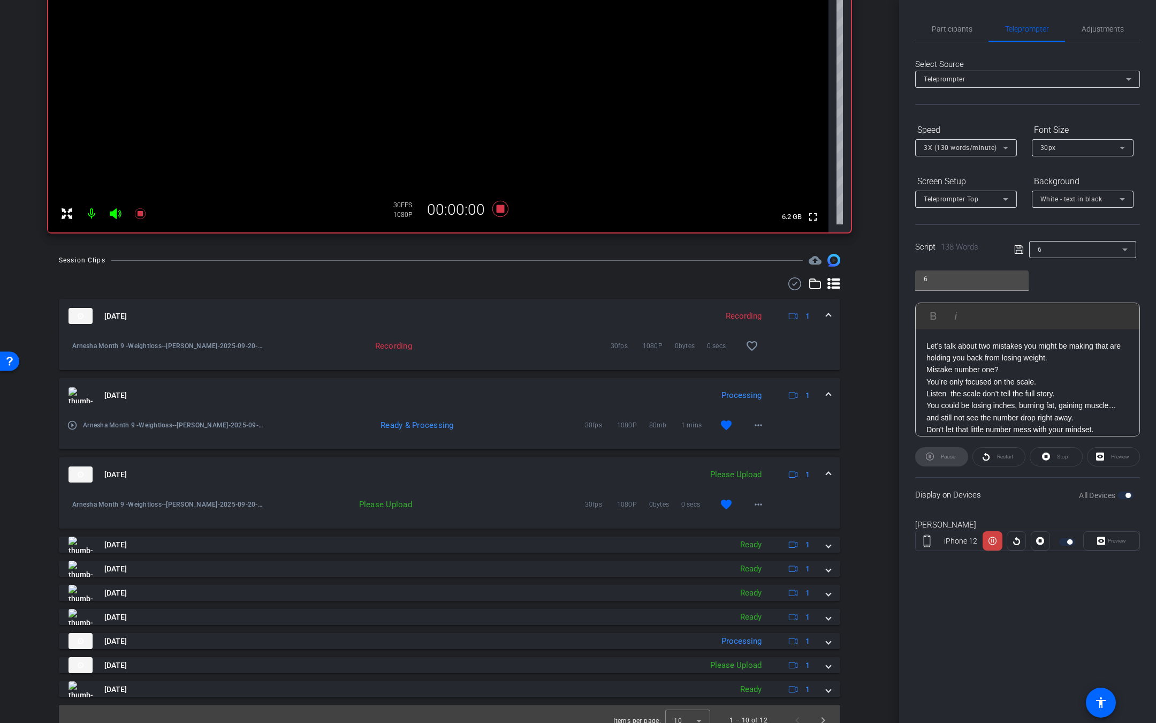
scroll to position [220, 0]
click at [752, 505] on mat-icon "more_horiz" at bounding box center [758, 503] width 13 height 13
click at [756, 526] on span "Upload" at bounding box center [767, 525] width 43 height 13
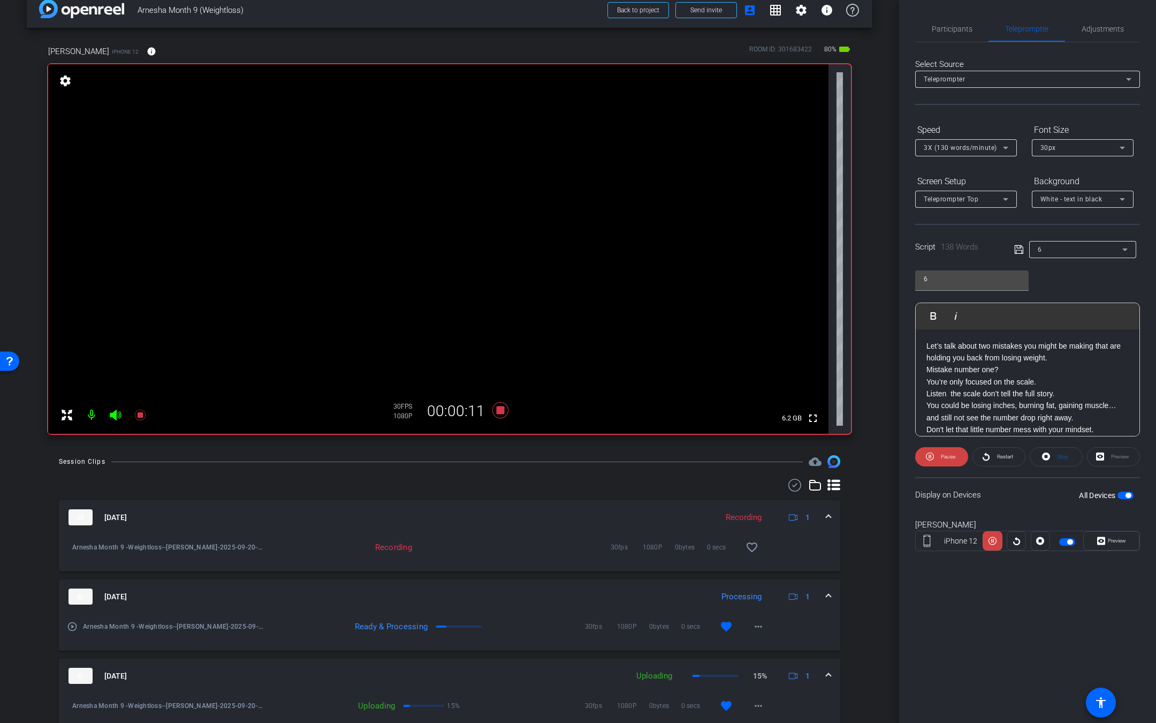
scroll to position [14, 0]
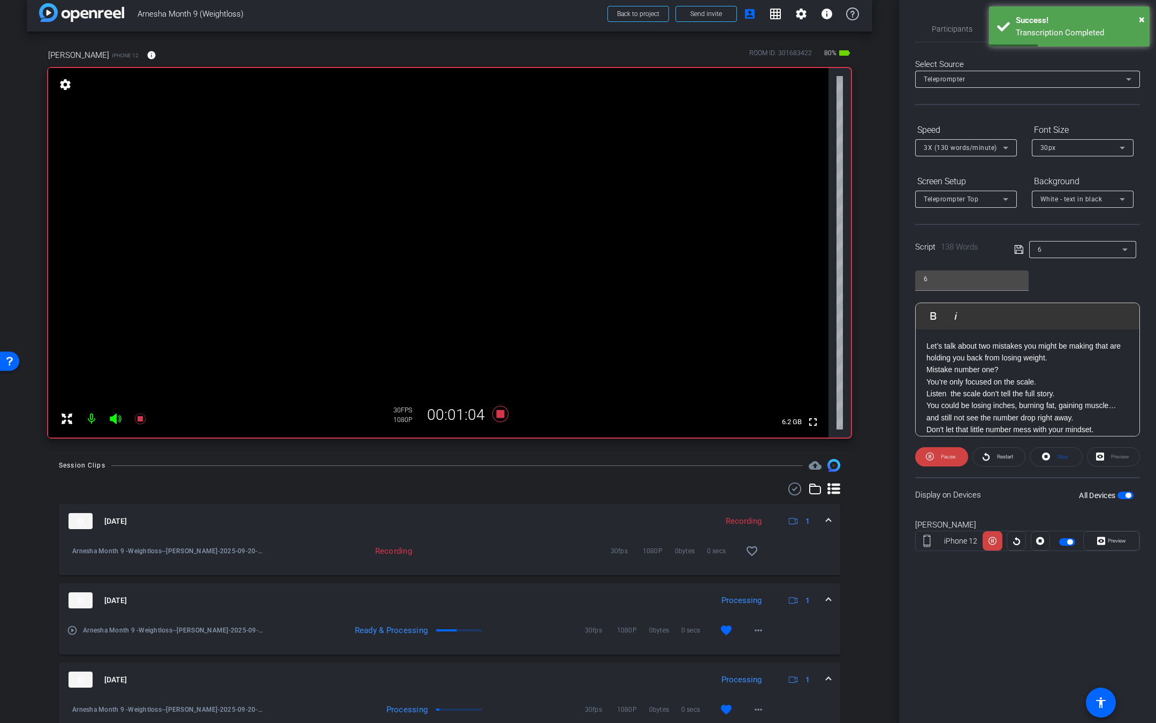
click at [139, 416] on icon at bounding box center [139, 418] width 11 height 11
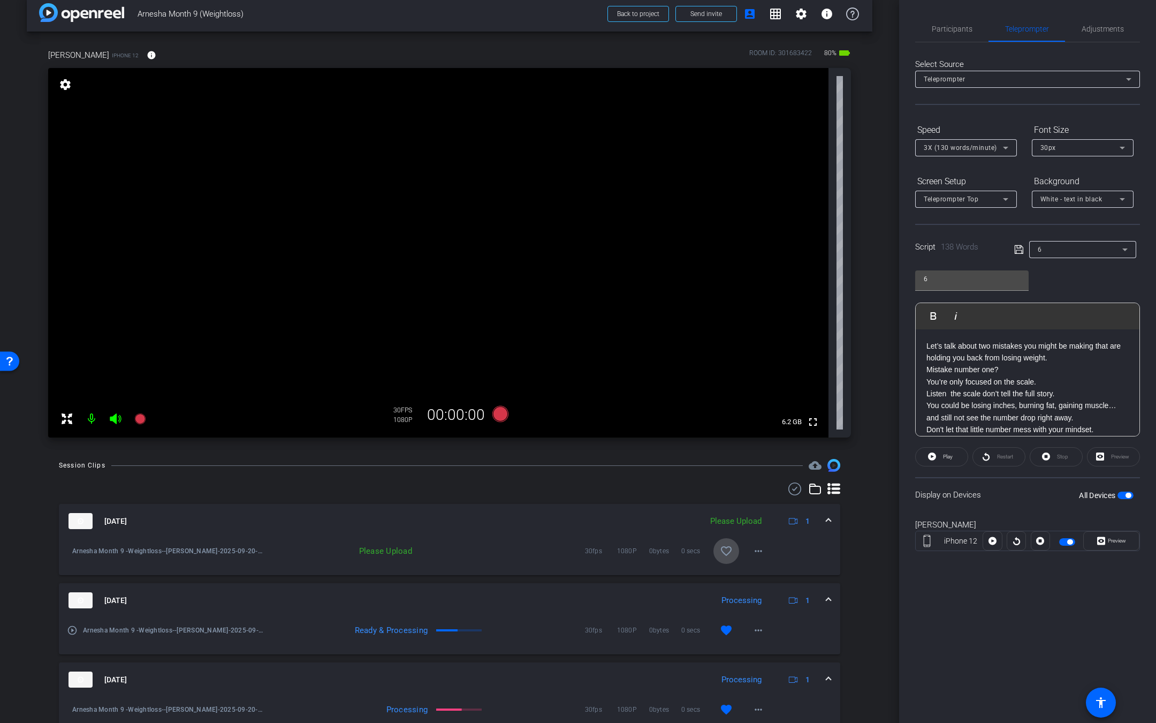
click at [720, 549] on mat-icon "favorite_border" at bounding box center [726, 550] width 13 height 13
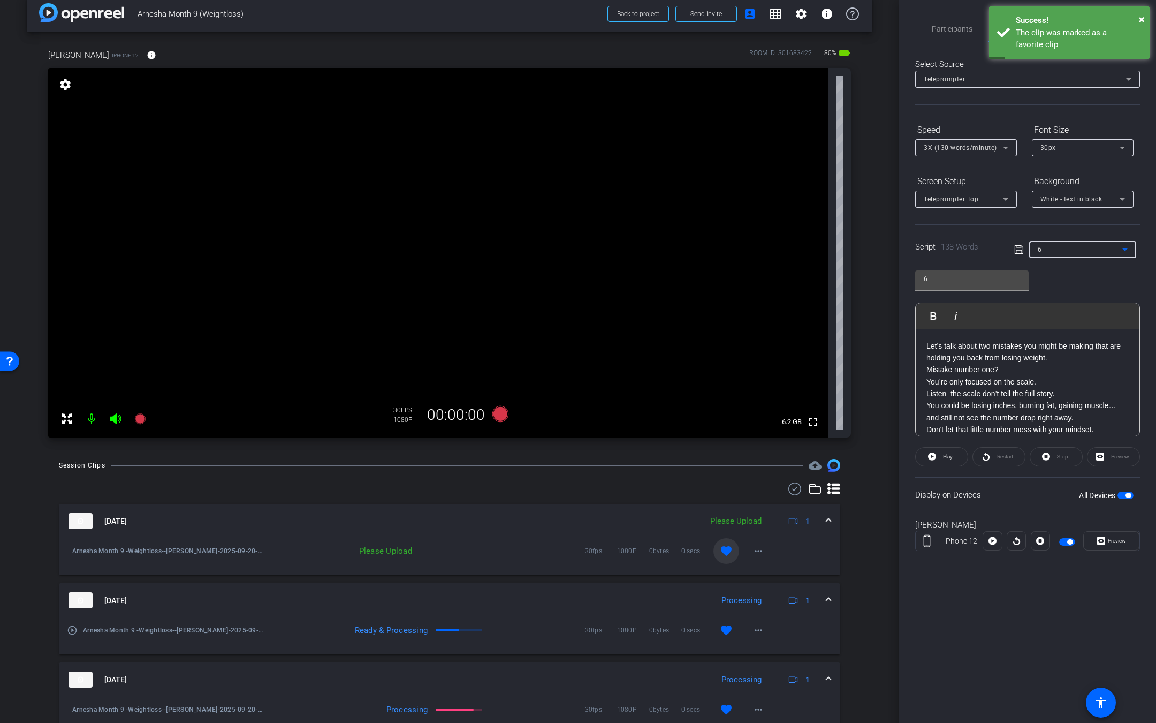
click at [1089, 251] on div "6" at bounding box center [1080, 248] width 85 height 13
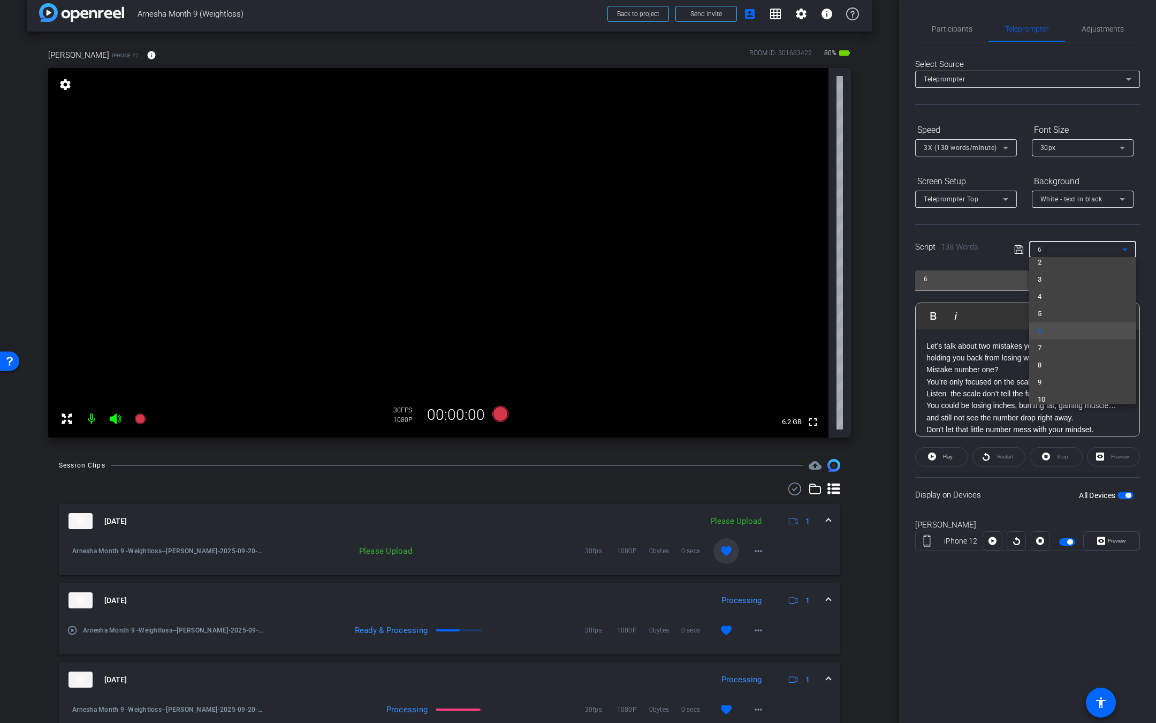
scroll to position [50, 0]
click at [1068, 341] on mat-option "7" at bounding box center [1082, 339] width 107 height 17
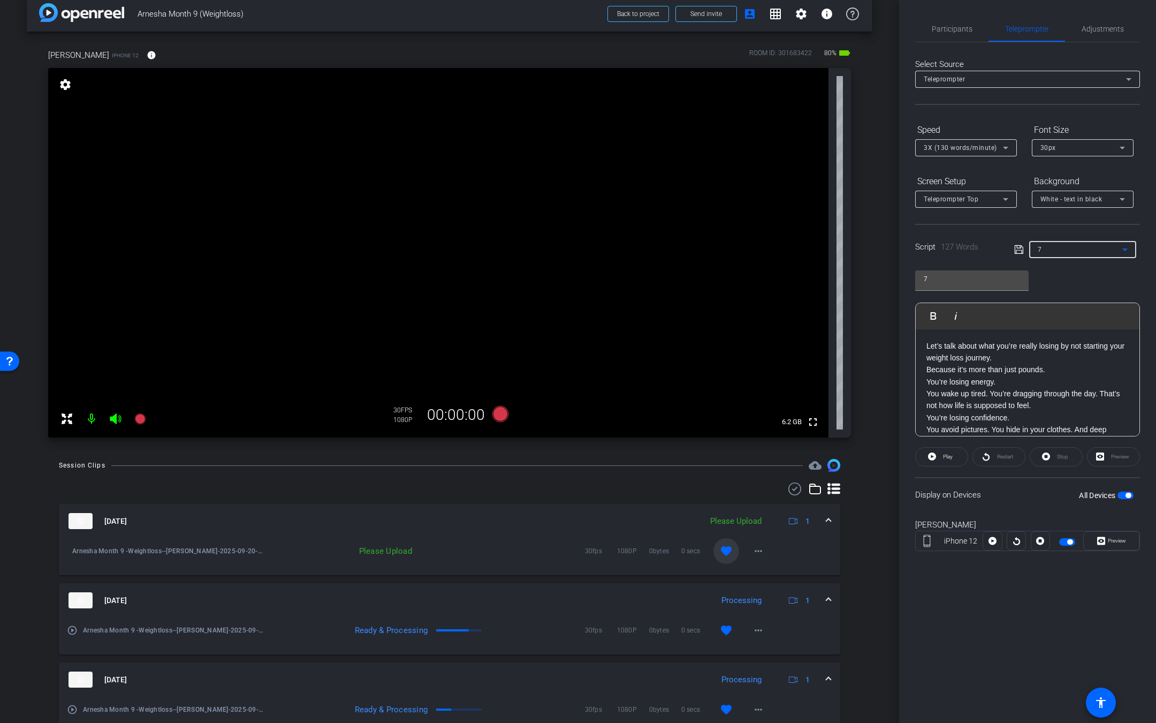
click at [124, 424] on mat-icon at bounding box center [115, 418] width 21 height 21
click at [753, 550] on mat-icon "more_horiz" at bounding box center [758, 550] width 13 height 13
click at [755, 568] on span "Upload" at bounding box center [767, 573] width 43 height 13
click at [116, 420] on icon at bounding box center [115, 418] width 13 height 13
click at [140, 420] on icon at bounding box center [139, 418] width 11 height 11
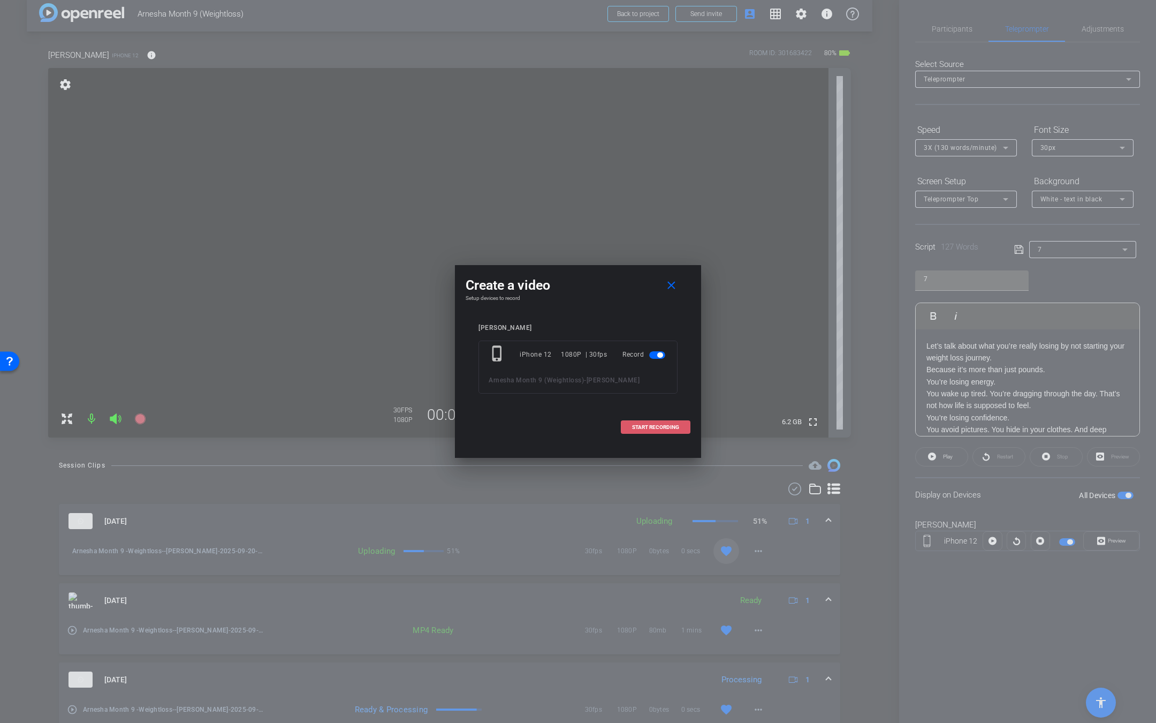
click at [667, 424] on span "START RECORDING" at bounding box center [655, 426] width 47 height 5
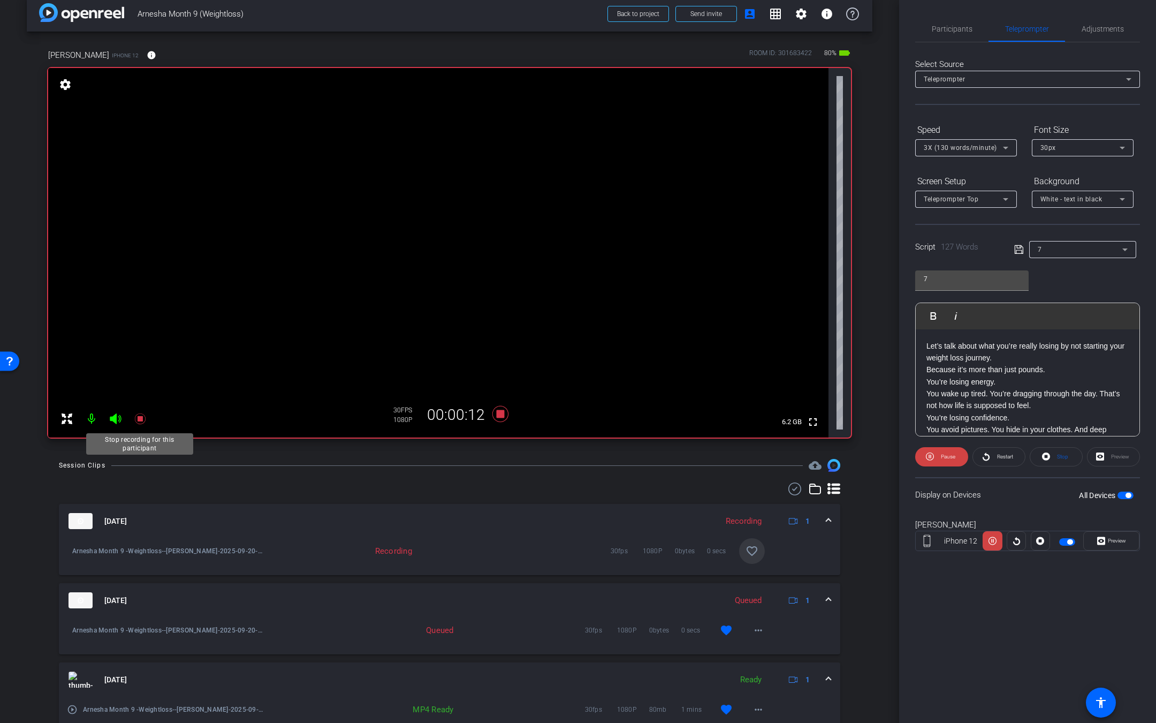
click at [142, 419] on icon at bounding box center [139, 418] width 11 height 11
click at [139, 419] on icon at bounding box center [139, 418] width 11 height 11
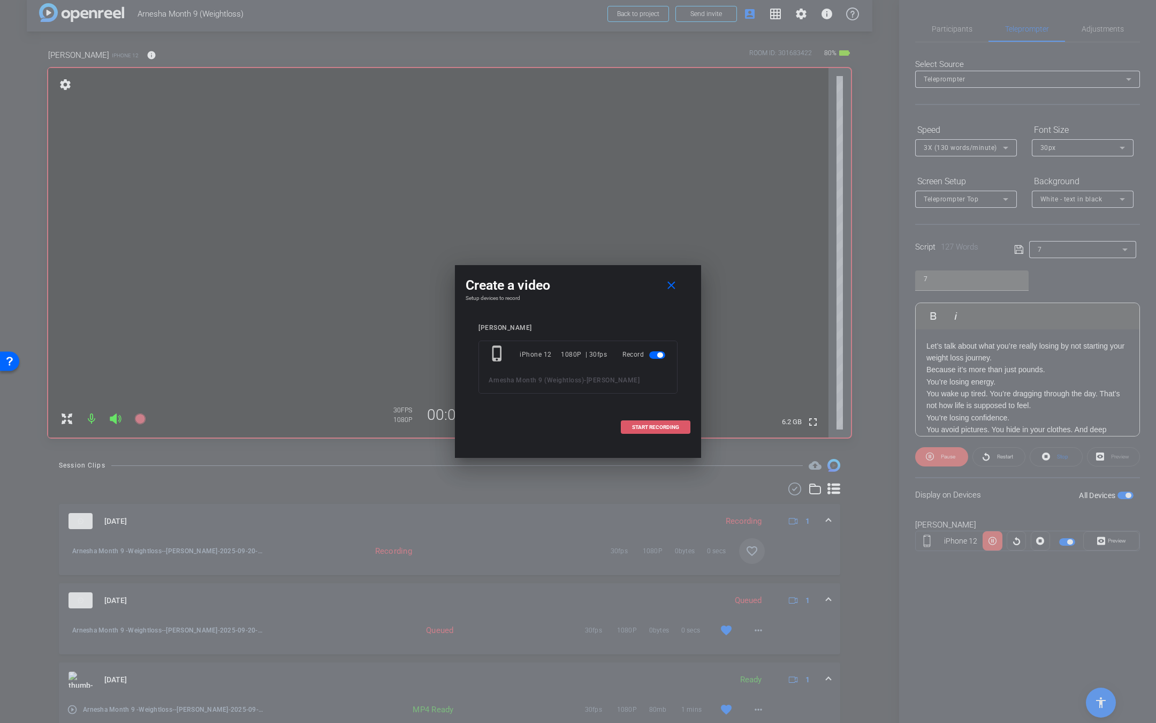
click at [663, 426] on span "START RECORDING" at bounding box center [655, 426] width 47 height 5
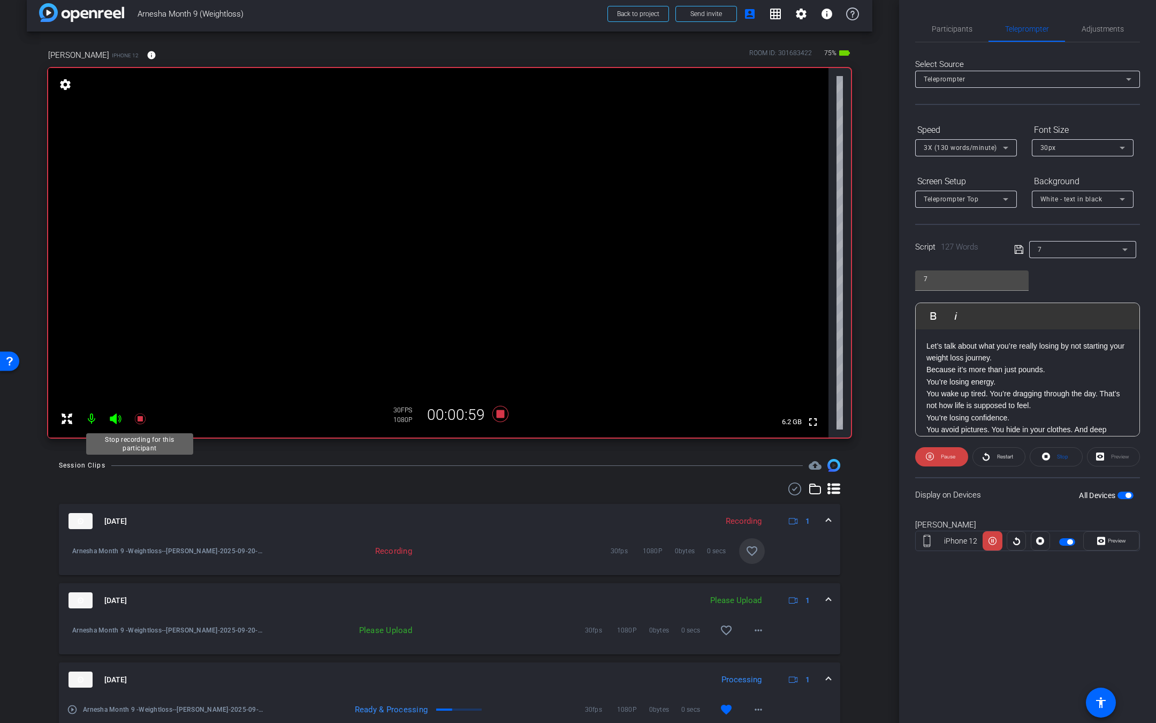
click at [141, 424] on icon at bounding box center [140, 418] width 13 height 13
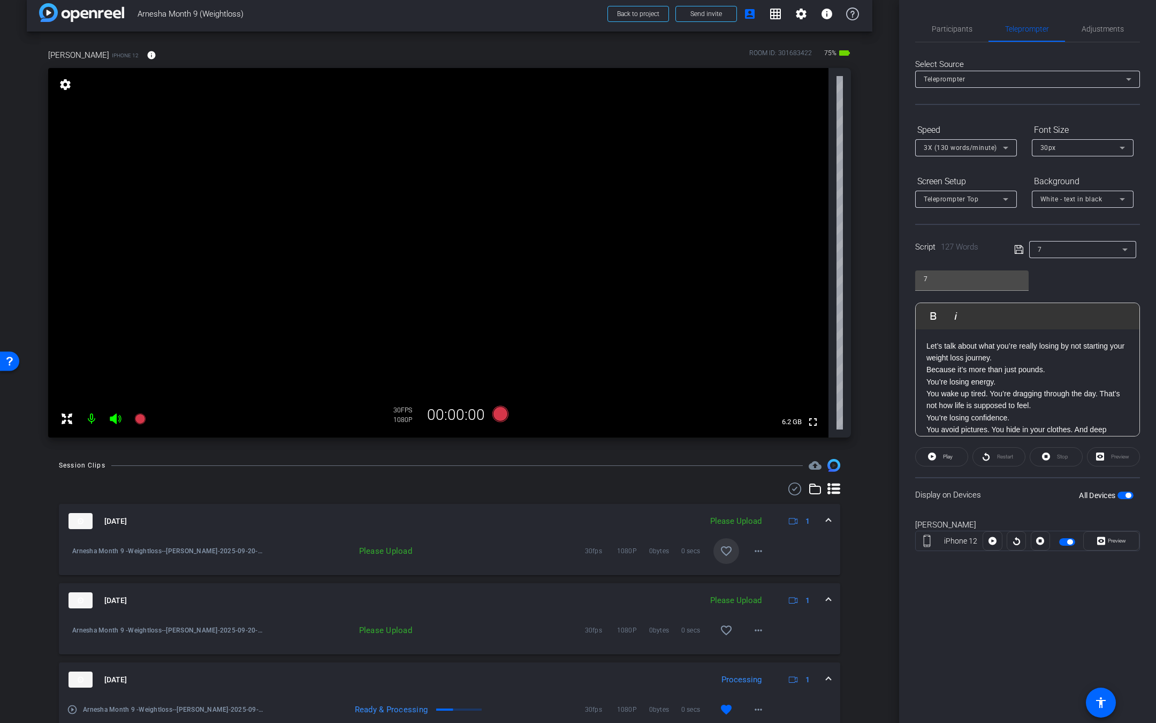
click at [723, 547] on mat-icon "favorite_border" at bounding box center [726, 550] width 13 height 13
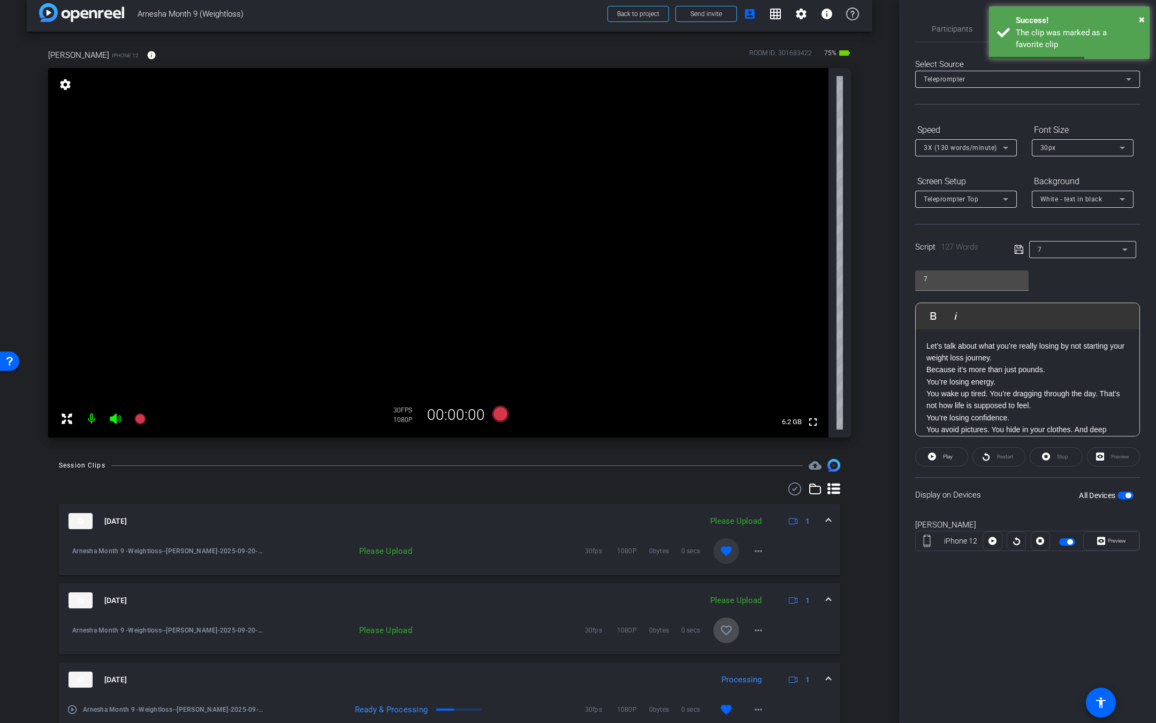
click at [720, 628] on mat-icon "favorite_border" at bounding box center [726, 630] width 13 height 13
click at [752, 633] on mat-icon "more_horiz" at bounding box center [758, 630] width 13 height 13
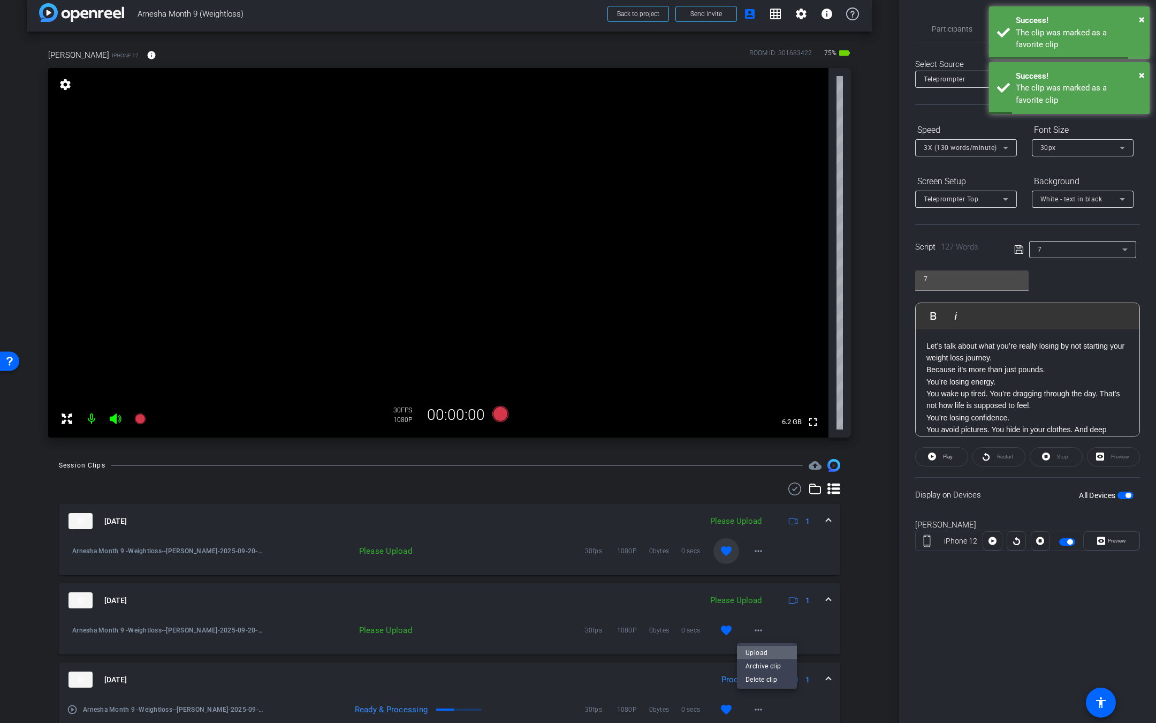
click at [758, 652] on span "Upload" at bounding box center [767, 652] width 43 height 13
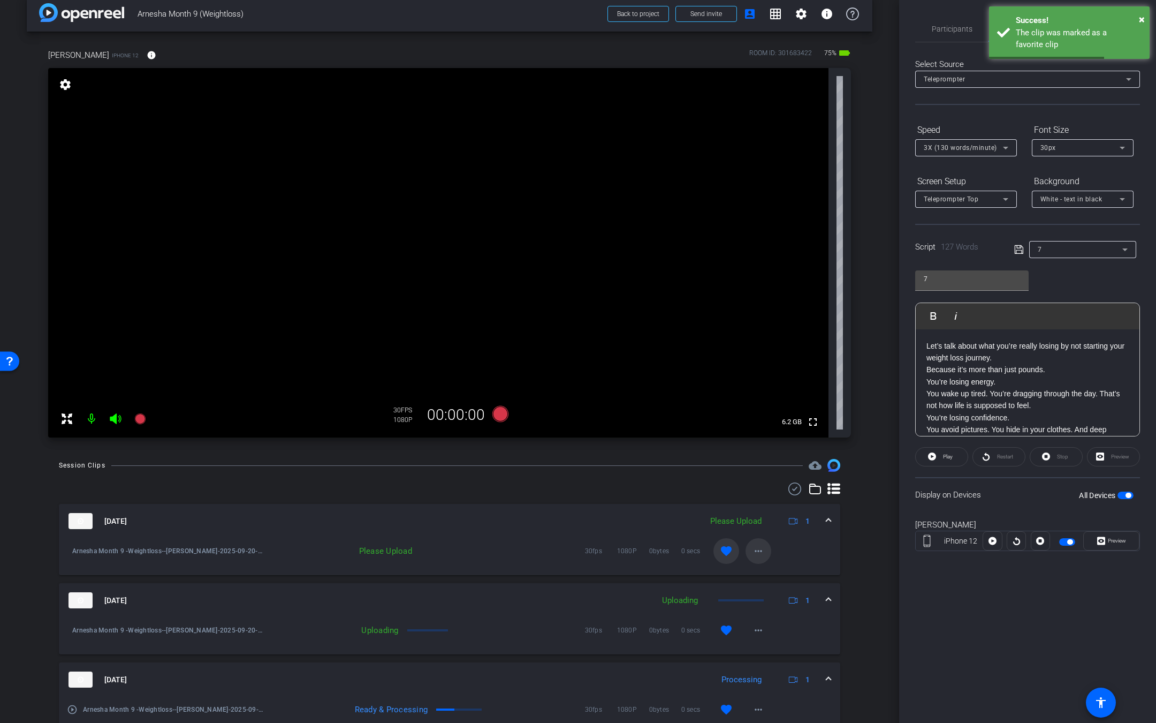
click at [752, 550] on mat-icon "more_horiz" at bounding box center [758, 550] width 13 height 13
click at [758, 573] on span "Upload" at bounding box center [767, 573] width 43 height 13
click at [722, 627] on mat-icon "favorite" at bounding box center [726, 630] width 13 height 13
click at [1091, 251] on div "7" at bounding box center [1080, 248] width 85 height 13
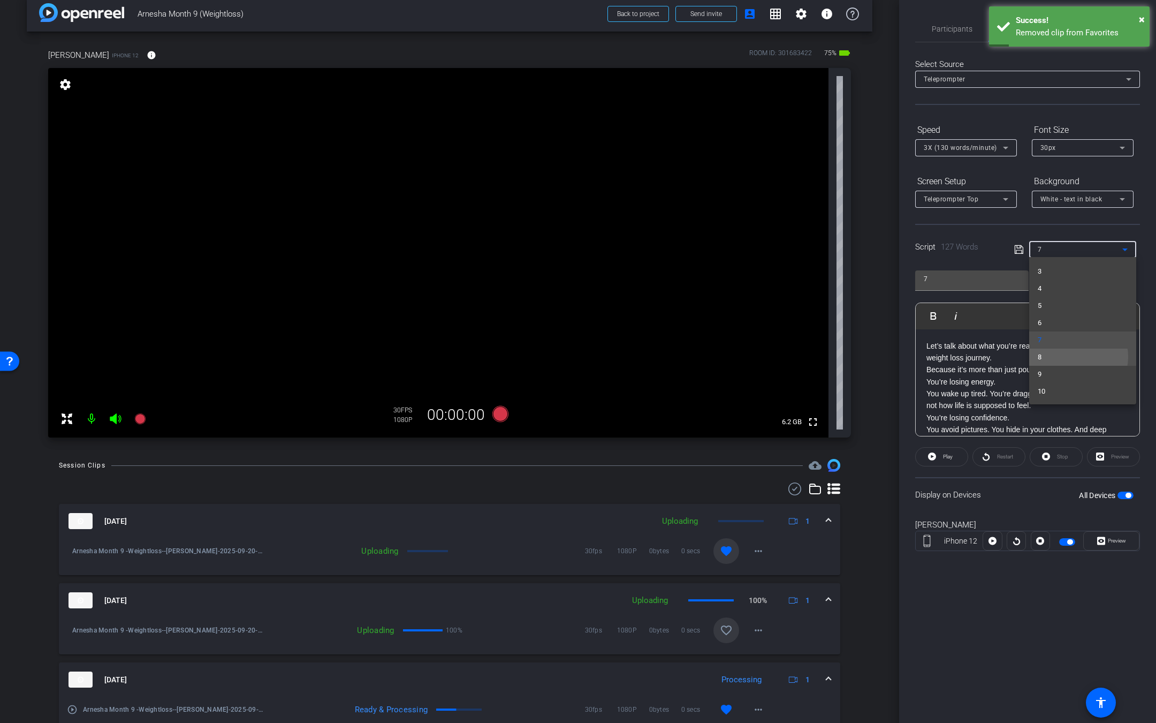
click at [1075, 356] on mat-option "8" at bounding box center [1082, 356] width 107 height 17
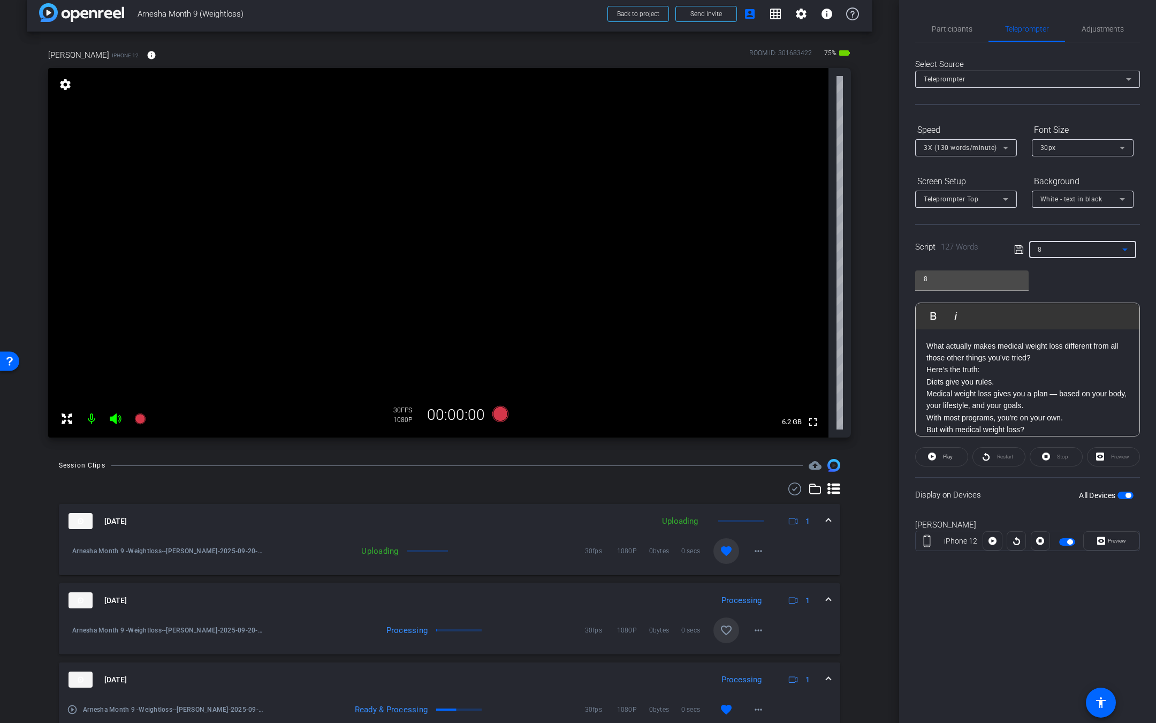
click at [1059, 389] on p "Here’s the truth: Diets give you rules. Medical weight loss gives you a plan — …" at bounding box center [1027, 387] width 202 height 48
click at [140, 418] on icon at bounding box center [139, 418] width 11 height 11
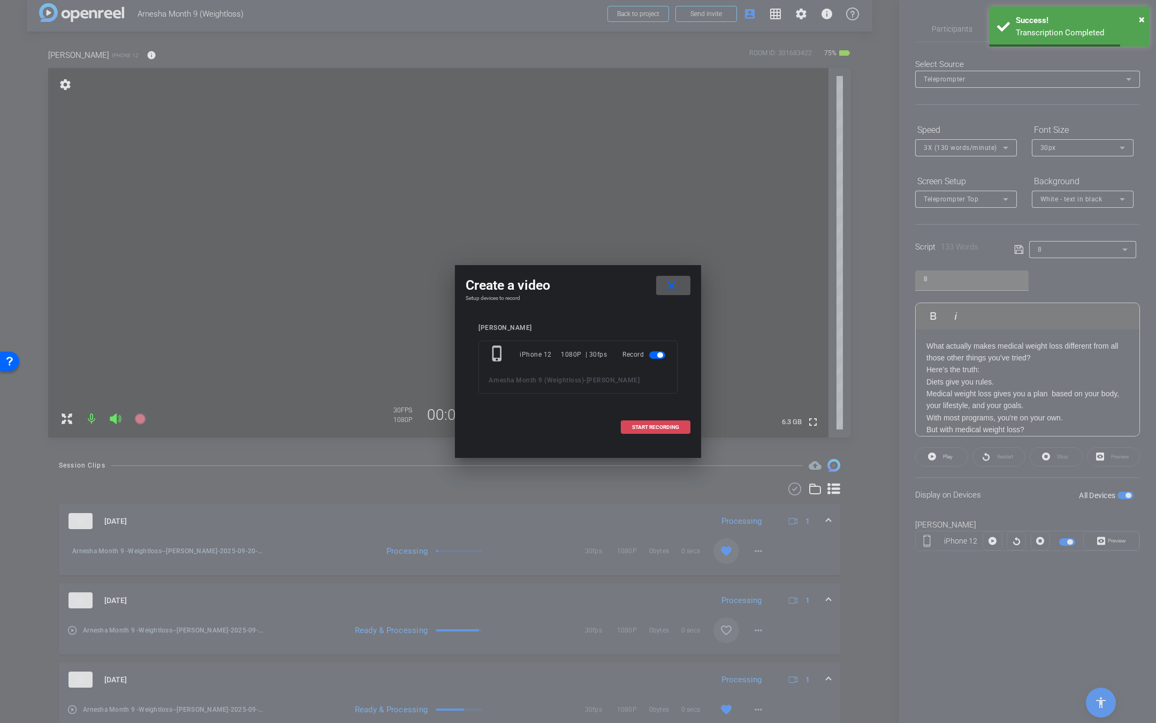
click at [669, 421] on span at bounding box center [655, 427] width 69 height 26
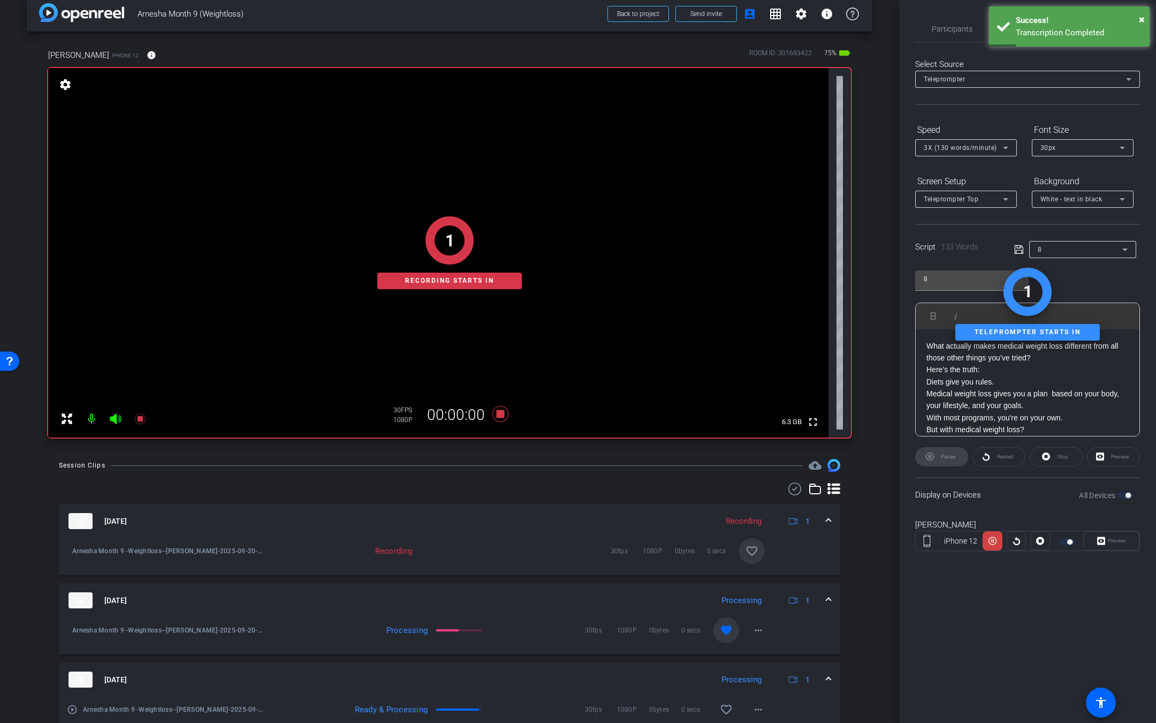
click at [116, 415] on icon at bounding box center [115, 418] width 11 height 11
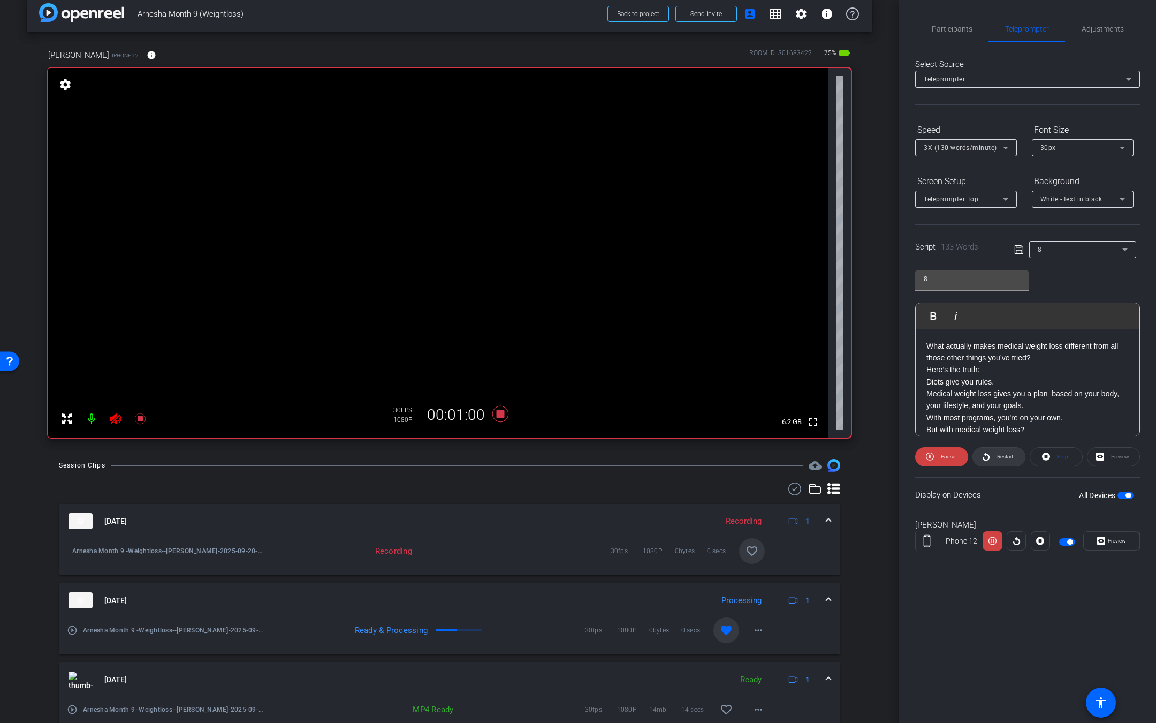
click at [1001, 458] on span "Restart" at bounding box center [1003, 456] width 19 height 15
click at [137, 421] on icon at bounding box center [140, 418] width 13 height 13
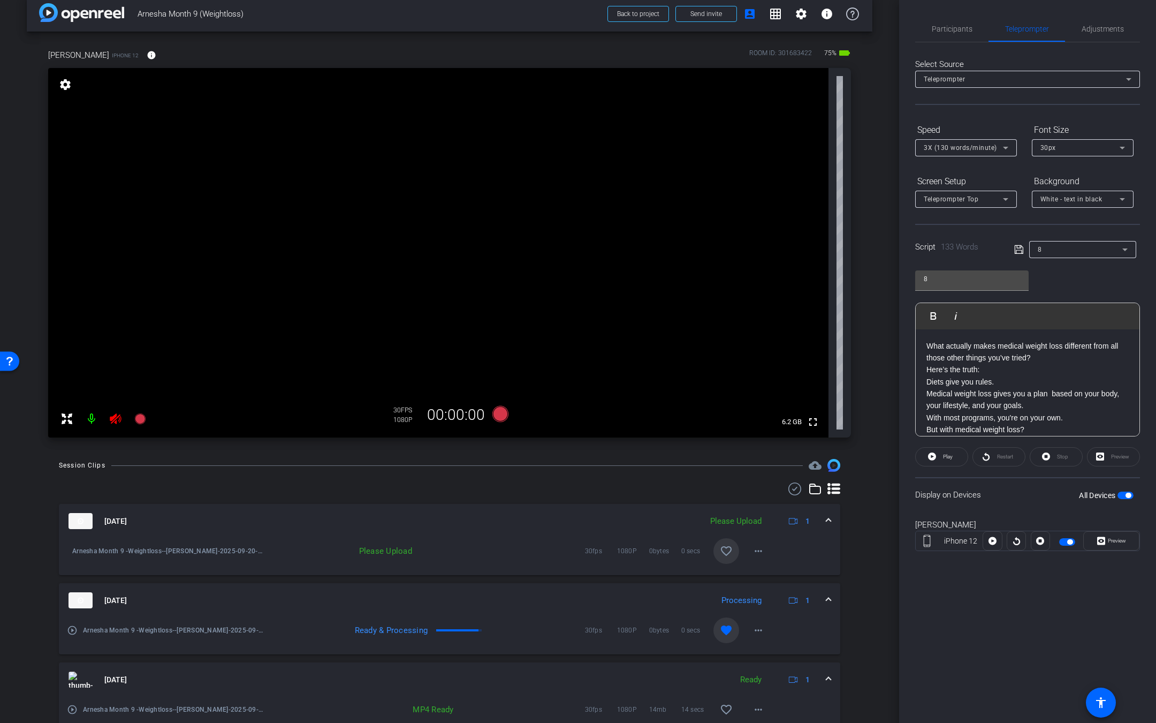
click at [1068, 252] on div "8" at bounding box center [1080, 248] width 85 height 13
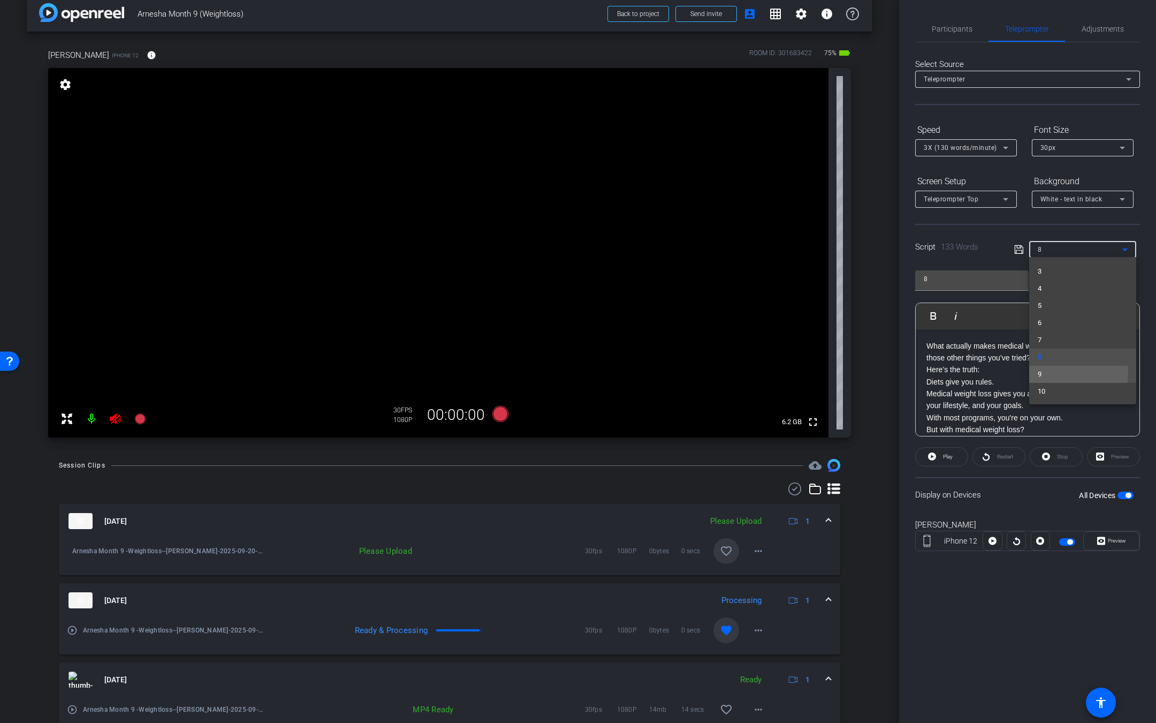
click at [1070, 374] on mat-option "9" at bounding box center [1082, 374] width 107 height 17
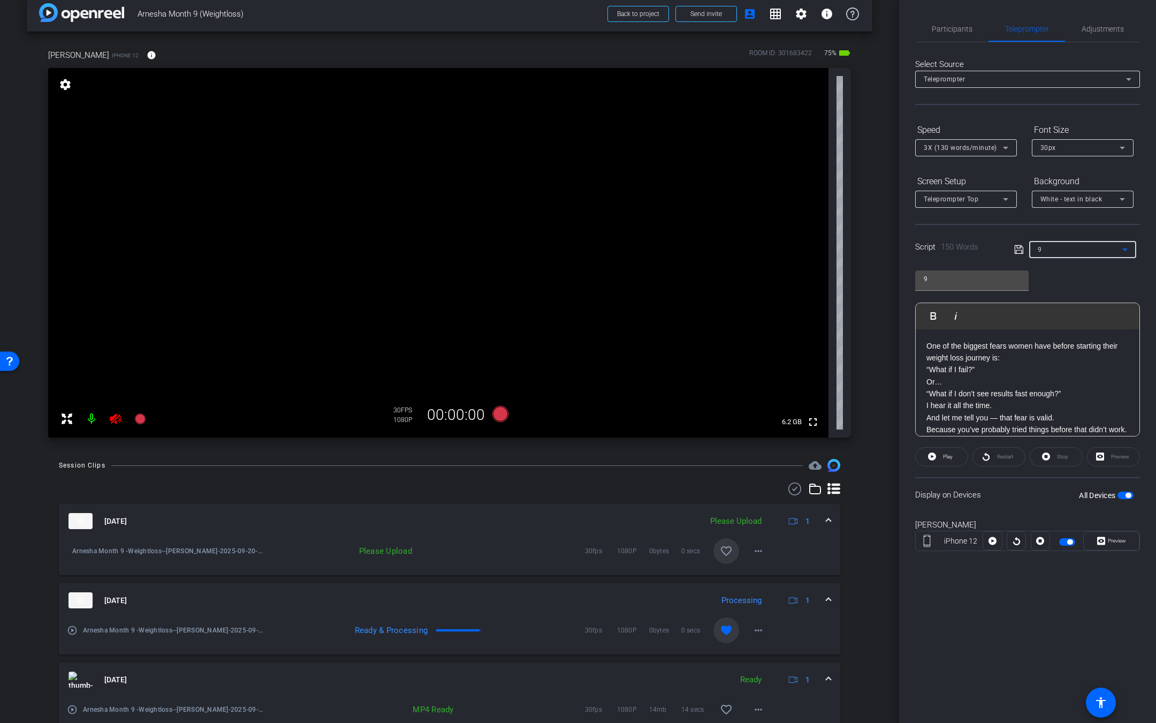
click at [117, 415] on icon at bounding box center [115, 418] width 13 height 13
click at [720, 549] on mat-icon "favorite_border" at bounding box center [726, 550] width 13 height 13
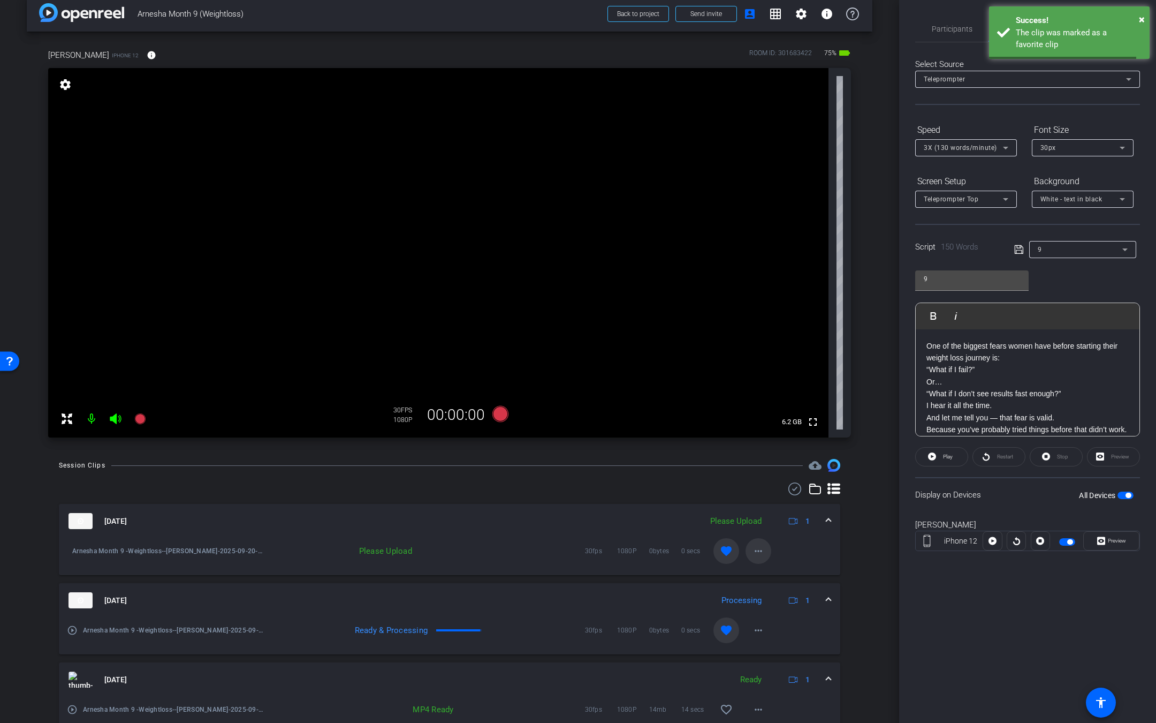
click at [755, 553] on mat-icon "more_horiz" at bounding box center [758, 550] width 13 height 13
click at [756, 570] on span "Upload" at bounding box center [767, 573] width 43 height 13
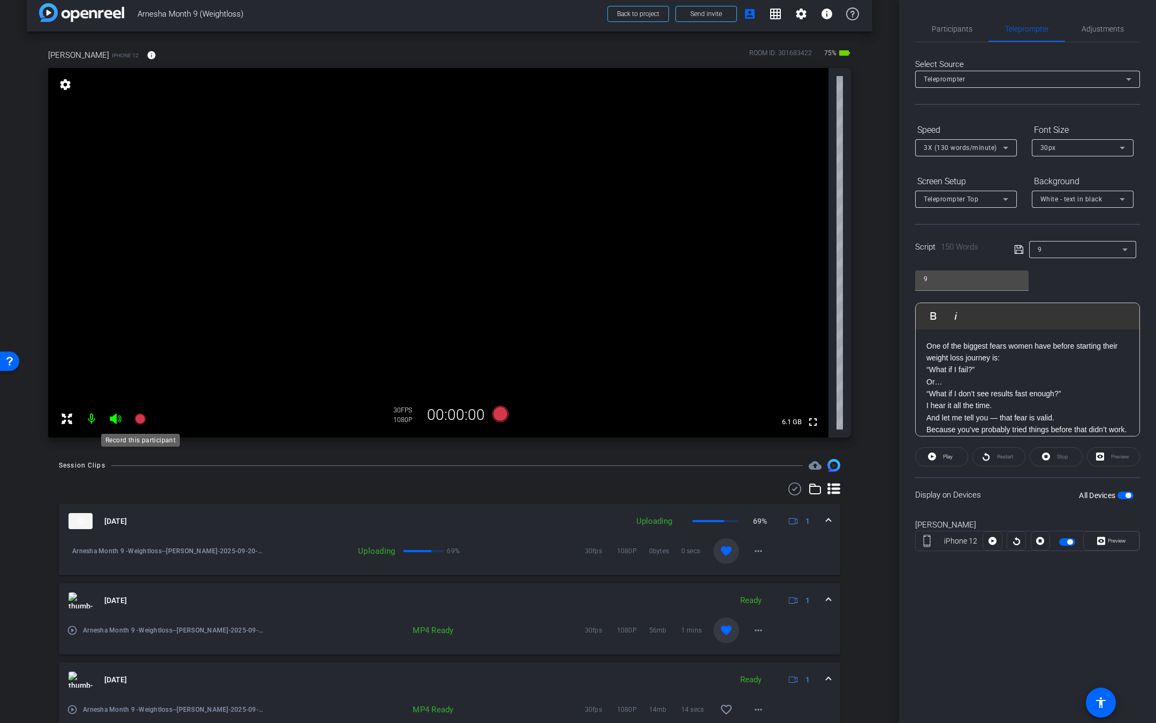
click at [136, 417] on icon at bounding box center [139, 418] width 11 height 11
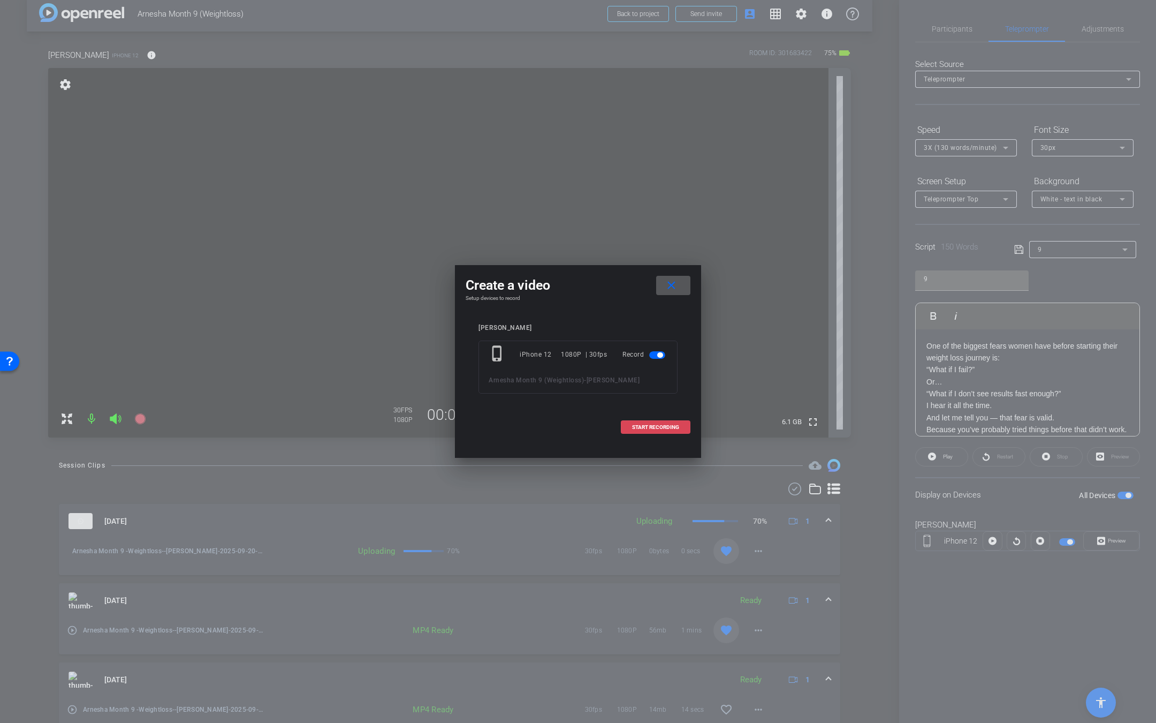
click at [655, 430] on span at bounding box center [655, 427] width 69 height 26
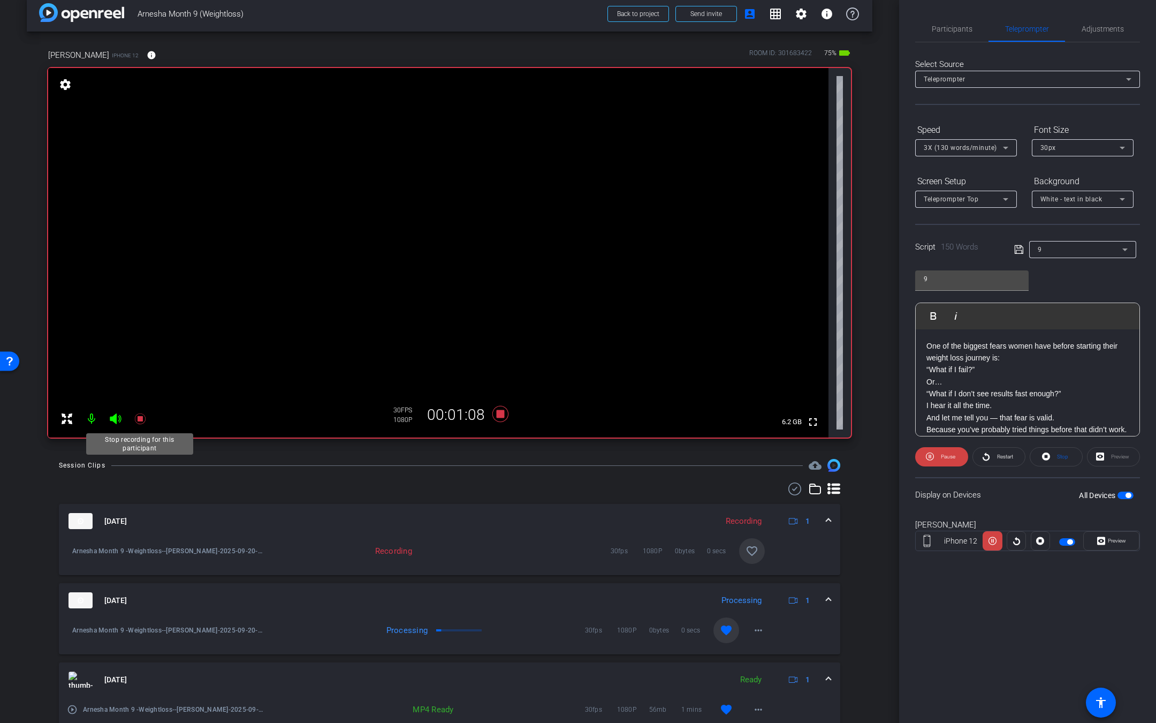
click at [136, 423] on icon at bounding box center [140, 418] width 13 height 13
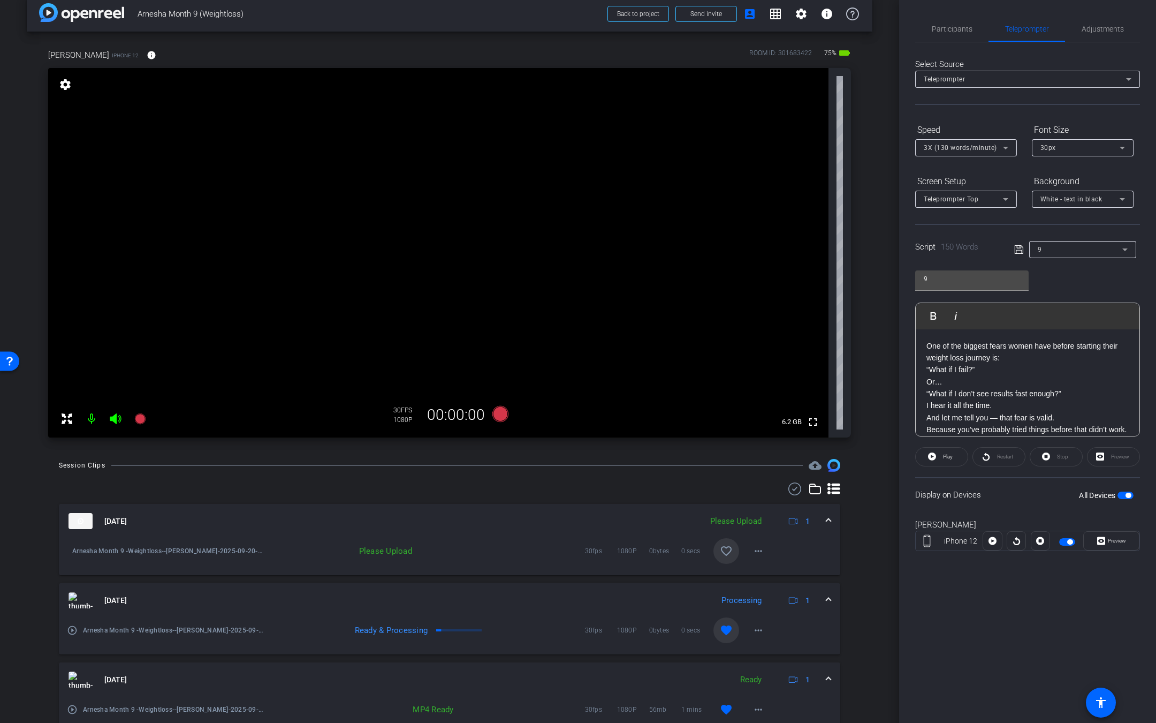
click at [720, 551] on mat-icon "favorite_border" at bounding box center [726, 550] width 13 height 13
click at [752, 544] on mat-icon "more_horiz" at bounding box center [758, 550] width 13 height 13
click at [761, 577] on span "Upload" at bounding box center [767, 573] width 43 height 13
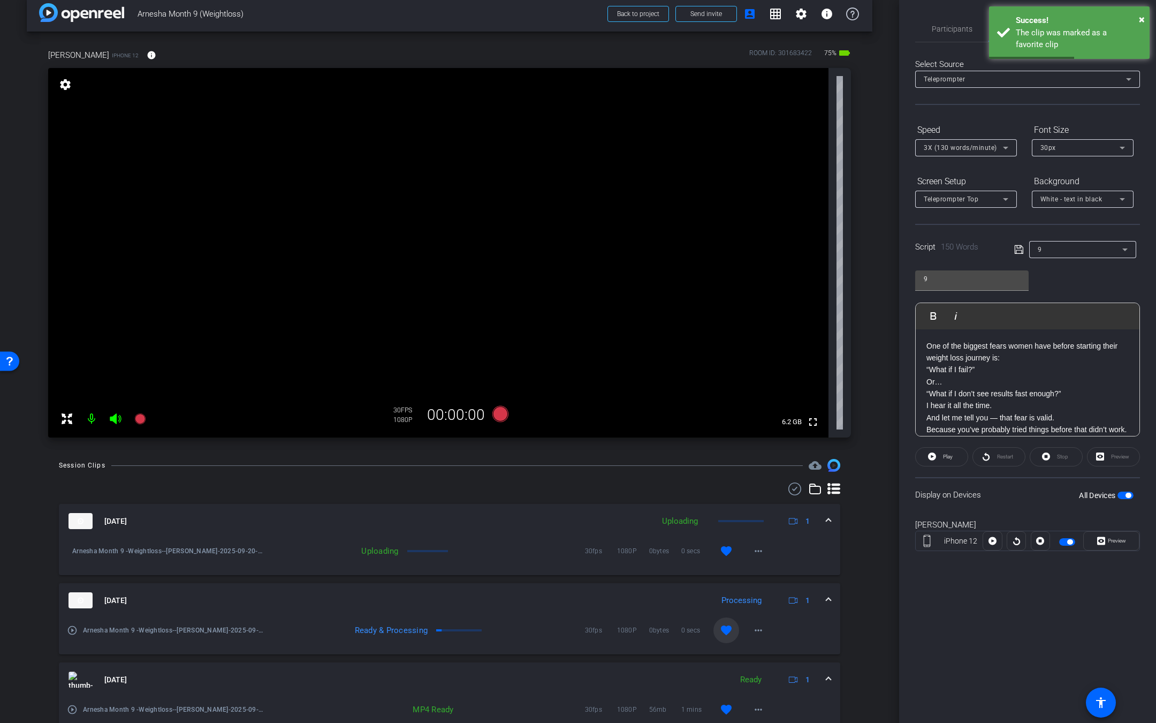
click at [1064, 232] on div "Script 150 Words 9" at bounding box center [1027, 241] width 225 height 34
click at [1054, 260] on div at bounding box center [1082, 264] width 107 height 12
click at [1059, 252] on div "9" at bounding box center [1080, 248] width 85 height 13
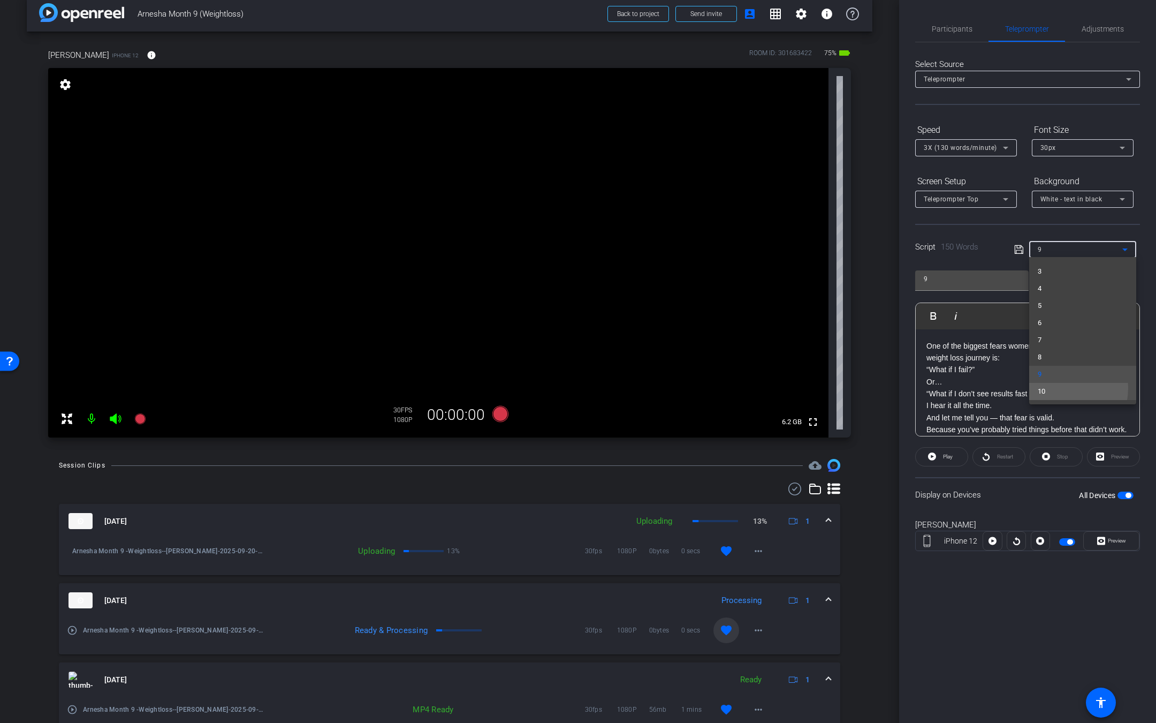
click at [1051, 388] on mat-option "10" at bounding box center [1082, 391] width 107 height 17
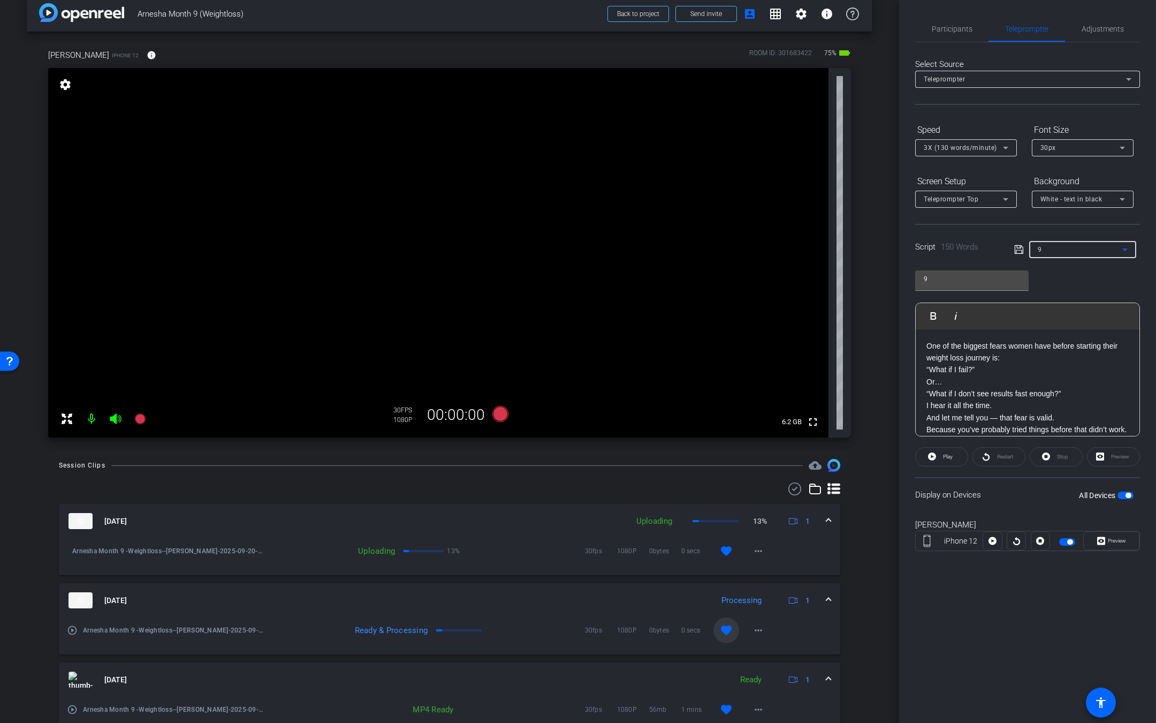
type input "10"
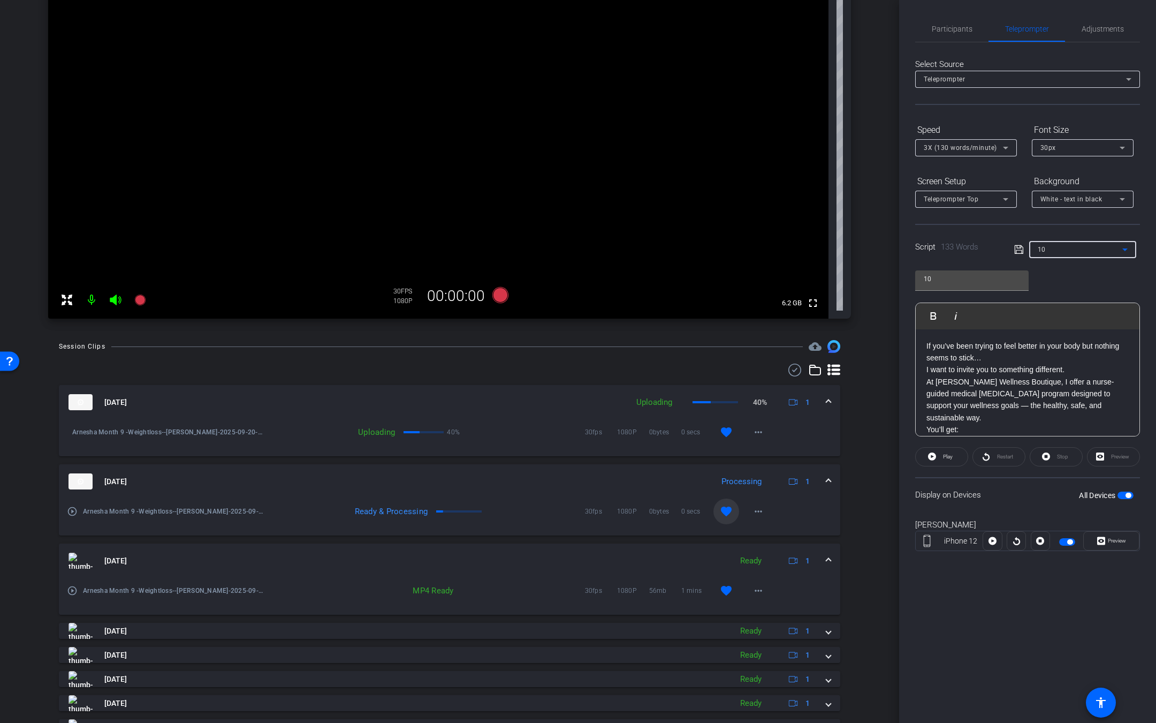
scroll to position [75, 0]
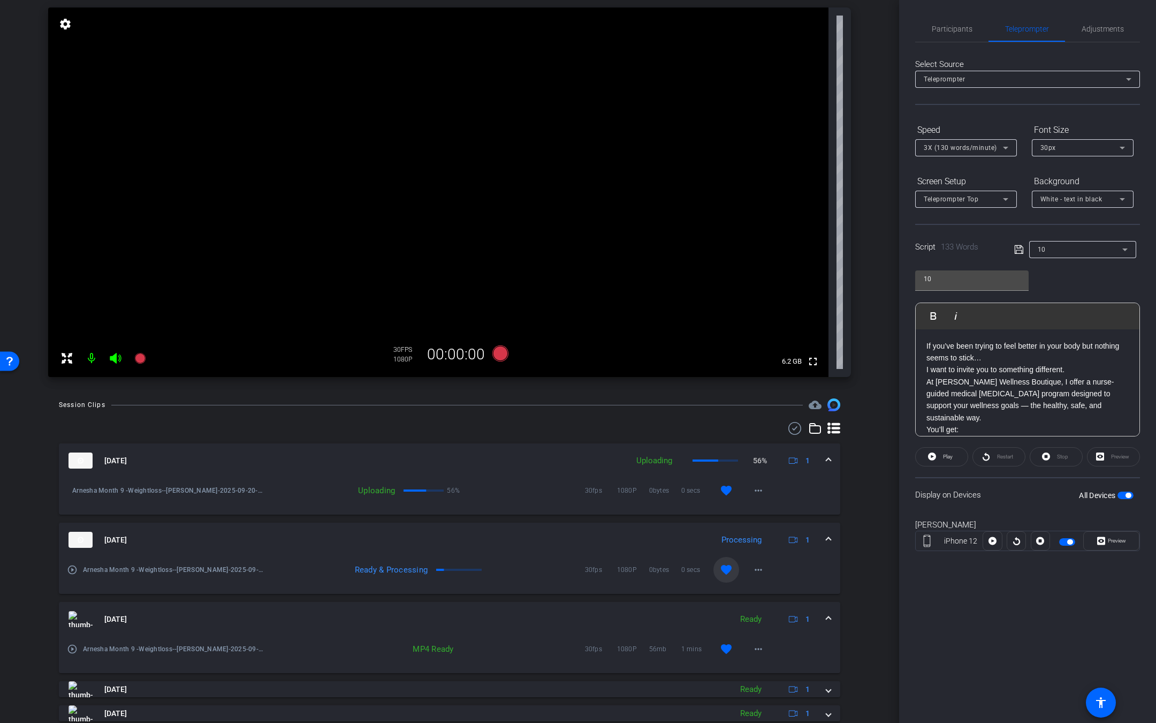
click at [119, 360] on icon at bounding box center [115, 358] width 11 height 11
click at [114, 361] on icon at bounding box center [115, 358] width 11 height 11
click at [138, 363] on icon at bounding box center [140, 358] width 13 height 13
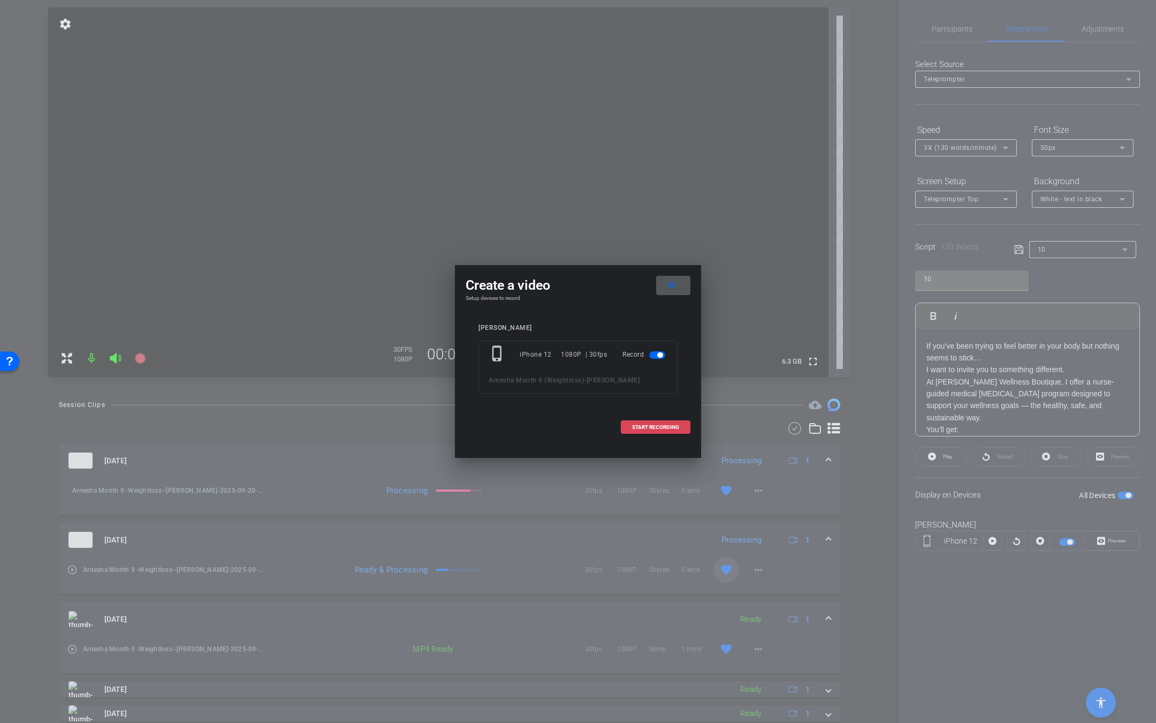
click at [645, 422] on span at bounding box center [655, 427] width 69 height 26
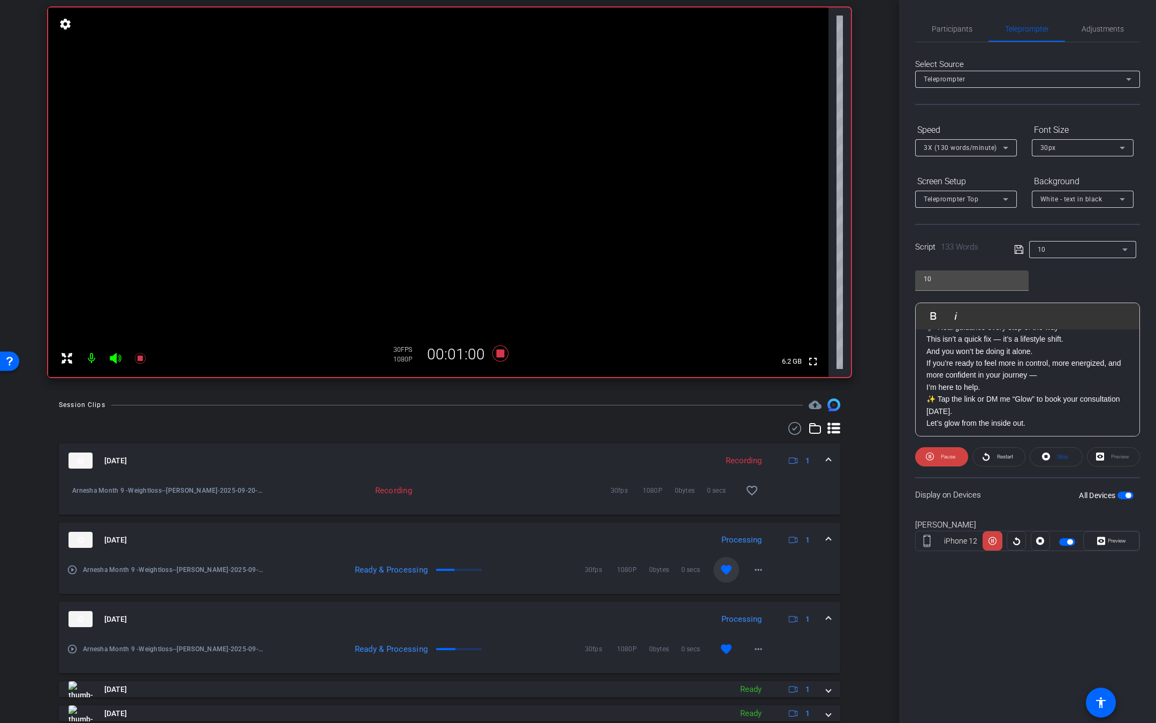
scroll to position [0, 0]
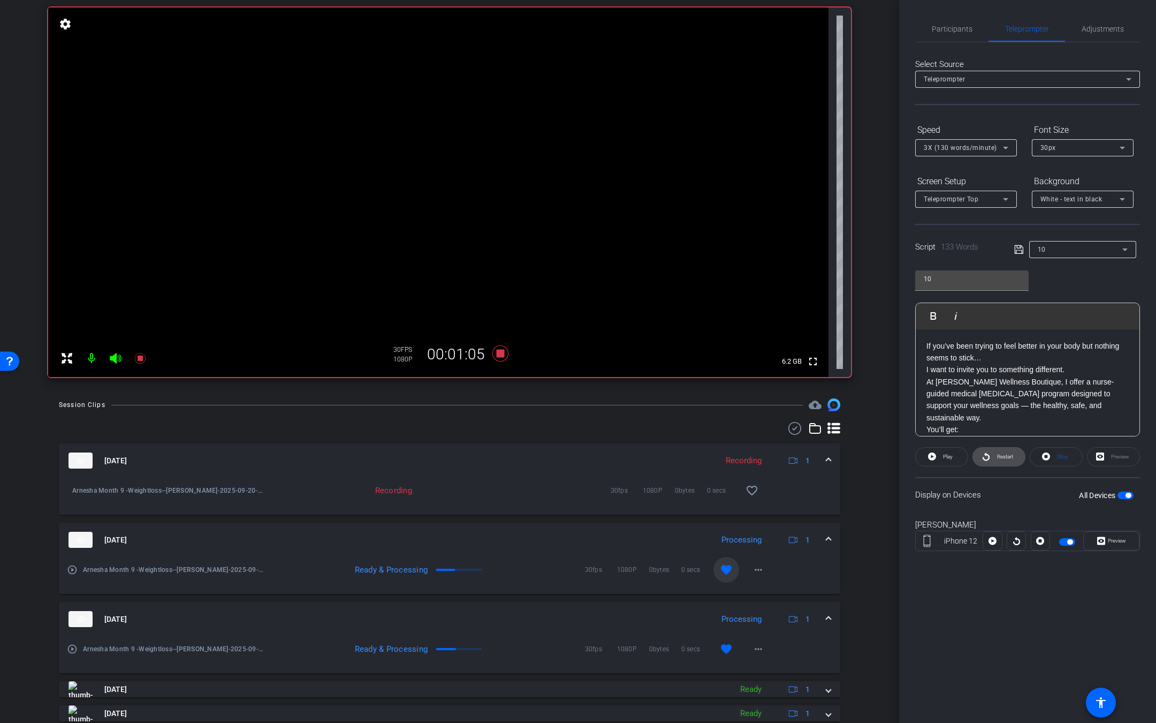
click at [994, 458] on span "Restart" at bounding box center [1003, 456] width 19 height 15
click at [1103, 34] on span "Adjustments" at bounding box center [1103, 29] width 42 height 26
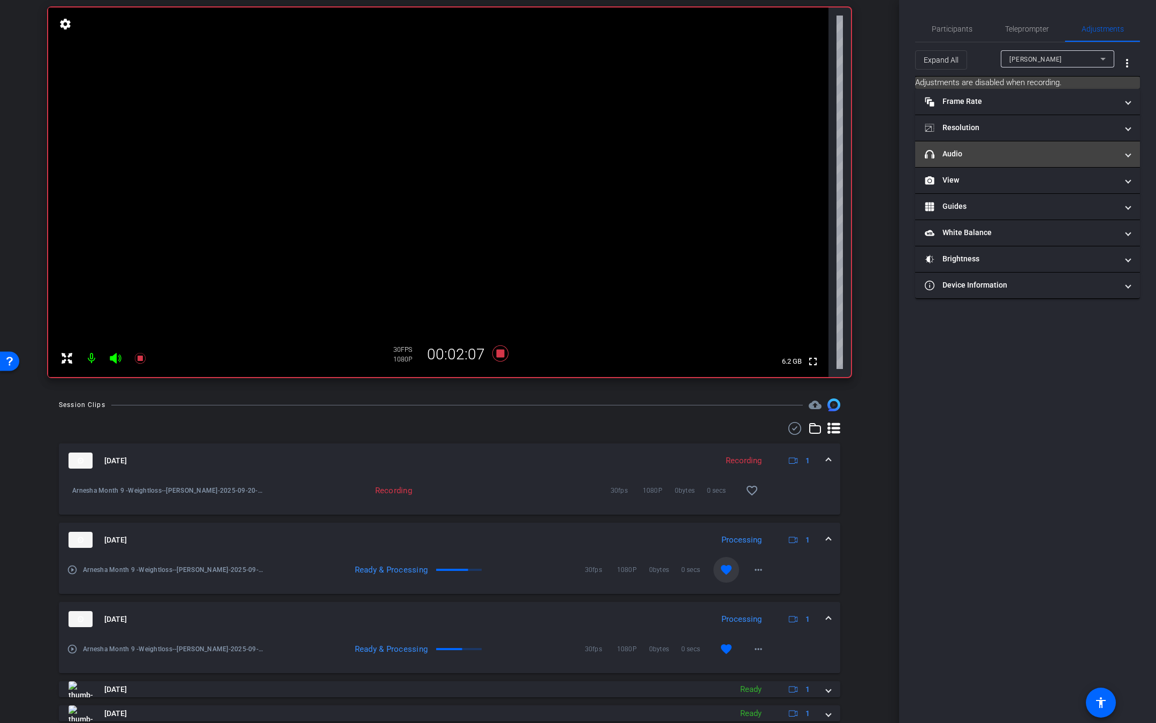
click at [971, 159] on mat-expansion-panel-header "headphone icon Audio" at bounding box center [1027, 154] width 225 height 26
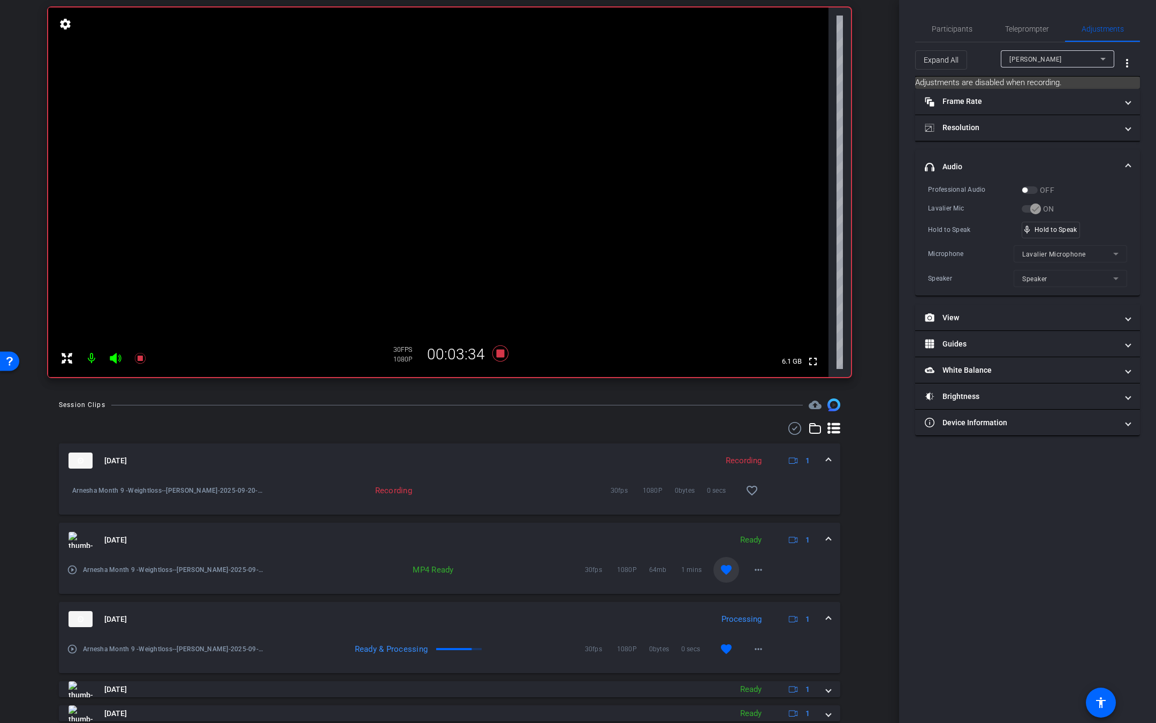
click at [1105, 208] on div "Lavalier Mic ON" at bounding box center [1027, 208] width 199 height 11
click at [493, 352] on icon at bounding box center [500, 353] width 16 height 16
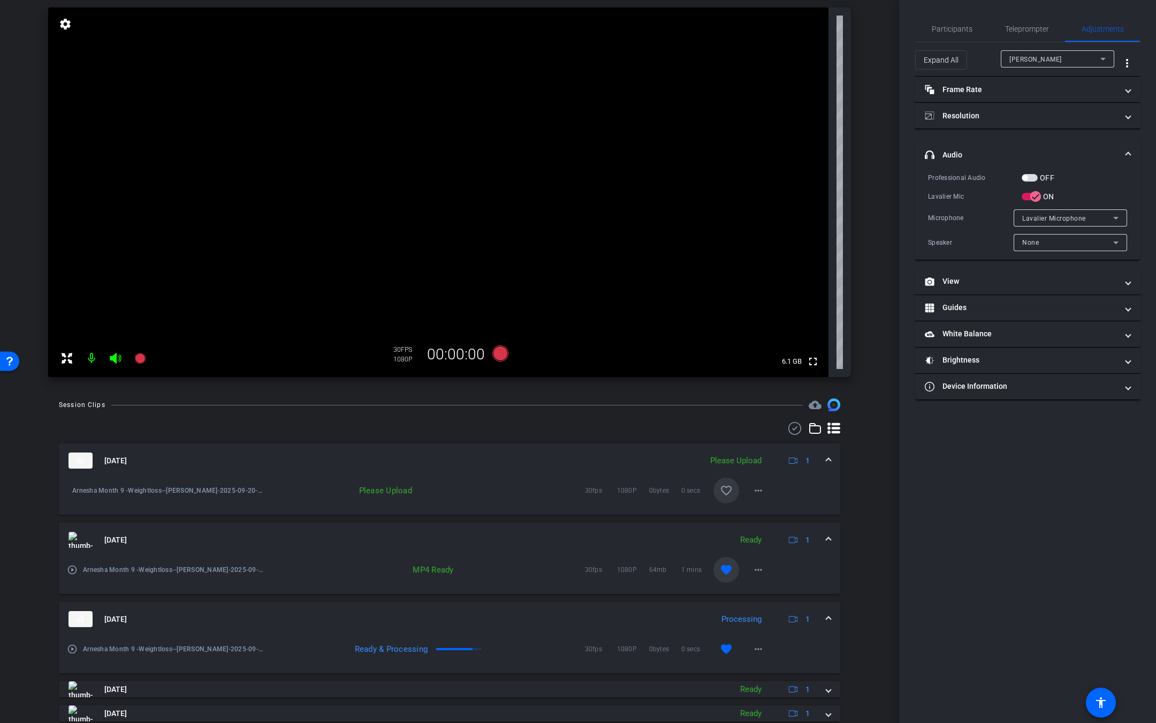
click at [725, 488] on span at bounding box center [726, 490] width 26 height 26
click at [754, 491] on mat-icon "more_horiz" at bounding box center [758, 490] width 13 height 13
click at [768, 513] on span "Upload" at bounding box center [767, 512] width 43 height 13
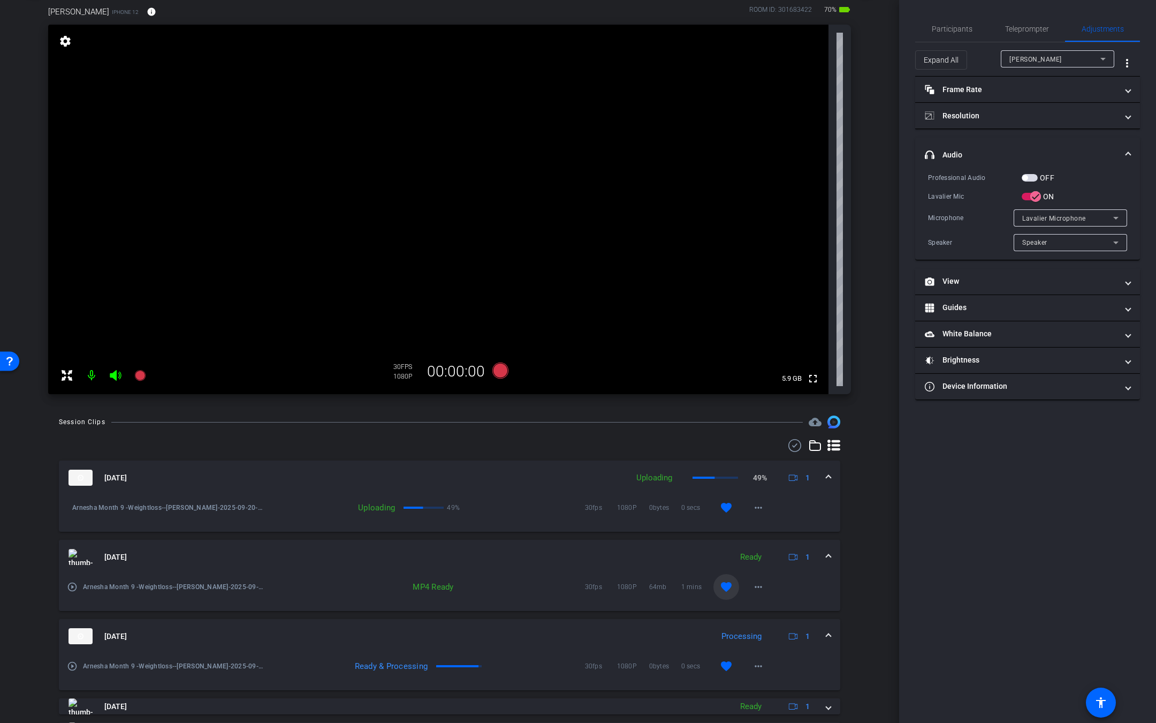
scroll to position [59, 0]
click at [1035, 200] on icon "button" at bounding box center [1036, 197] width 10 height 10
drag, startPoint x: 888, startPoint y: 405, endPoint x: 888, endPoint y: 425, distance: 19.8
click at [888, 425] on div "arrow_back [PERSON_NAME] 9 (Weightloss) Back to project Send invite account_box…" at bounding box center [449, 302] width 899 height 723
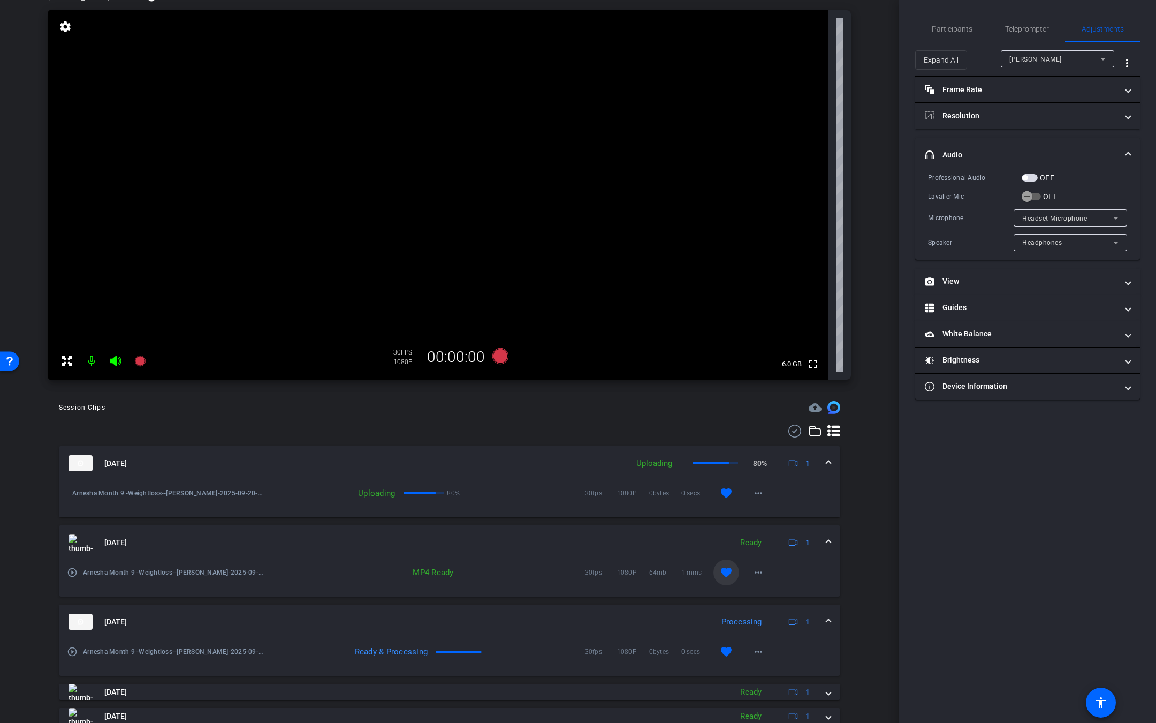
scroll to position [28, 0]
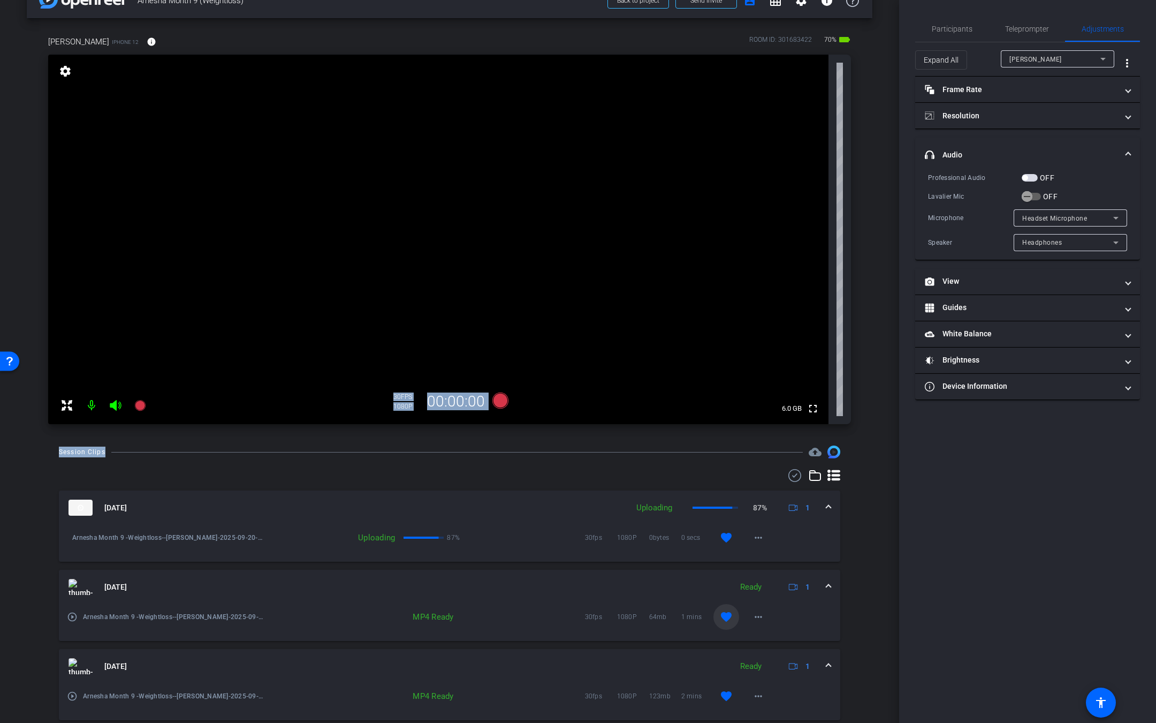
drag, startPoint x: 889, startPoint y: 397, endPoint x: 886, endPoint y: 435, distance: 38.1
click at [886, 435] on div "arrow_back [PERSON_NAME] 9 (Weightloss) Back to project Send invite account_box…" at bounding box center [449, 333] width 899 height 723
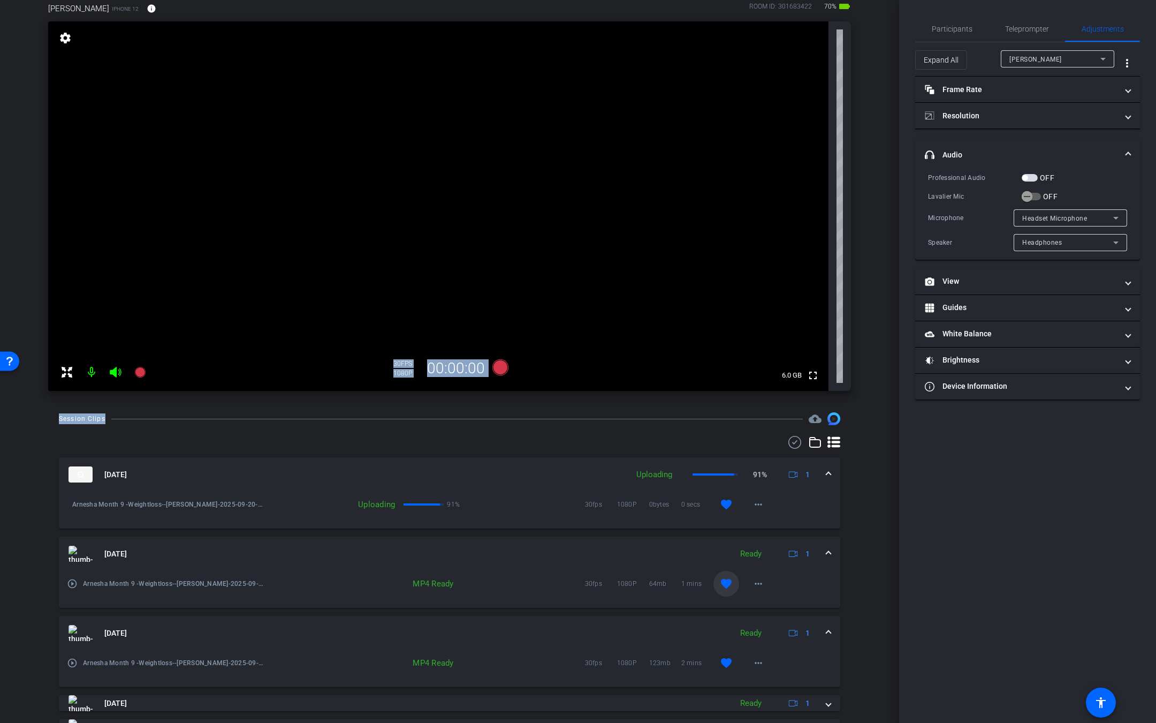
scroll to position [69, 0]
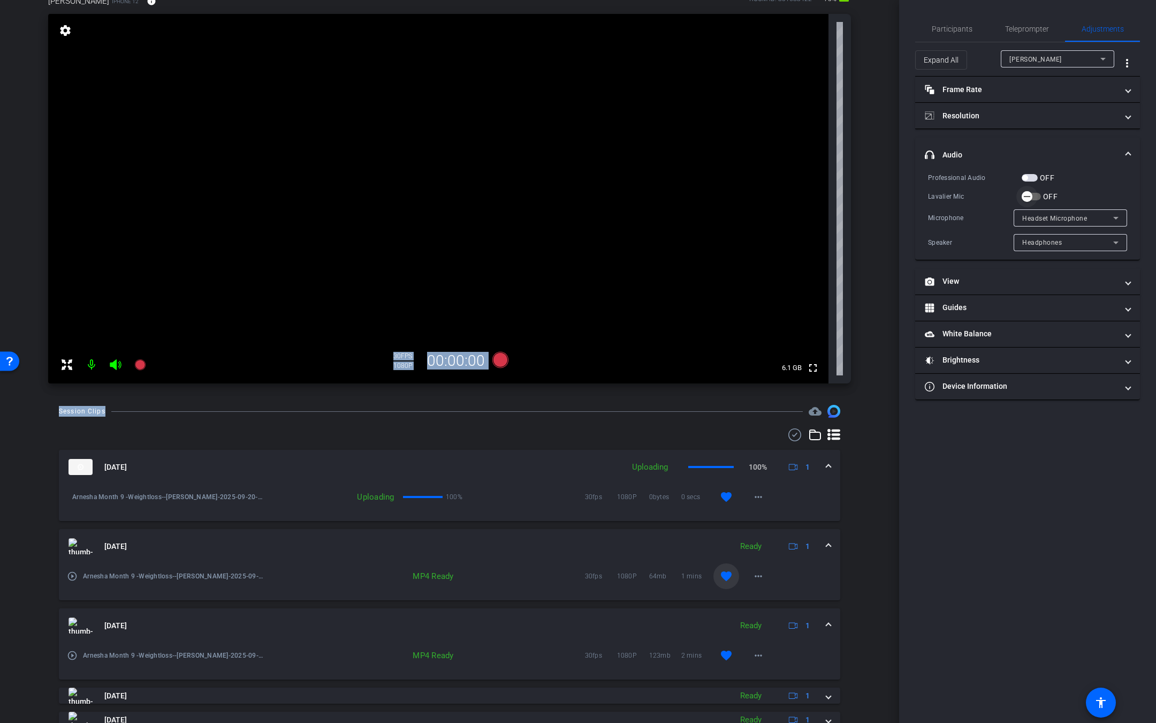
click at [1030, 198] on icon "button" at bounding box center [1027, 197] width 10 height 10
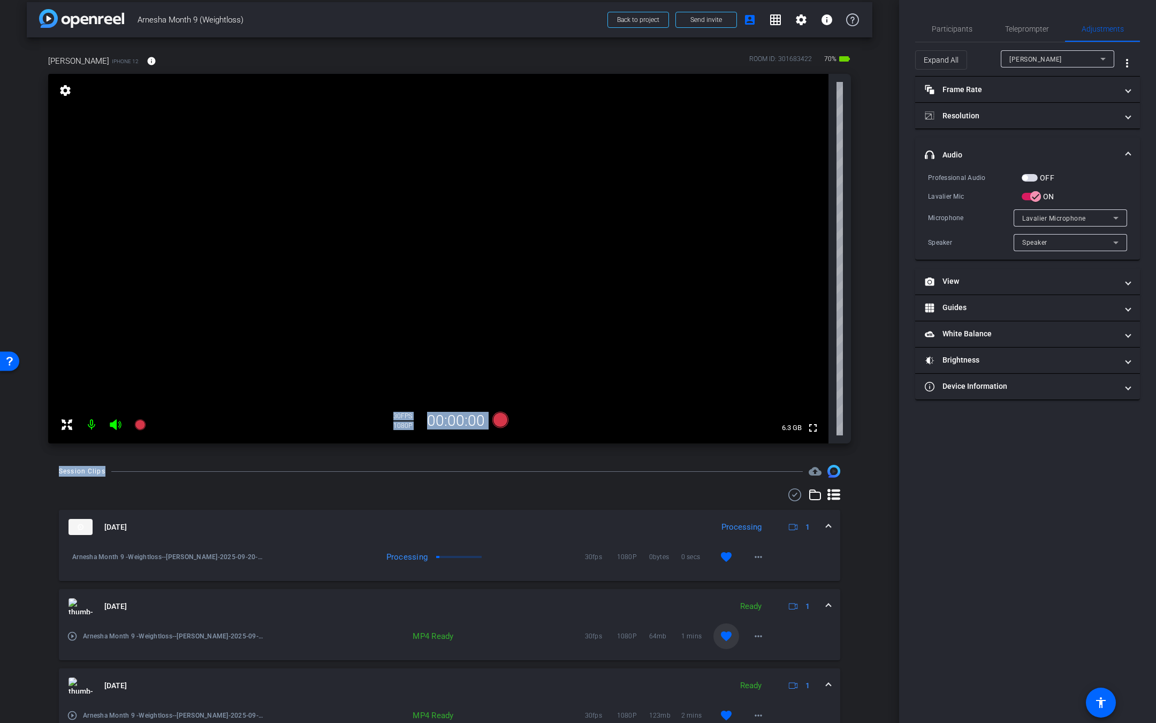
scroll to position [0, 0]
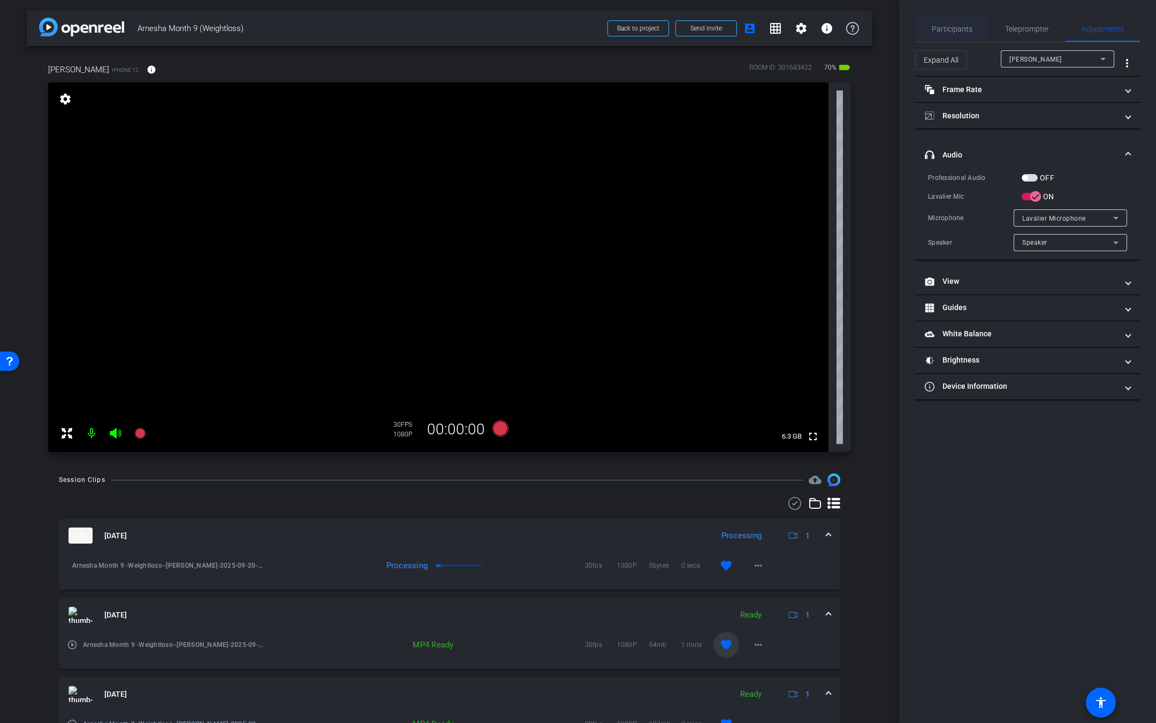
click at [944, 31] on span "Participants" at bounding box center [952, 28] width 41 height 7
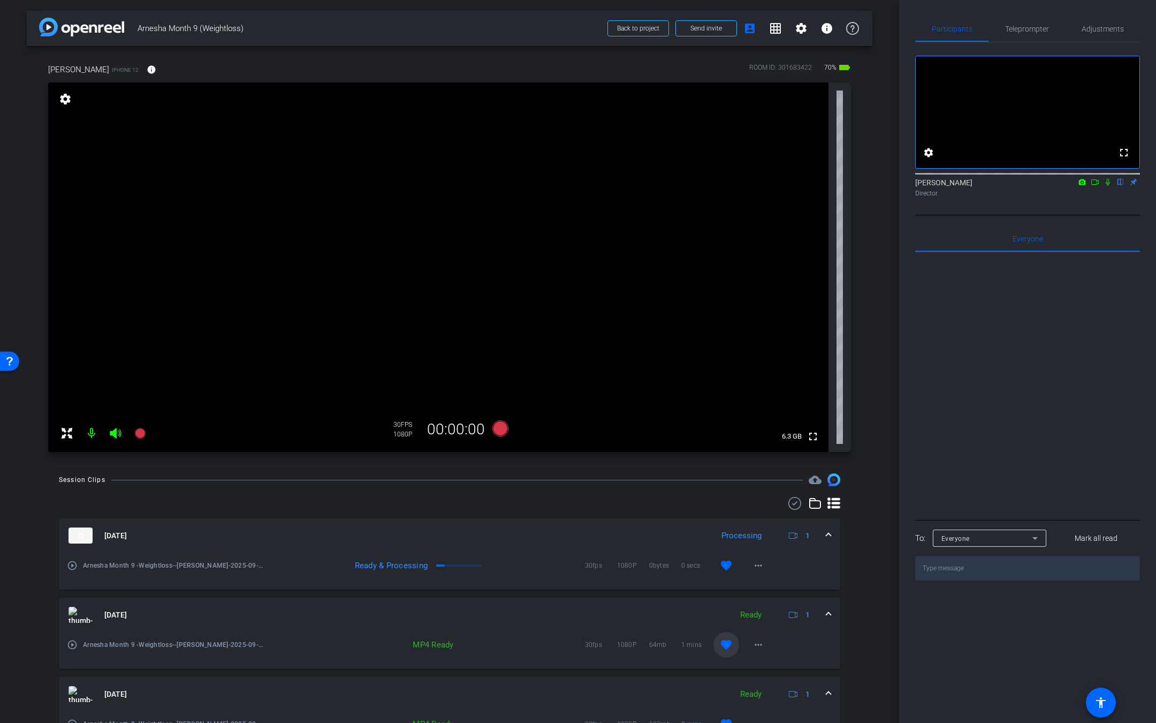
click at [1110, 186] on icon at bounding box center [1108, 181] width 9 height 7
click at [1096, 186] on icon at bounding box center [1095, 181] width 9 height 7
click at [114, 431] on icon at bounding box center [115, 433] width 11 height 11
